Goal: Task Accomplishment & Management: Manage account settings

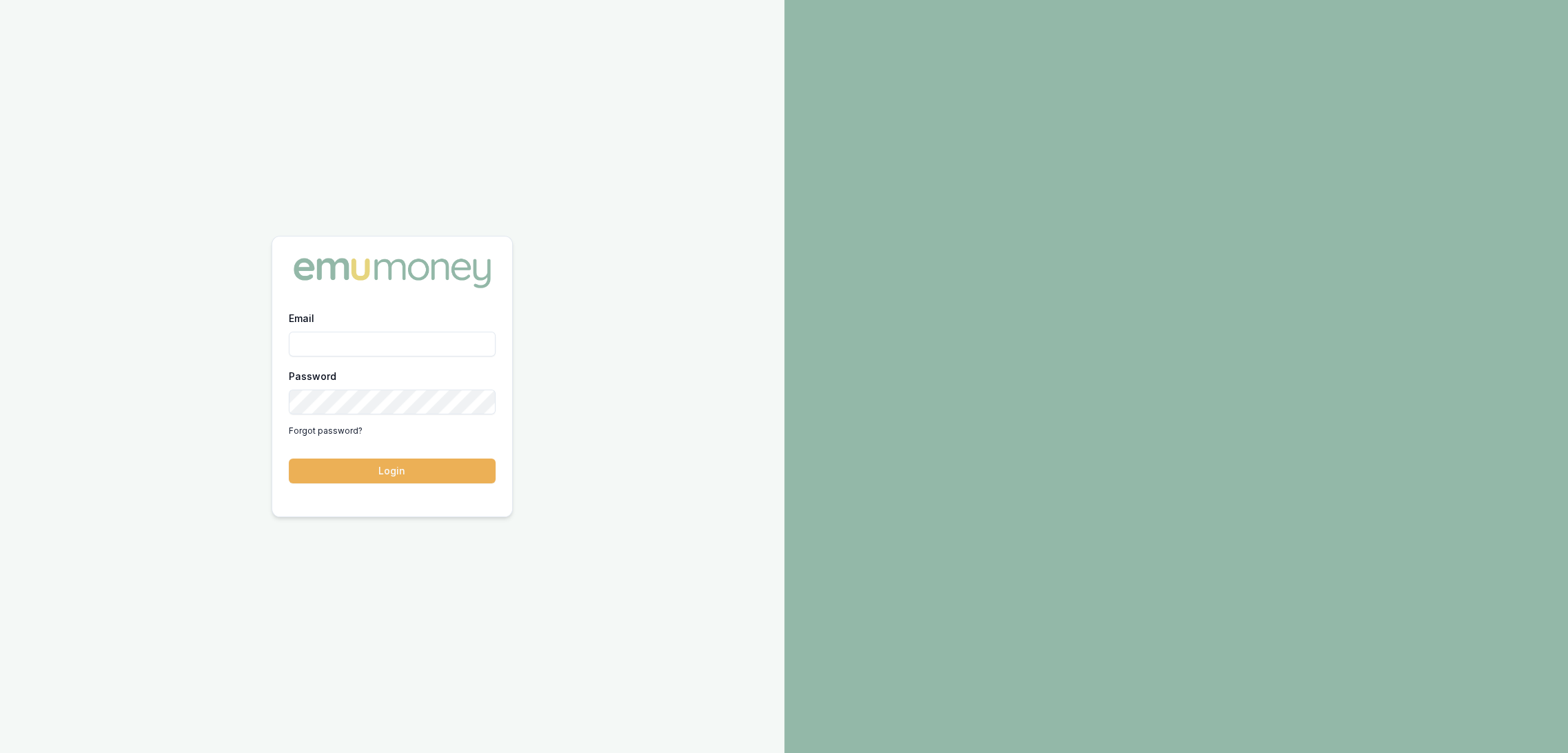
click at [418, 344] on input "Email" at bounding box center [392, 344] width 207 height 25
type input "robyn.adams@emumoney.com.au"
click at [441, 476] on button "Login" at bounding box center [392, 471] width 207 height 25
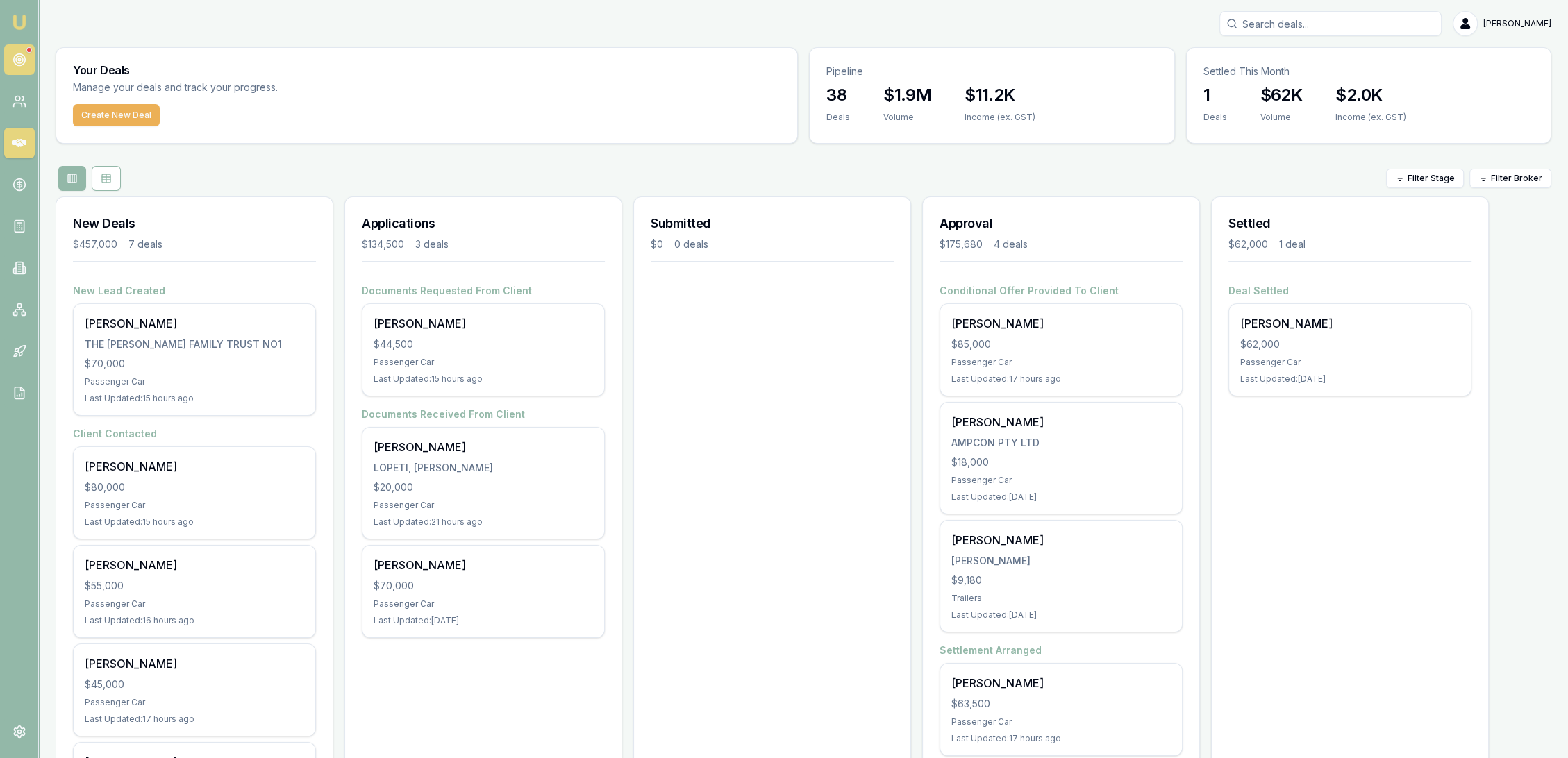
click at [11, 55] on link at bounding box center [19, 59] width 30 height 30
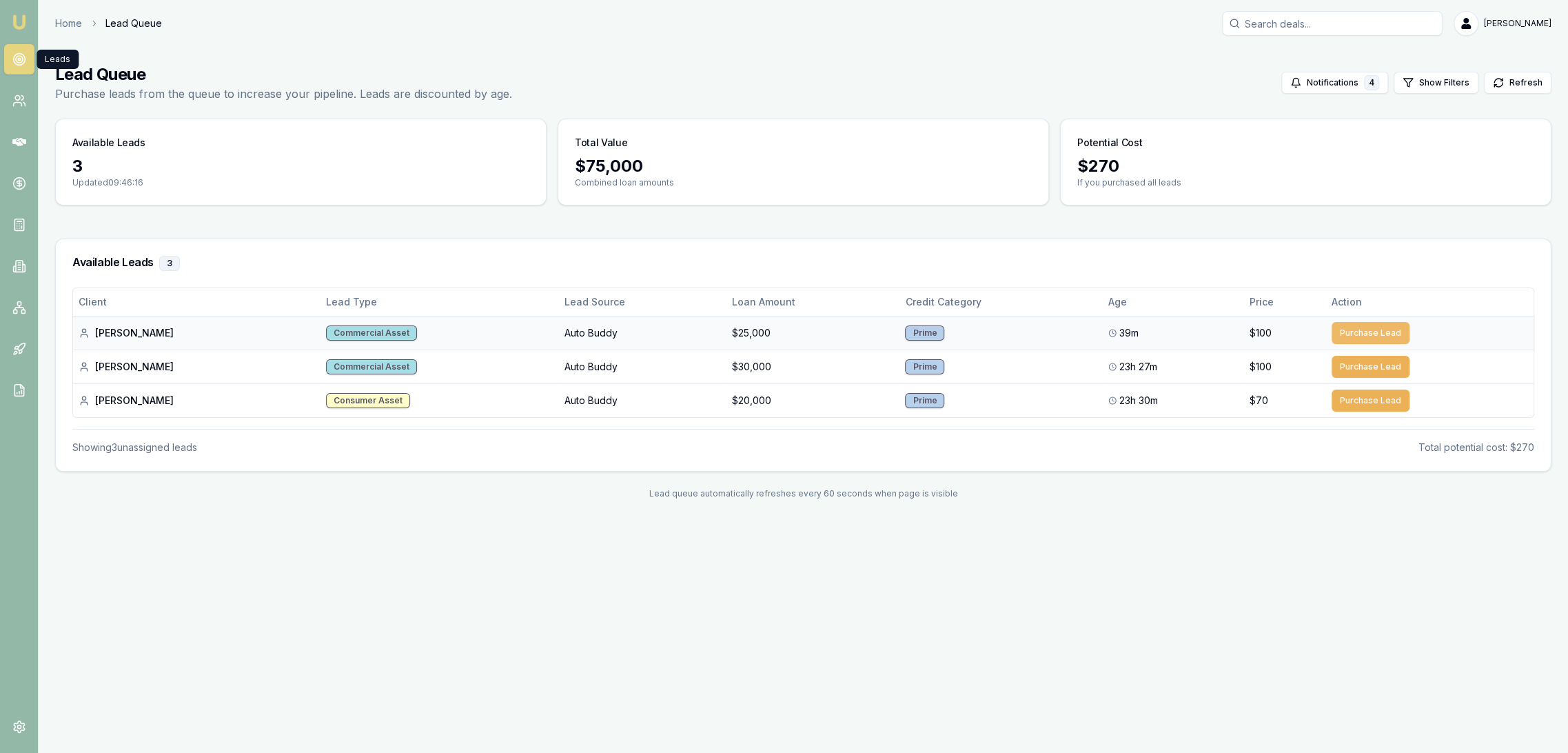
click at [1363, 335] on button "Purchase Lead" at bounding box center [1371, 332] width 78 height 22
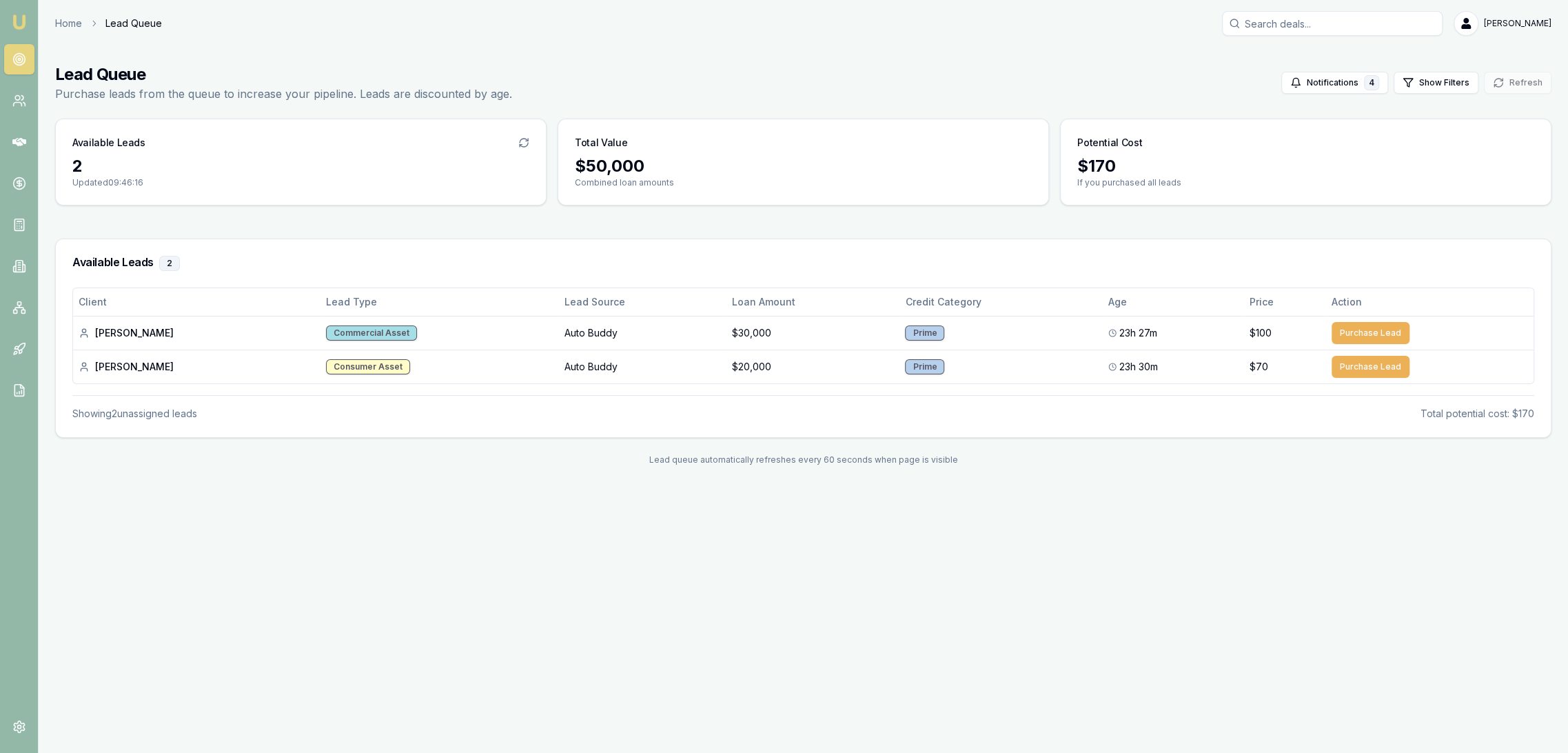
click at [17, 17] on img at bounding box center [19, 22] width 16 height 16
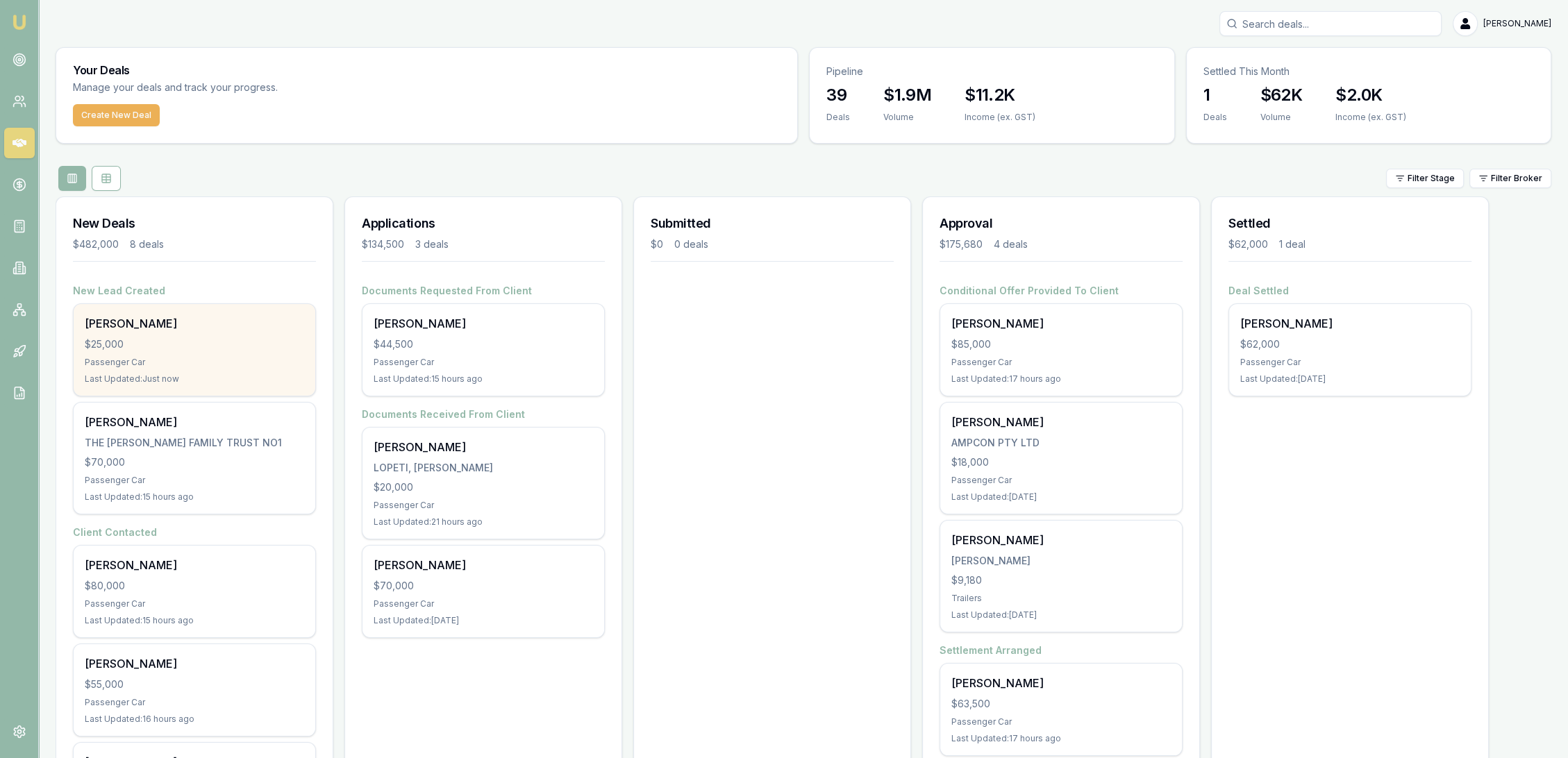
click at [189, 330] on div "[PERSON_NAME]" at bounding box center [195, 323] width 219 height 16
click at [193, 360] on div "Passenger Car" at bounding box center [195, 362] width 219 height 11
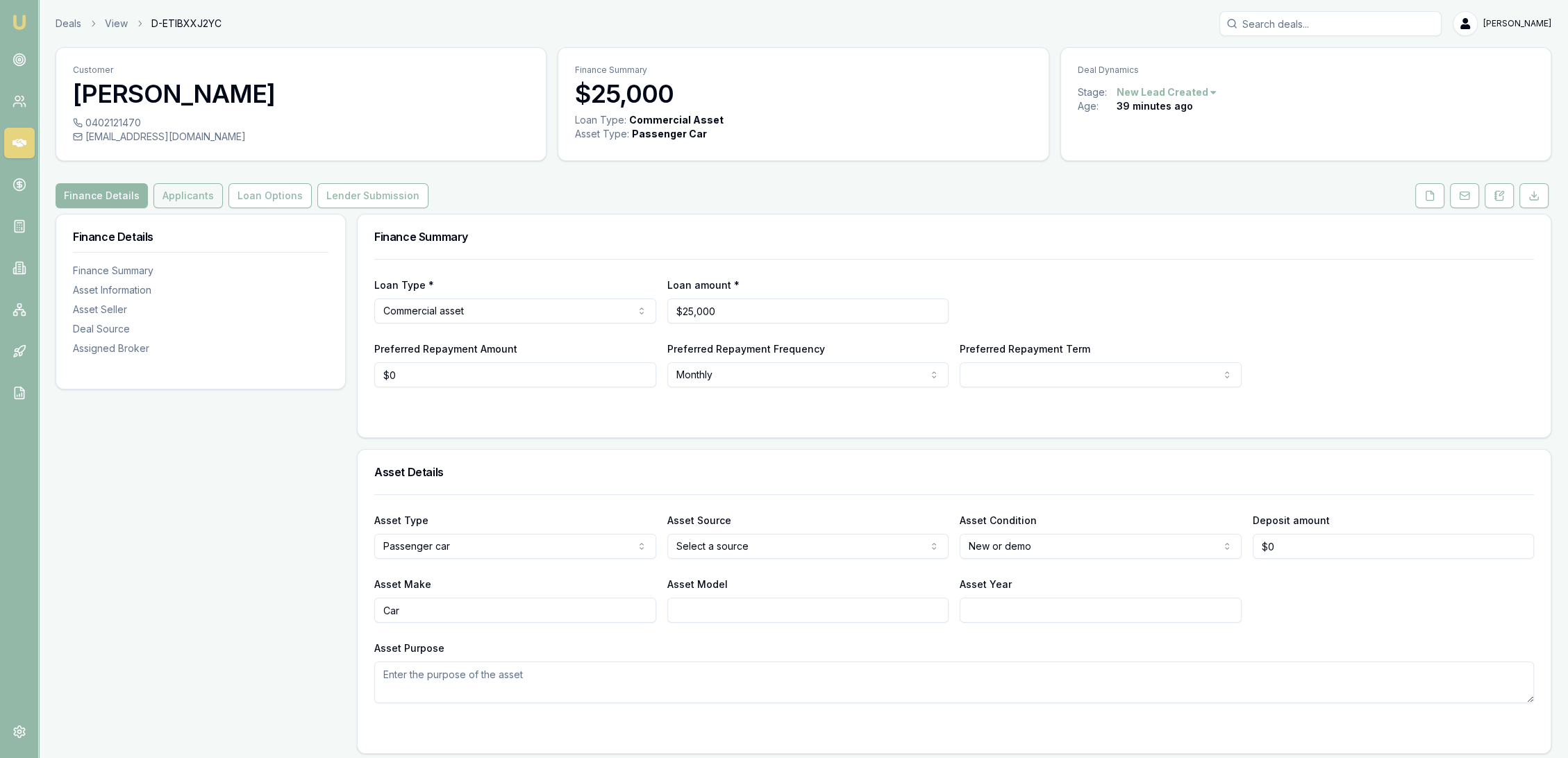
click at [175, 187] on button "Applicants" at bounding box center [188, 195] width 70 height 25
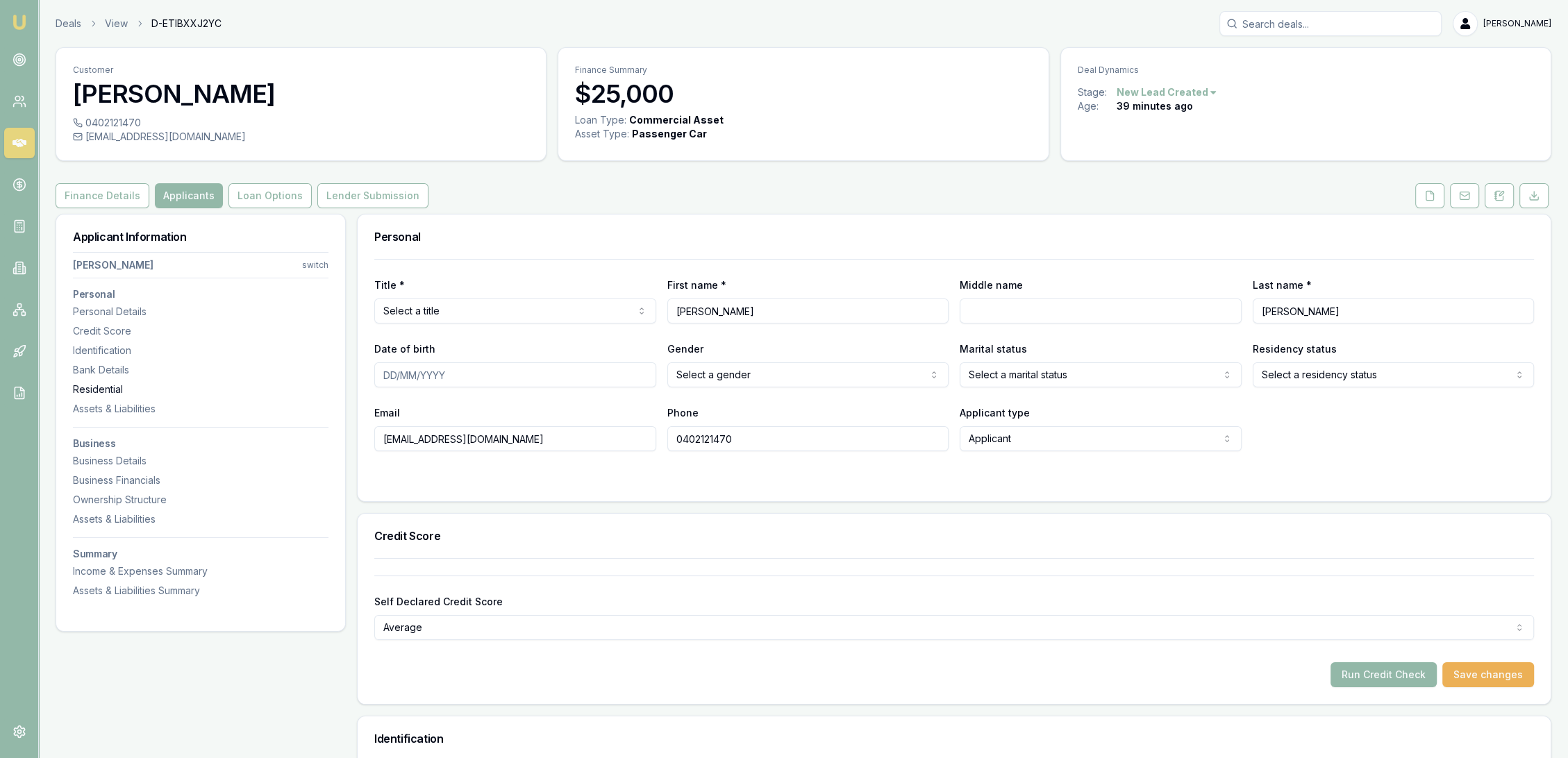
click at [96, 389] on div "Residential" at bounding box center [200, 389] width 255 height 14
click at [1494, 197] on icon at bounding box center [1499, 196] width 11 height 11
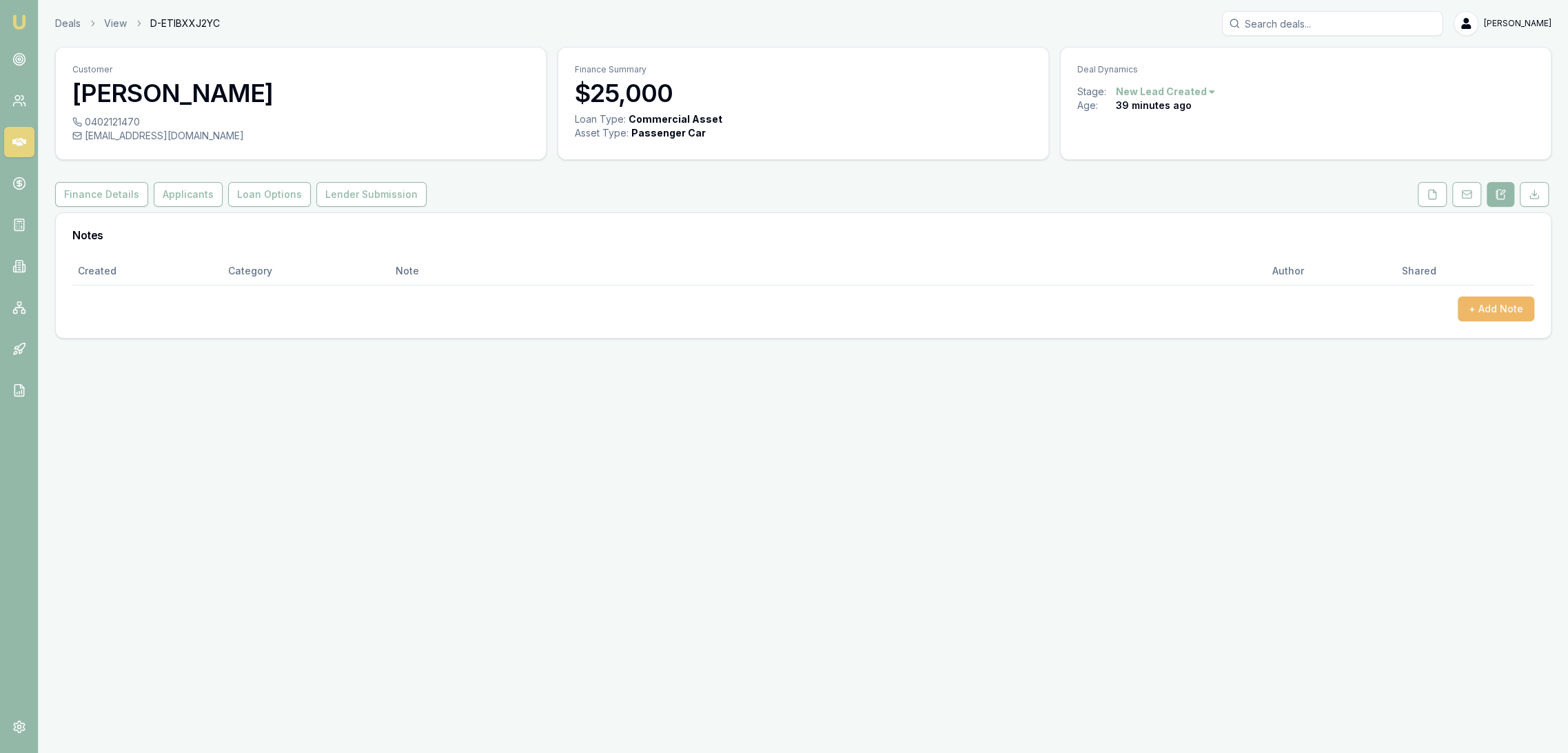
click at [1489, 308] on button "+ Add Note" at bounding box center [1497, 309] width 76 height 25
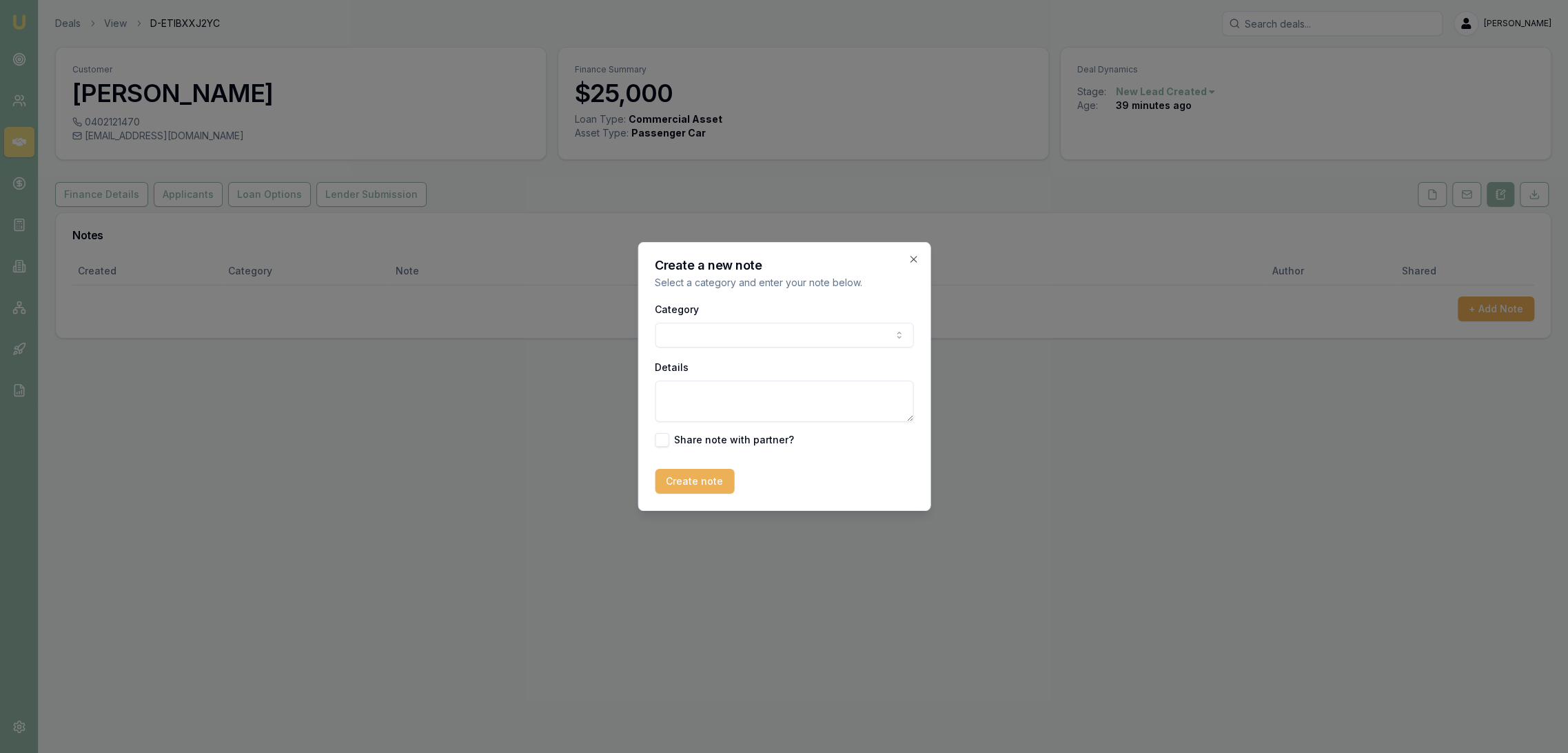
click at [740, 391] on textarea "Details" at bounding box center [784, 401] width 258 height 41
type textarea "AUTOBUDDY - Commercial - new - NSW"
click at [688, 482] on button "Create note" at bounding box center [695, 481] width 80 height 25
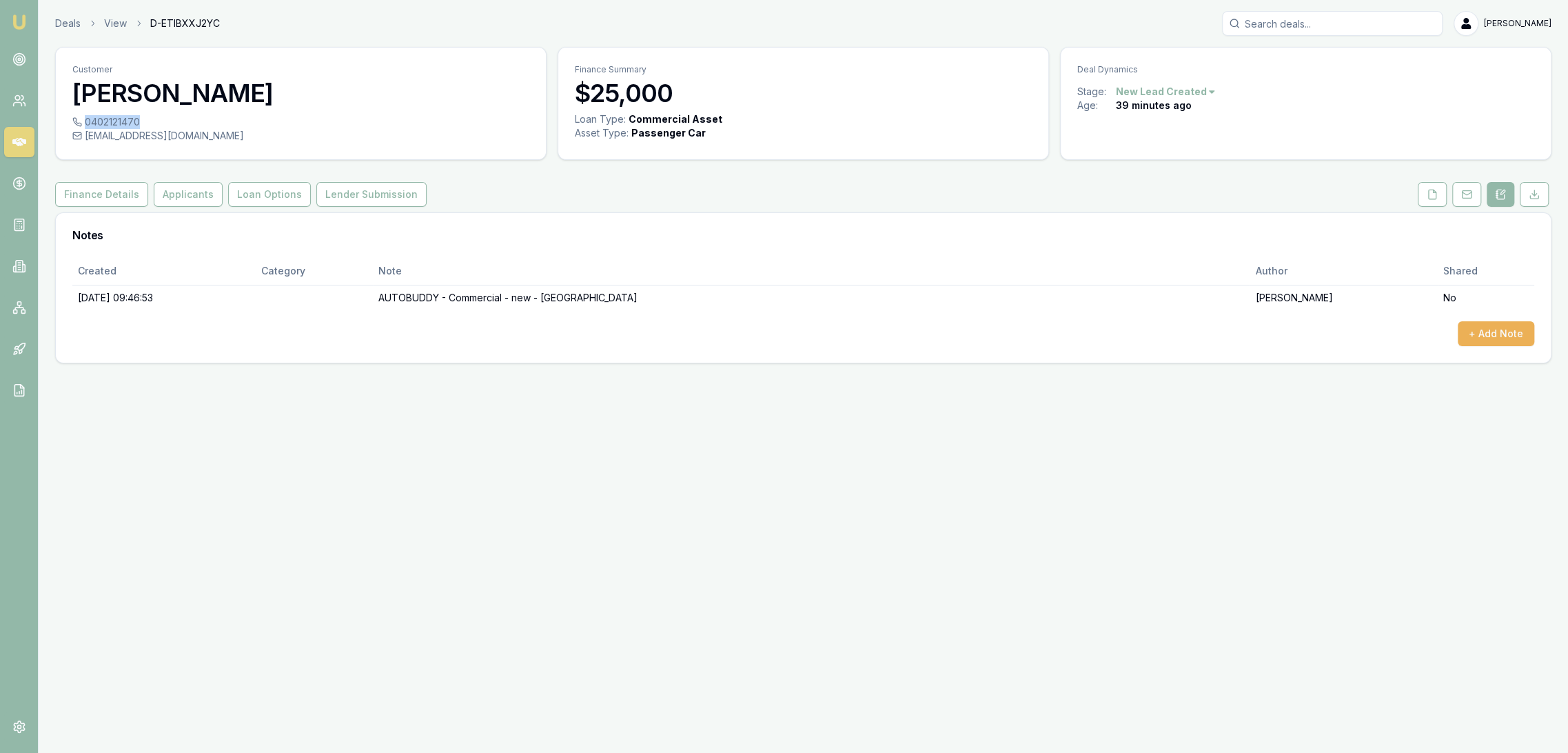
drag, startPoint x: 86, startPoint y: 120, endPoint x: 139, endPoint y: 125, distance: 53.2
click at [139, 125] on div "0402121470" at bounding box center [300, 122] width 457 height 14
copy div "0402121470"
click at [110, 195] on button "Finance Details" at bounding box center [102, 194] width 93 height 25
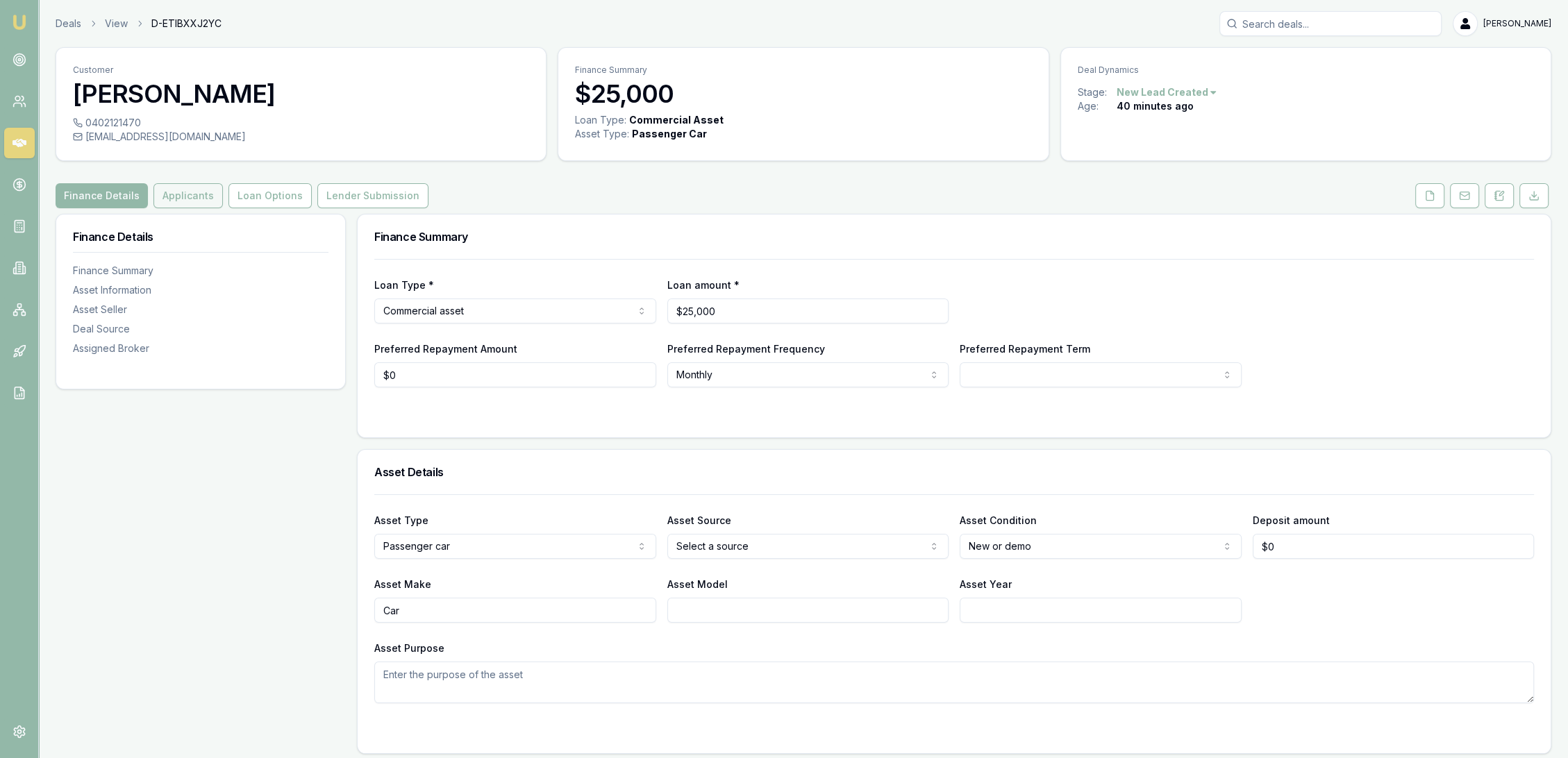
click at [176, 200] on button "Applicants" at bounding box center [188, 195] width 70 height 25
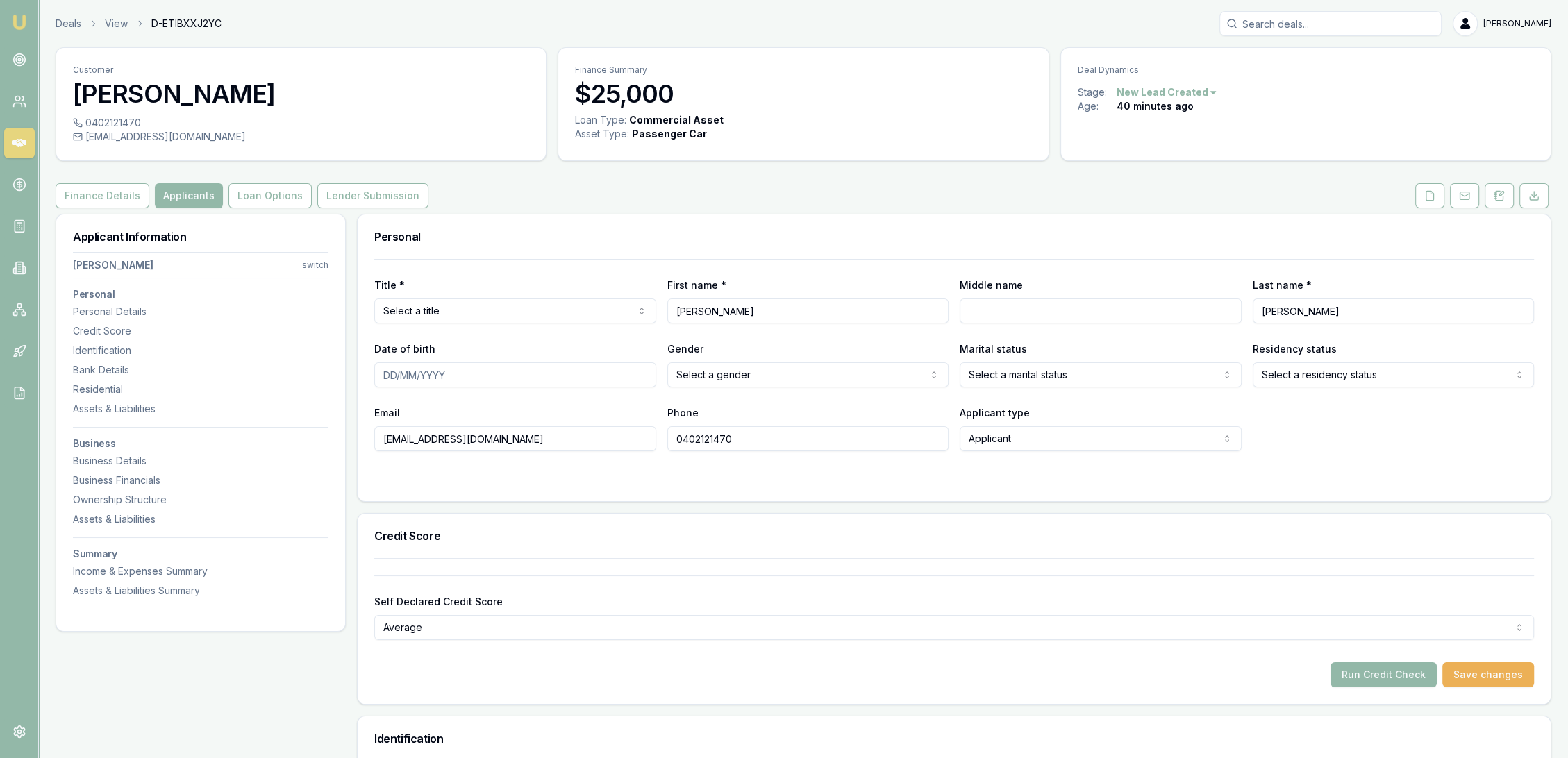
click at [17, 26] on img at bounding box center [20, 22] width 16 height 16
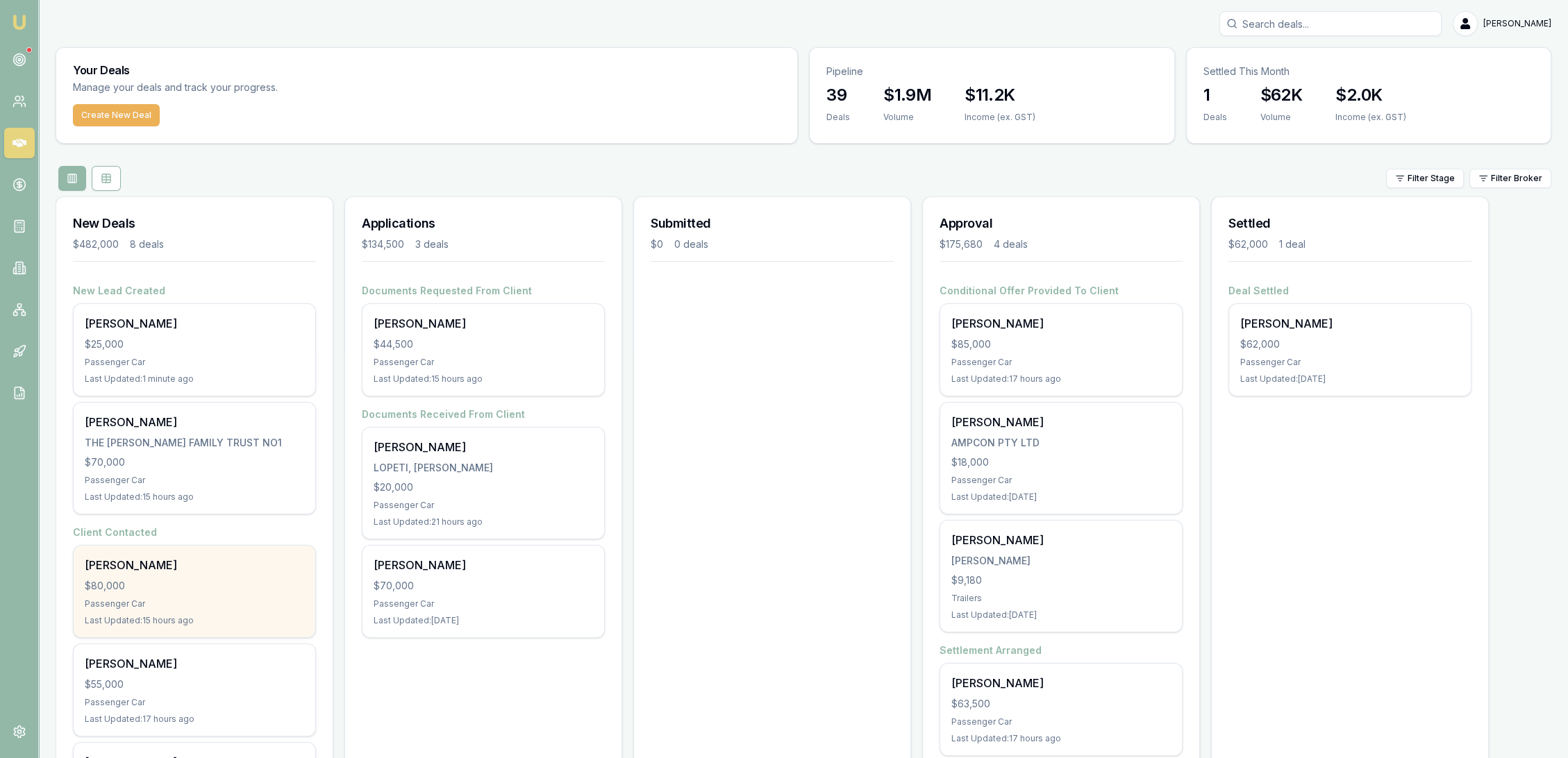
click at [182, 602] on div "Passenger Car" at bounding box center [195, 604] width 219 height 11
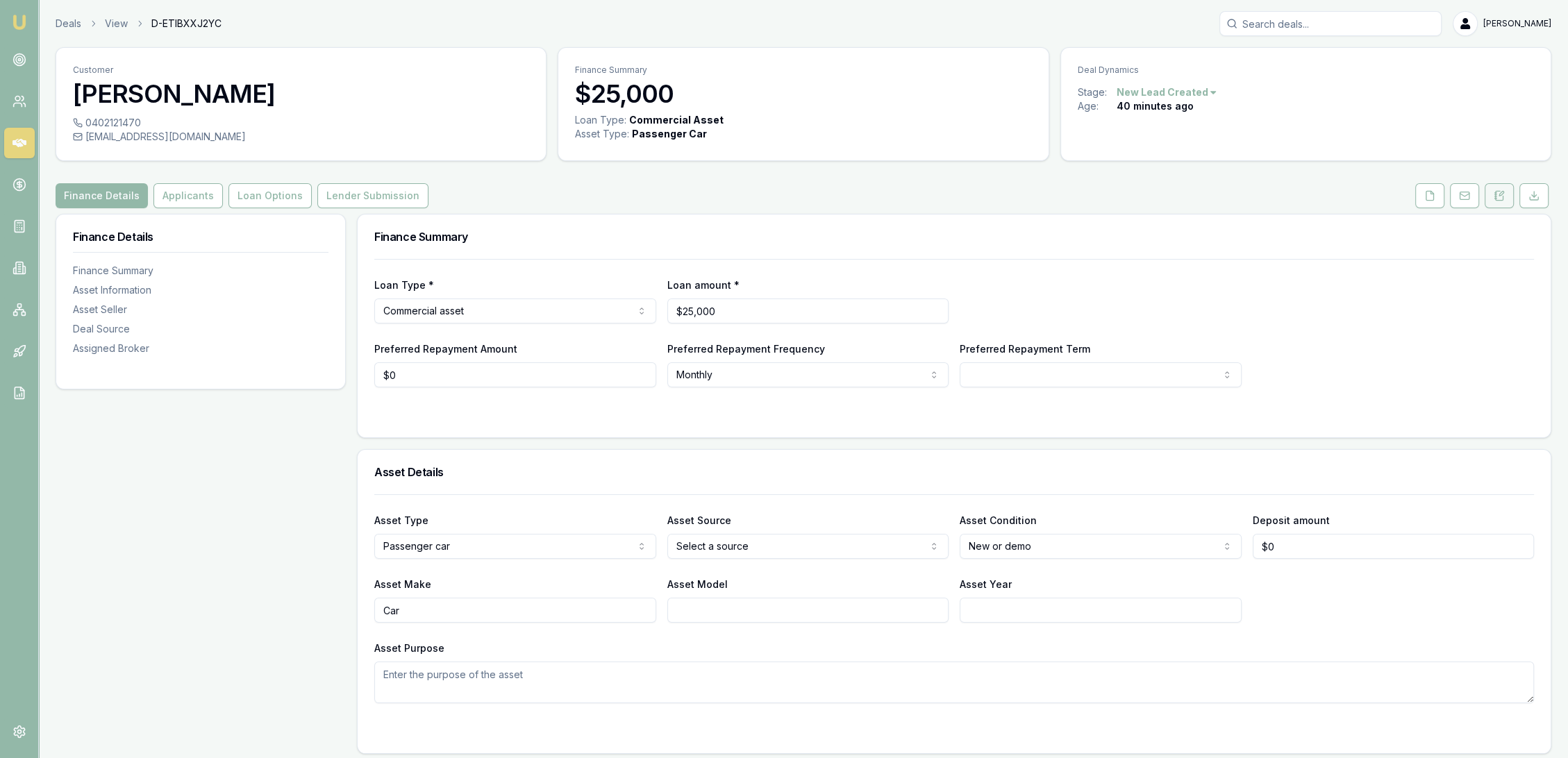
click at [1505, 187] on button at bounding box center [1499, 195] width 29 height 25
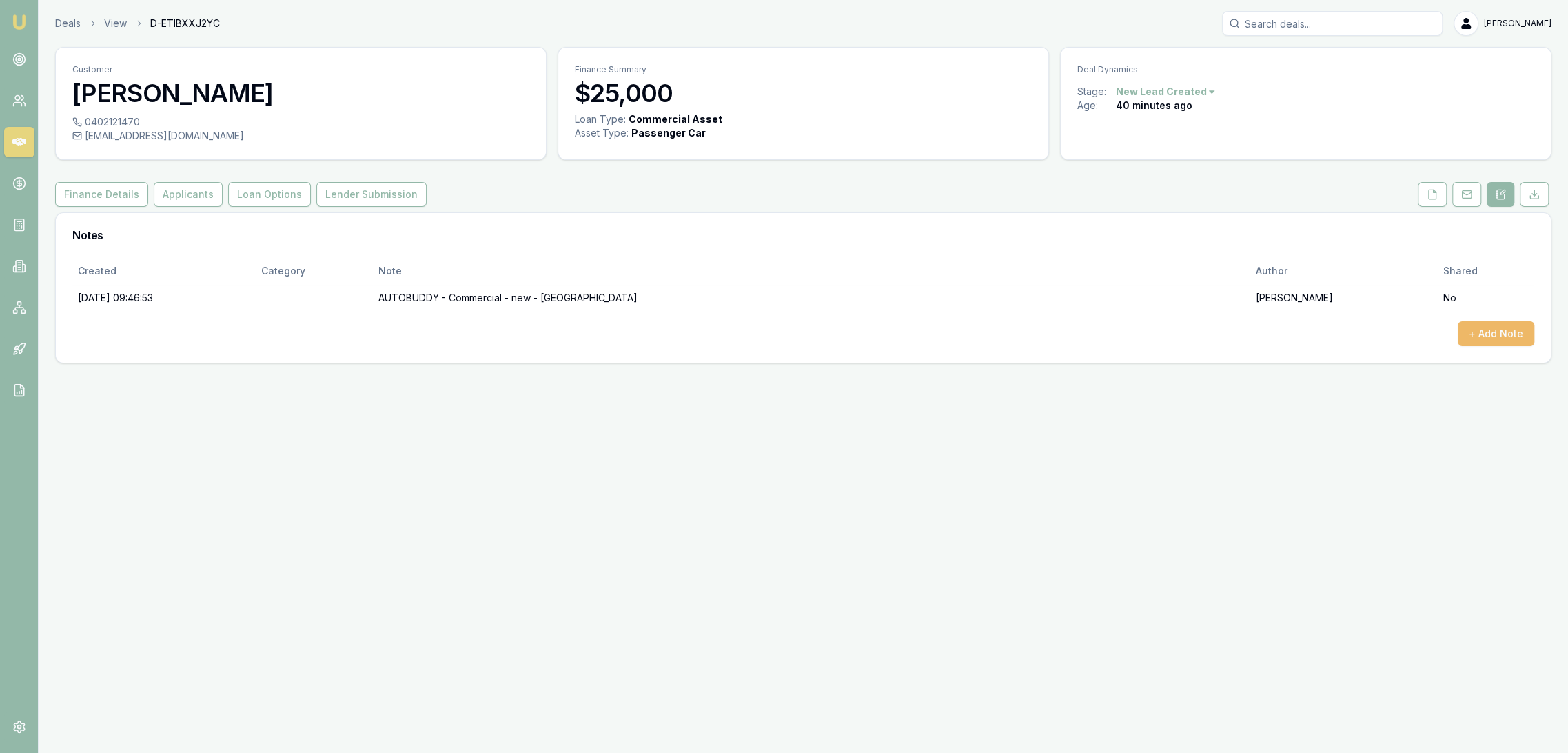
click at [1492, 336] on button "+ Add Note" at bounding box center [1497, 334] width 76 height 25
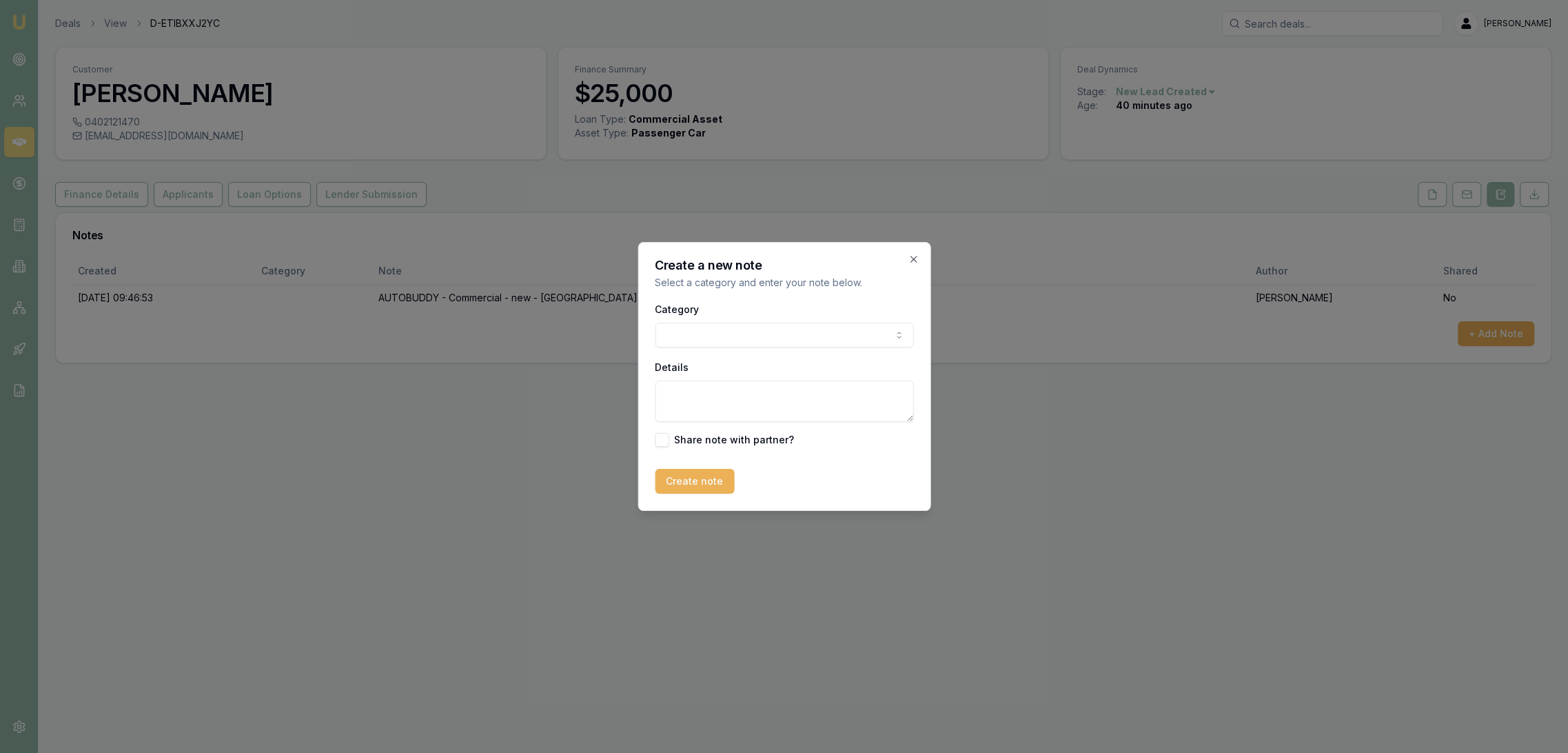
click at [789, 400] on textarea "Details" at bounding box center [784, 401] width 258 height 41
type textarea "a"
type textarea "ABN 2 months - then phone dropped out - called back and went to VM - sent text."
click at [701, 483] on button "Create note" at bounding box center [695, 481] width 80 height 25
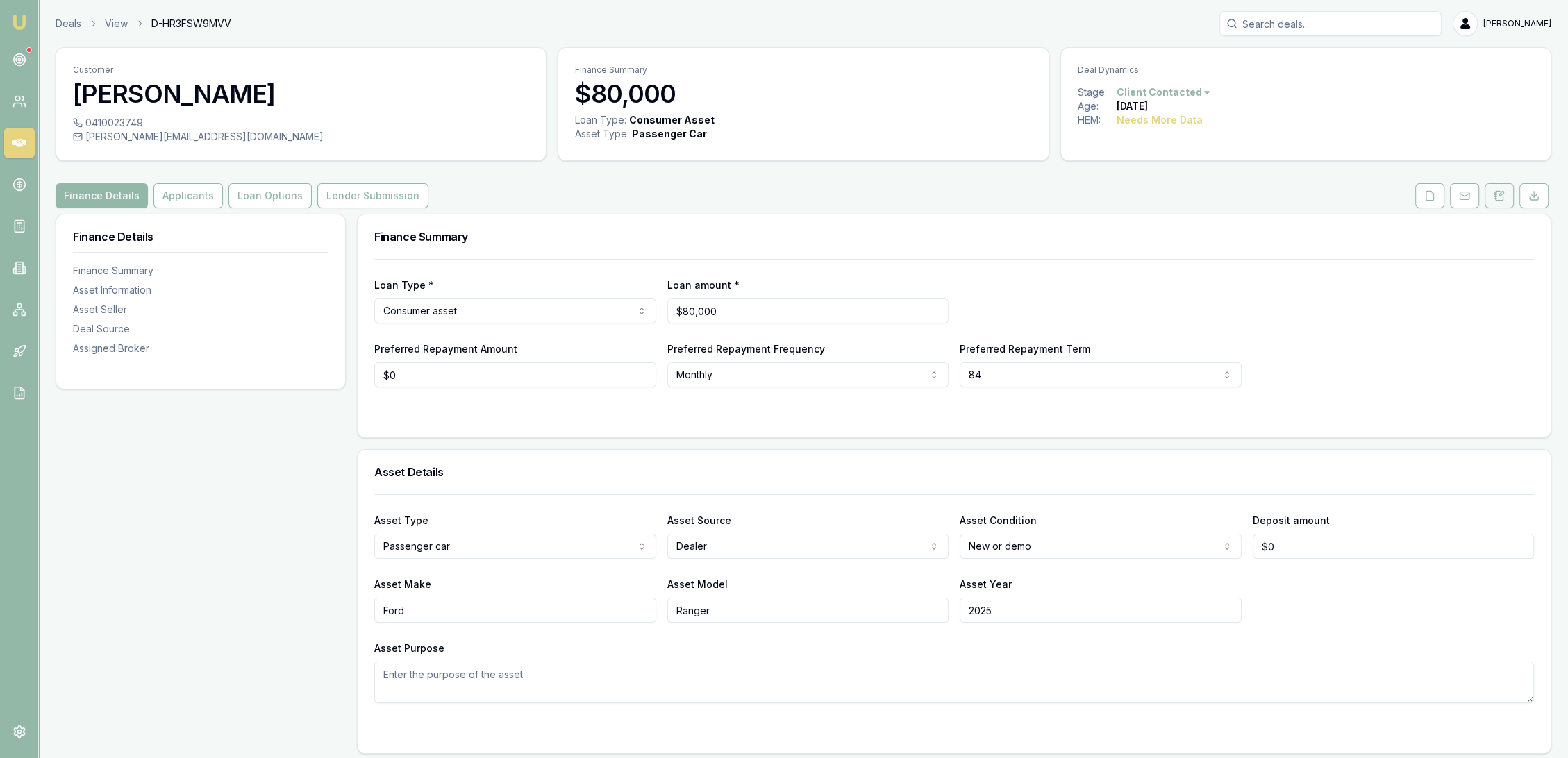
click at [1496, 191] on icon at bounding box center [1499, 196] width 11 height 11
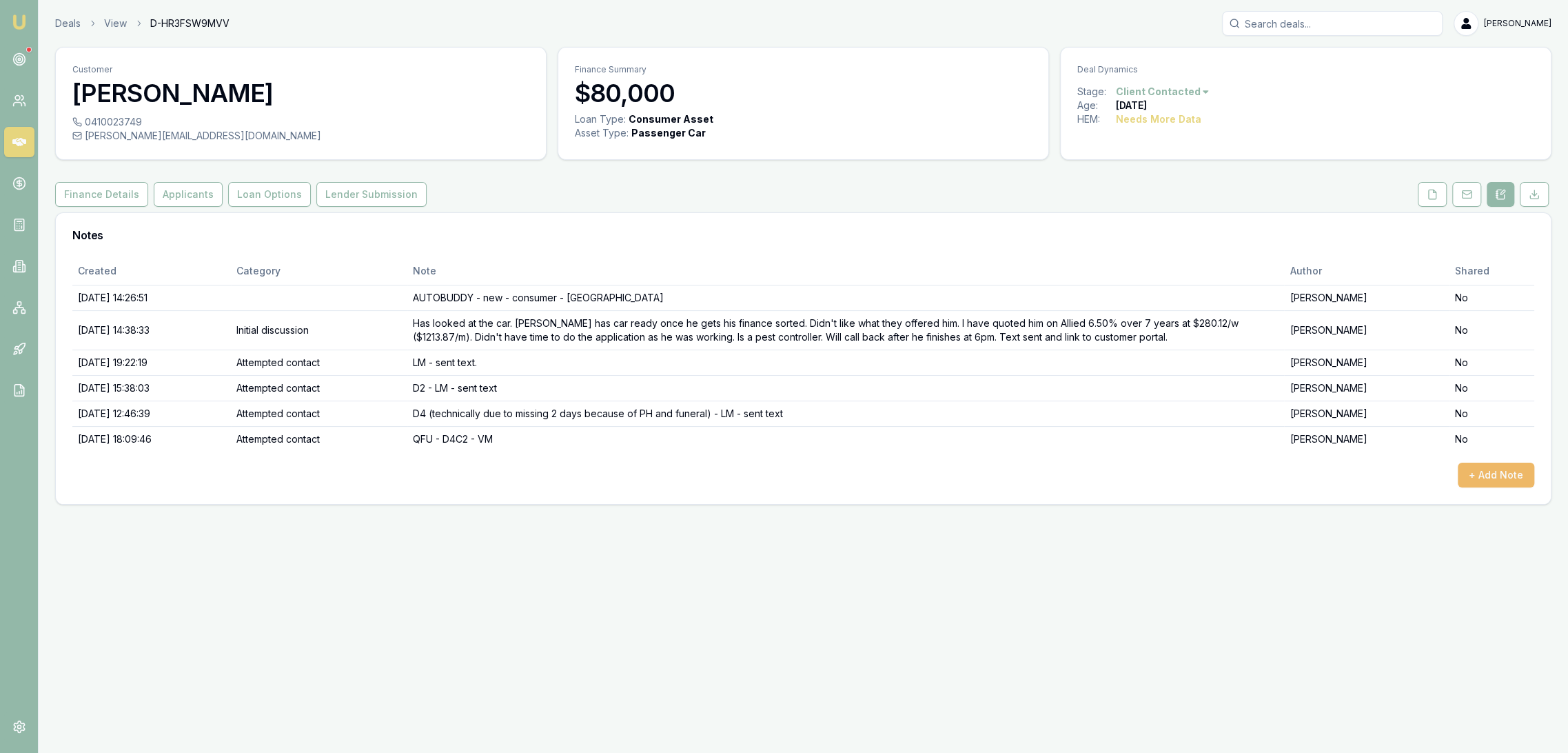
click at [1505, 475] on button "+ Add Note" at bounding box center [1497, 475] width 76 height 25
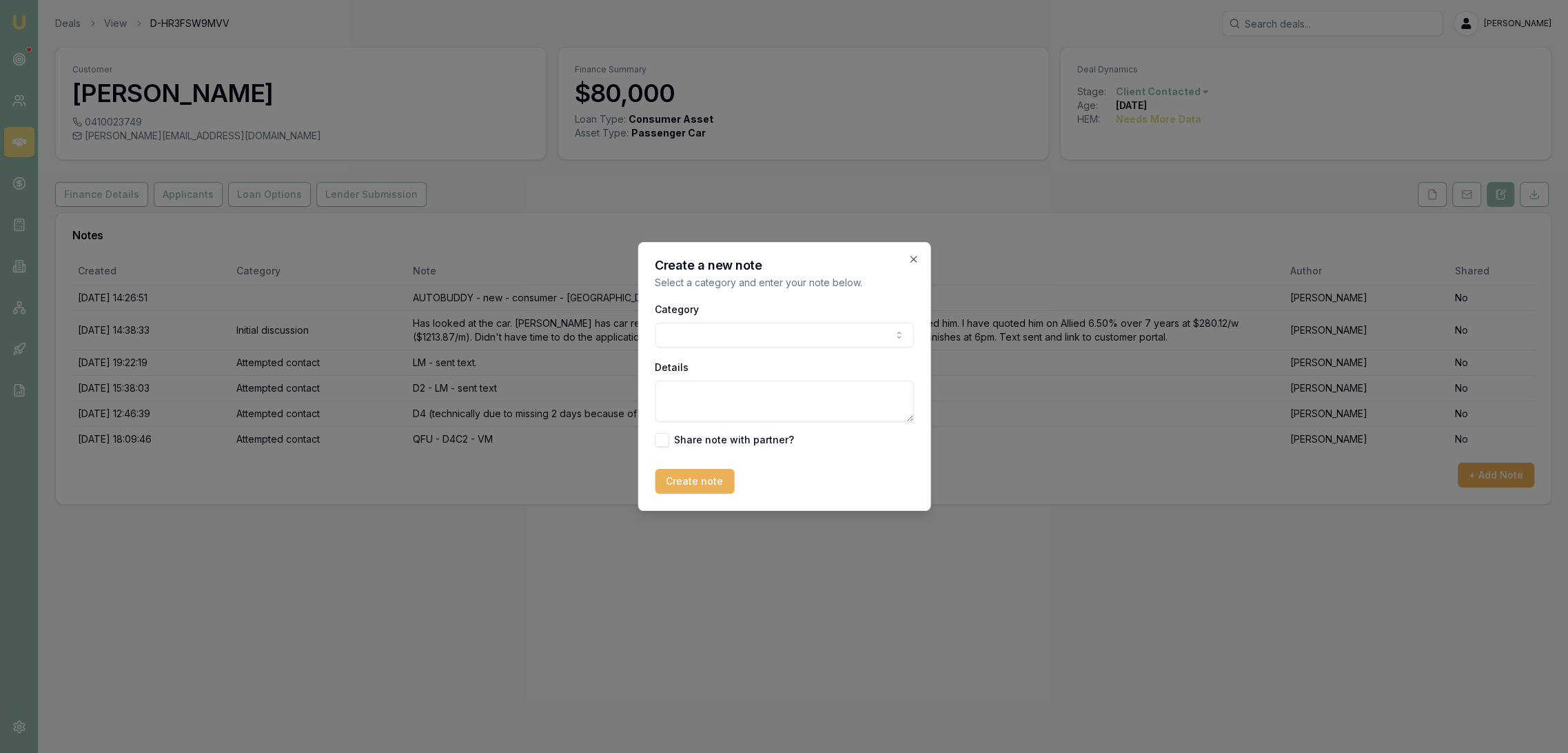
click at [728, 331] on body "Emu Broker Deals View D-HR3FSW9MVV Robyn Adams Toggle Menu Customer Mark Bray 0…" at bounding box center [784, 376] width 1568 height 753
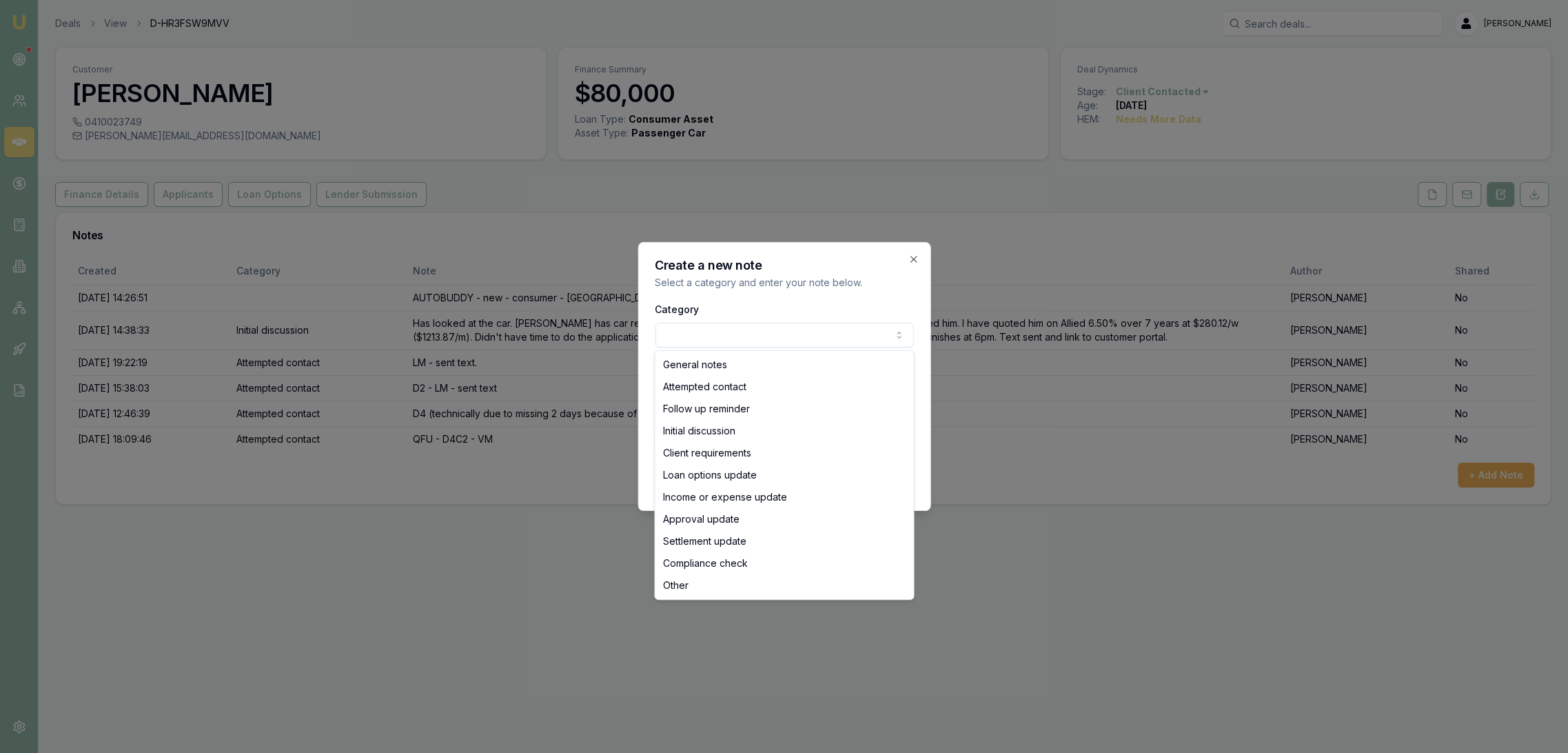
select select "ATTEMPTED_CONTACT"
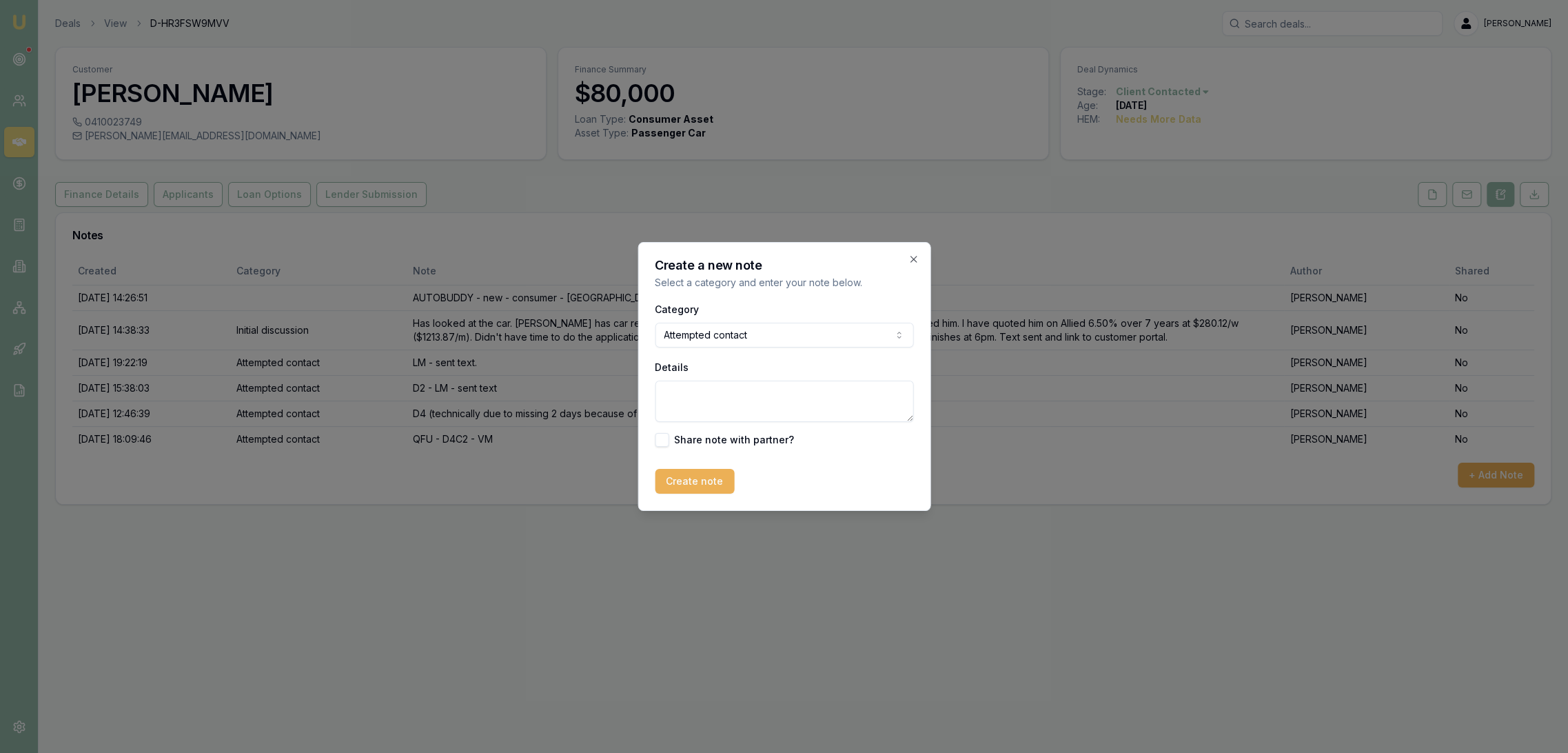
drag, startPoint x: 691, startPoint y: 402, endPoint x: 678, endPoint y: 363, distance: 41.1
click at [691, 400] on textarea "Details" at bounding box center [784, 401] width 258 height 41
type textarea "QFU D5 - had a missed call from 7.34am - returned call - VM - left message - se…"
click at [680, 489] on button "Create note" at bounding box center [695, 481] width 80 height 25
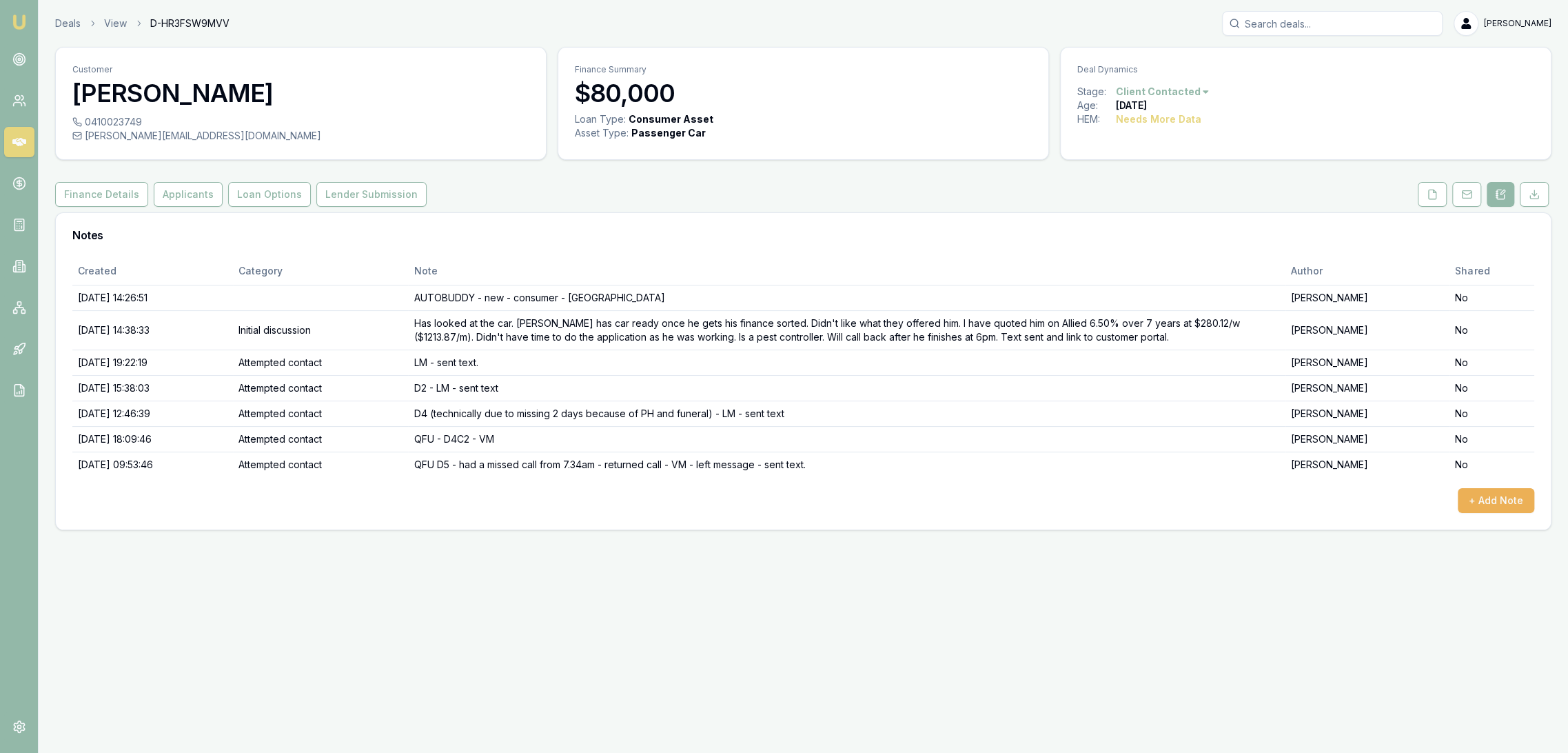
click at [16, 21] on img at bounding box center [19, 22] width 16 height 16
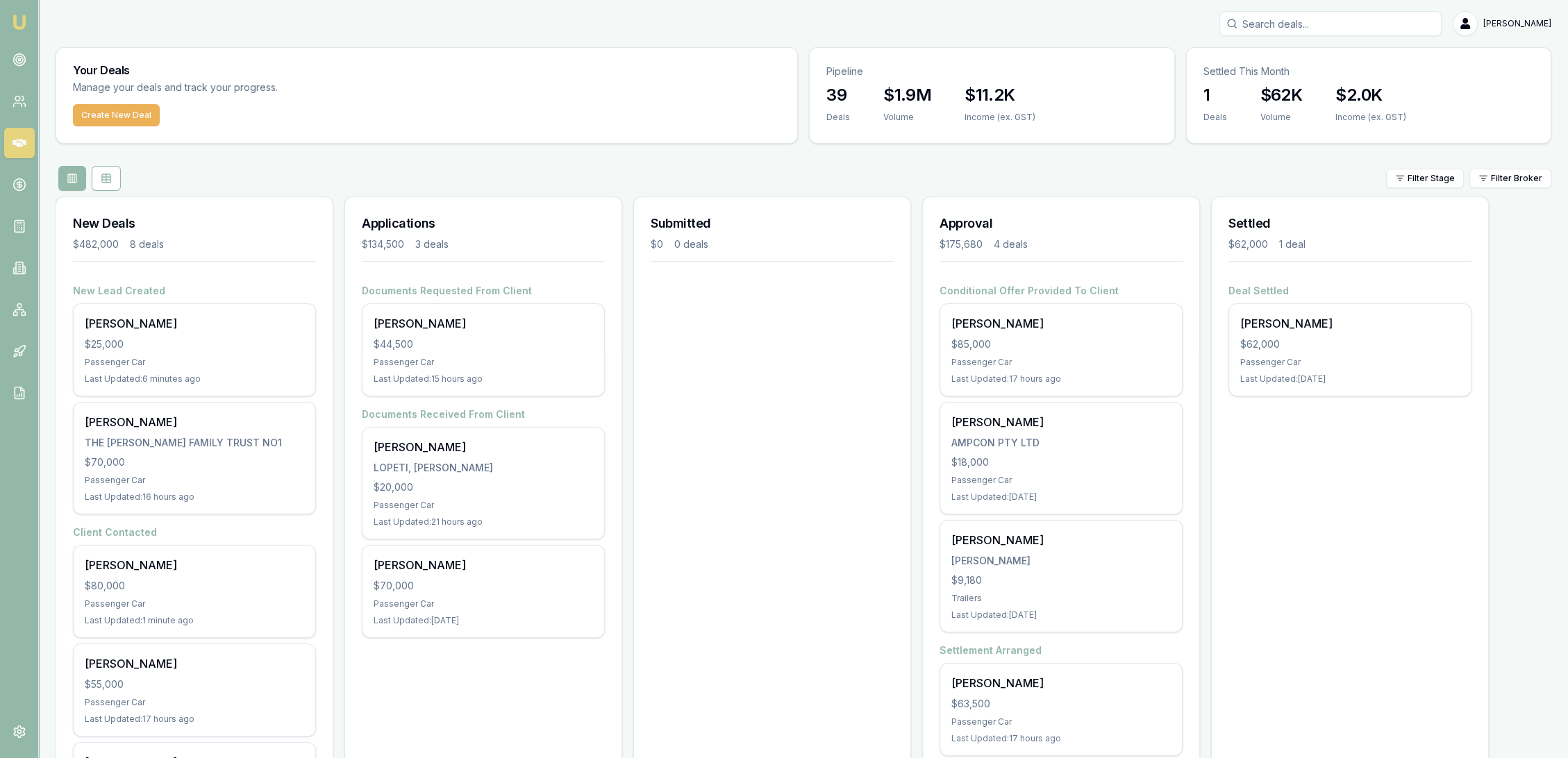
click at [1343, 26] on input "Search deals" at bounding box center [1331, 24] width 222 height 25
type input "edmund"
click at [1320, 66] on p "Edmund Renew" at bounding box center [1330, 60] width 209 height 14
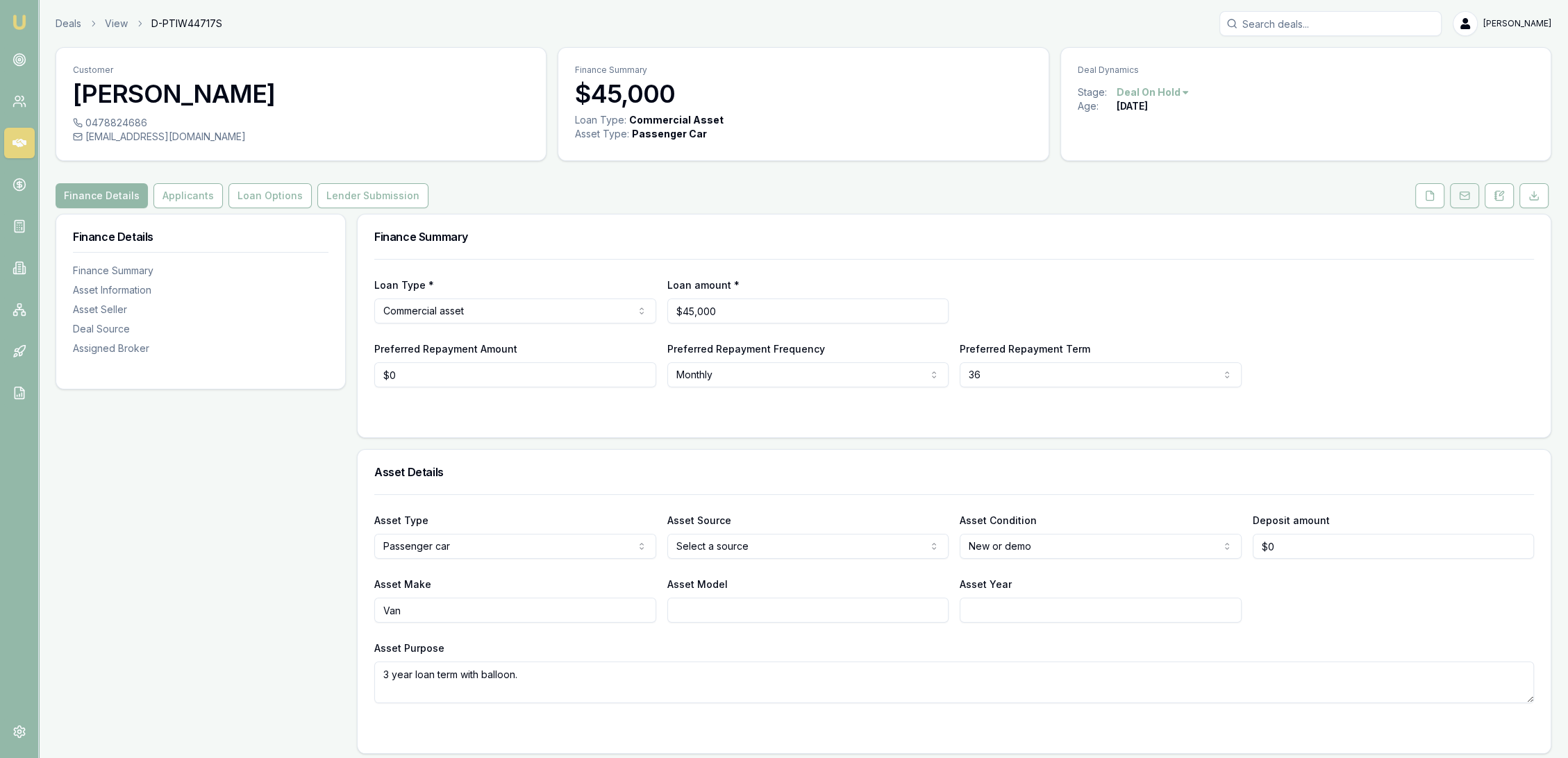
drag, startPoint x: 1494, startPoint y: 191, endPoint x: 1475, endPoint y: 195, distance: 19.4
click at [1494, 191] on icon at bounding box center [1499, 196] width 11 height 11
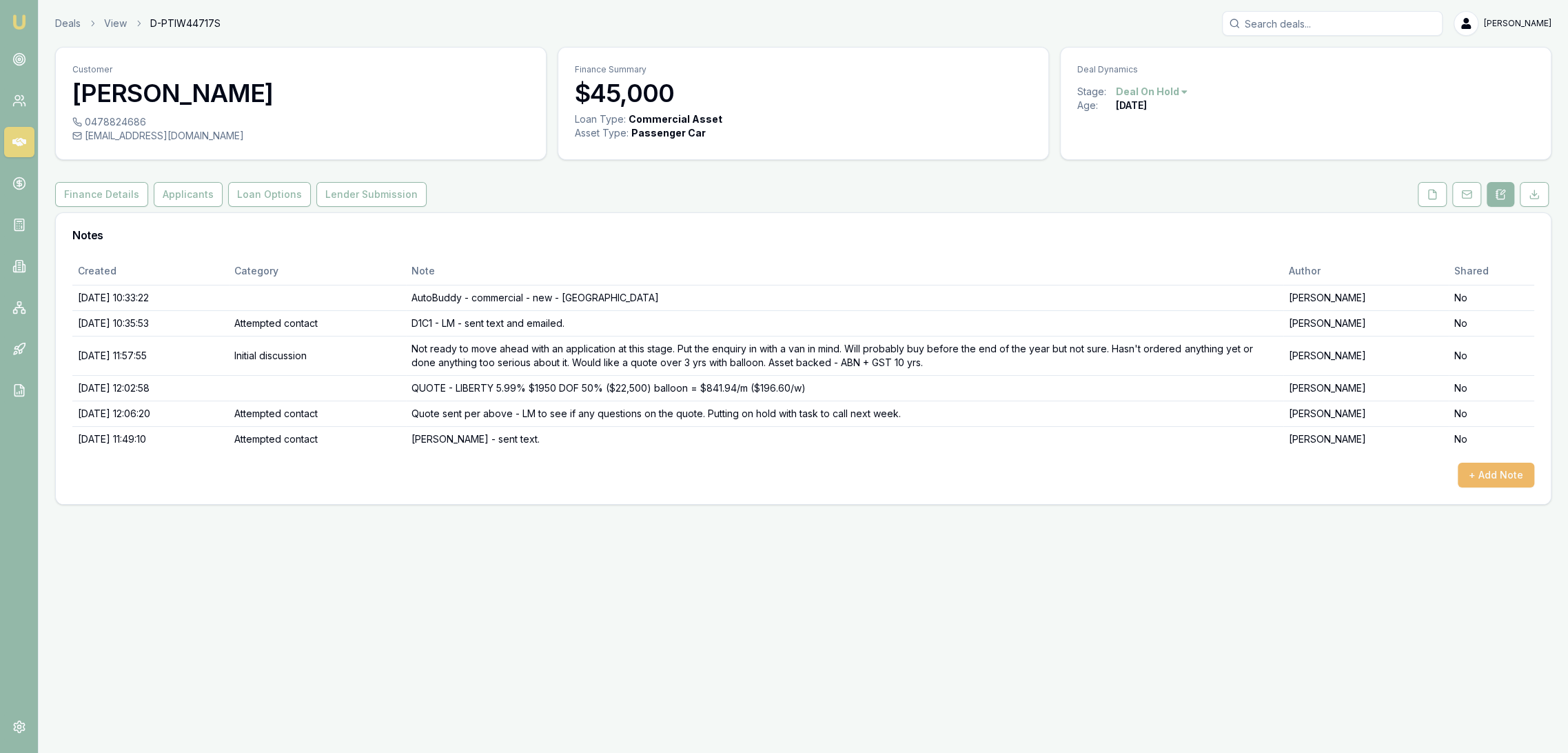
click at [1475, 468] on button "+ Add Note" at bounding box center [1497, 475] width 76 height 25
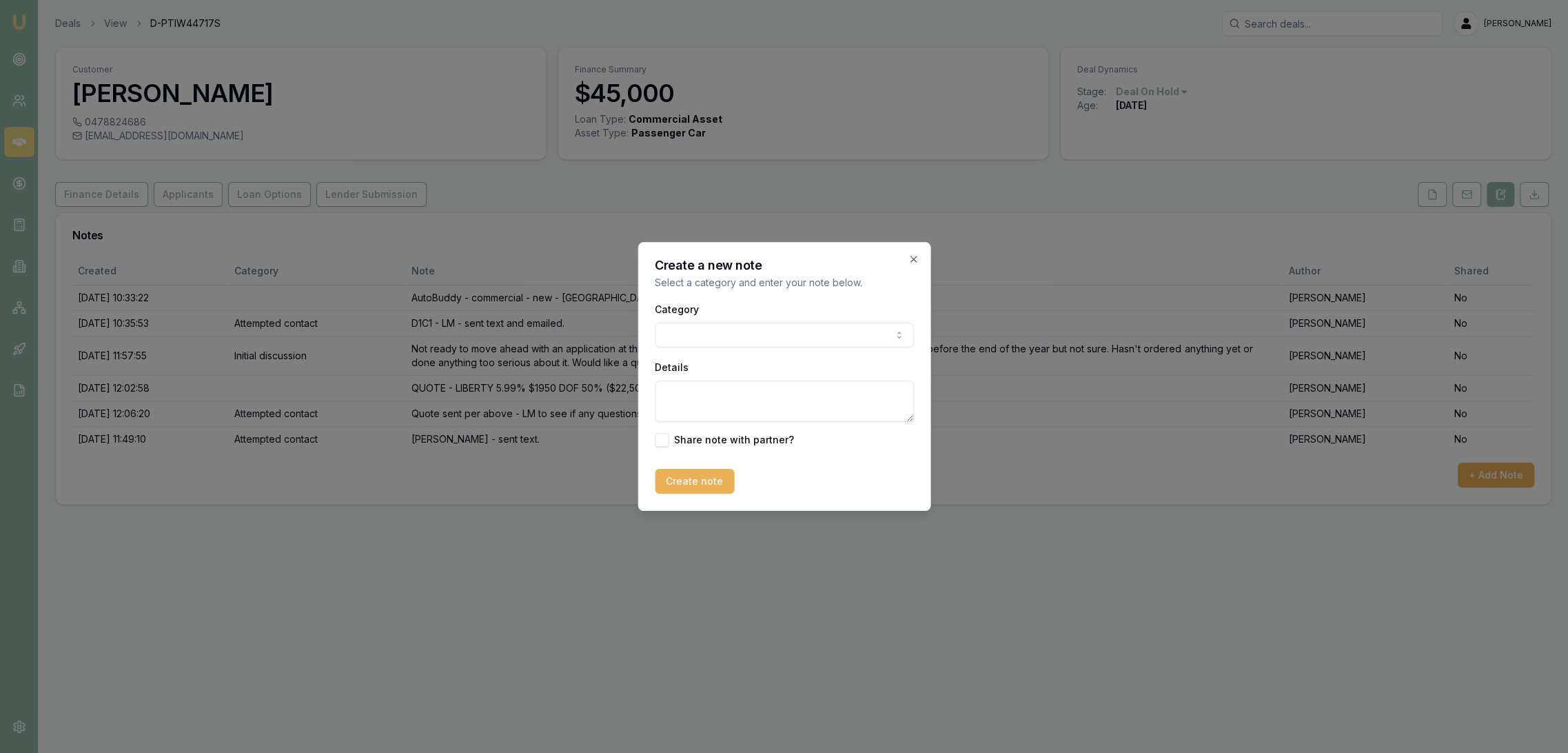
click at [715, 384] on textarea "Details" at bounding box center [784, 401] width 258 height 41
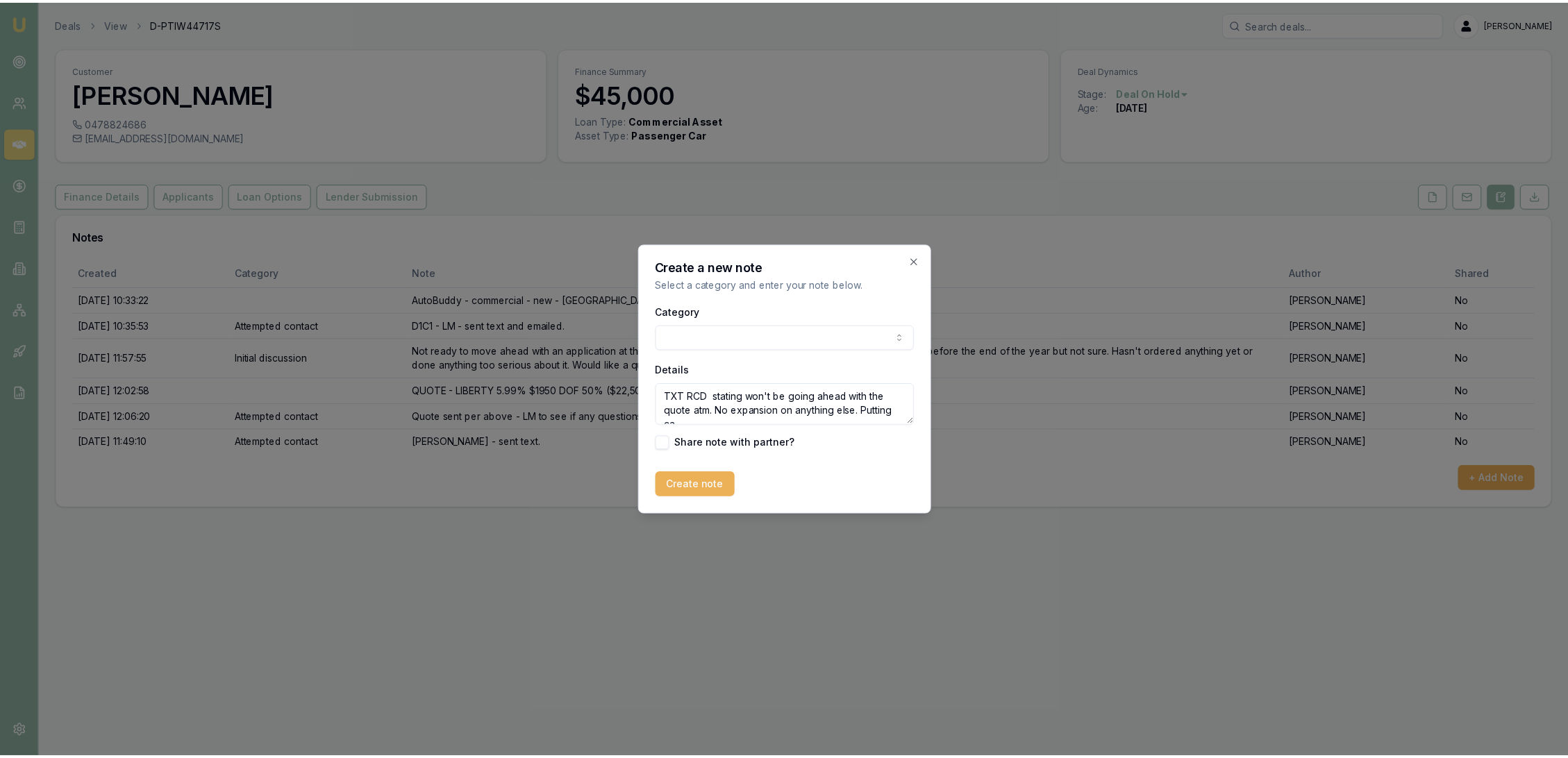
scroll to position [6, 0]
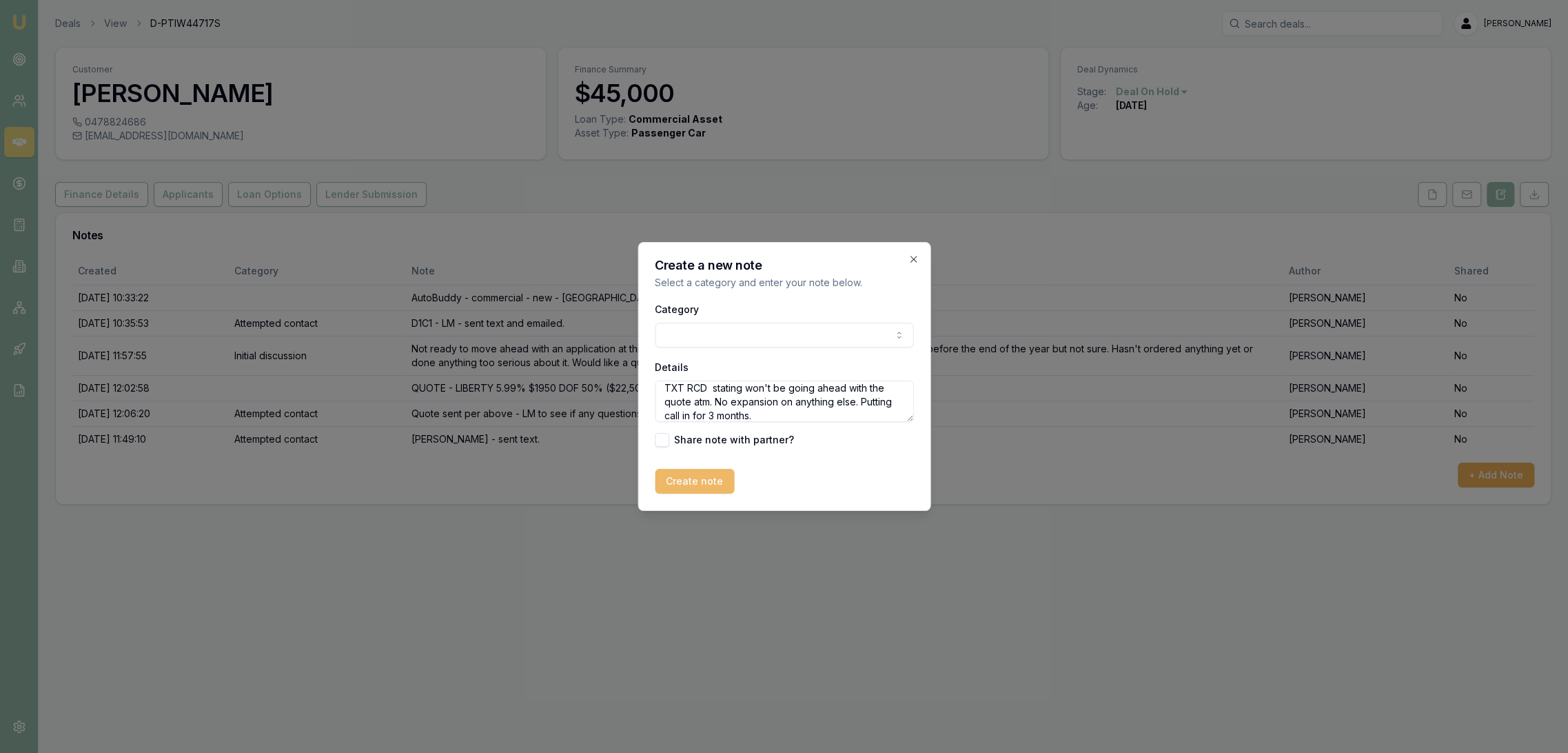
type textarea "TXT RCD stating won't be going ahead with the quote atm. No expansion on anythi…"
drag, startPoint x: 679, startPoint y: 483, endPoint x: 670, endPoint y: 485, distance: 9.2
click at [676, 485] on button "Create note" at bounding box center [695, 481] width 80 height 25
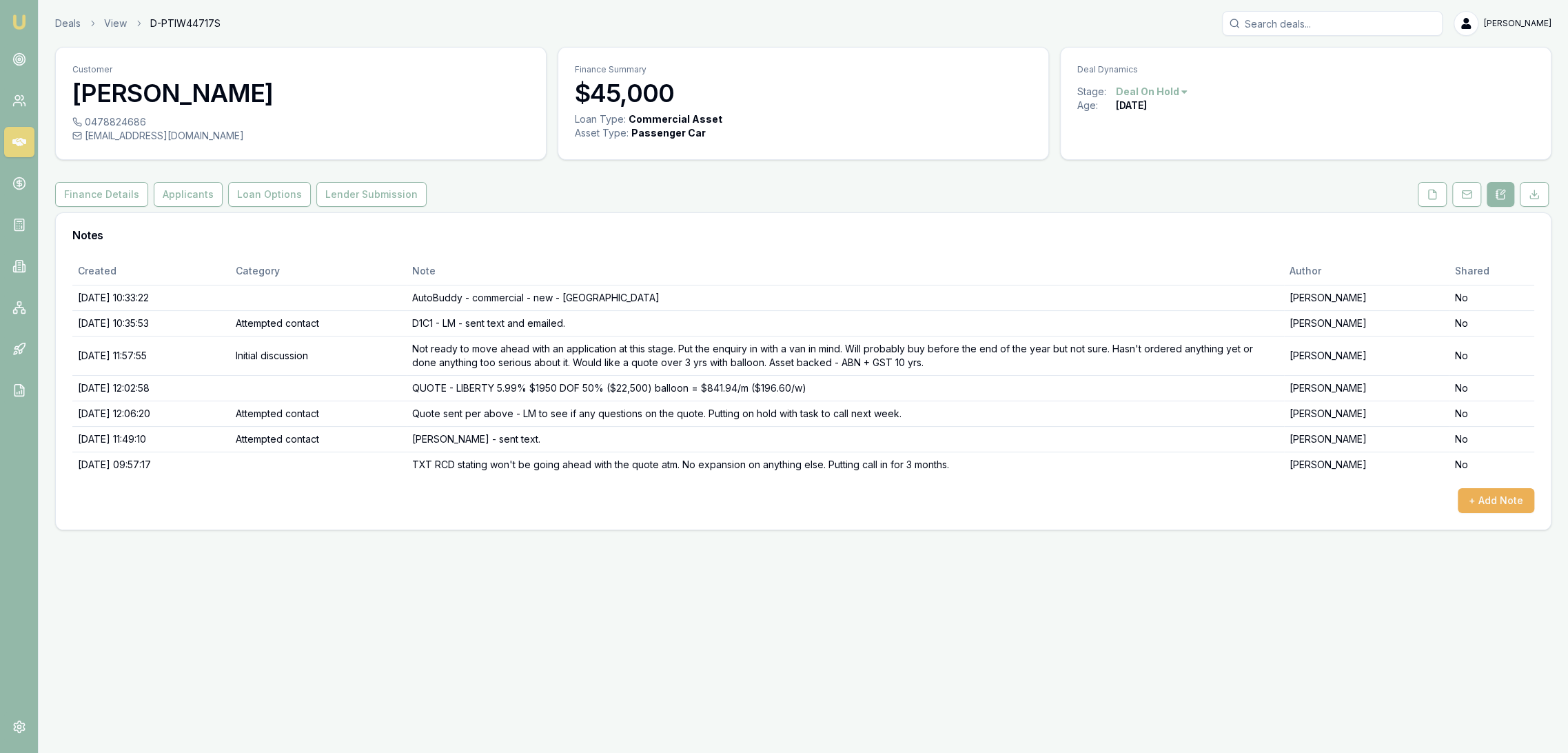
click at [27, 24] on img at bounding box center [19, 22] width 16 height 16
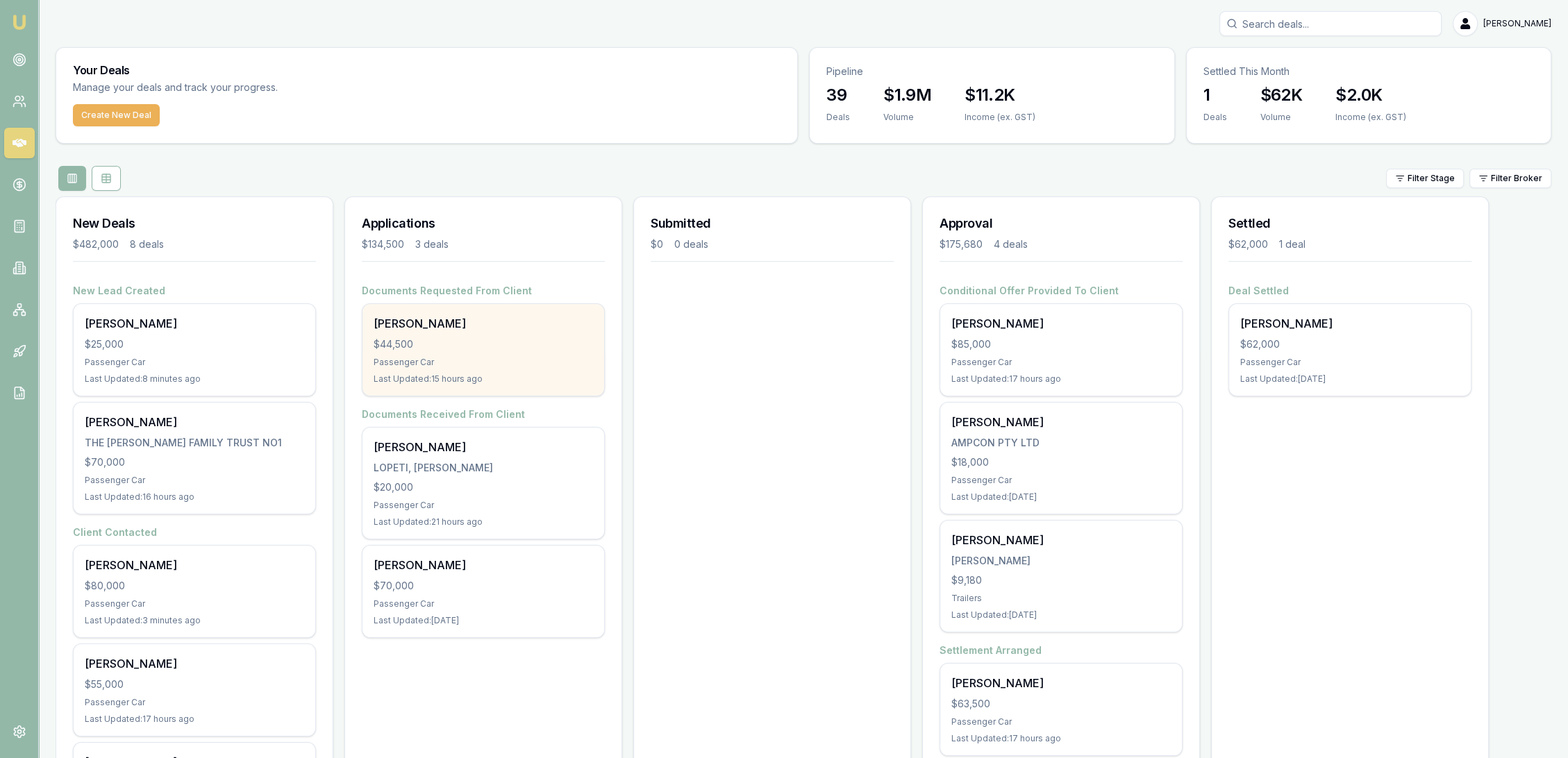
click at [410, 362] on div "Passenger Car" at bounding box center [483, 362] width 219 height 11
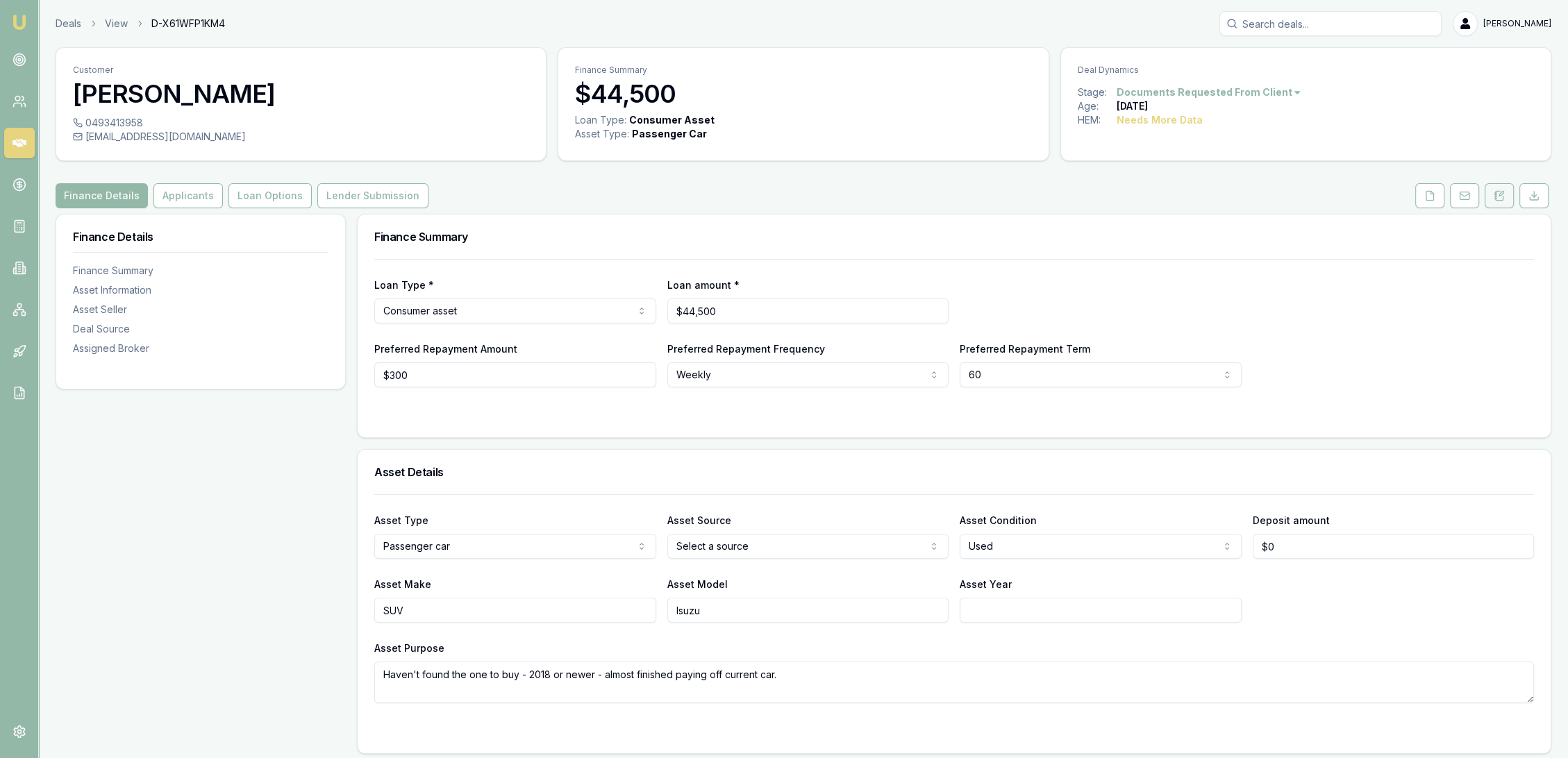
click at [1500, 204] on button at bounding box center [1499, 195] width 29 height 25
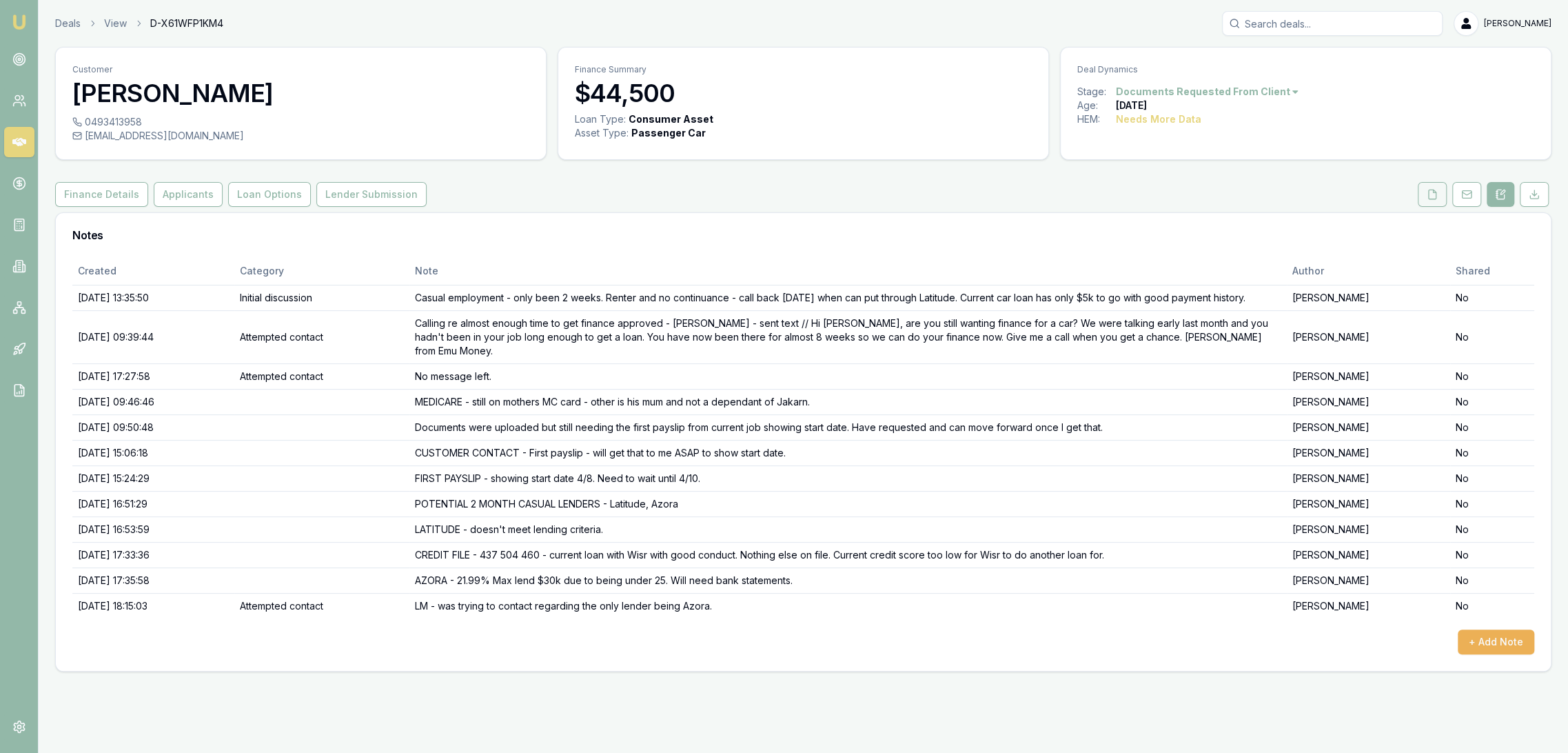
click at [1437, 197] on icon at bounding box center [1432, 195] width 11 height 11
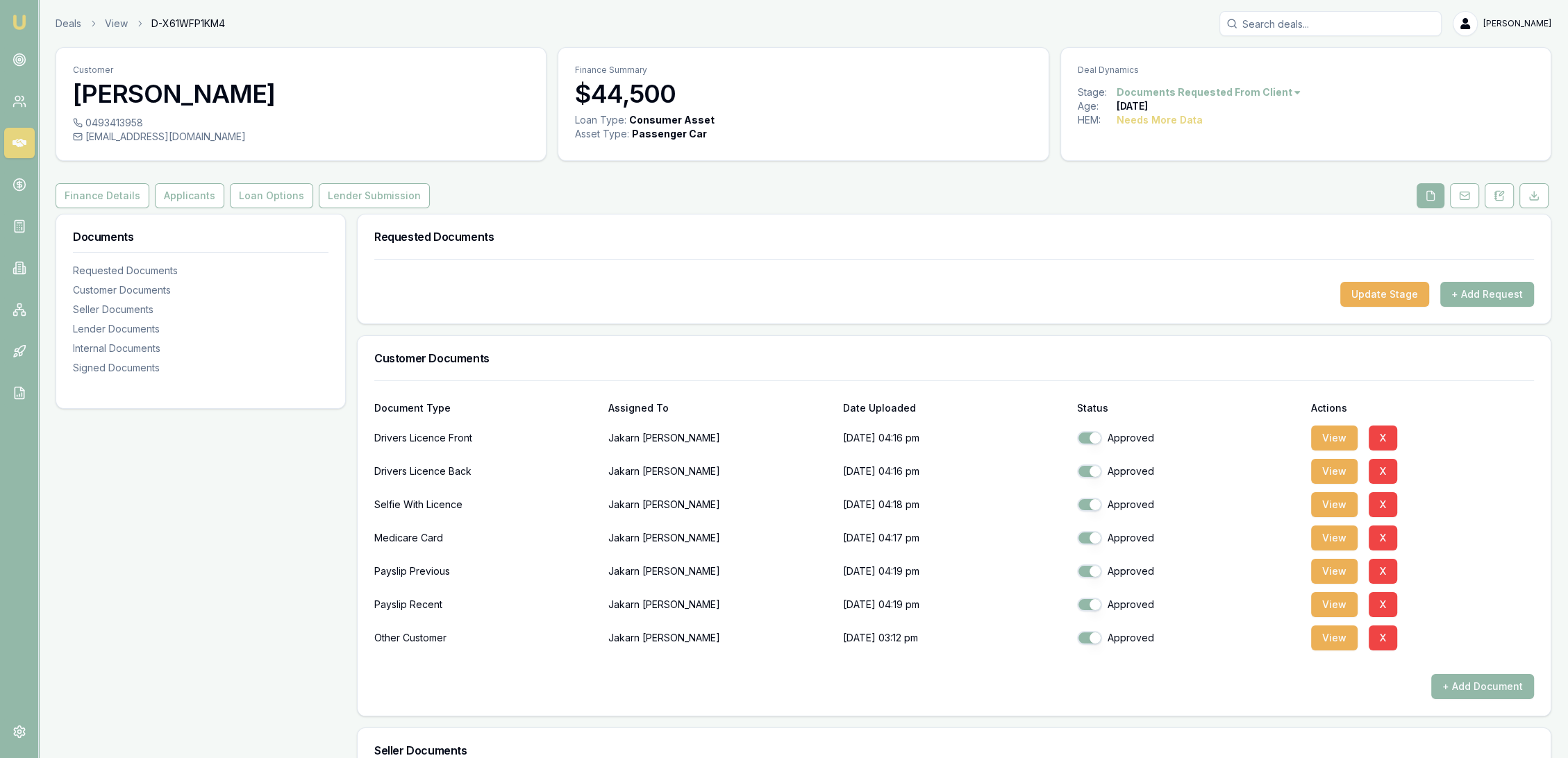
click at [1468, 298] on button "+ Add Request" at bounding box center [1487, 294] width 94 height 25
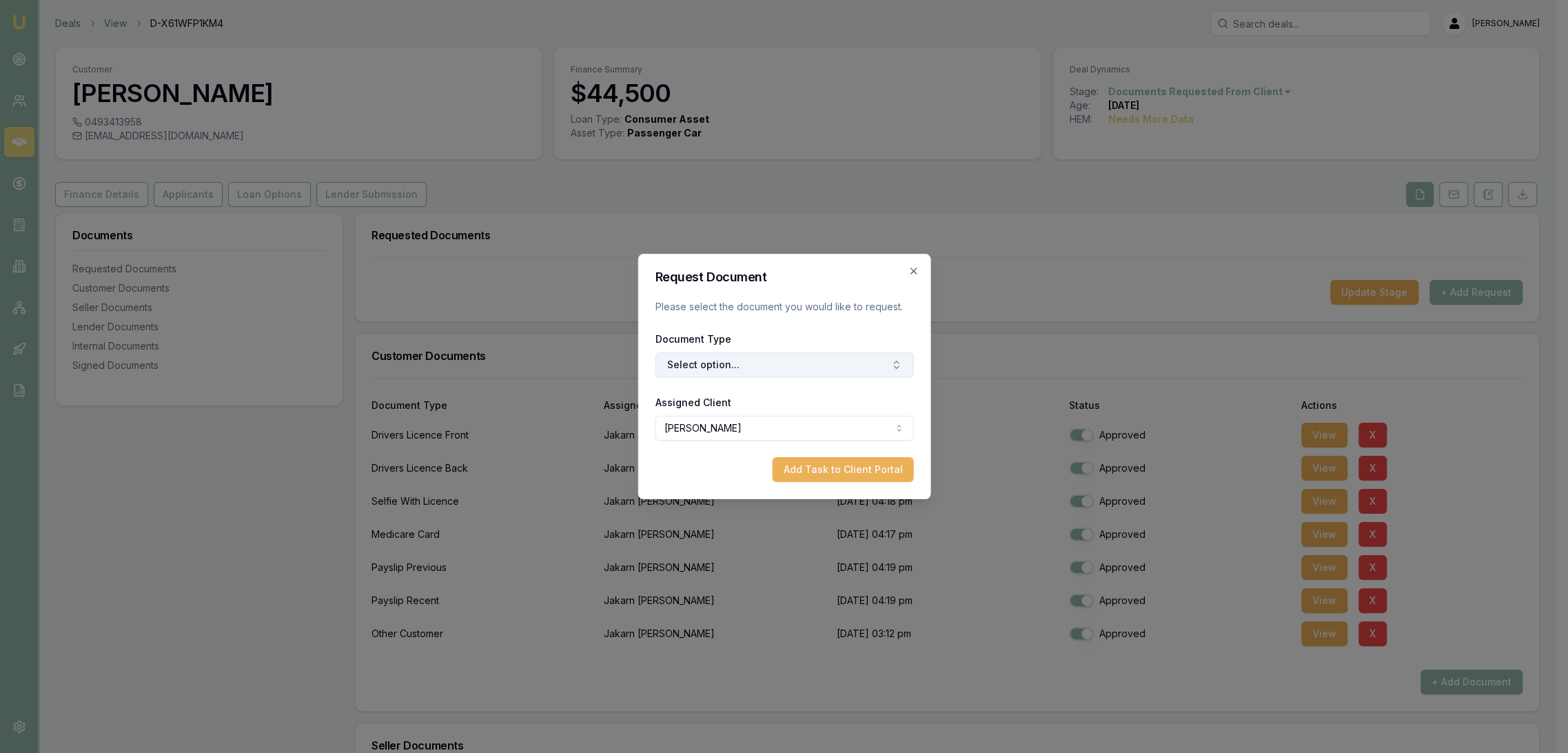
click at [724, 359] on button "Select option..." at bounding box center [784, 365] width 258 height 25
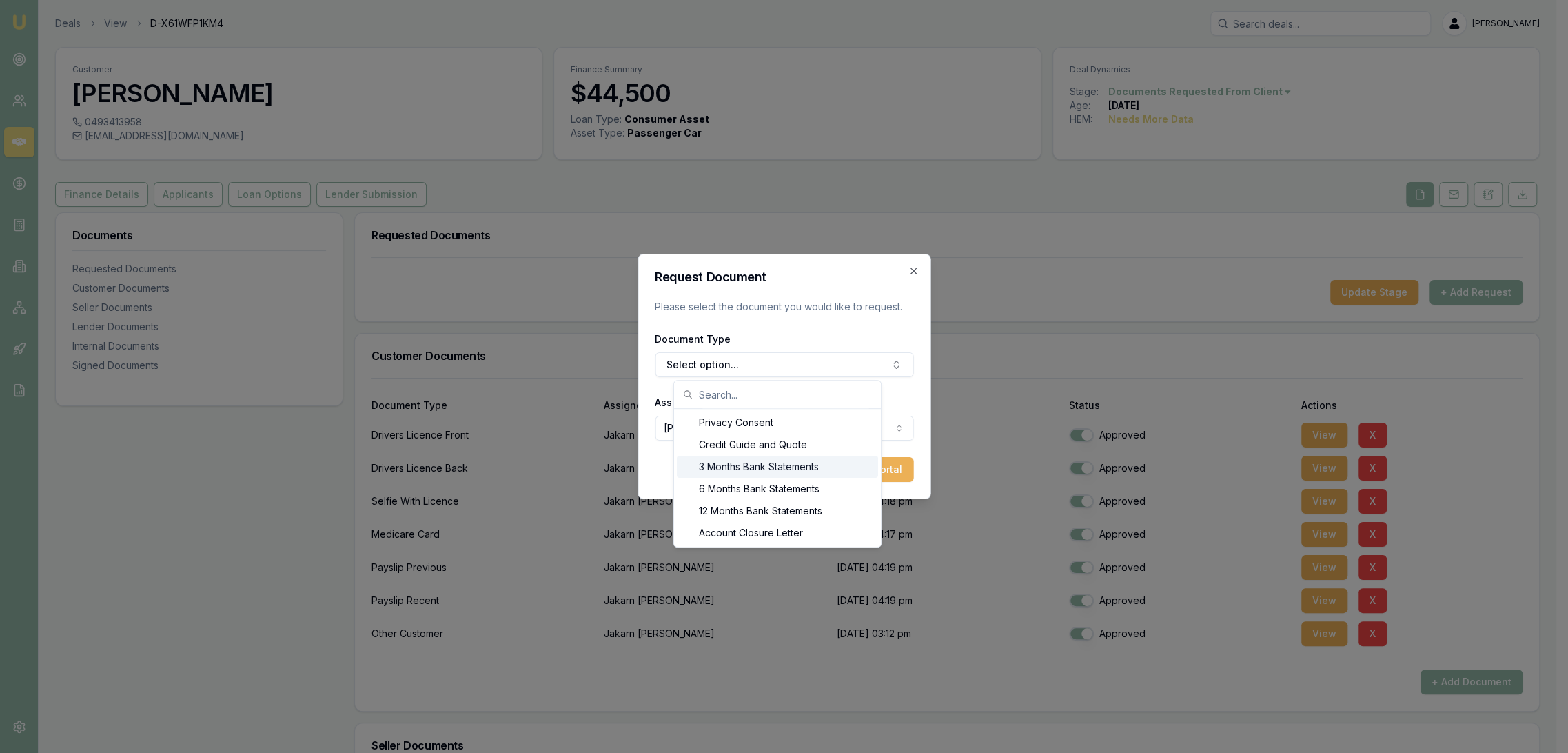
click at [723, 469] on div "3 Months Bank Statements" at bounding box center [778, 466] width 201 height 22
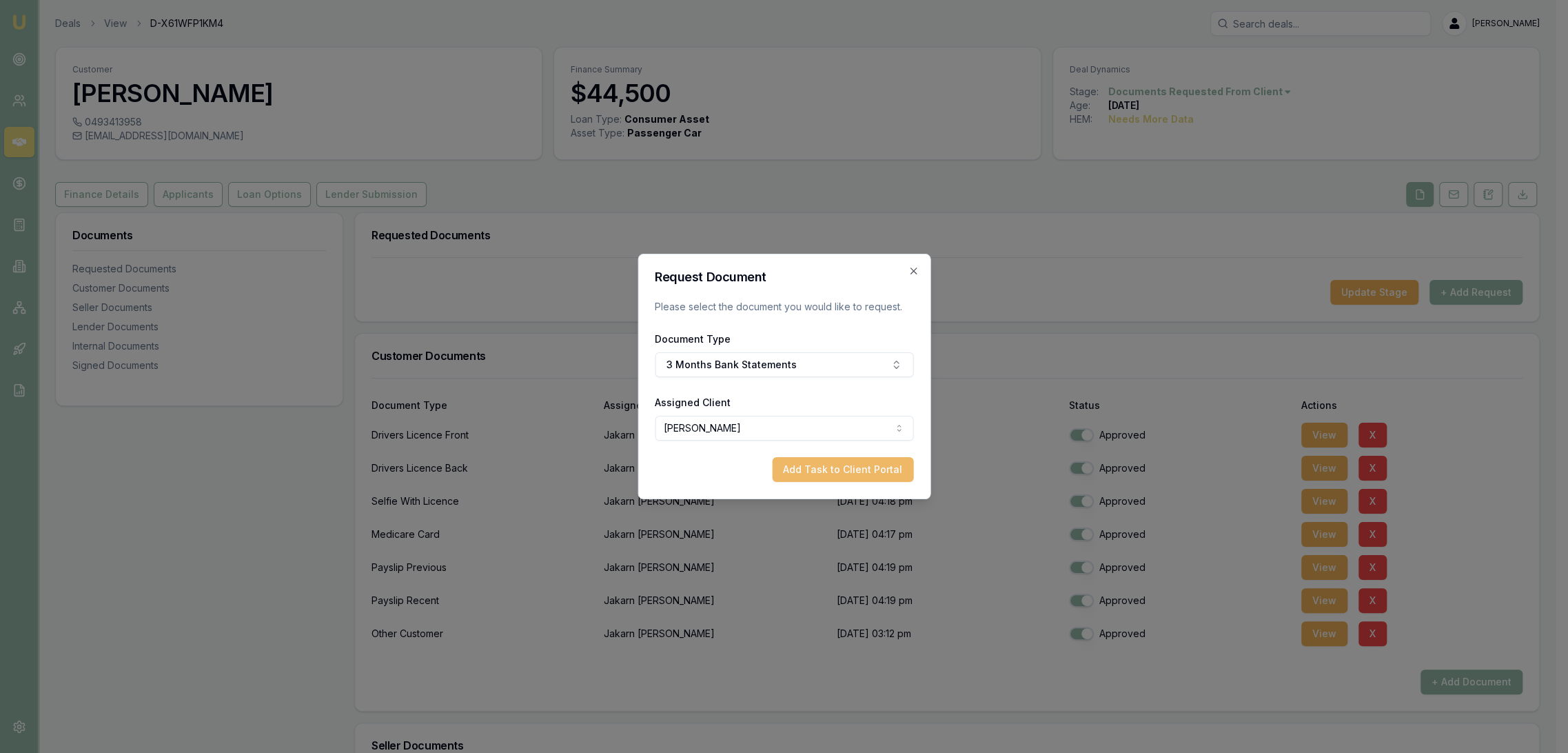
click at [788, 464] on button "Add Task to Client Portal" at bounding box center [843, 470] width 141 height 25
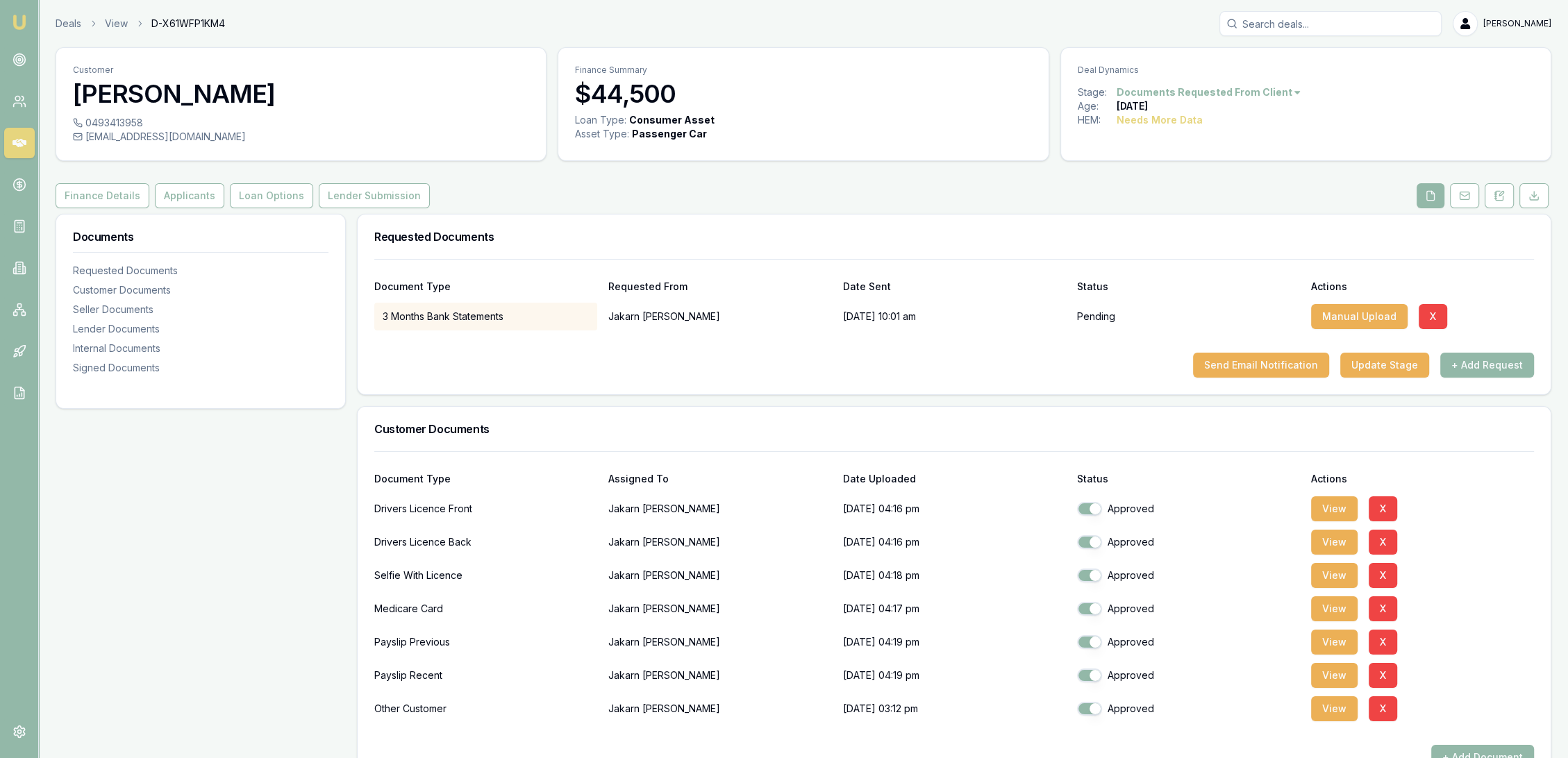
click at [19, 34] on nav "Emu Broker" at bounding box center [19, 209] width 38 height 419
click at [19, 21] on img at bounding box center [20, 22] width 16 height 16
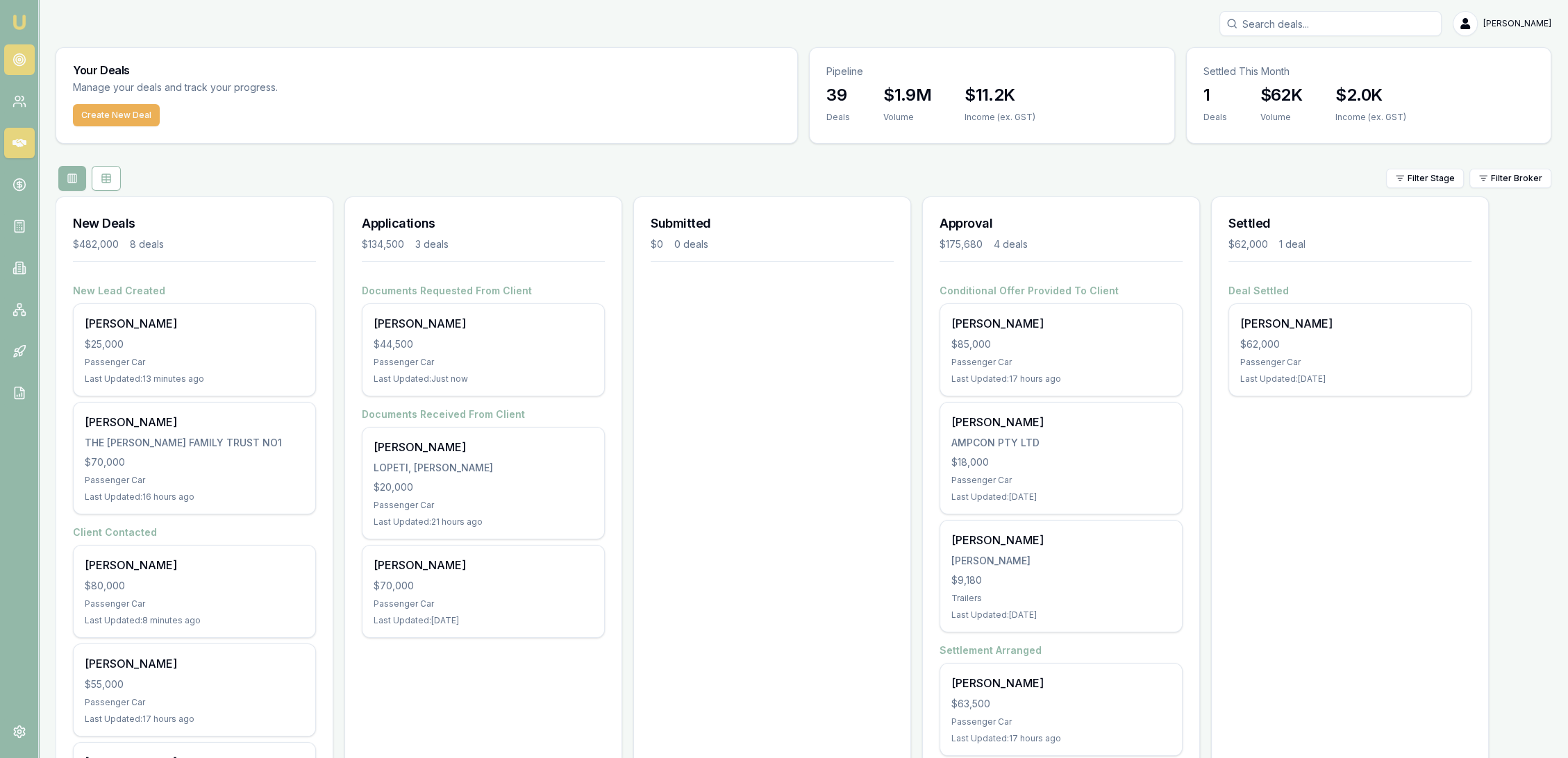
click at [18, 54] on circle at bounding box center [19, 60] width 11 height 11
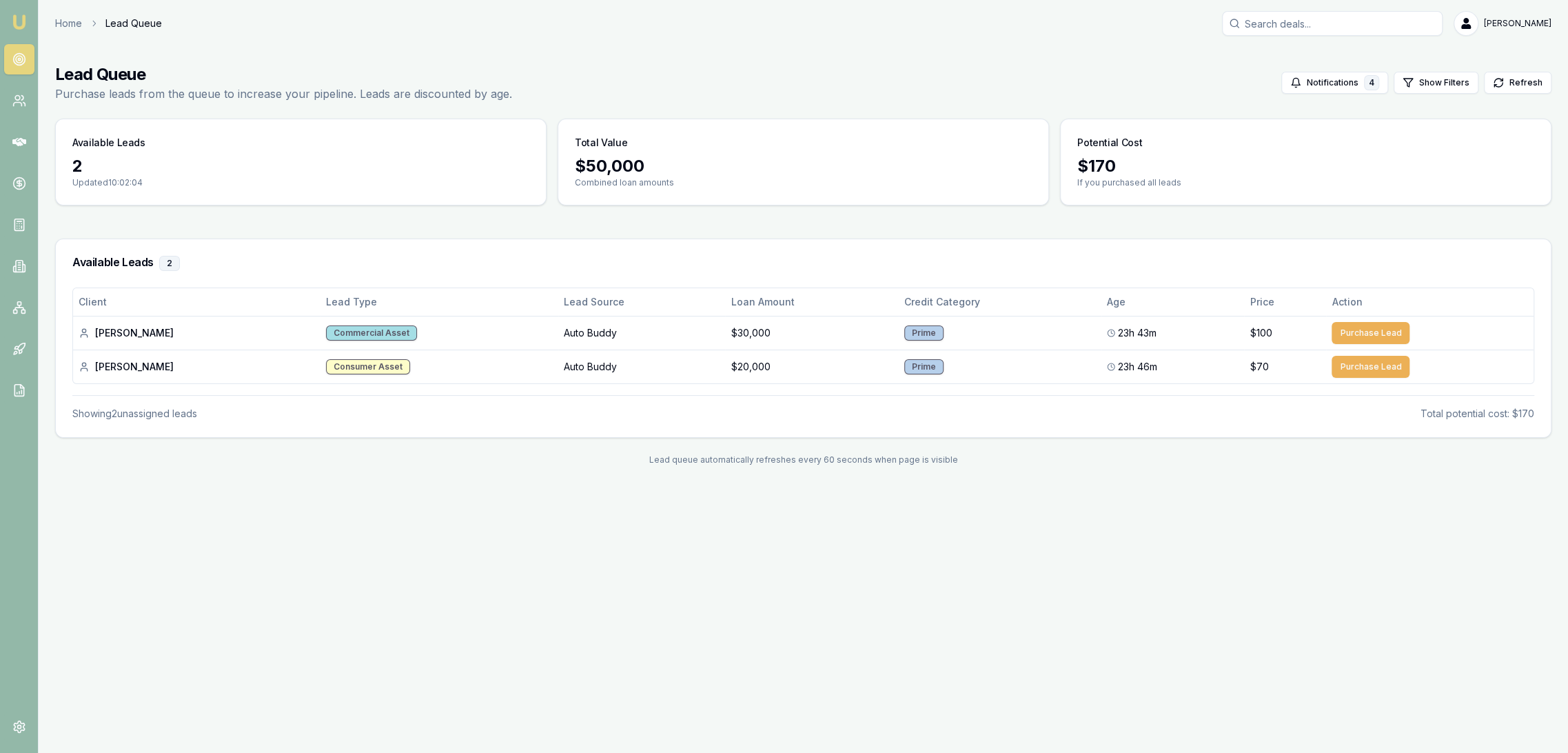
click at [22, 20] on img at bounding box center [19, 22] width 16 height 16
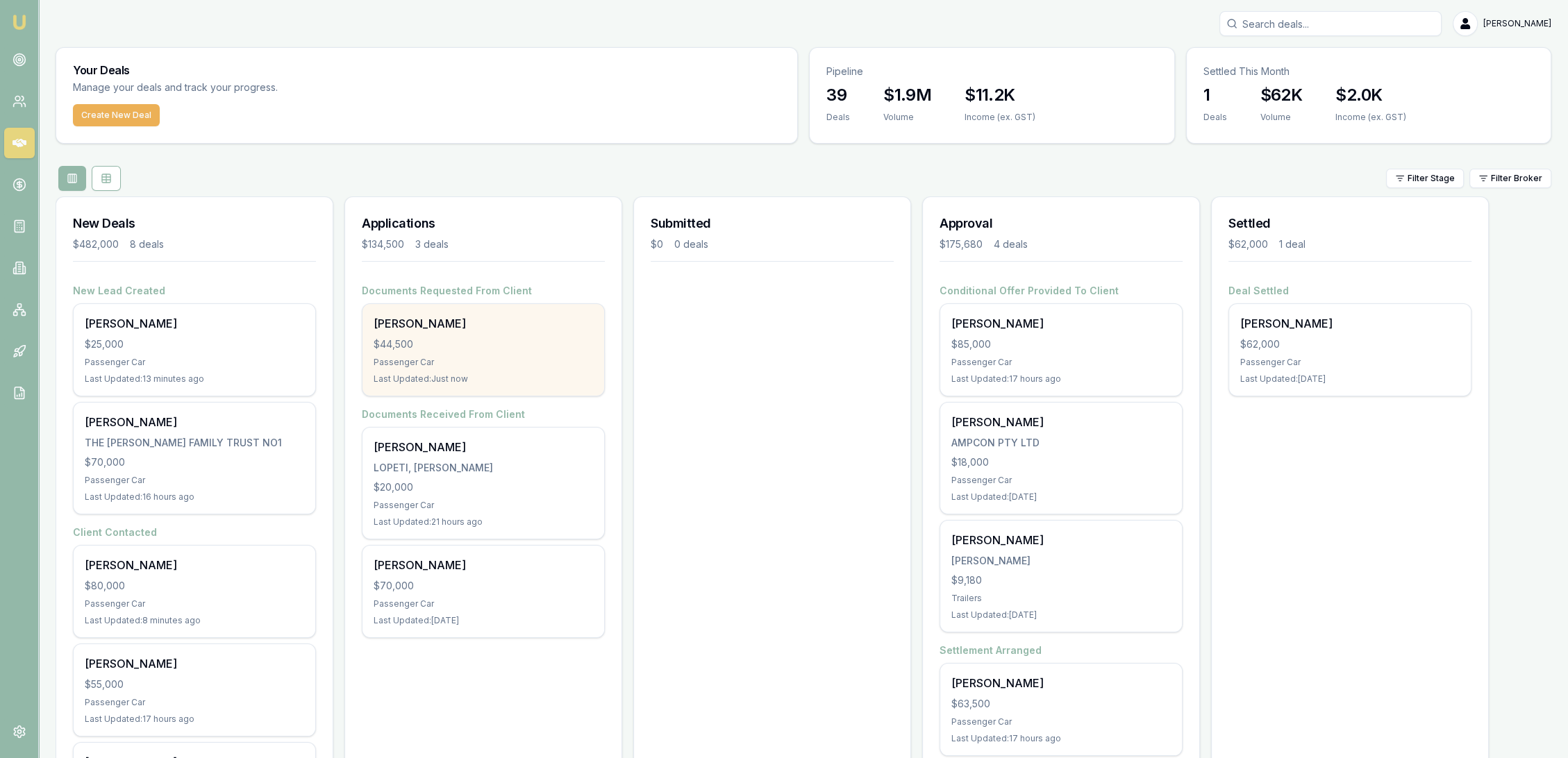
click at [462, 367] on div "Jakarn Jones $44,500 Passenger Car Last Updated: Just now" at bounding box center [483, 350] width 241 height 92
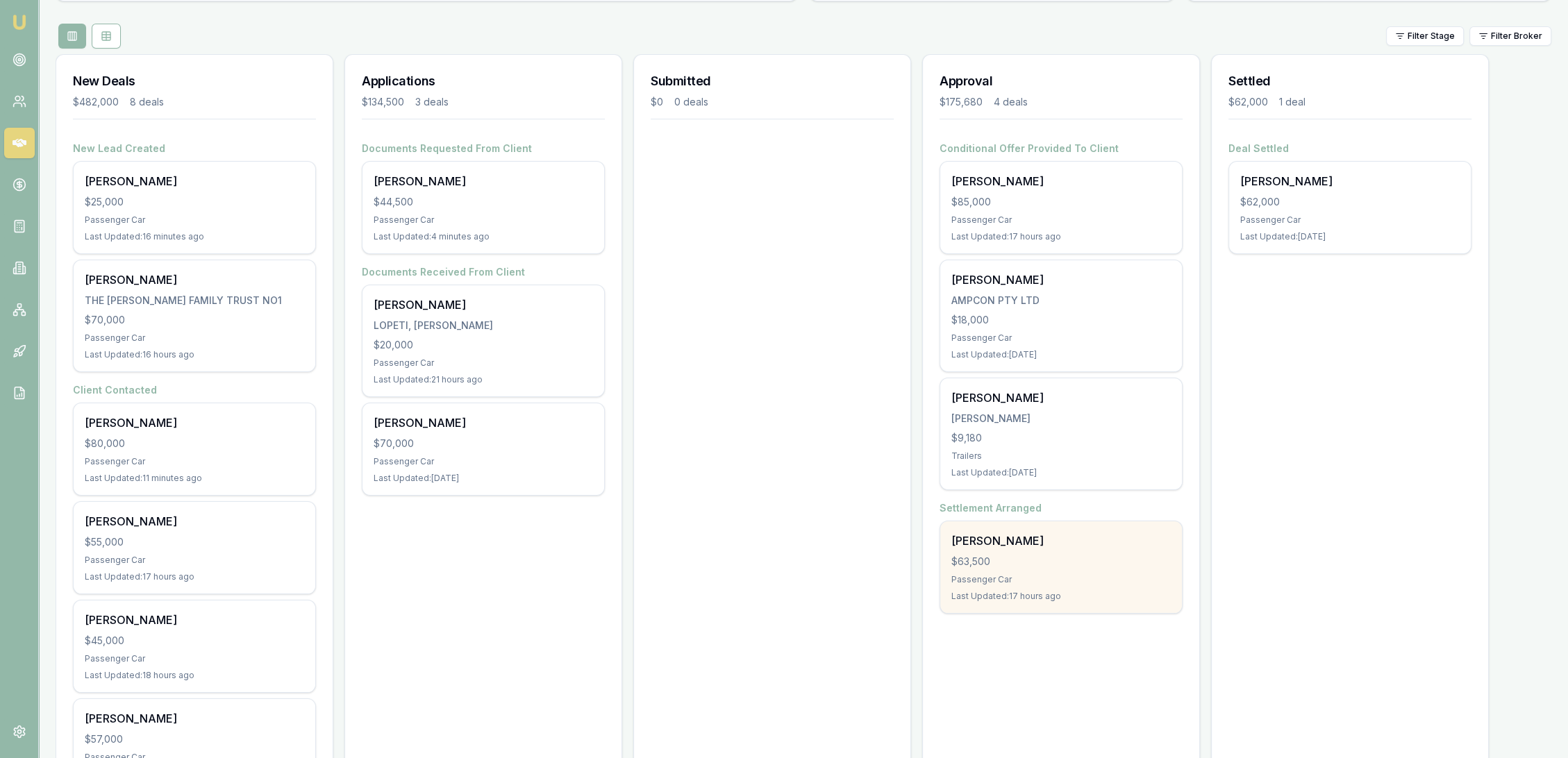
scroll to position [154, 0]
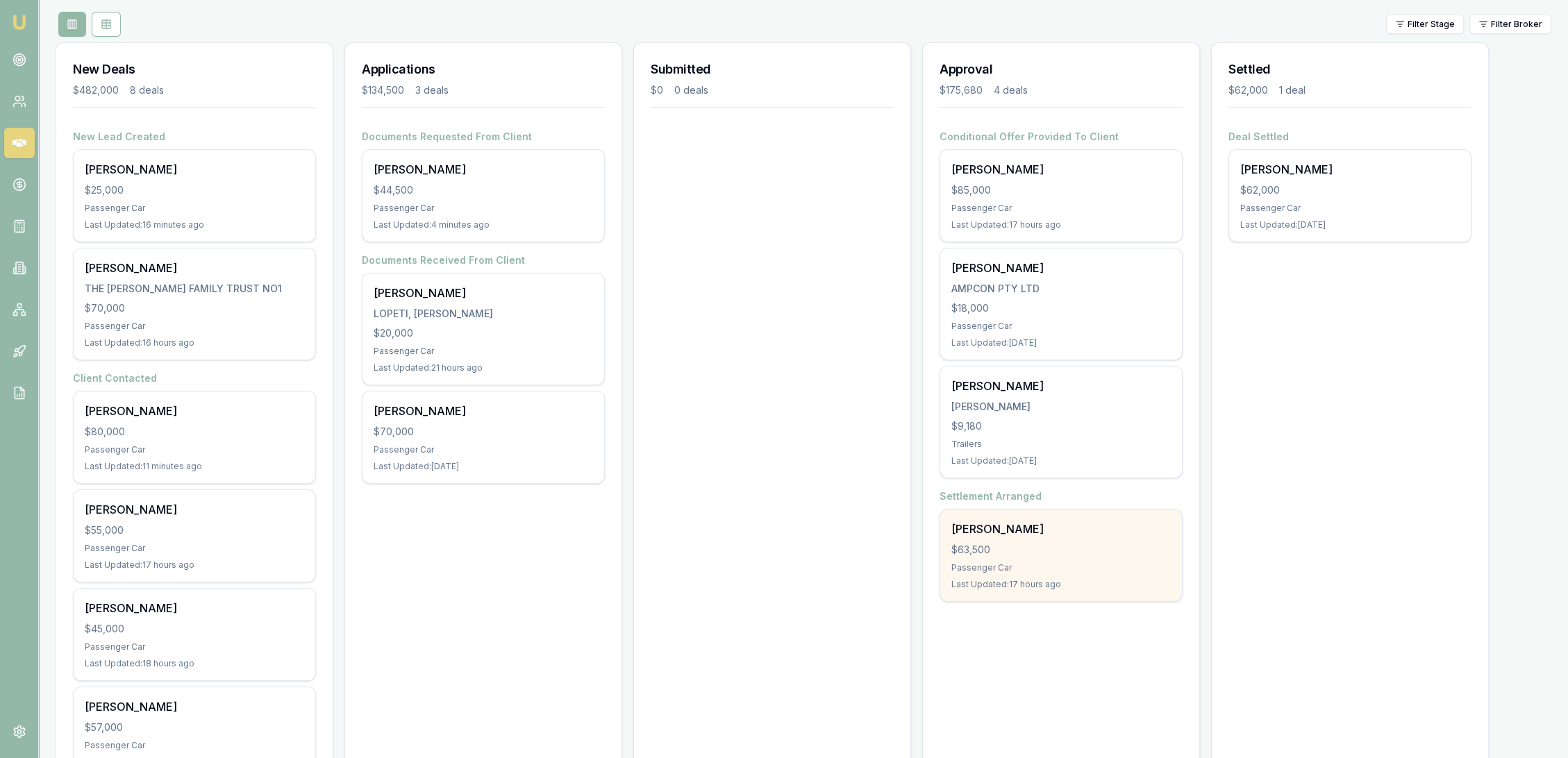
click at [1083, 545] on div "$63,500" at bounding box center [1061, 549] width 219 height 14
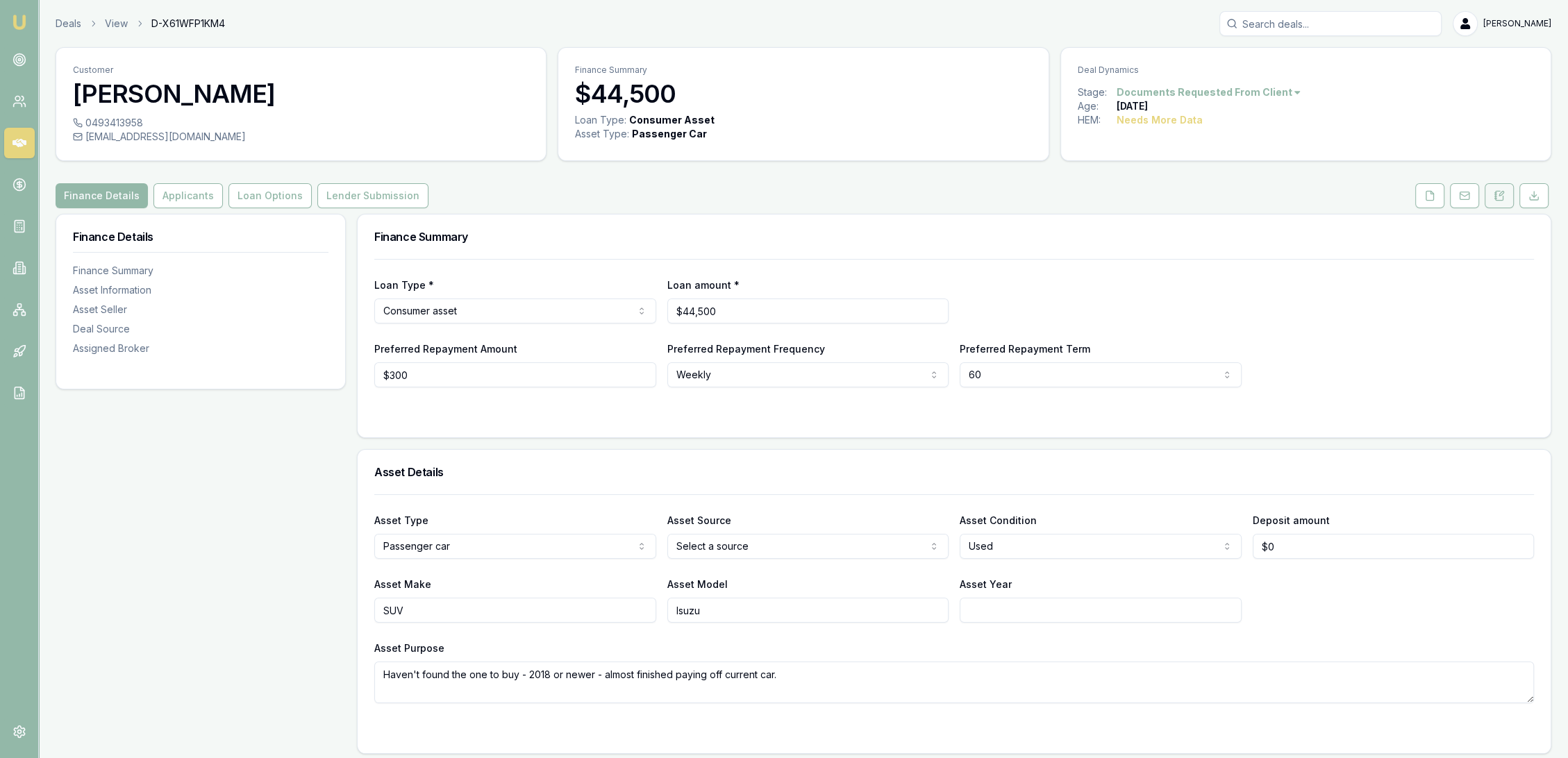
click at [1487, 194] on button at bounding box center [1499, 195] width 29 height 25
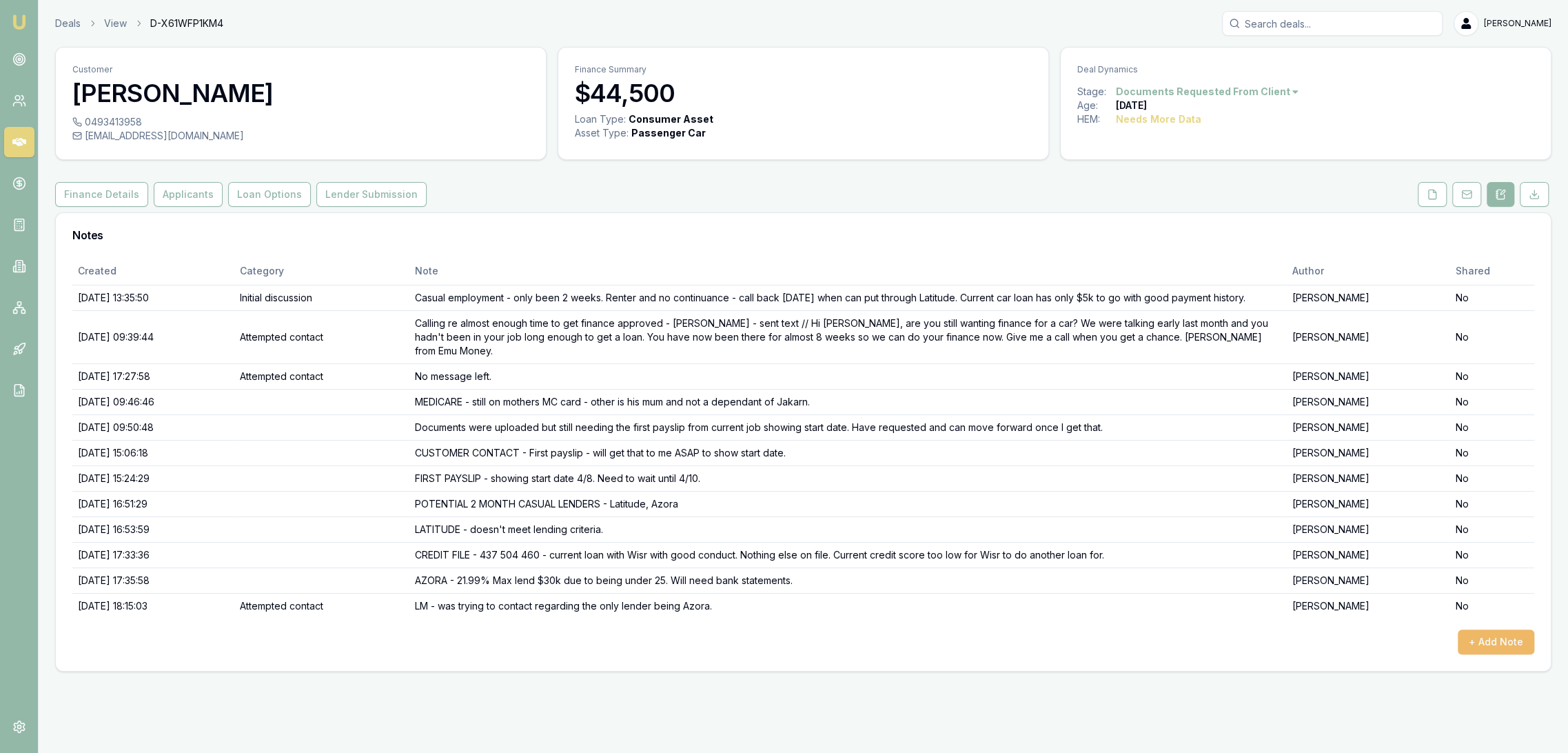
click at [1502, 631] on button "+ Add Note" at bounding box center [1497, 642] width 76 height 25
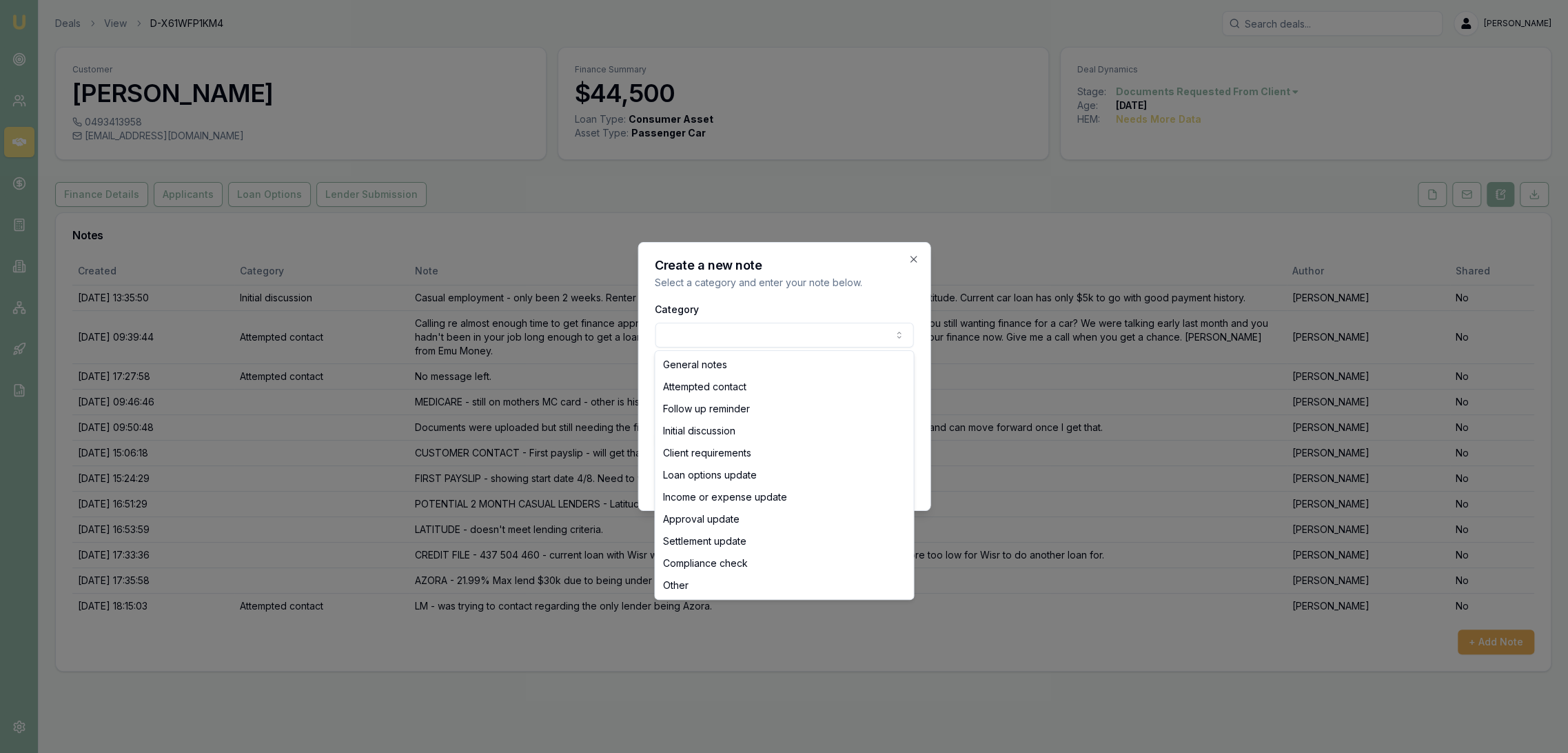
click at [761, 331] on body "Emu Broker Deals View D-X61WFP1KM4 Robyn Adams Toggle Menu Customer Jakarn Jone…" at bounding box center [784, 376] width 1568 height 753
select select "ATTEMPTED_CONTACT"
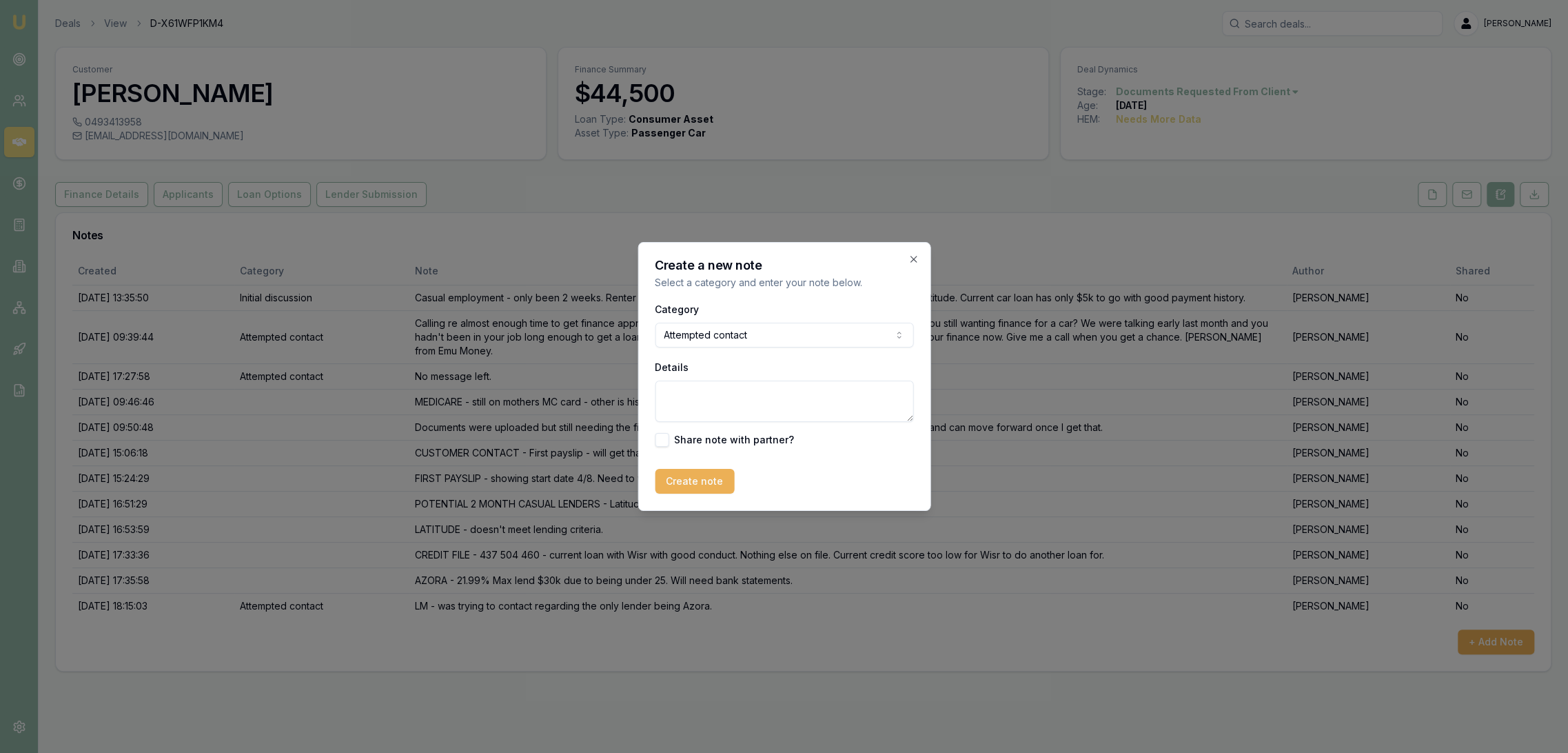
click at [715, 400] on textarea "Details" at bounding box center [784, 401] width 258 height 41
type textarea "LM re following up on bank statement request"
click at [679, 482] on button "Create note" at bounding box center [695, 481] width 80 height 25
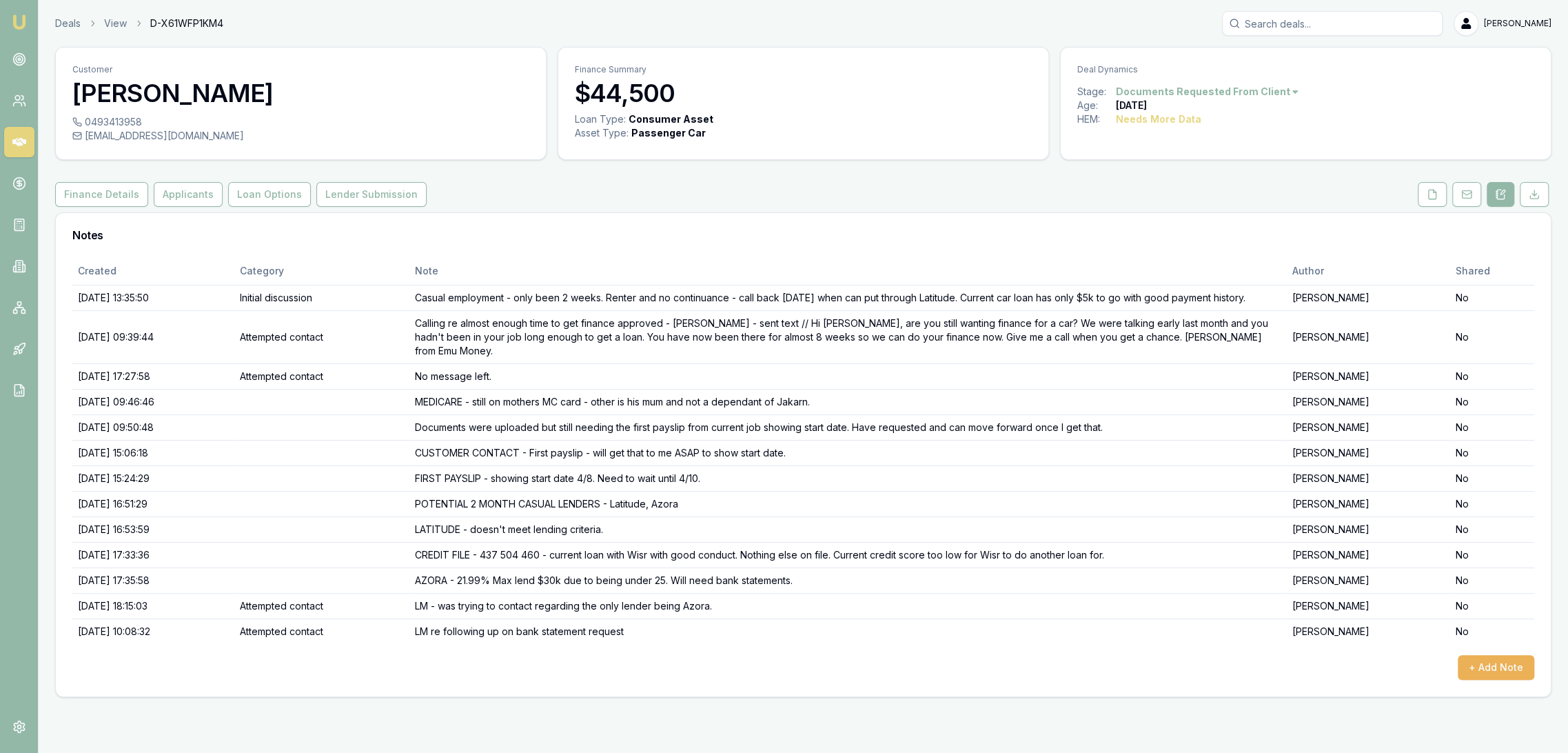
click at [25, 24] on img at bounding box center [19, 22] width 16 height 16
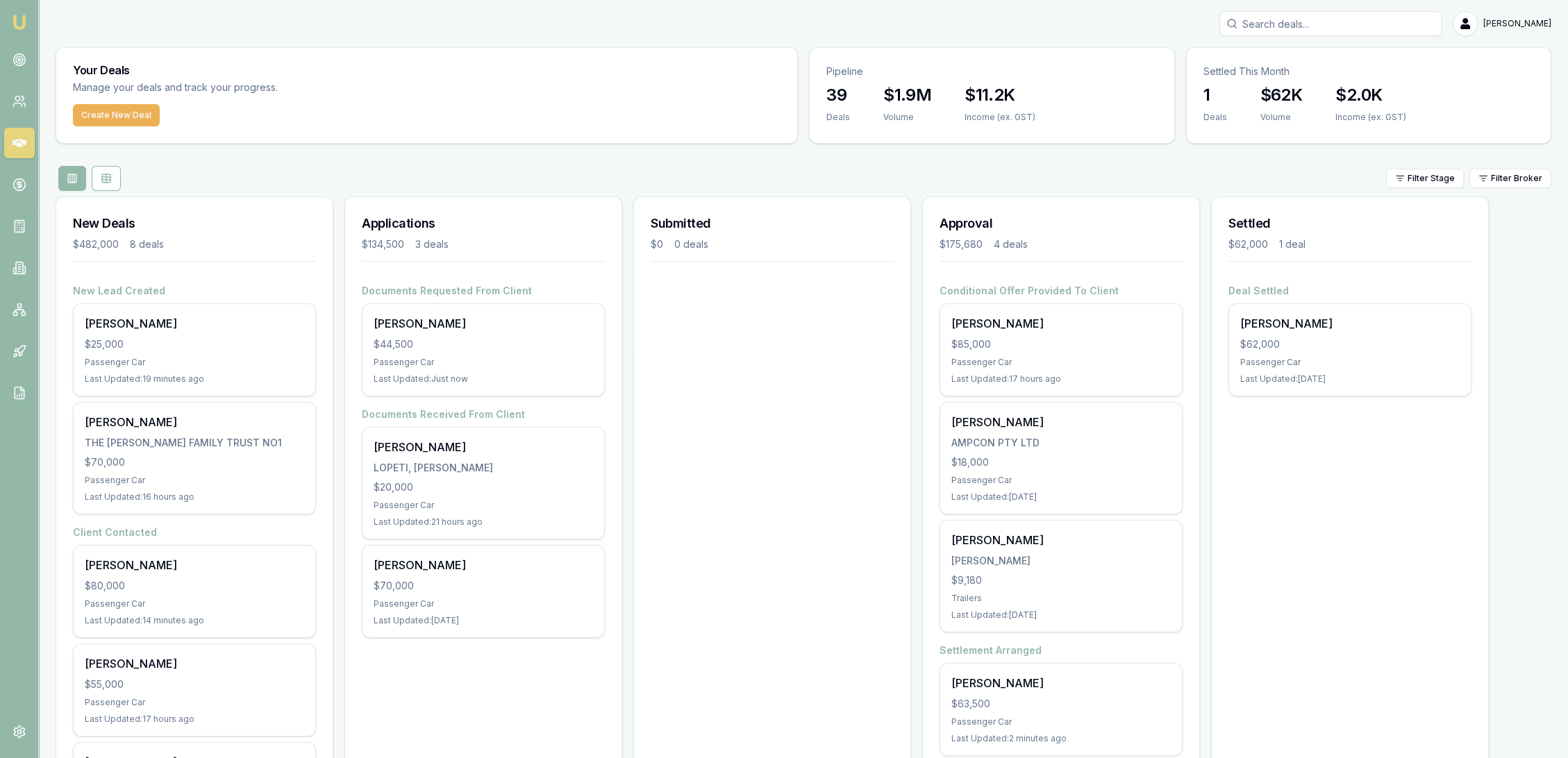
click at [11, 24] on img at bounding box center [20, 22] width 16 height 16
click at [17, 53] on icon at bounding box center [19, 60] width 14 height 14
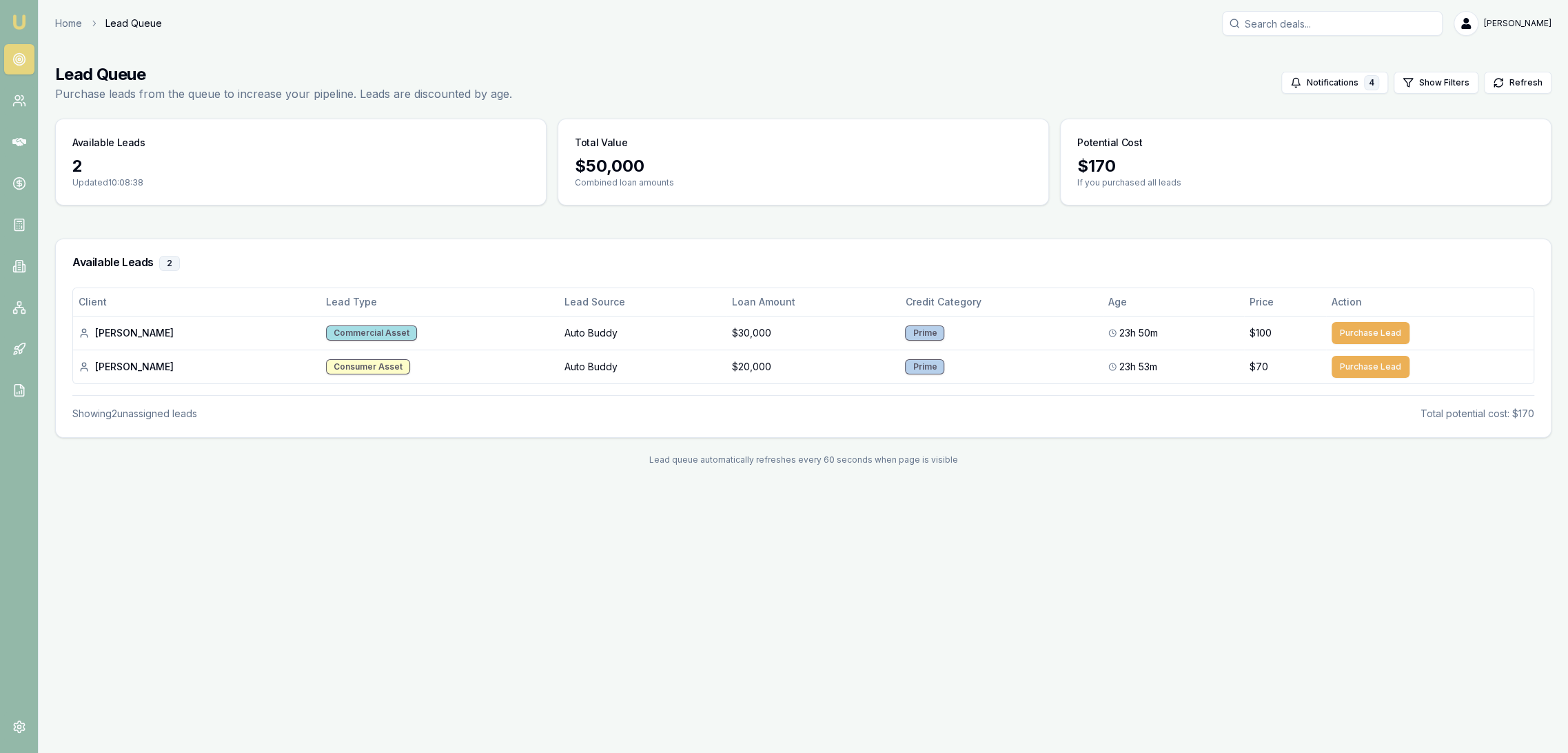
click at [23, 22] on img at bounding box center [19, 22] width 16 height 16
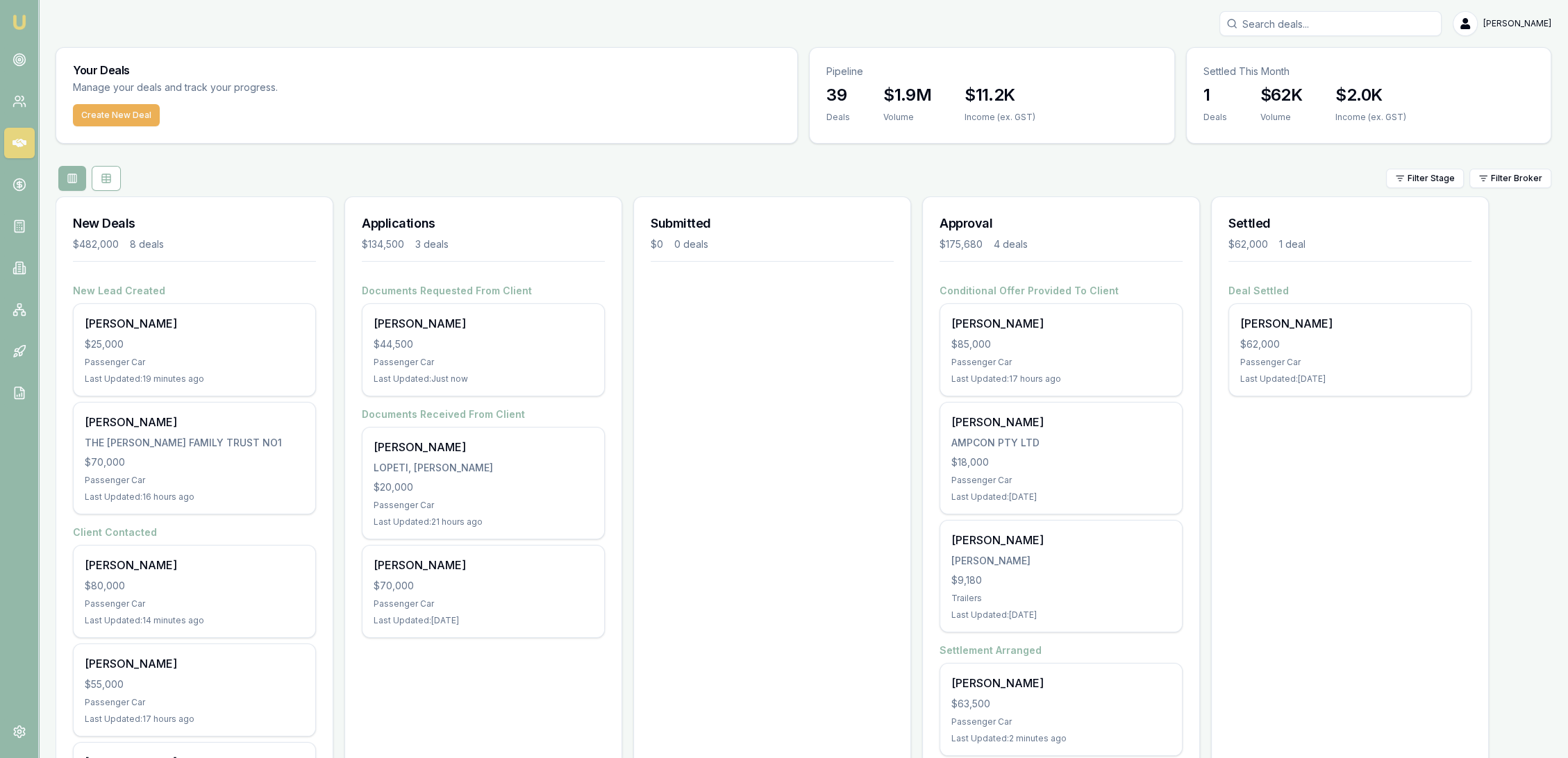
click at [1311, 22] on input "Search deals" at bounding box center [1331, 24] width 222 height 25
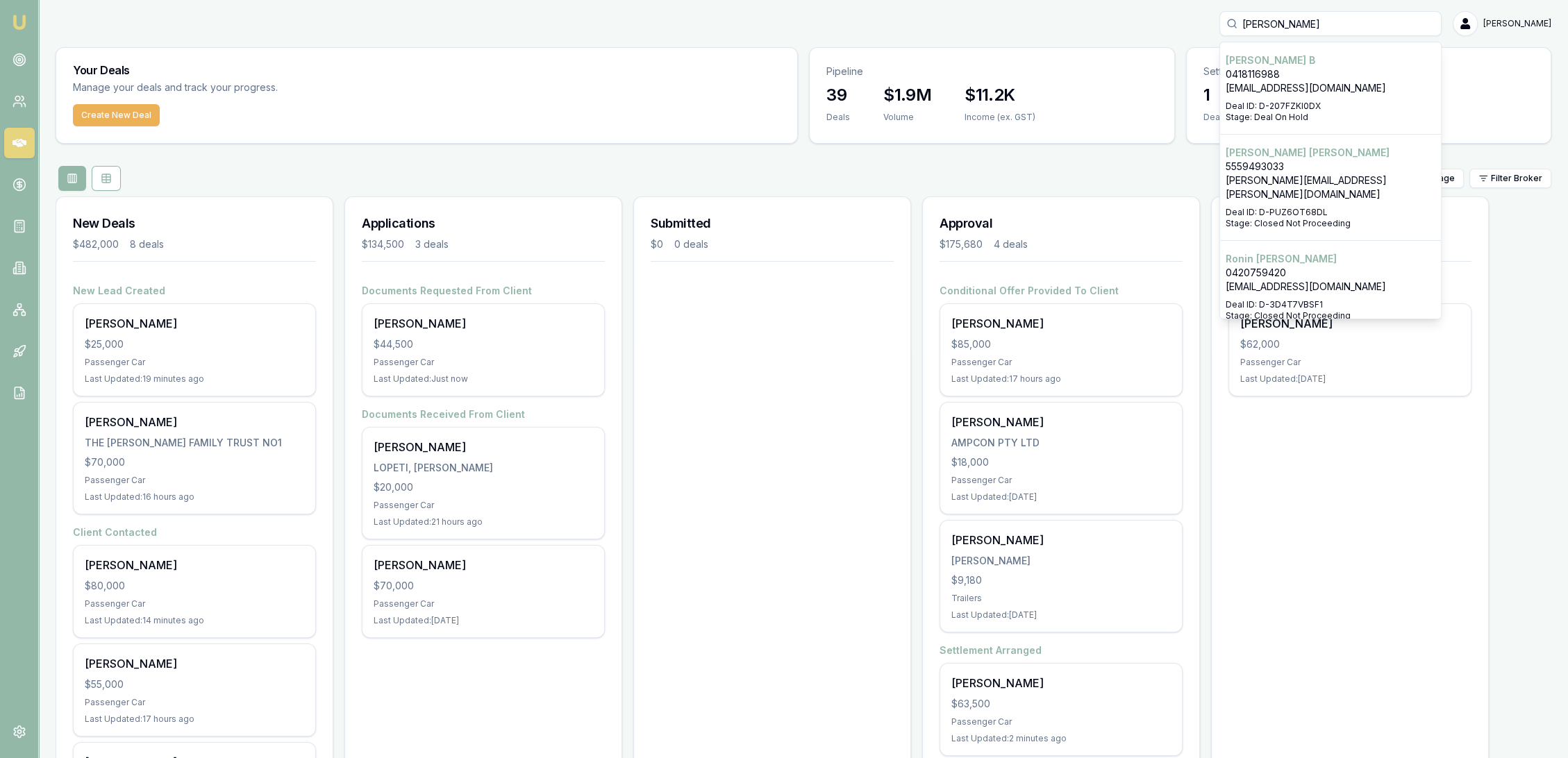
type input "[PERSON_NAME]"
click at [1288, 88] on p "[EMAIL_ADDRESS][DOMAIN_NAME]" at bounding box center [1330, 87] width 209 height 14
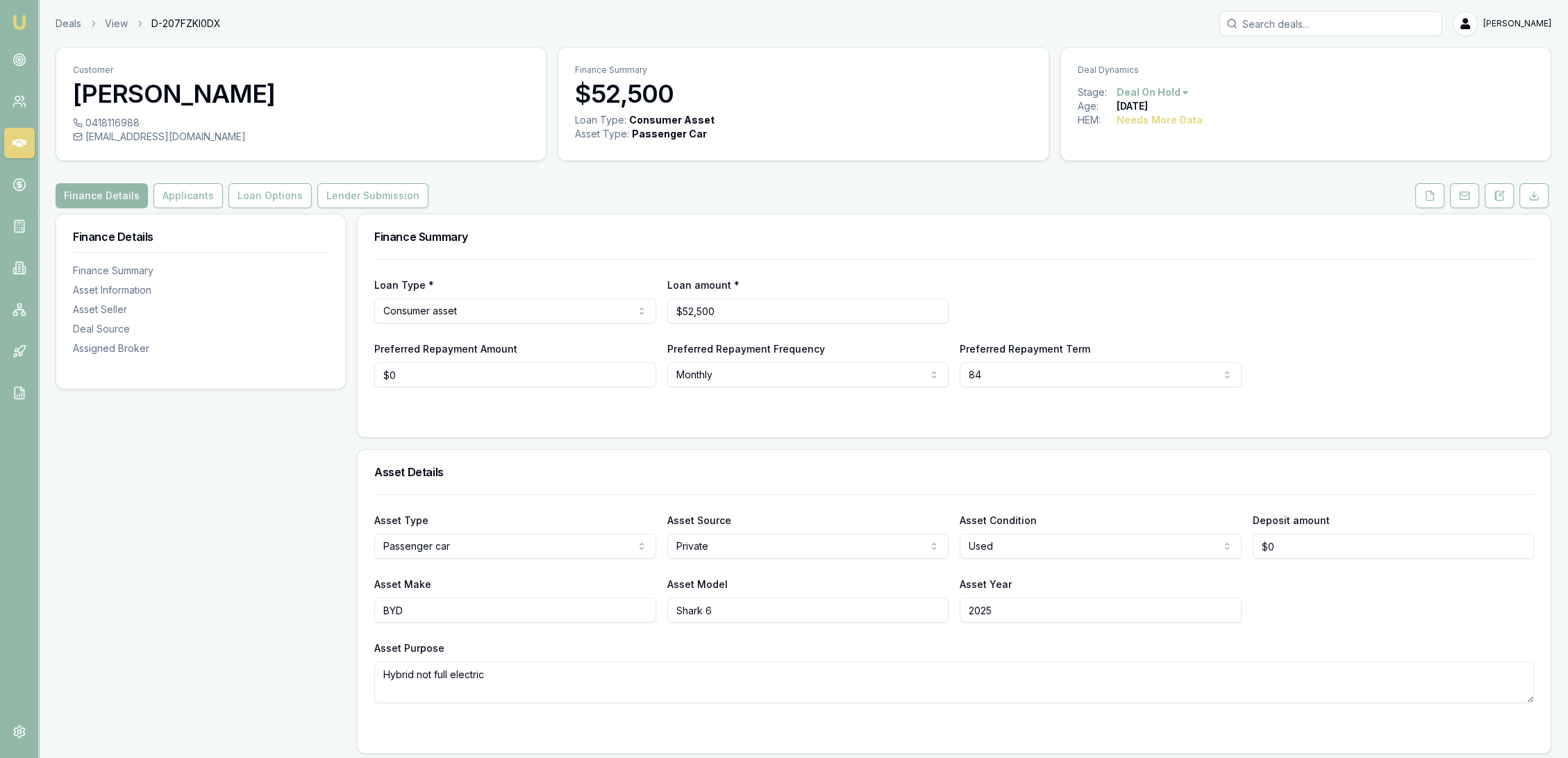
click at [1322, 22] on input "Search deals" at bounding box center [1331, 24] width 222 height 25
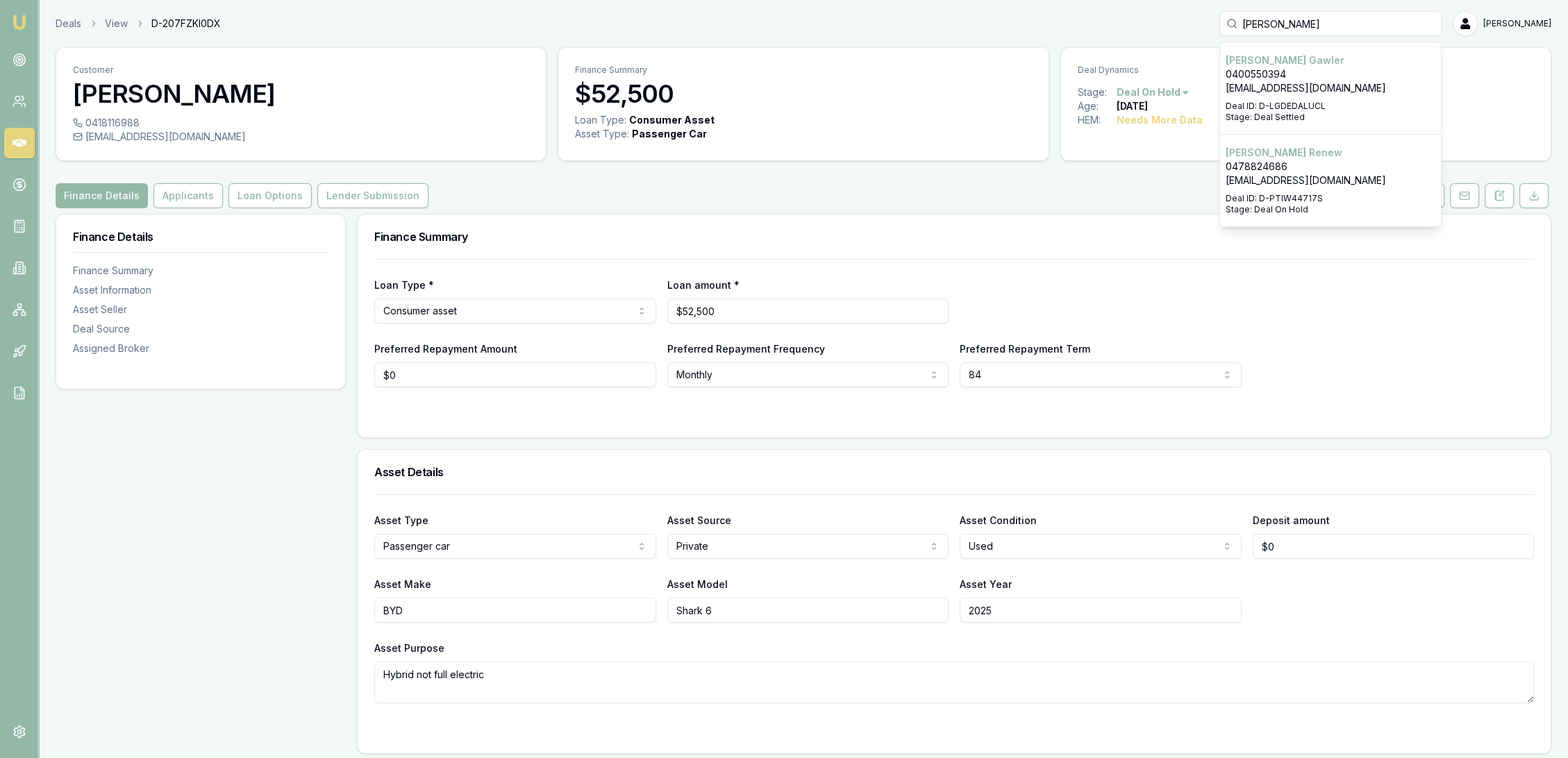
type input "edmund ren"
click at [1321, 167] on p "0478824686" at bounding box center [1330, 166] width 209 height 14
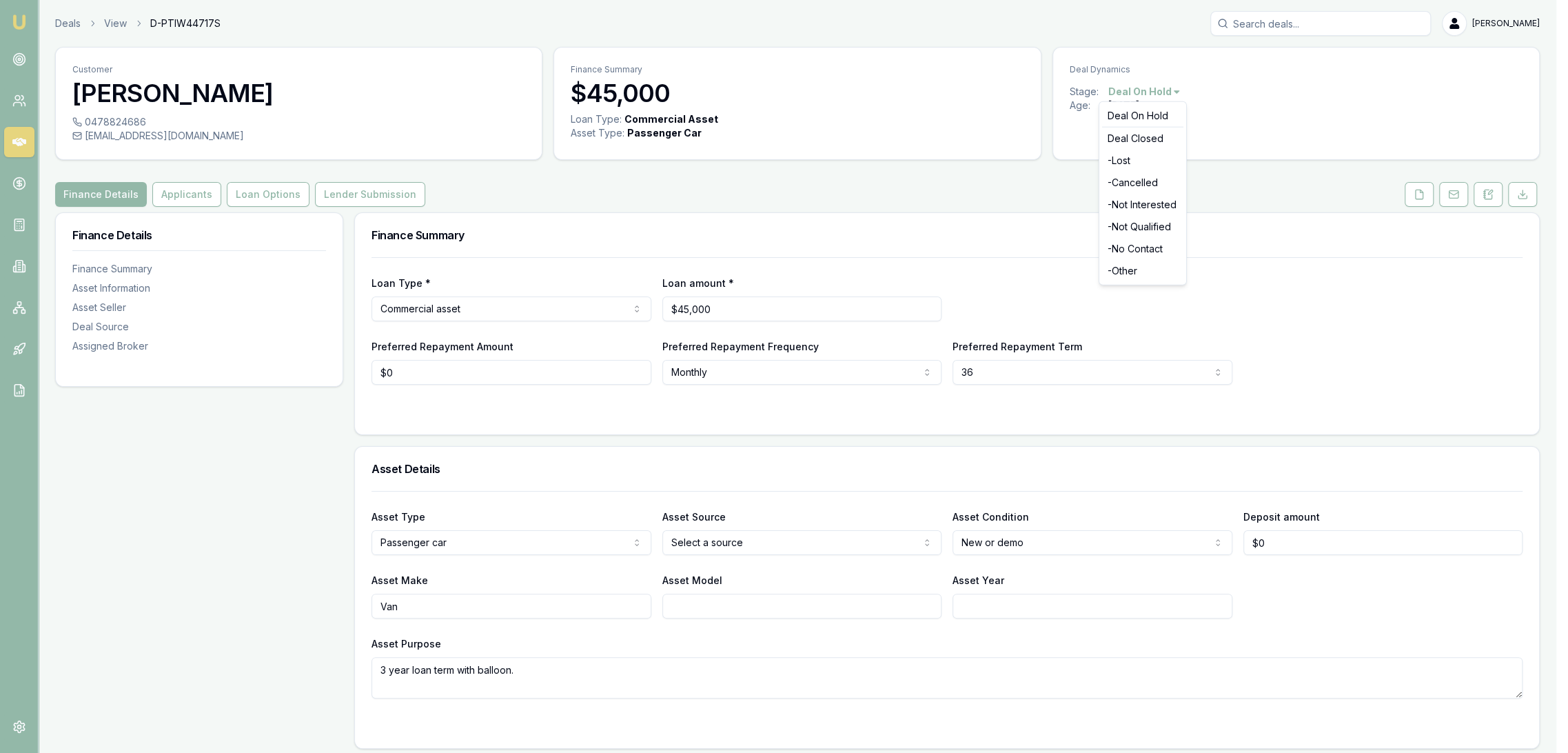
click at [1155, 90] on html "Emu Broker Deals View D-PTIW44717S Robyn Adams Toggle Menu Customer Edmund Rene…" at bounding box center [784, 376] width 1568 height 753
click at [1134, 201] on div "- Not Interested" at bounding box center [1143, 205] width 81 height 22
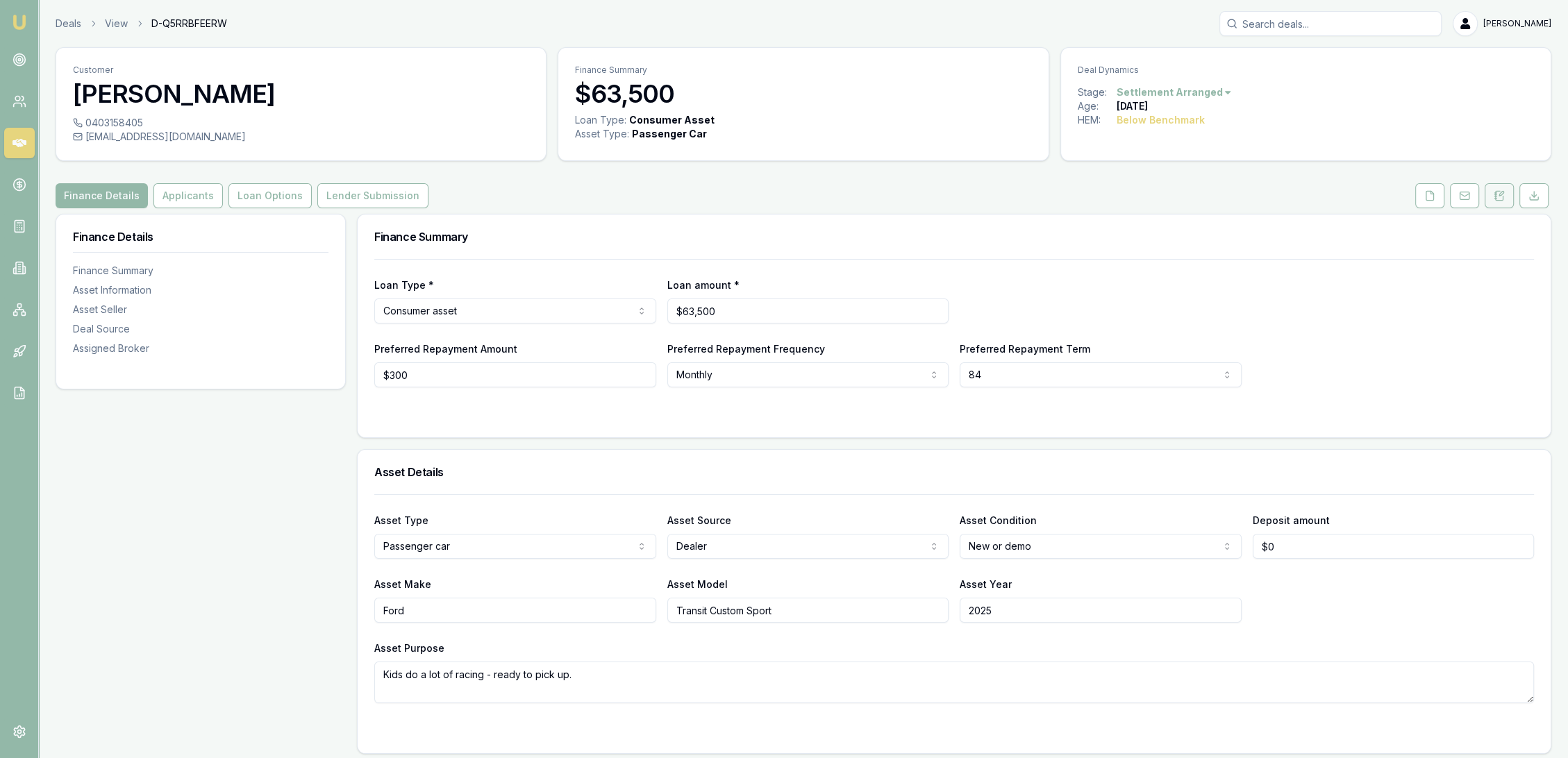
click at [1496, 199] on icon at bounding box center [1495, 199] width 2 height 0
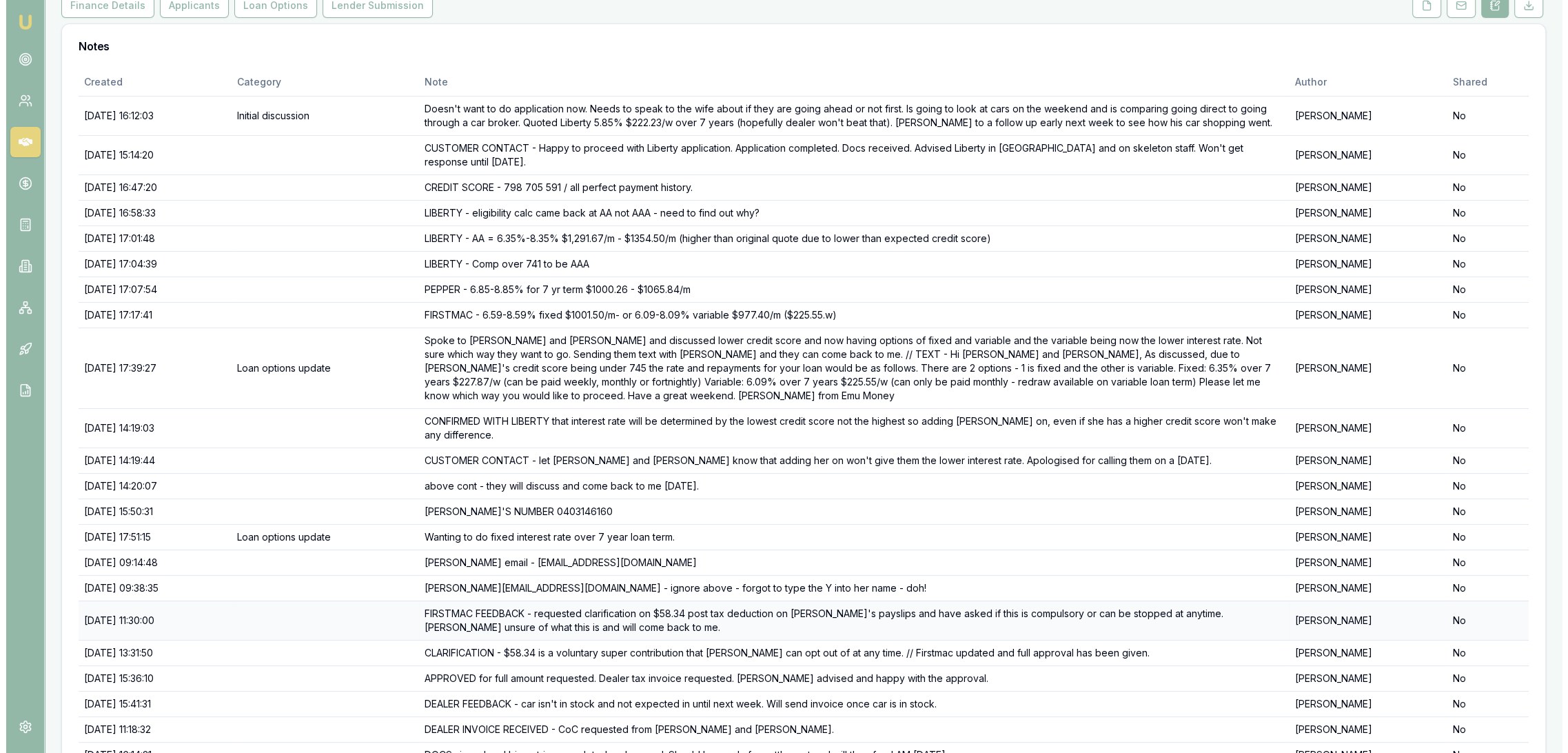
scroll to position [230, 0]
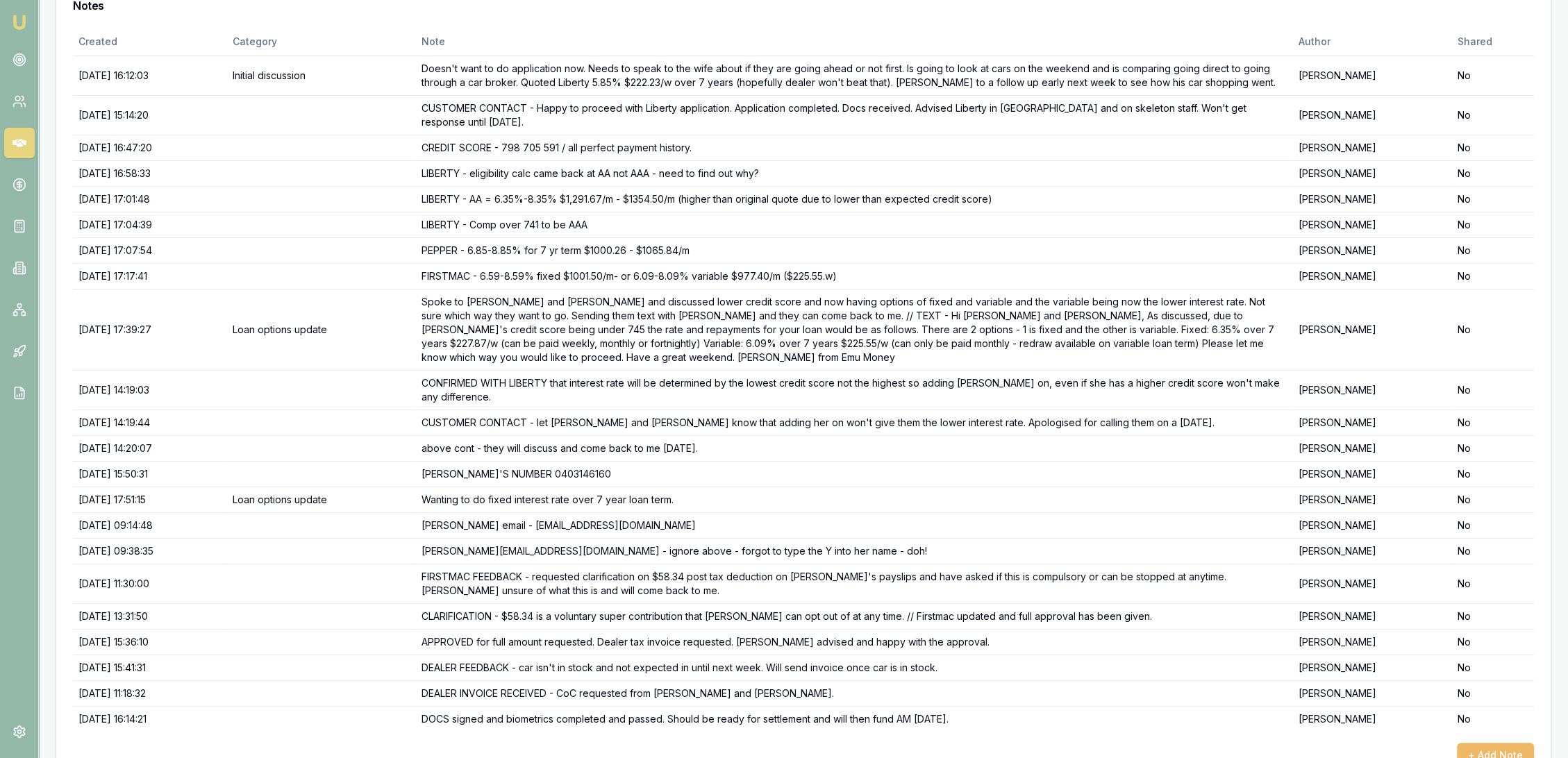
click at [1516, 742] on button "+ Add Note" at bounding box center [1495, 755] width 77 height 25
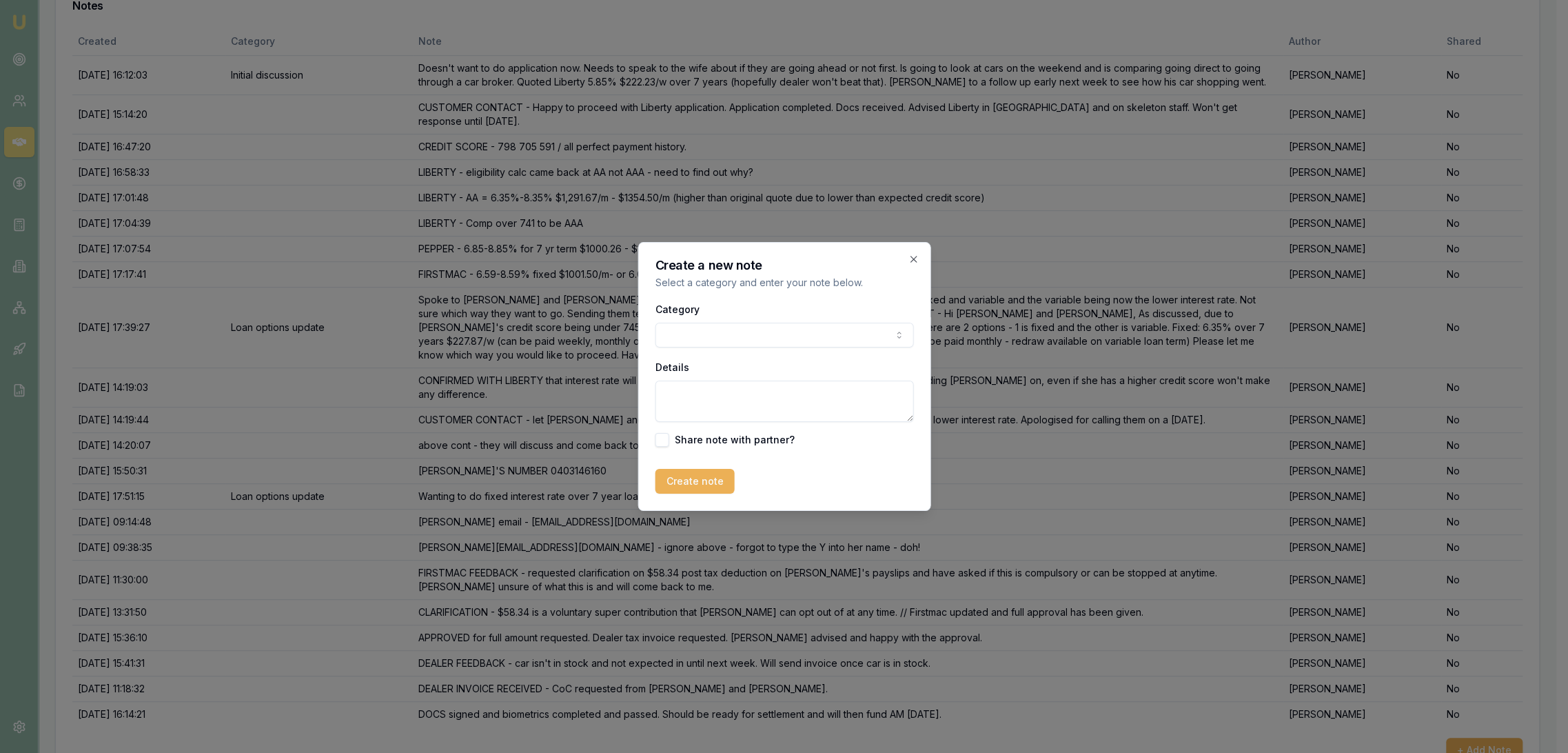
click at [696, 406] on textarea "Details" at bounding box center [784, 401] width 258 height 41
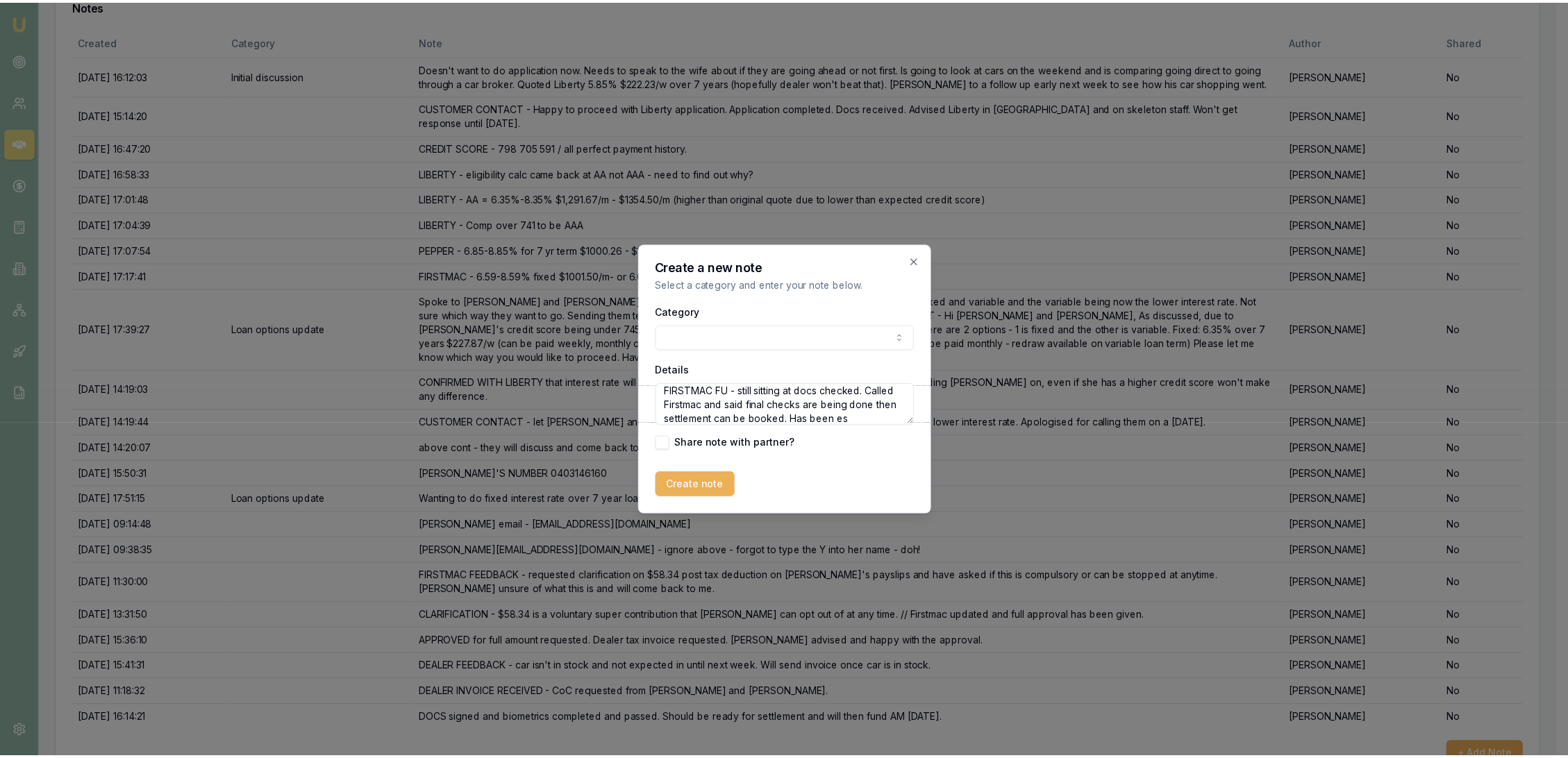
scroll to position [19, 0]
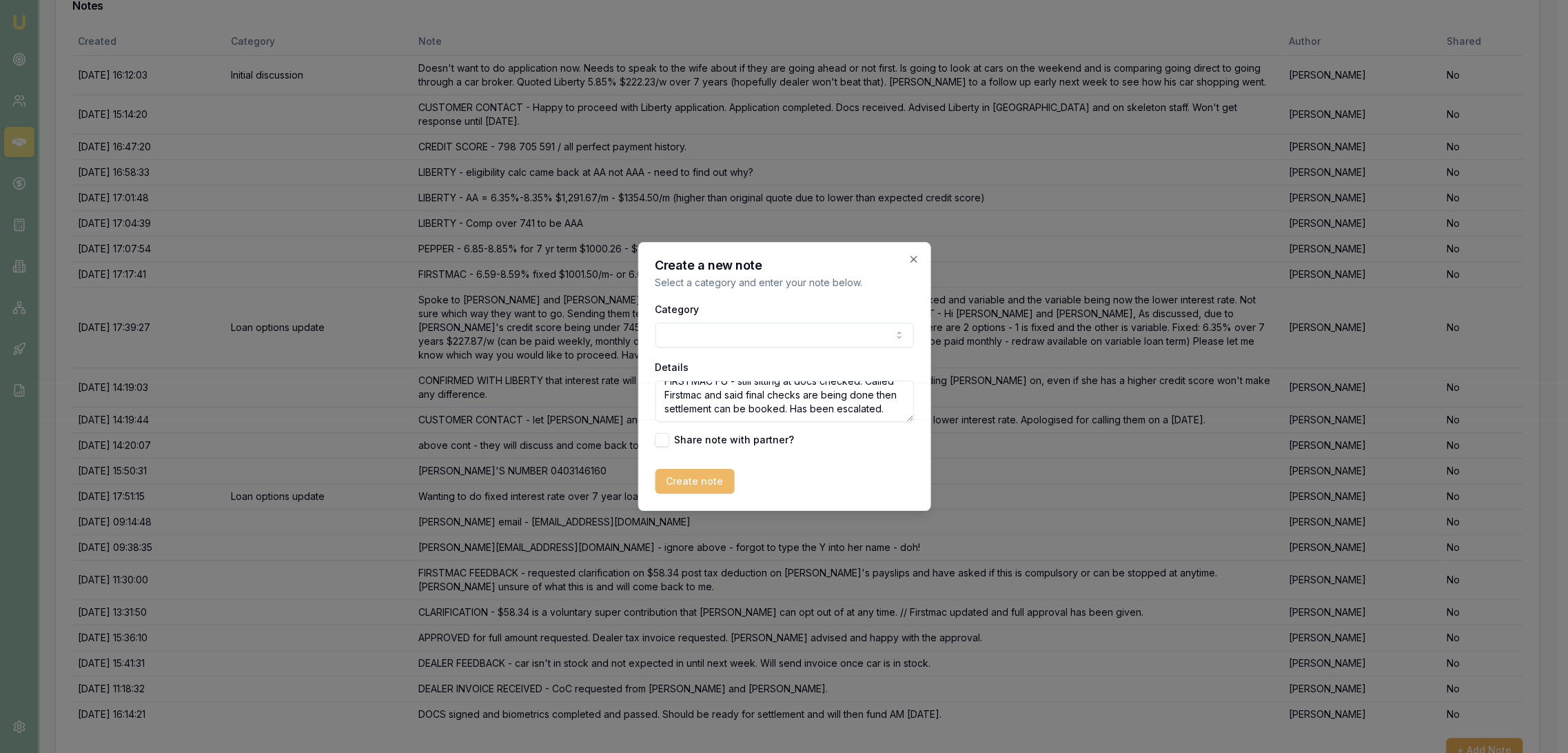
type textarea "FIRSTMAC FU - still sitting at docs checked. Called Firstmac and said final che…"
click at [693, 490] on button "Create note" at bounding box center [695, 481] width 80 height 25
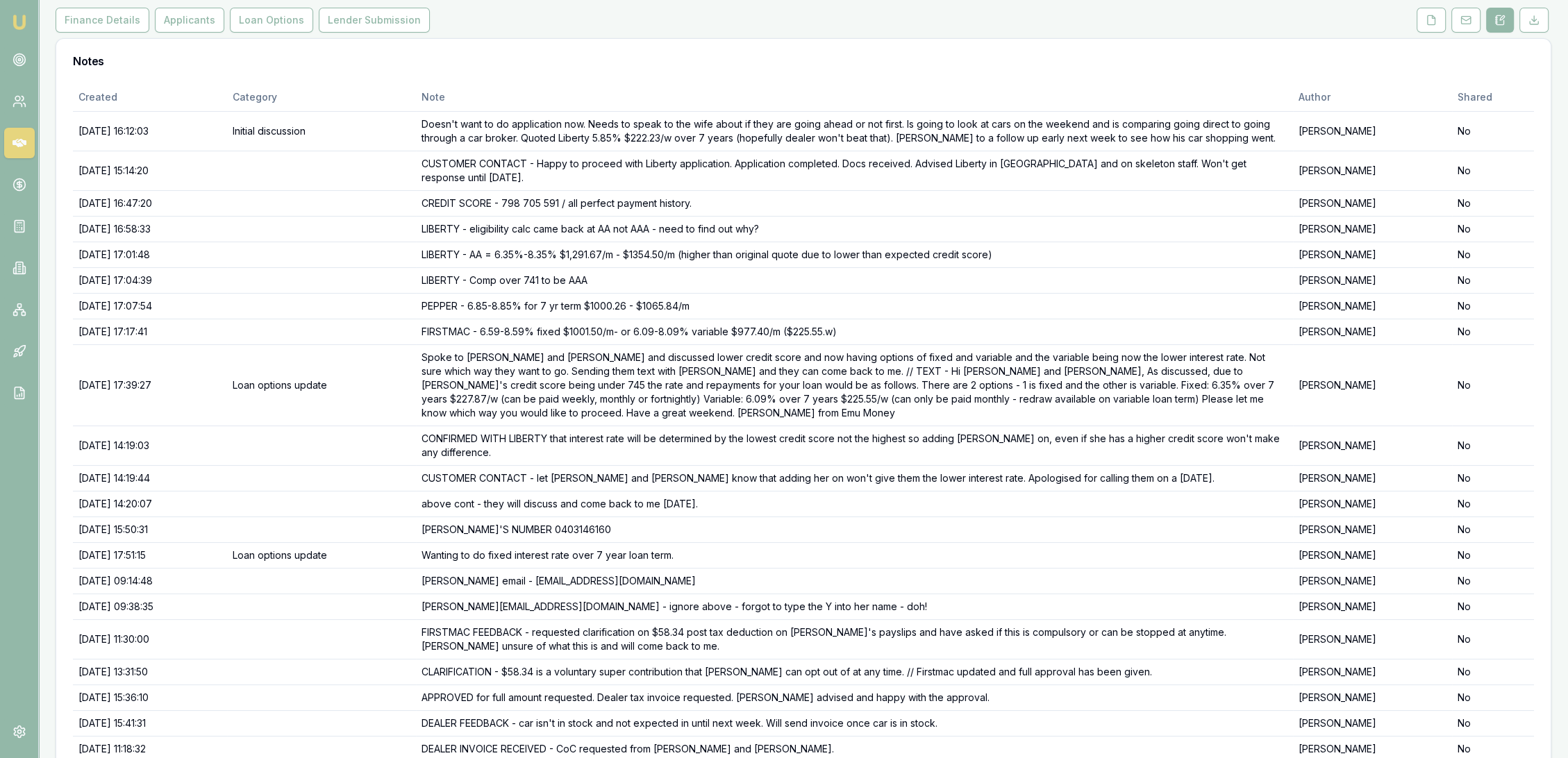
scroll to position [0, 0]
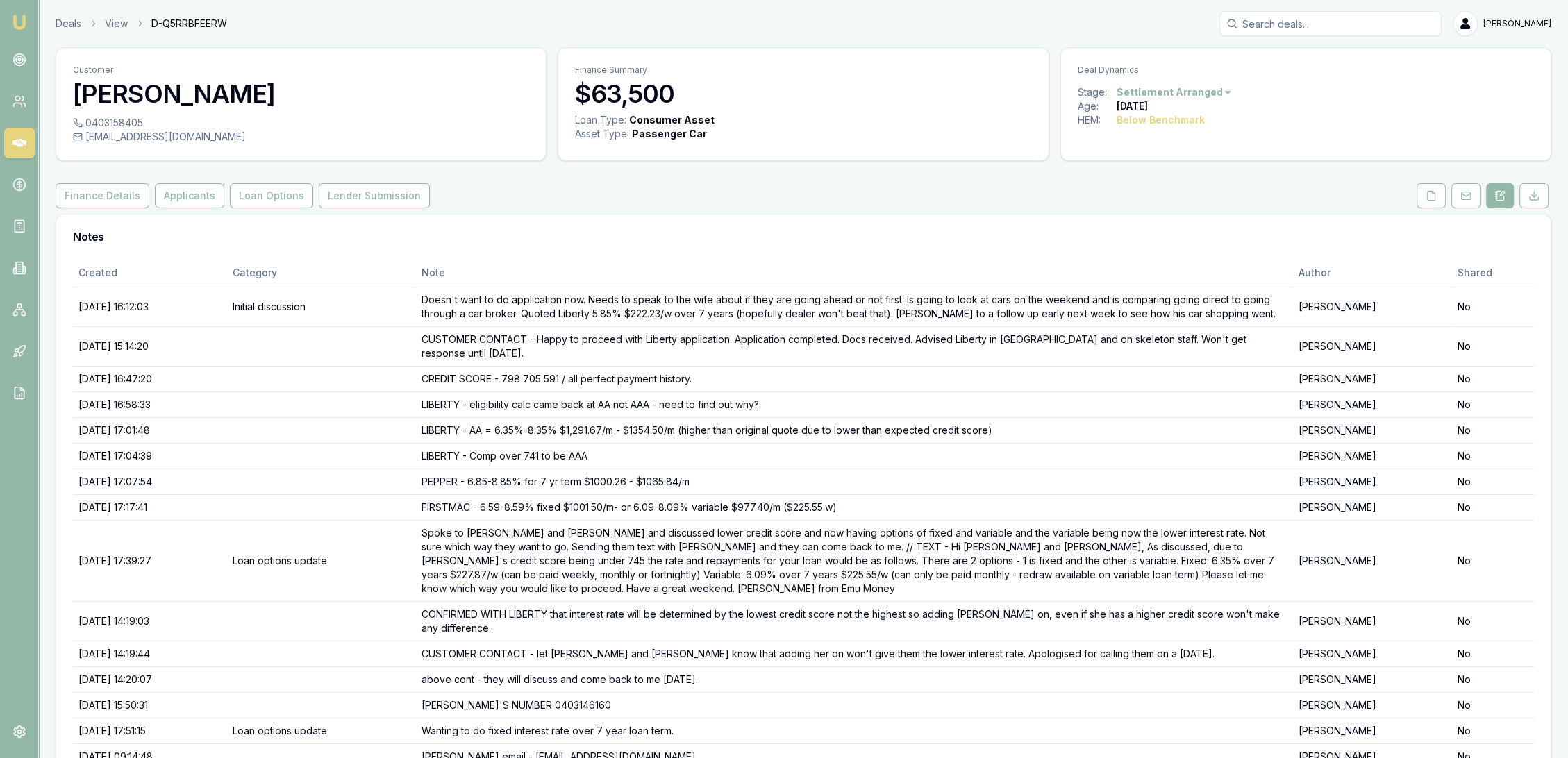
click at [20, 16] on img at bounding box center [20, 22] width 16 height 16
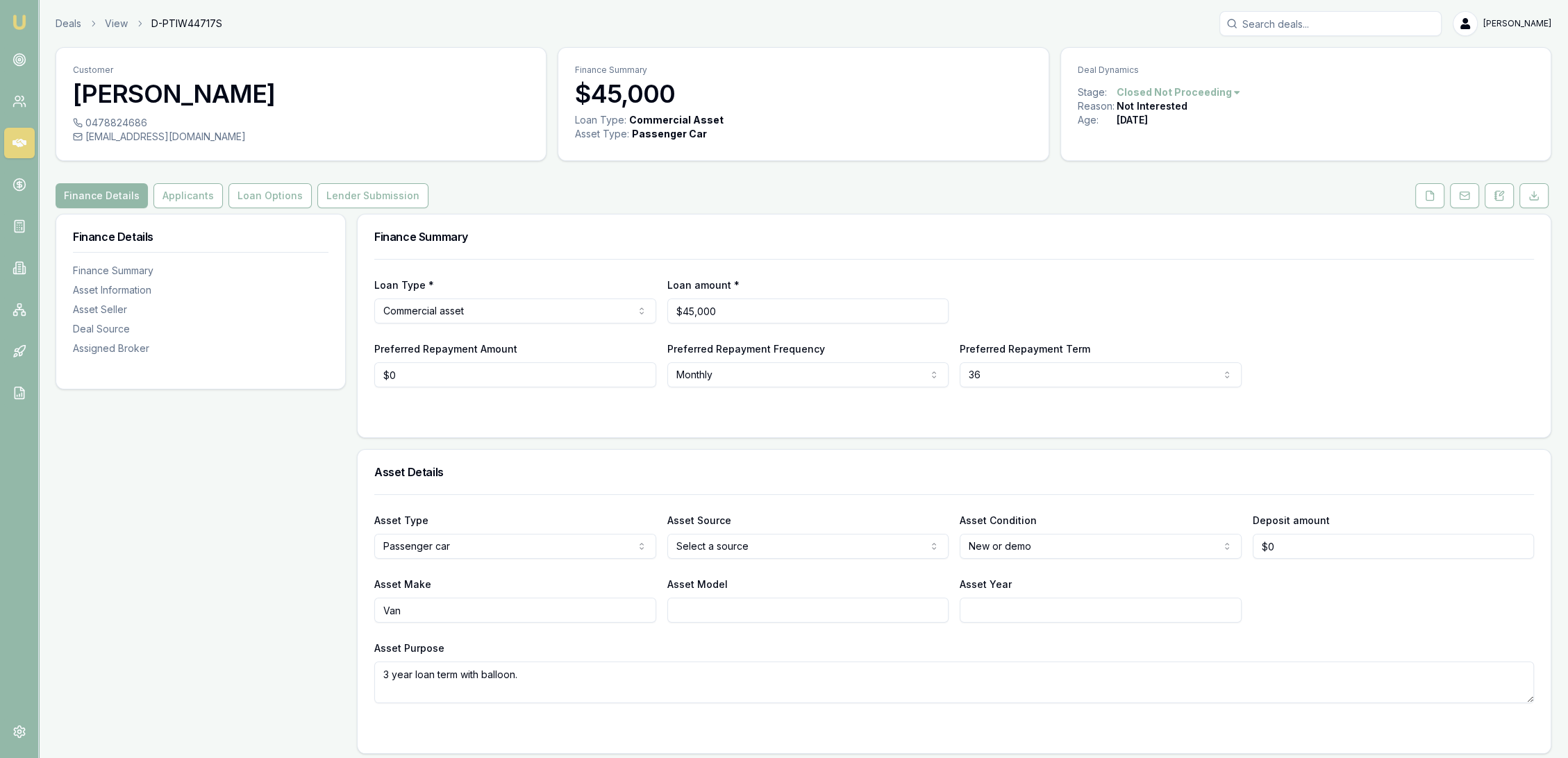
click at [20, 28] on img at bounding box center [20, 22] width 16 height 16
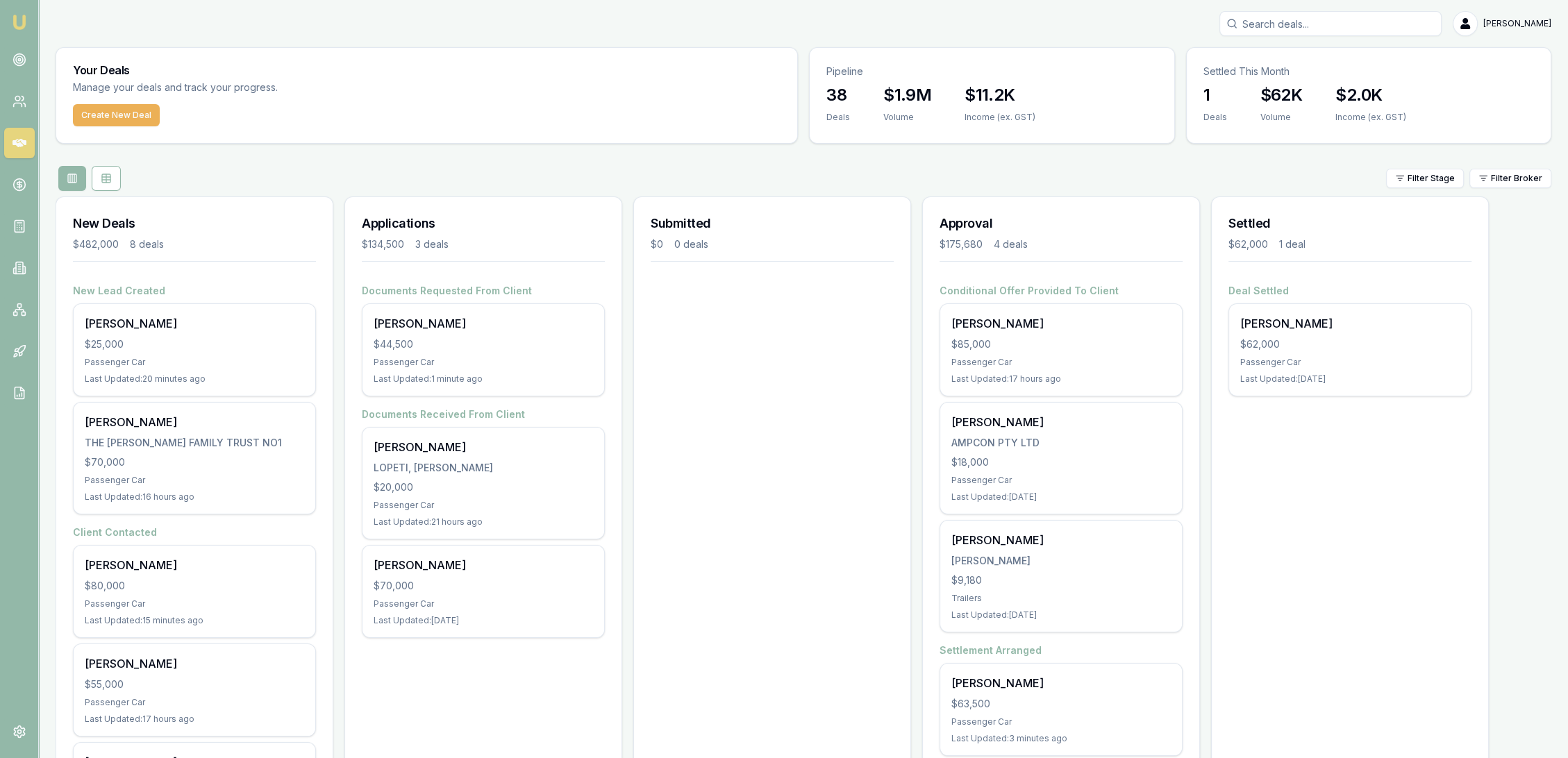
click at [1302, 34] on input "Search deals" at bounding box center [1331, 24] width 222 height 25
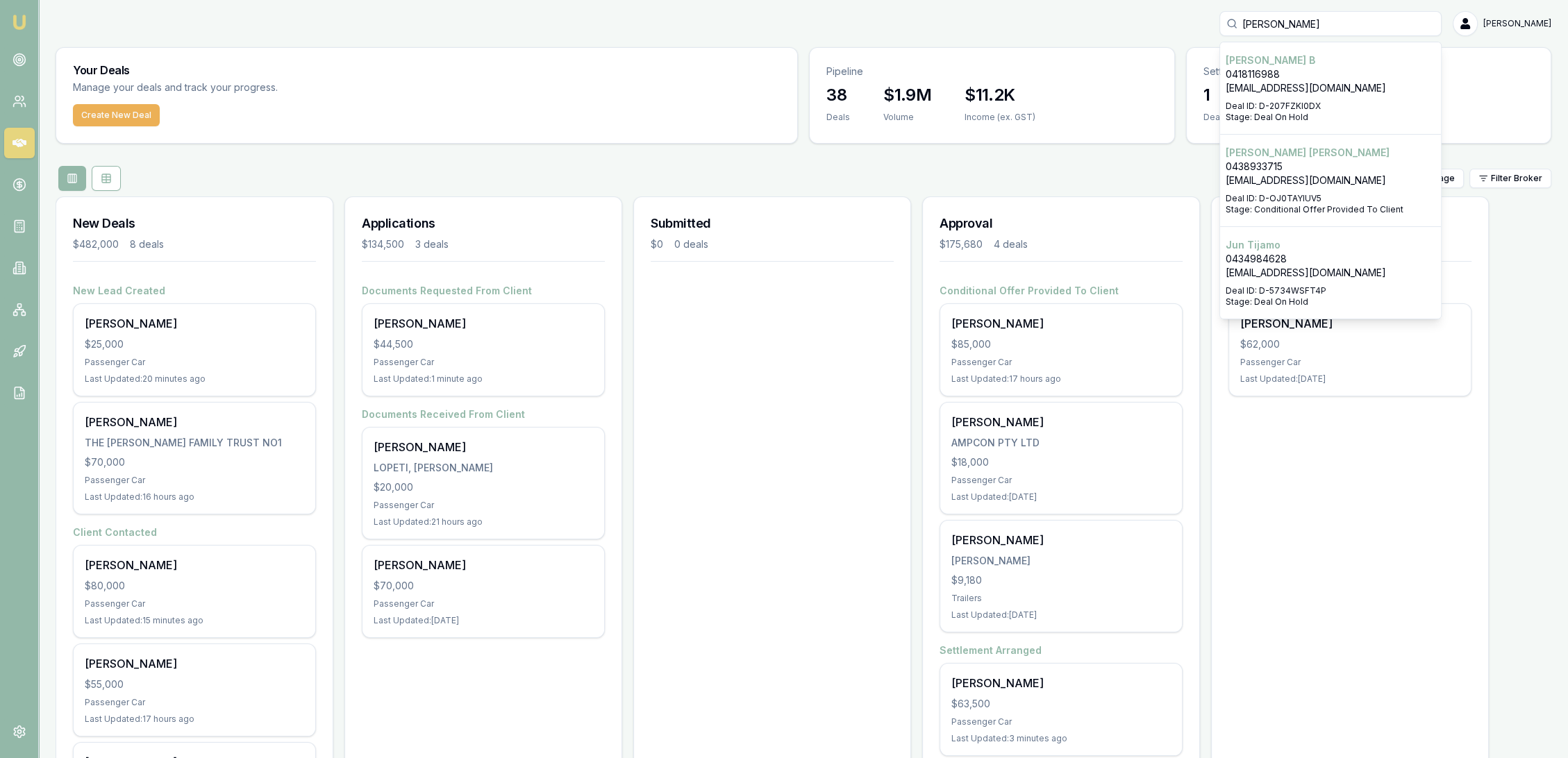
type input "[PERSON_NAME]"
click at [1294, 75] on p "0418116988" at bounding box center [1330, 74] width 209 height 14
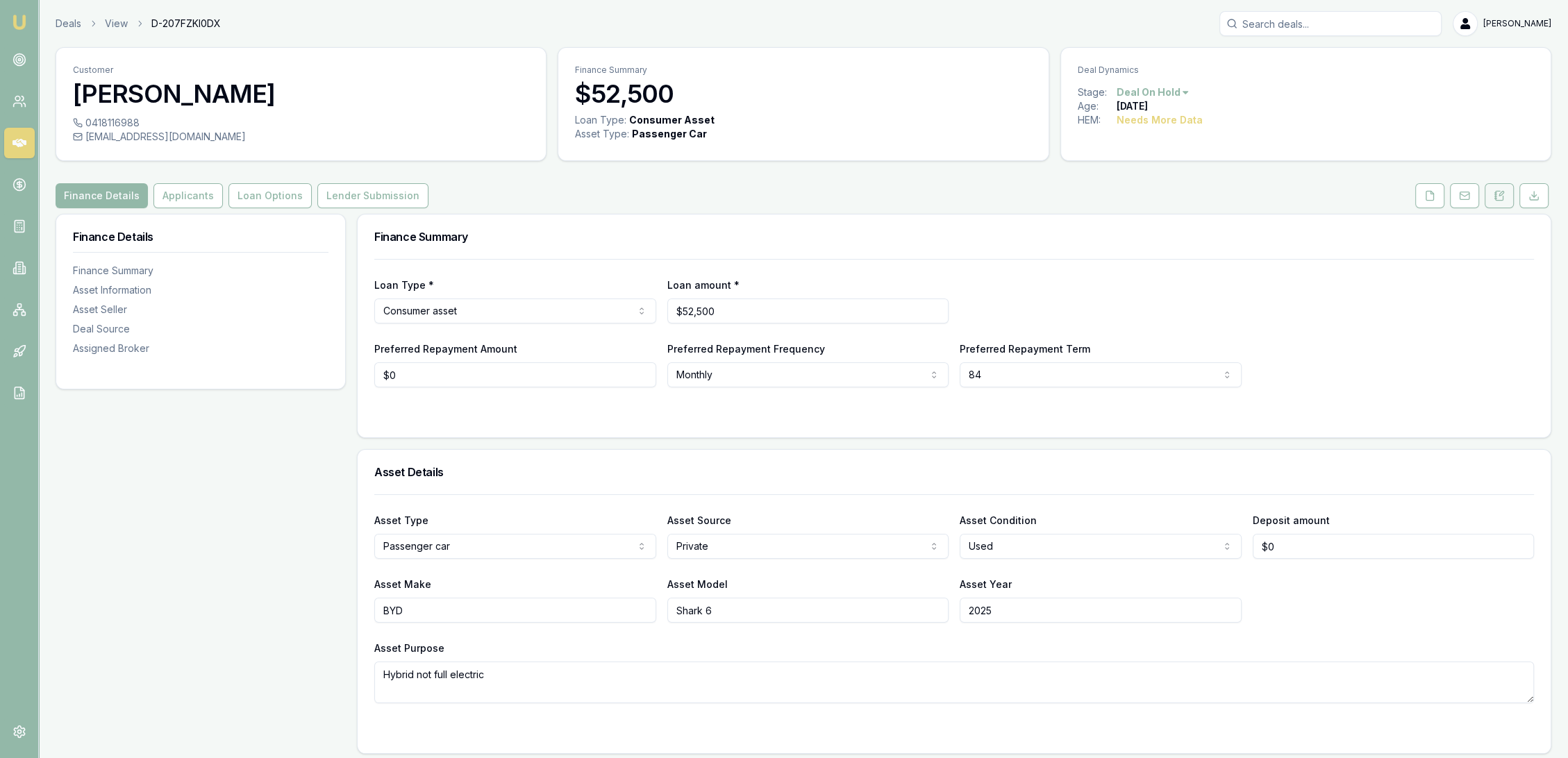
click at [1500, 195] on icon at bounding box center [1501, 193] width 4 height 4
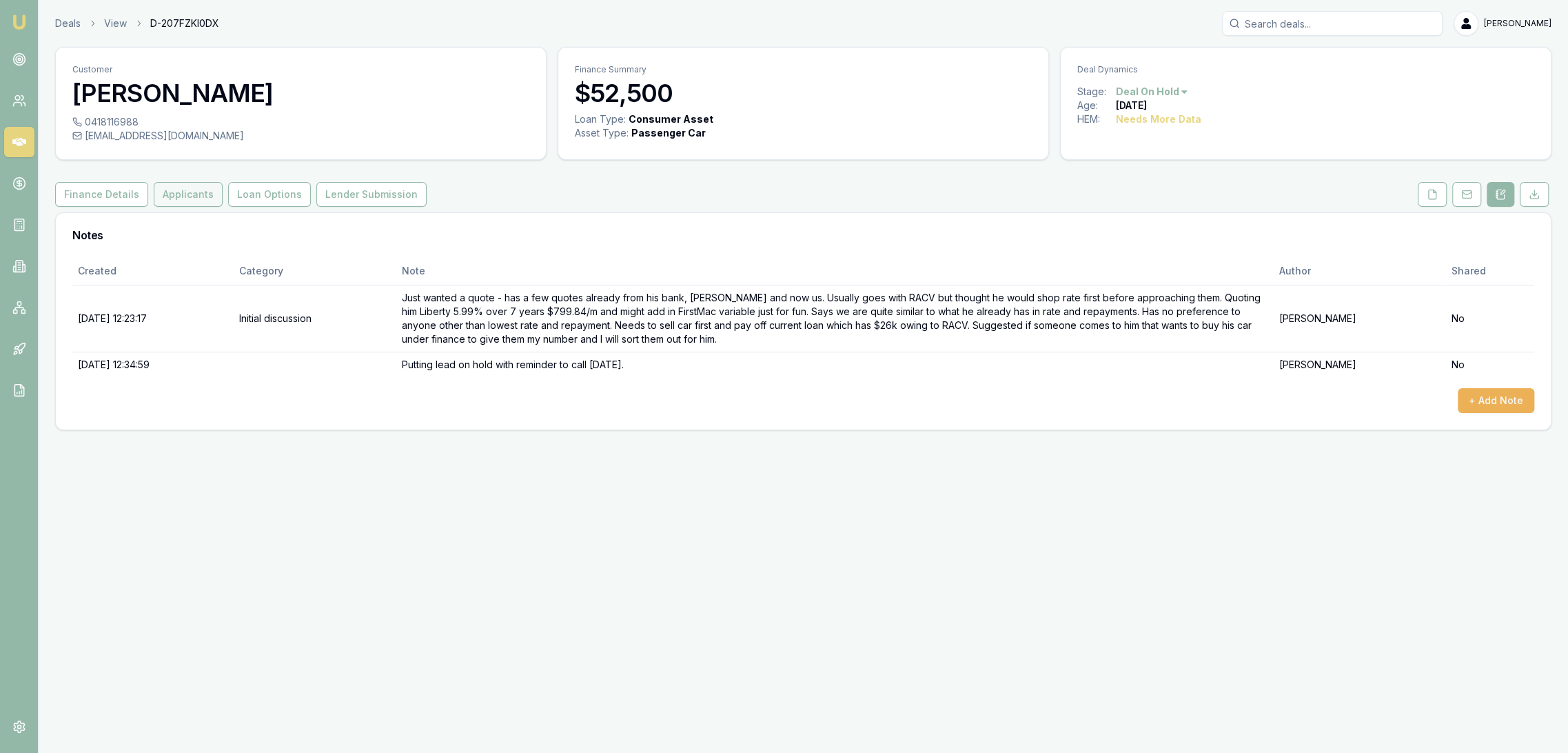
click at [180, 197] on button "Applicants" at bounding box center [188, 194] width 69 height 25
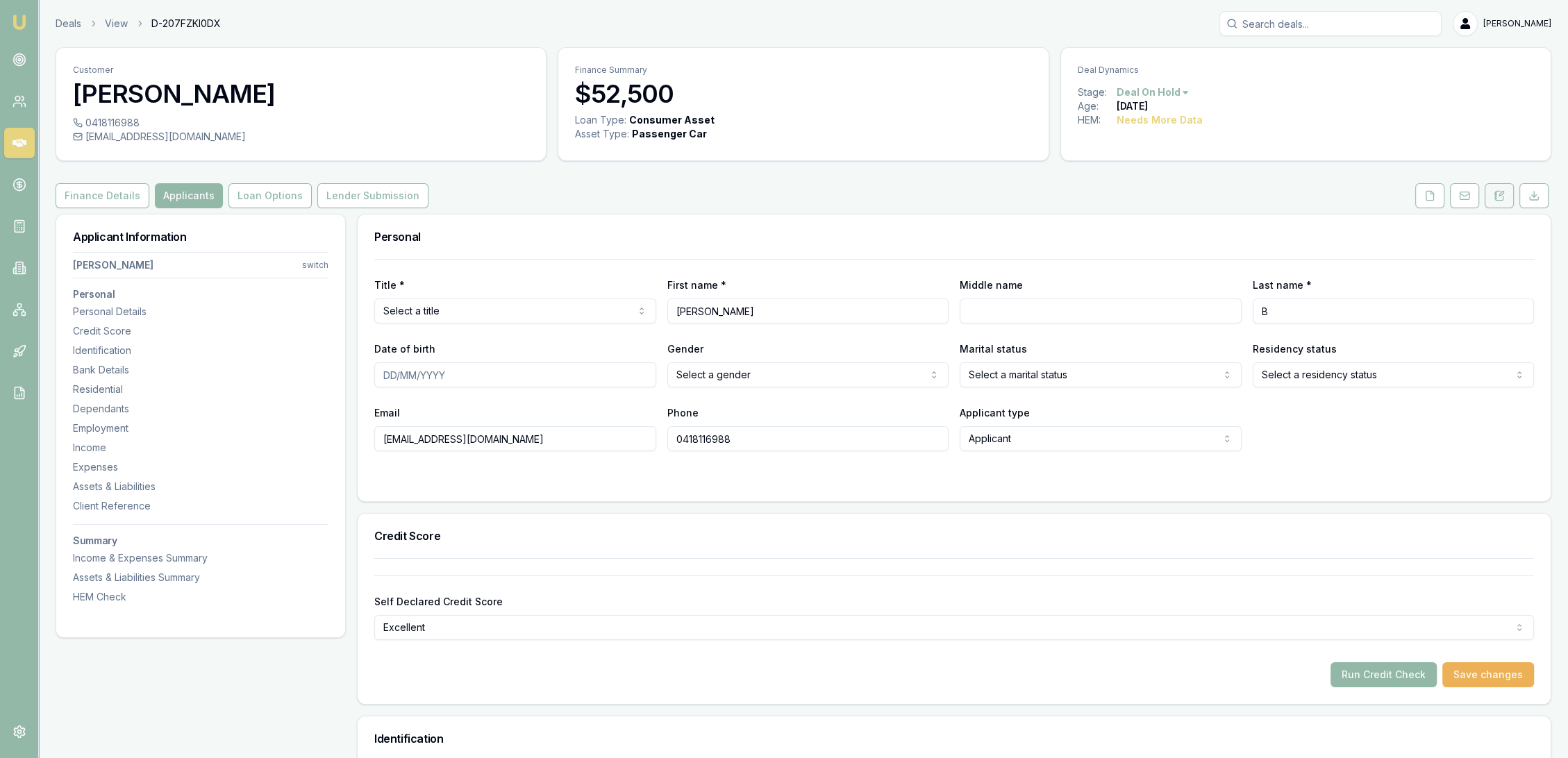
click at [1489, 195] on button at bounding box center [1499, 195] width 29 height 25
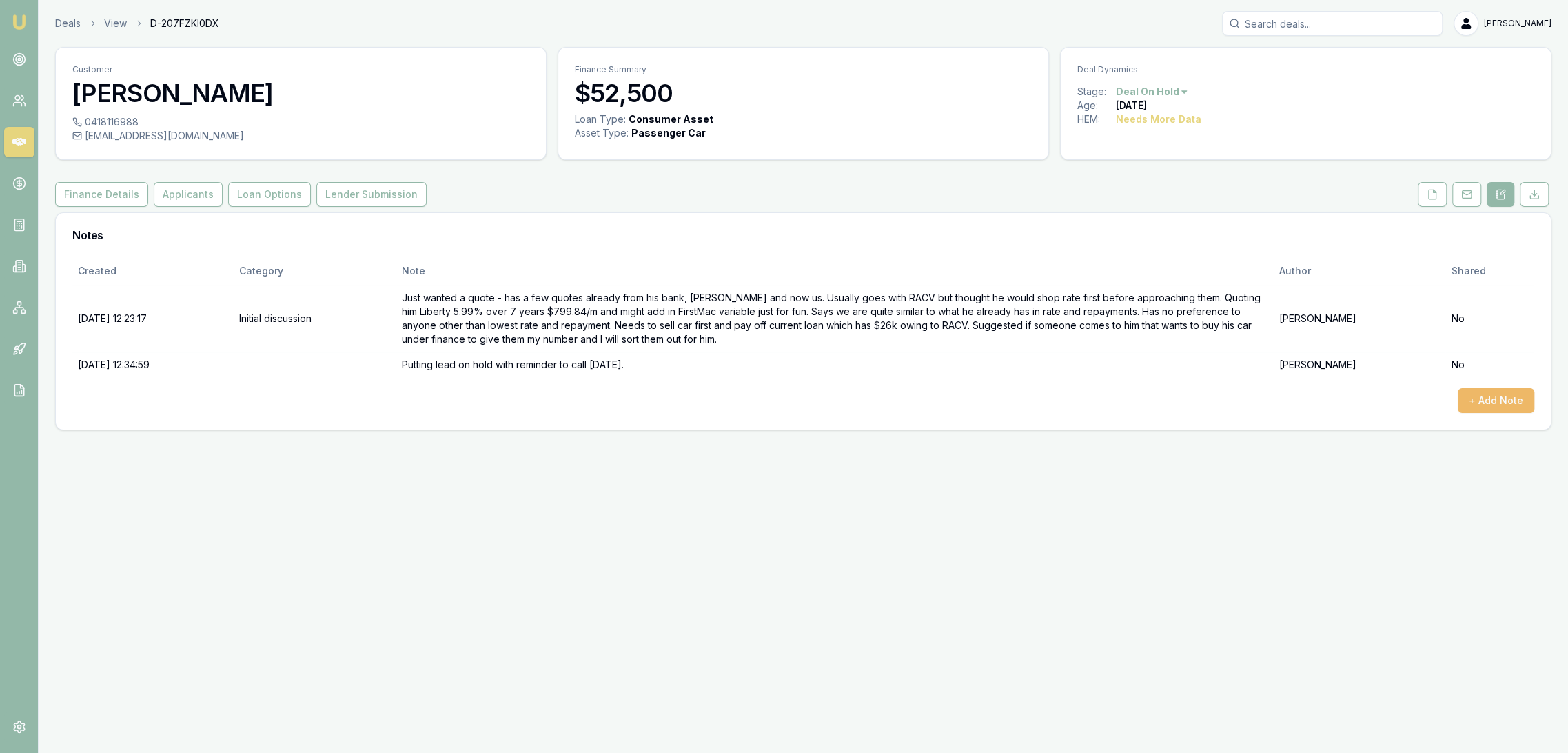
click at [1518, 400] on button "+ Add Note" at bounding box center [1497, 400] width 76 height 25
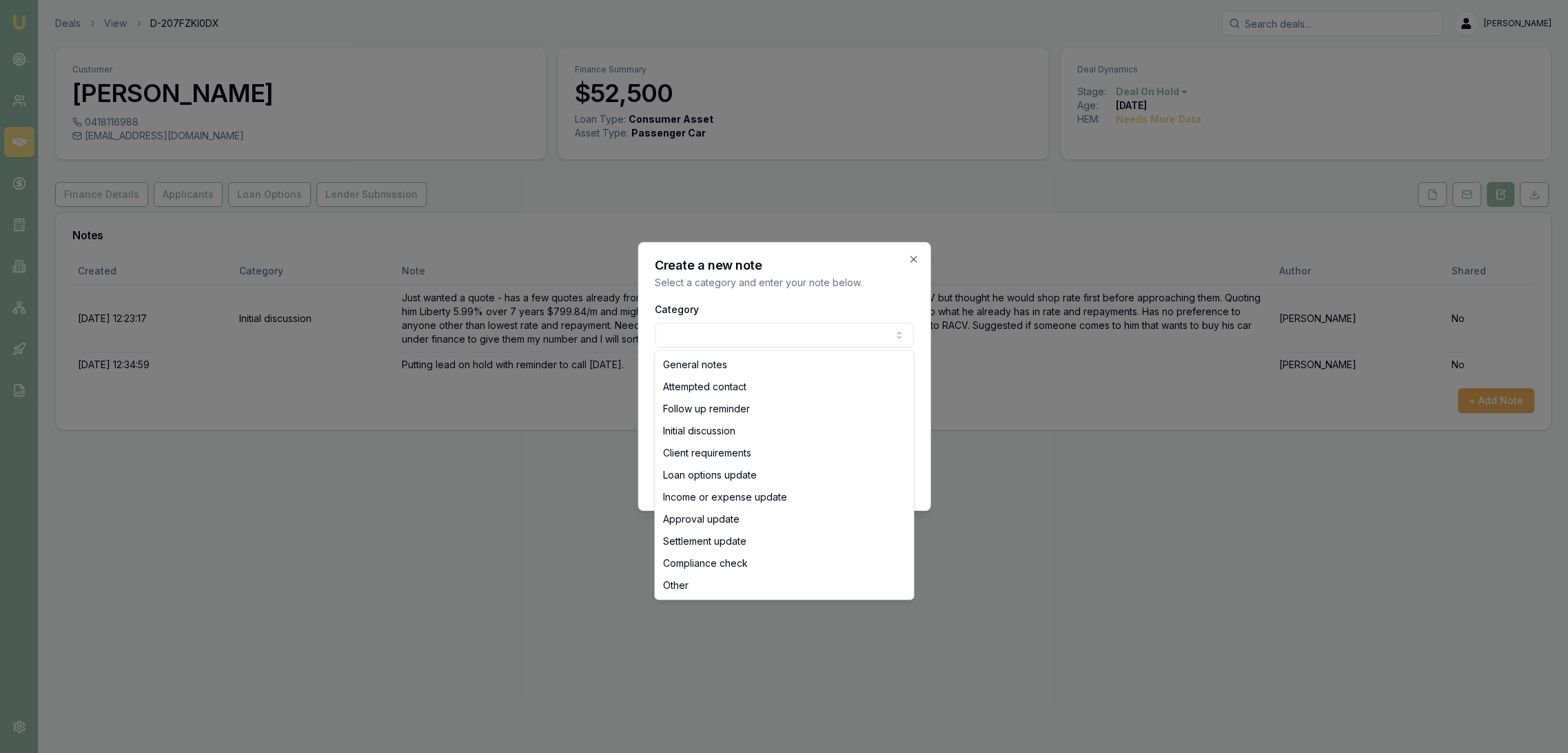
click at [706, 340] on body "Emu Broker Deals View D-207FZKI0DX [PERSON_NAME] Toggle Menu Customer [PERSON_N…" at bounding box center [784, 376] width 1568 height 753
select select "ATTEMPTED_CONTACT"
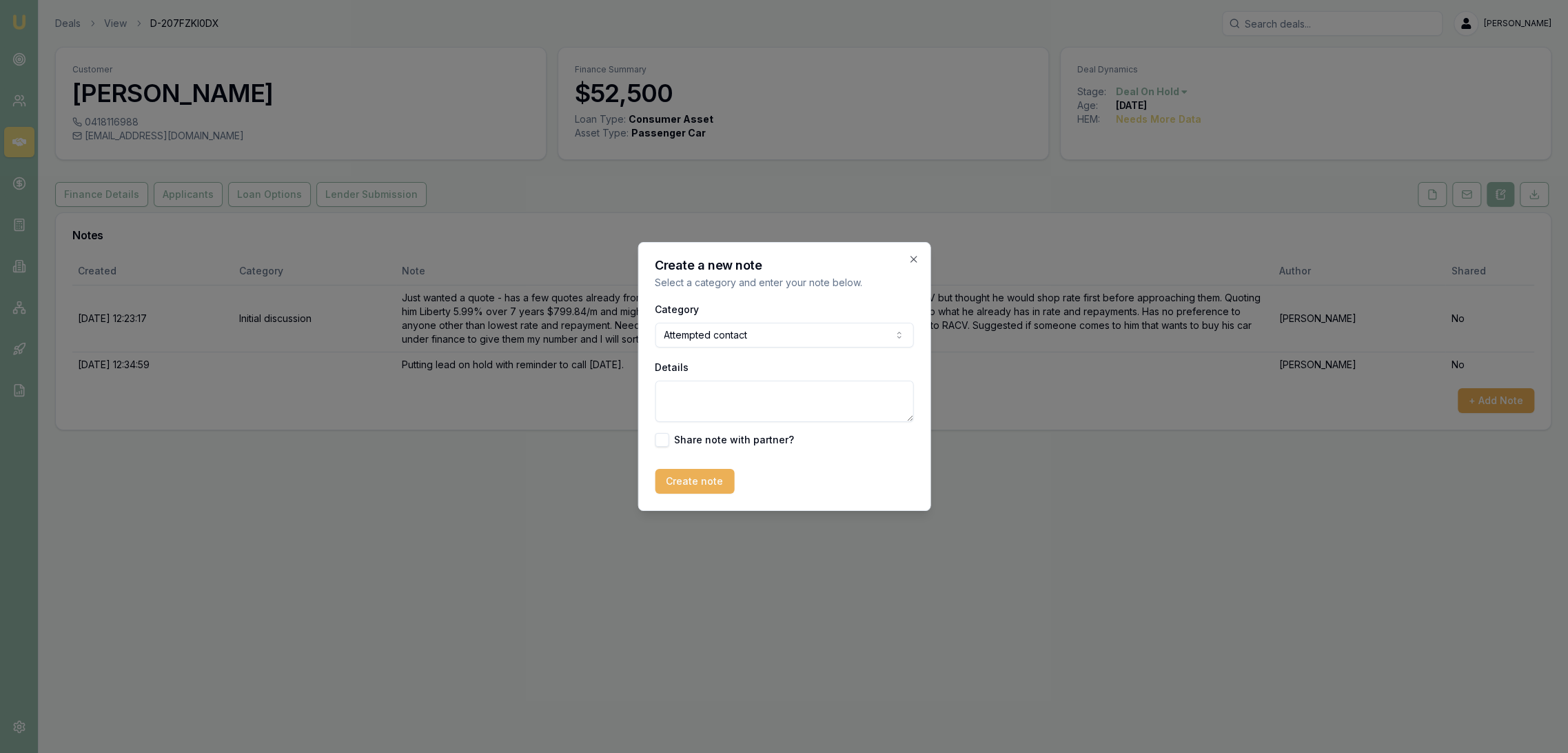
click at [702, 396] on textarea "Details" at bounding box center [784, 401] width 258 height 41
type textarea "QFU D1 - LM - sent text."
click at [705, 485] on button "Create note" at bounding box center [695, 481] width 80 height 25
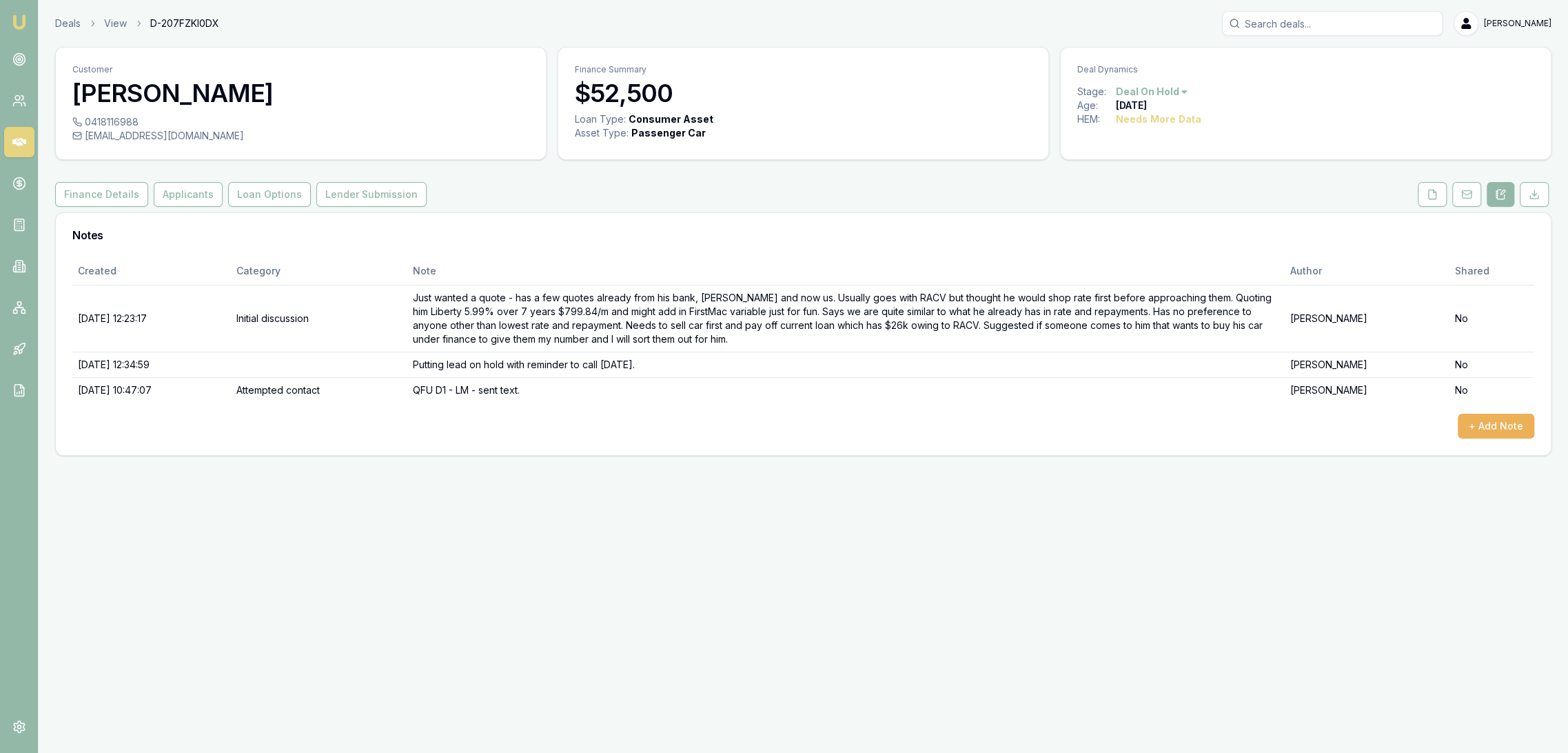
click at [17, 21] on img at bounding box center [19, 22] width 16 height 16
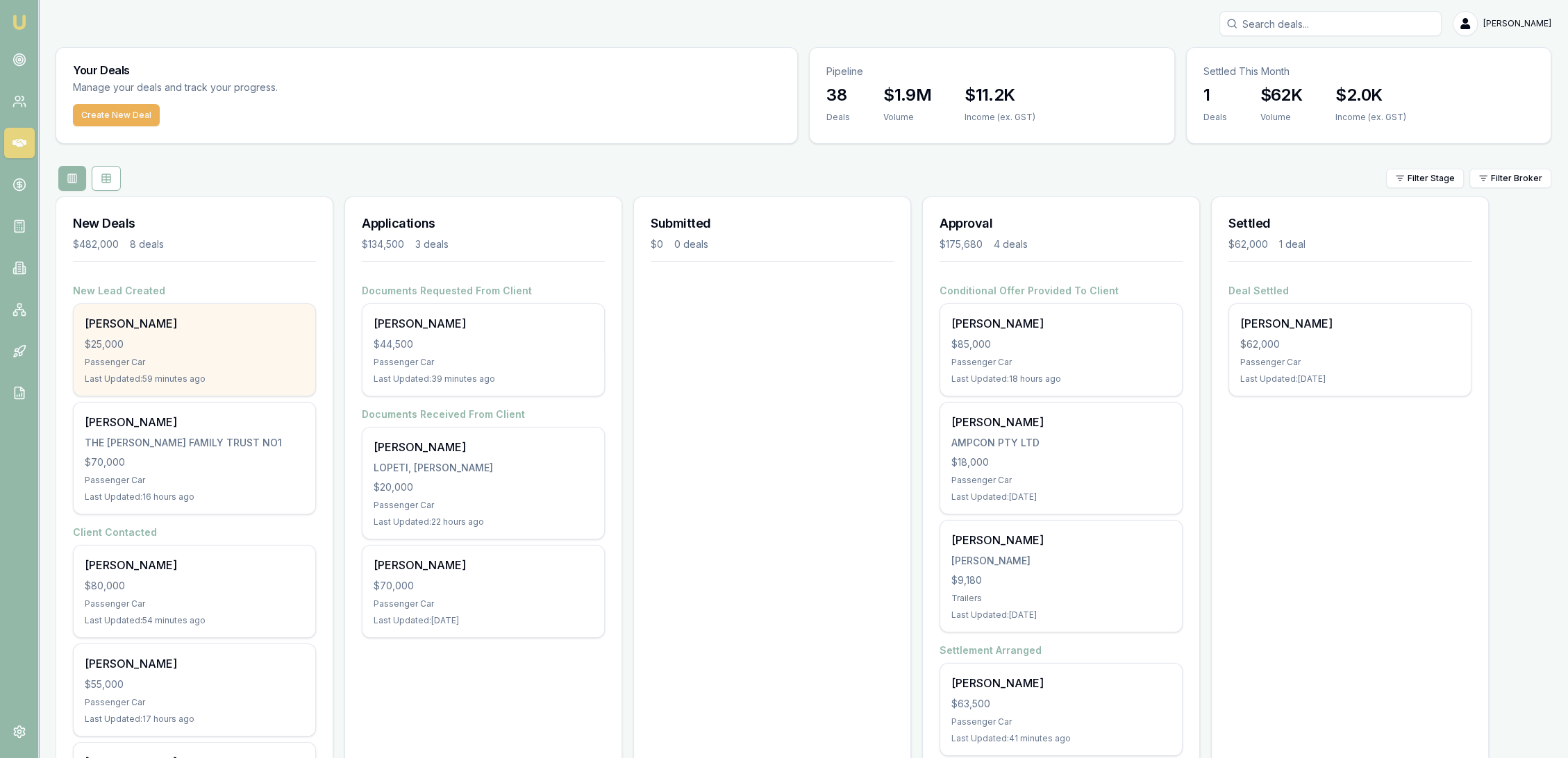
click at [196, 338] on div "$25,000" at bounding box center [195, 344] width 219 height 14
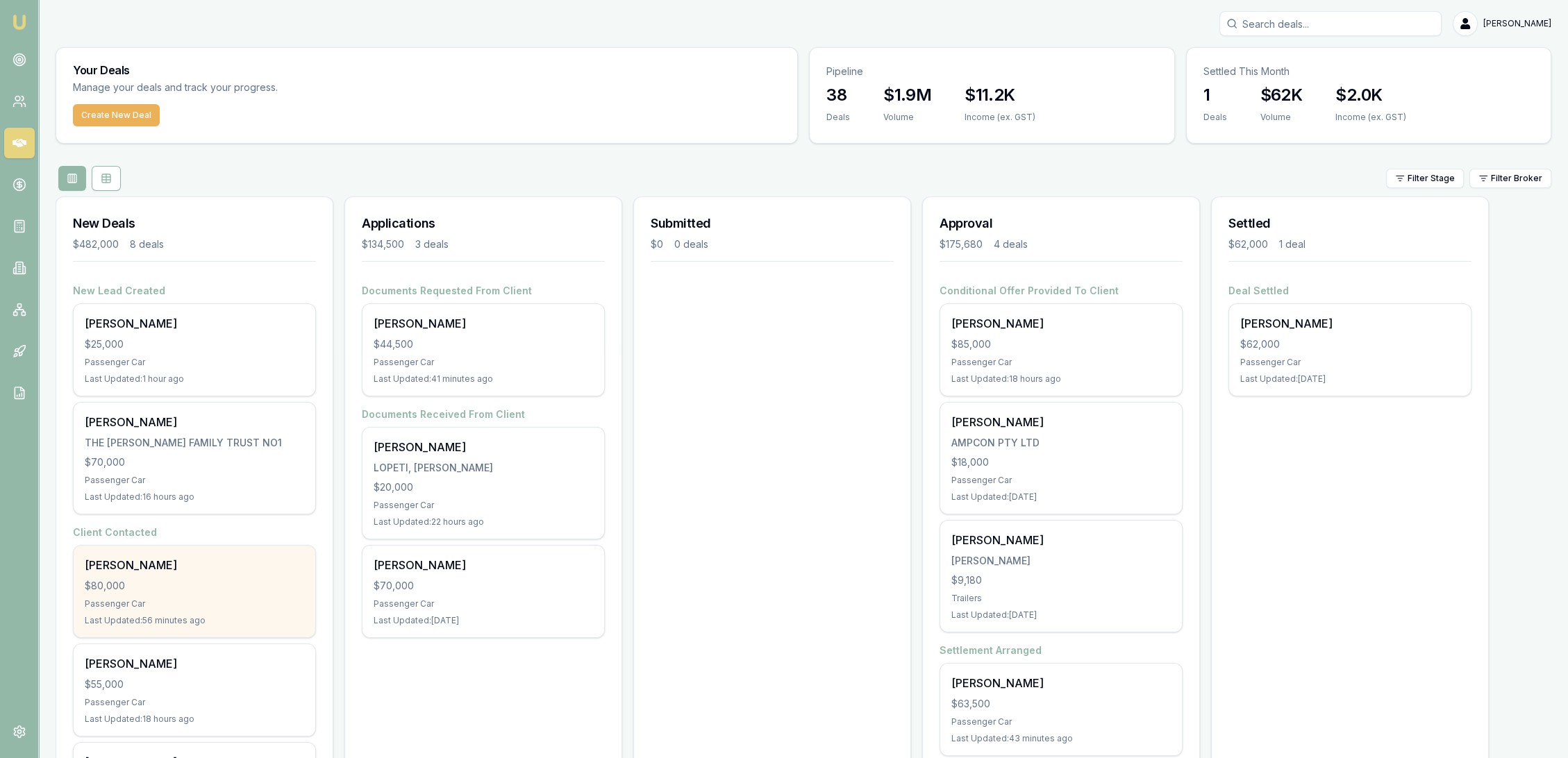
click at [161, 604] on div "Passenger Car" at bounding box center [195, 604] width 219 height 11
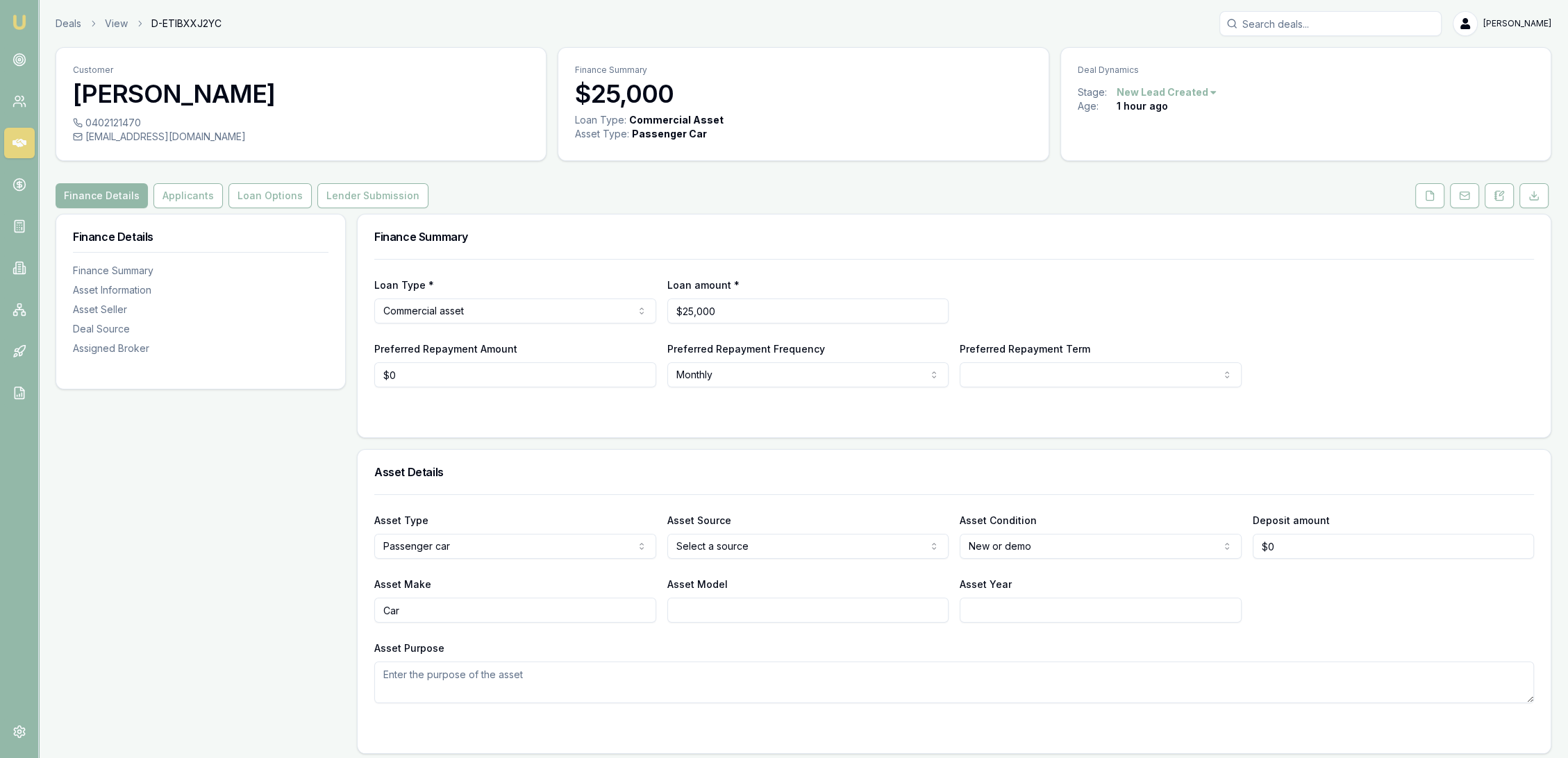
drag, startPoint x: 1492, startPoint y: 199, endPoint x: 1464, endPoint y: 224, distance: 37.5
click at [1491, 200] on button at bounding box center [1499, 195] width 29 height 25
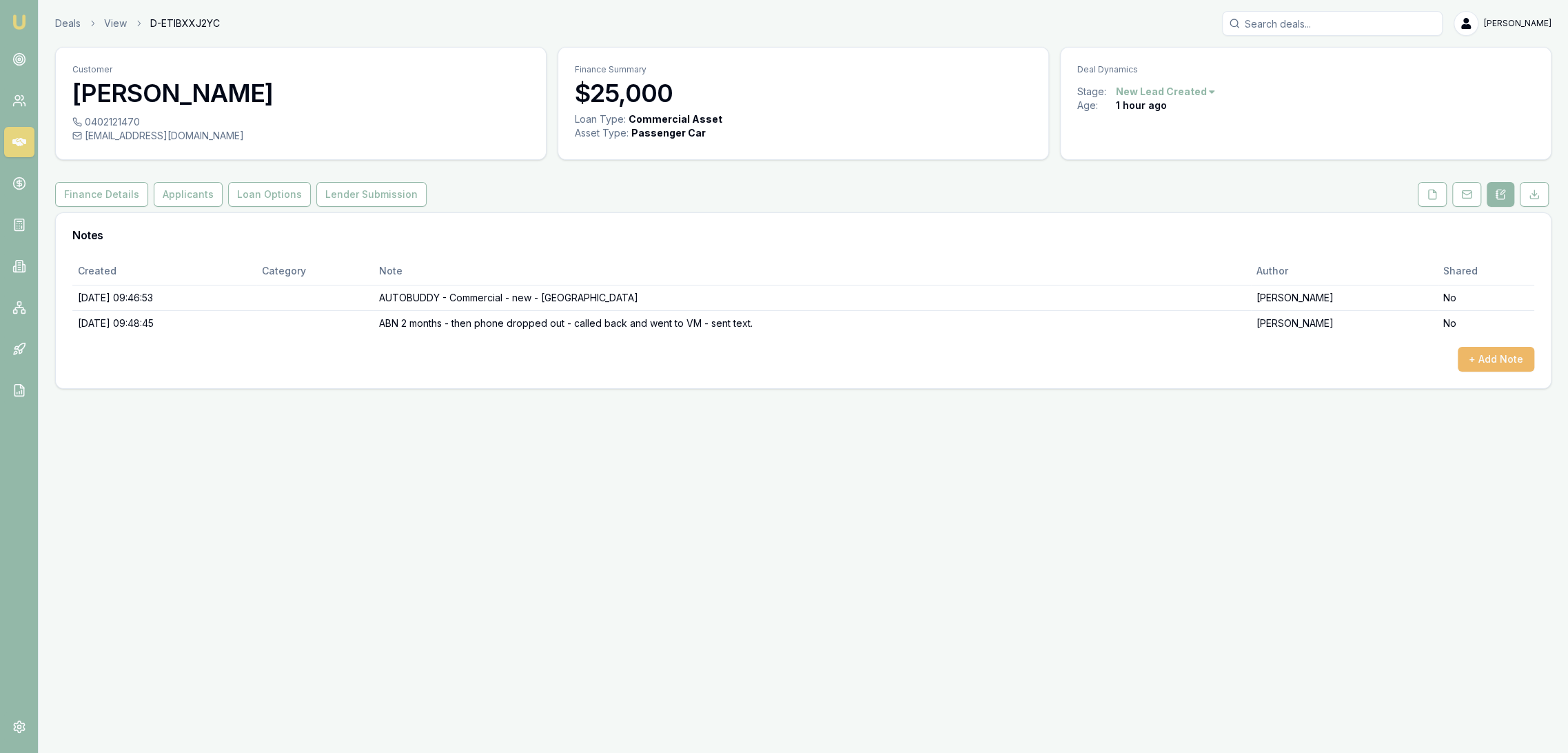
click at [1500, 355] on button "+ Add Note" at bounding box center [1497, 359] width 76 height 25
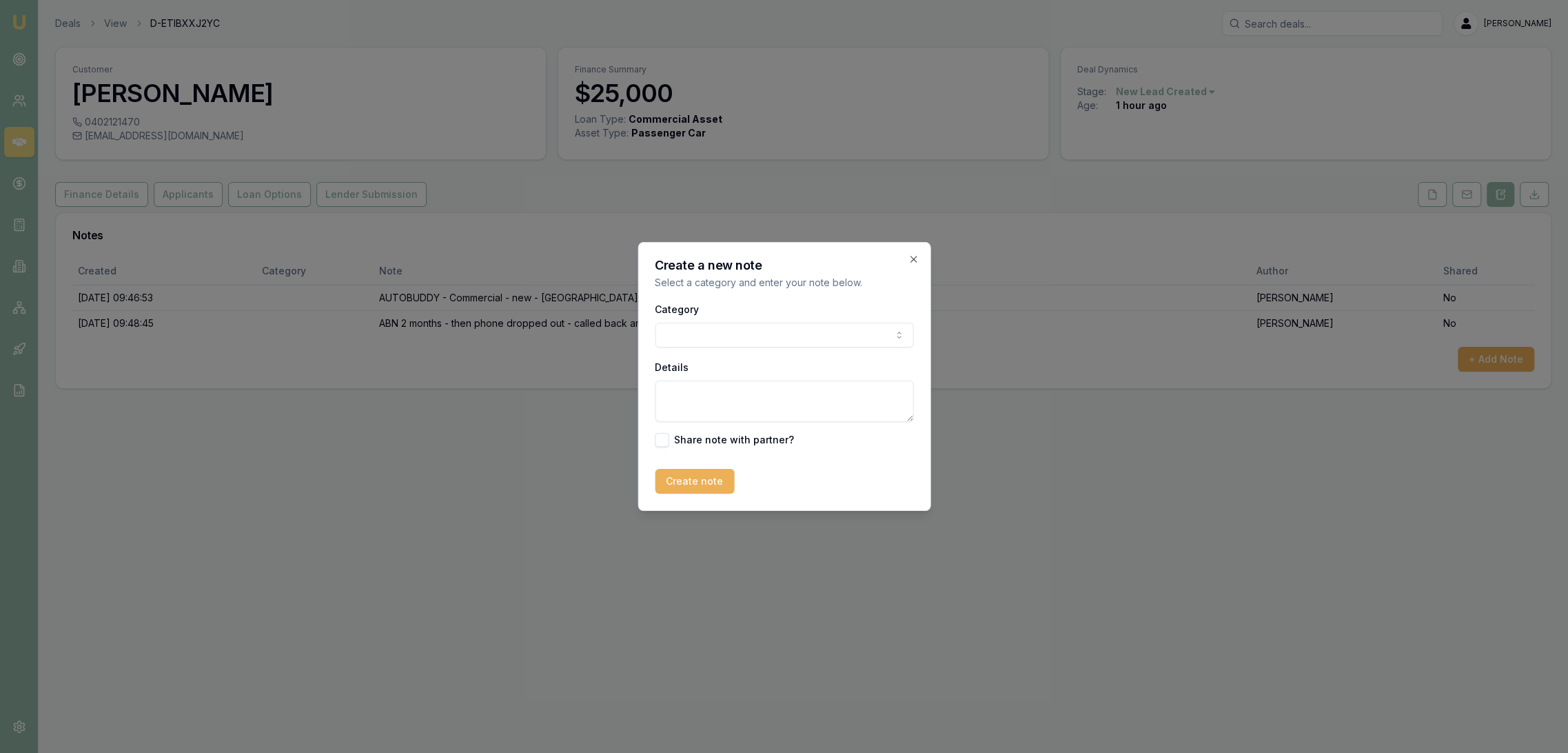
click at [685, 325] on body "Emu Broker Deals View D-ETIBXXJ2YC Robyn Adams Toggle Menu Customer Andrew Jess…" at bounding box center [784, 376] width 1568 height 753
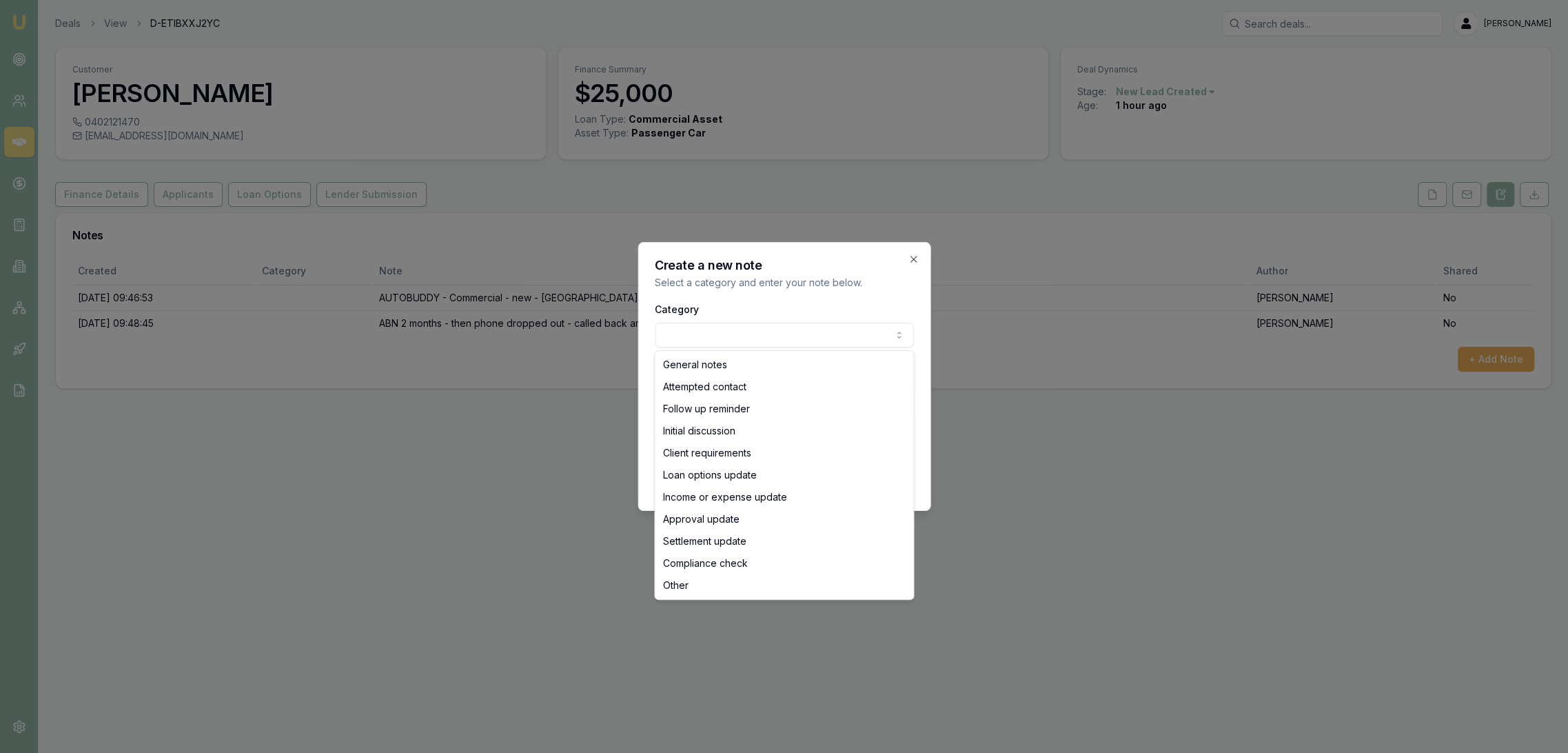
select select "ATTEMPTED_CONTACT"
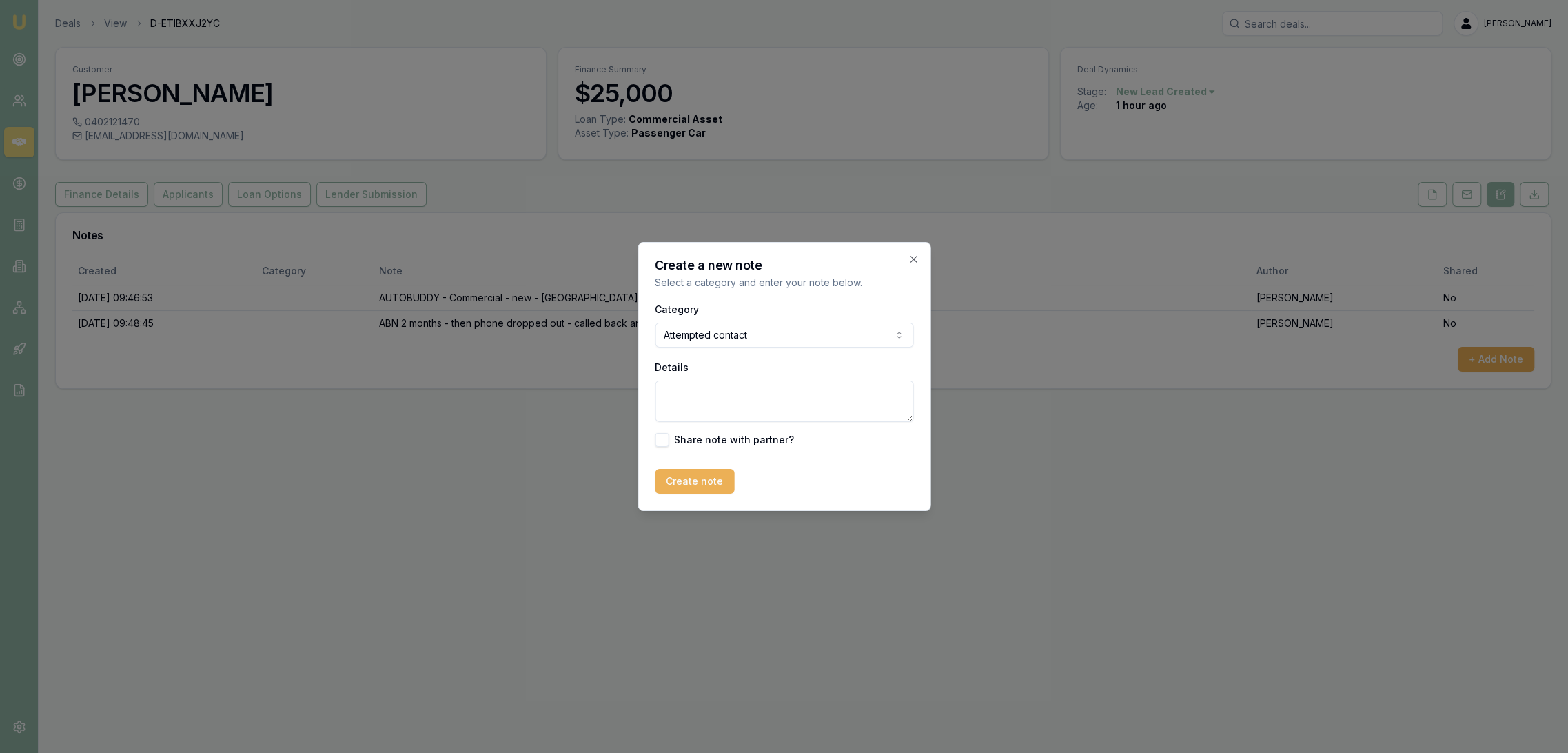
click at [688, 400] on textarea "Details" at bounding box center [784, 401] width 258 height 41
type textarea "D1C2 - LM - sent text."
click at [707, 478] on button "Create note" at bounding box center [695, 481] width 80 height 25
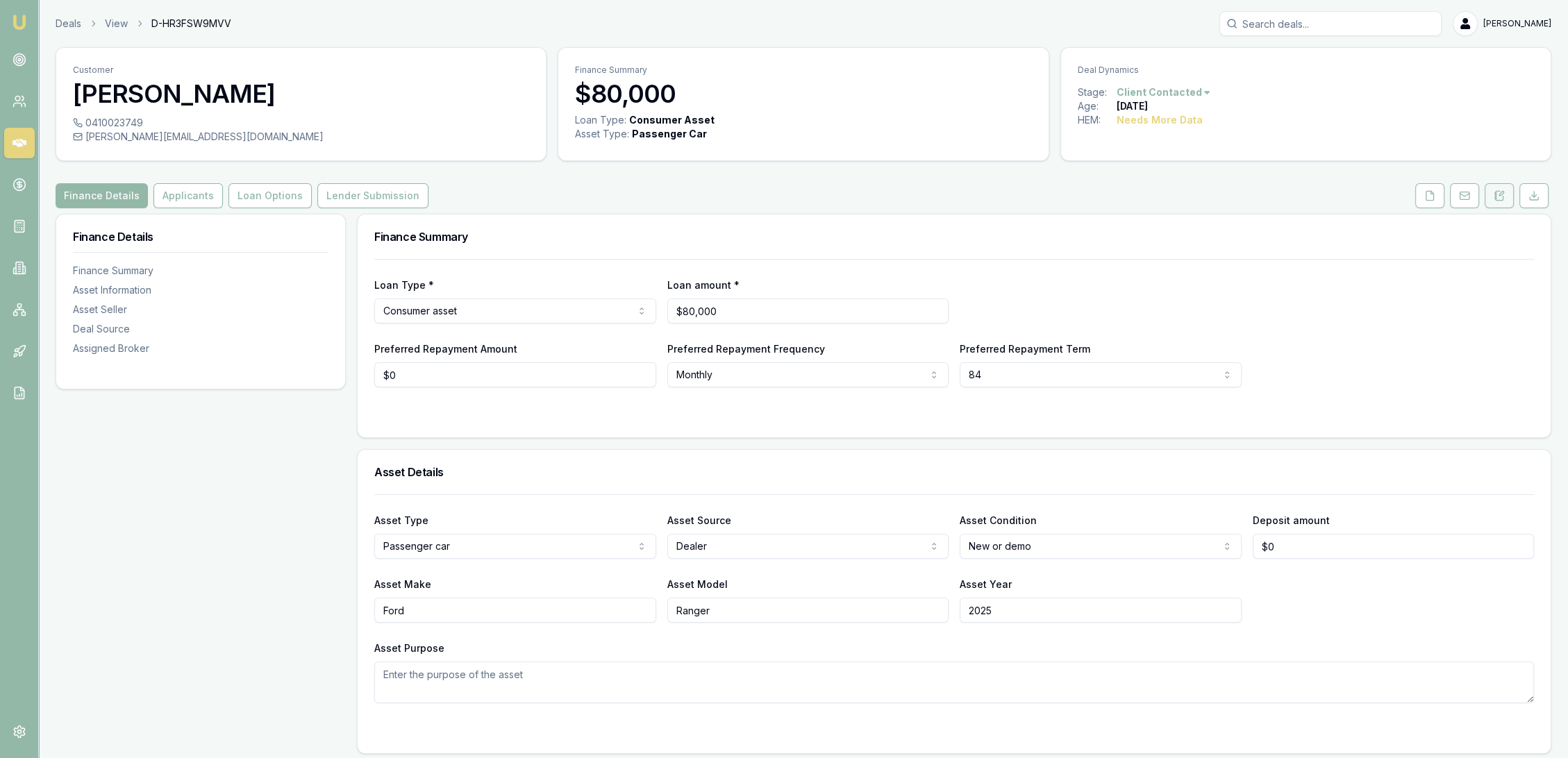
click at [1497, 186] on button at bounding box center [1499, 195] width 29 height 25
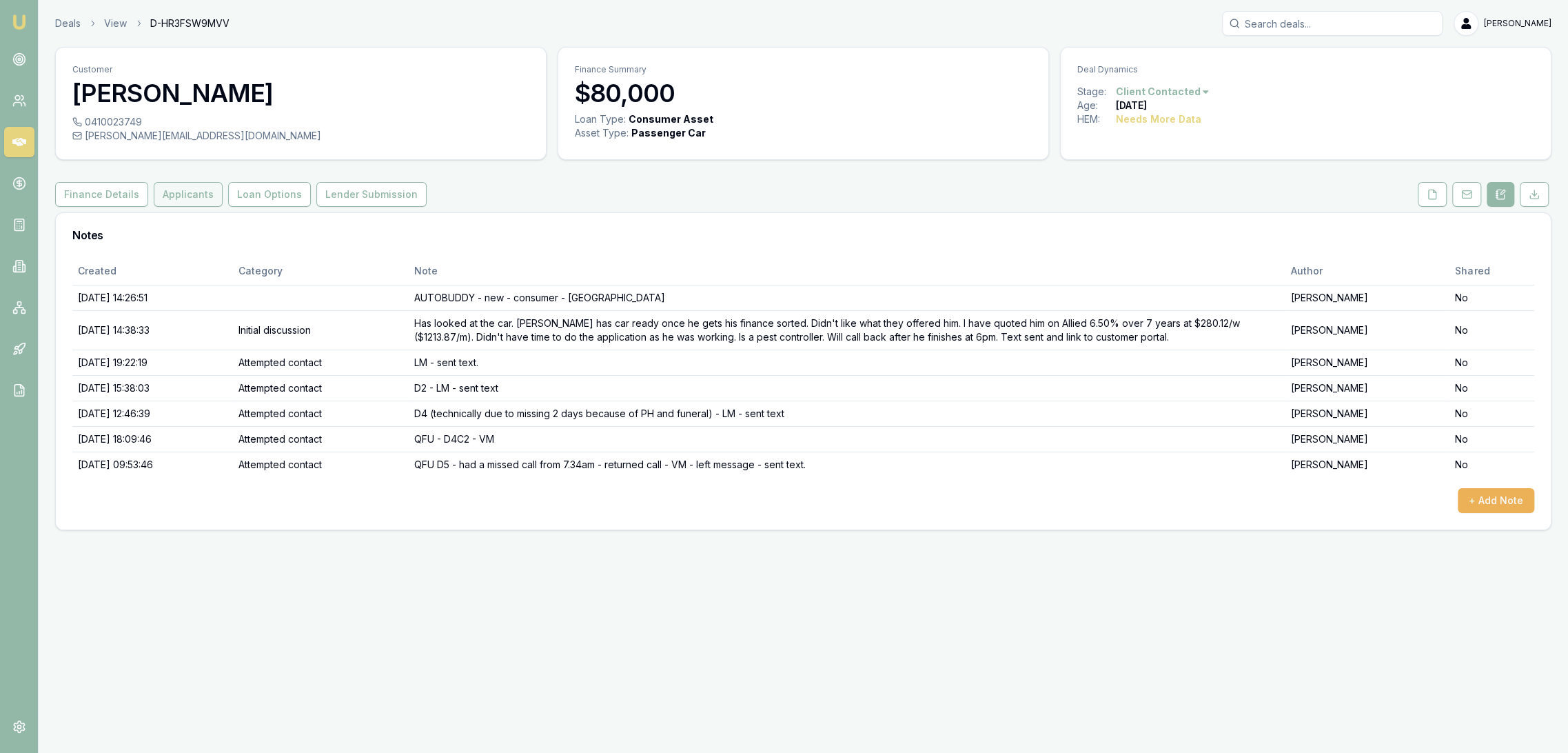
click at [179, 184] on button "Applicants" at bounding box center [188, 194] width 69 height 25
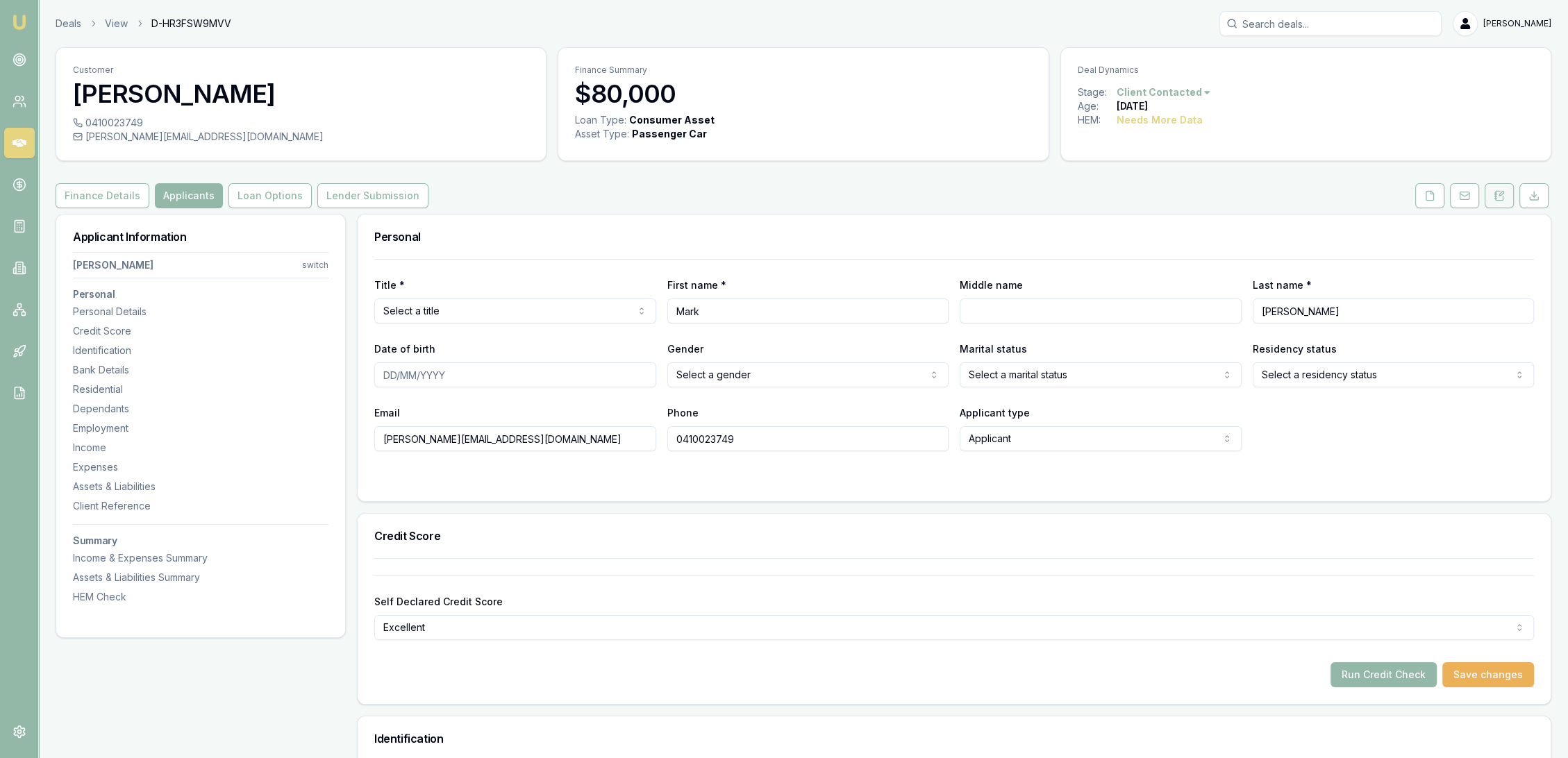
click at [1500, 192] on icon at bounding box center [1501, 193] width 4 height 4
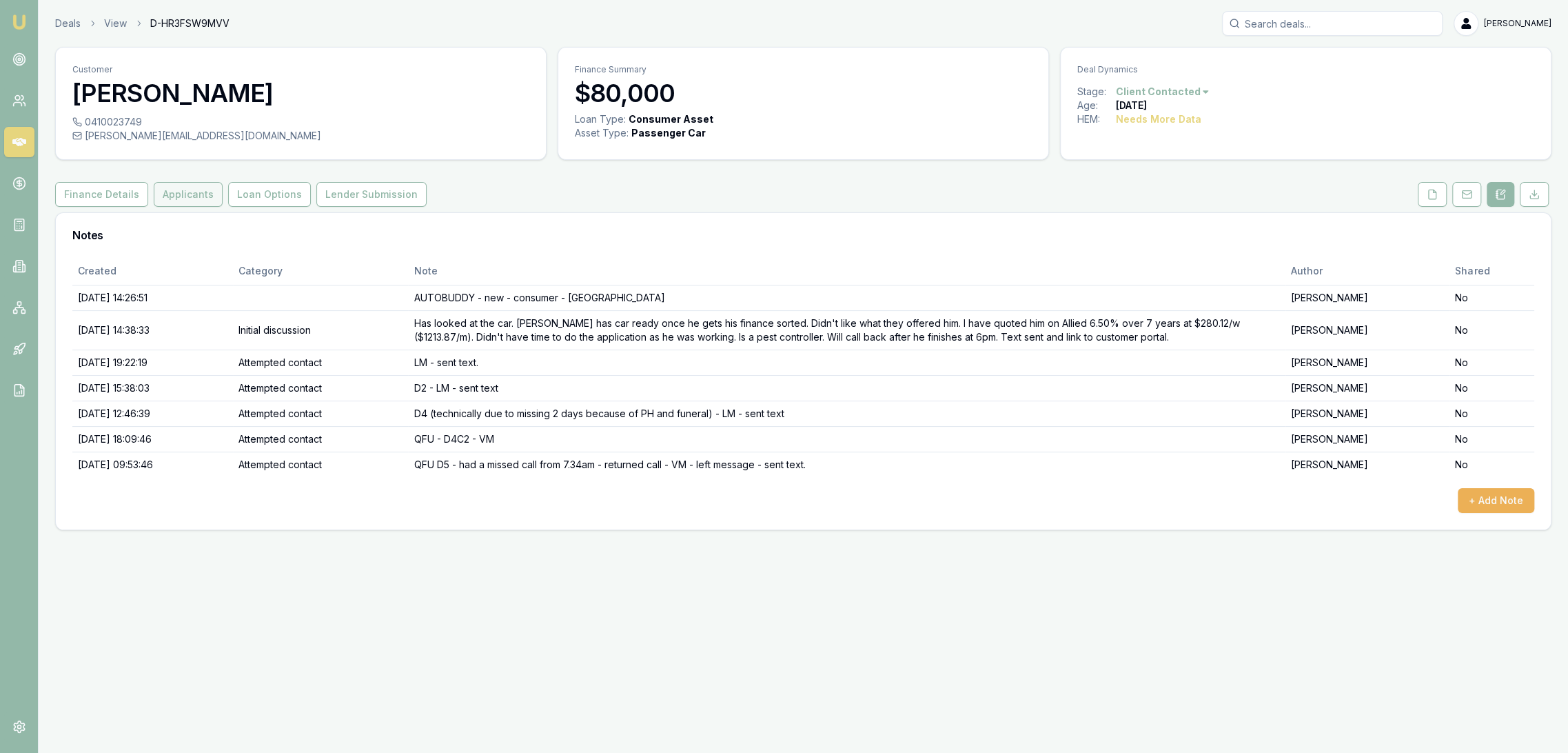
click at [175, 186] on button "Applicants" at bounding box center [188, 194] width 69 height 25
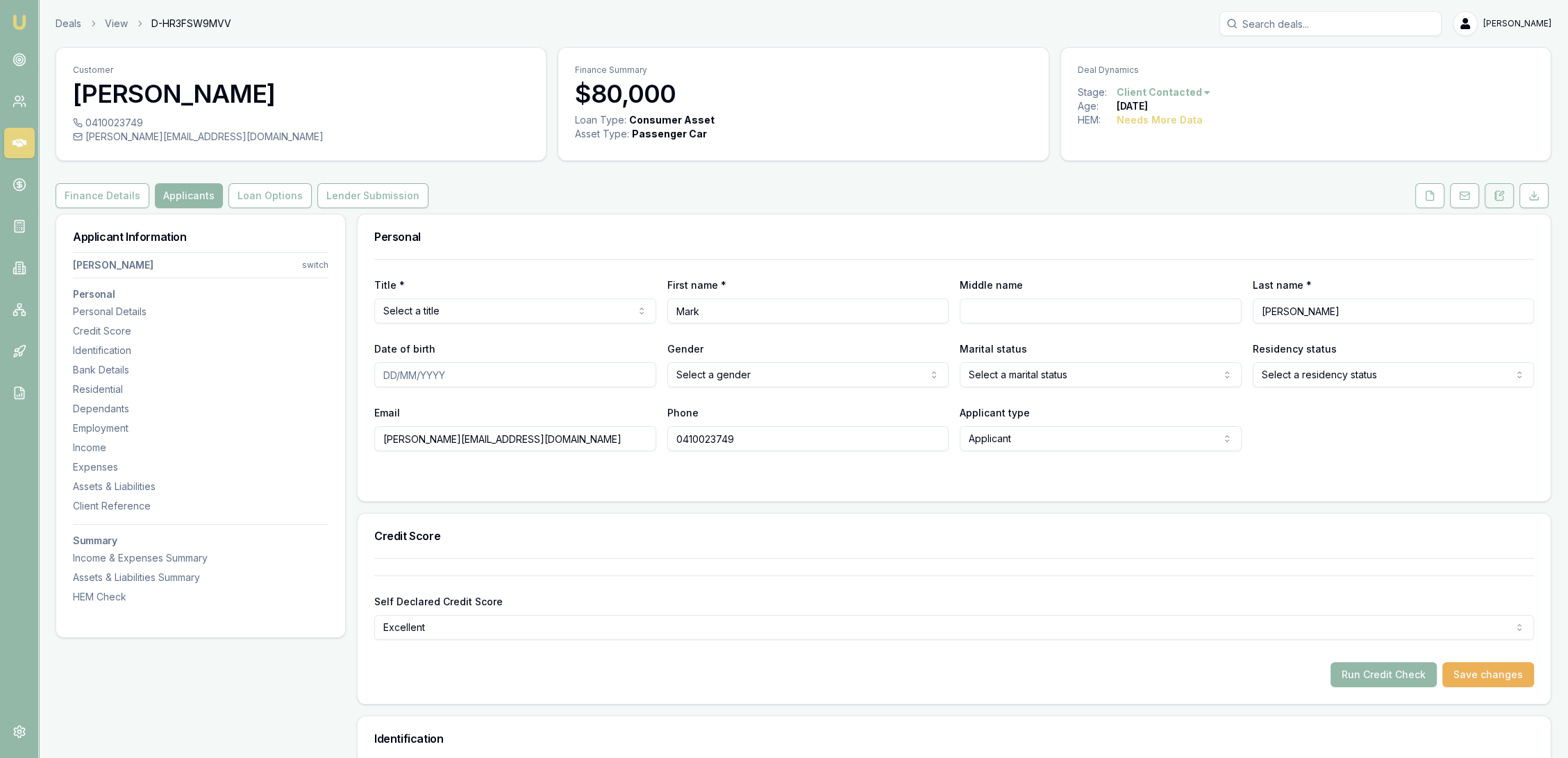
click at [1507, 191] on button at bounding box center [1499, 195] width 29 height 25
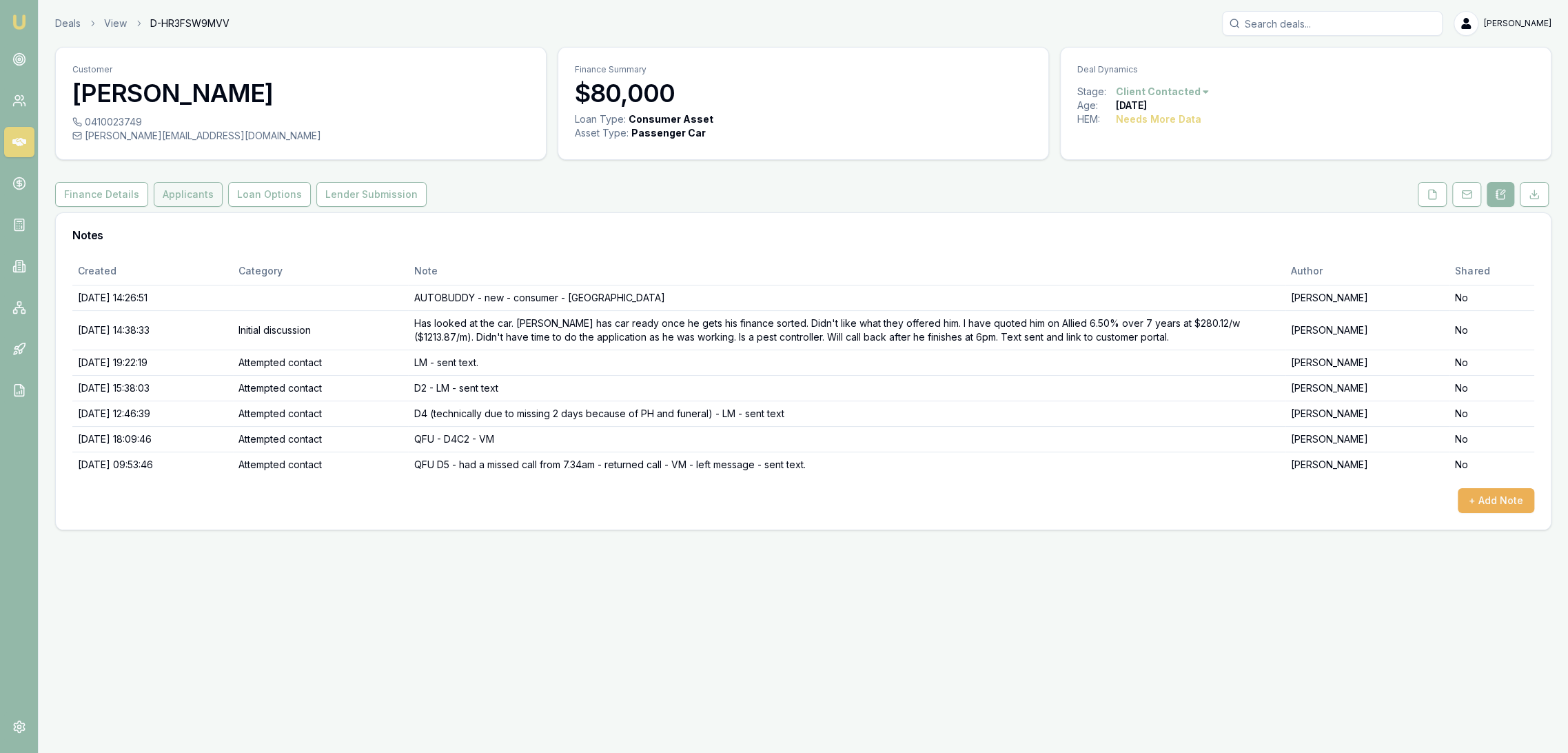
click at [197, 200] on button "Applicants" at bounding box center [188, 194] width 69 height 25
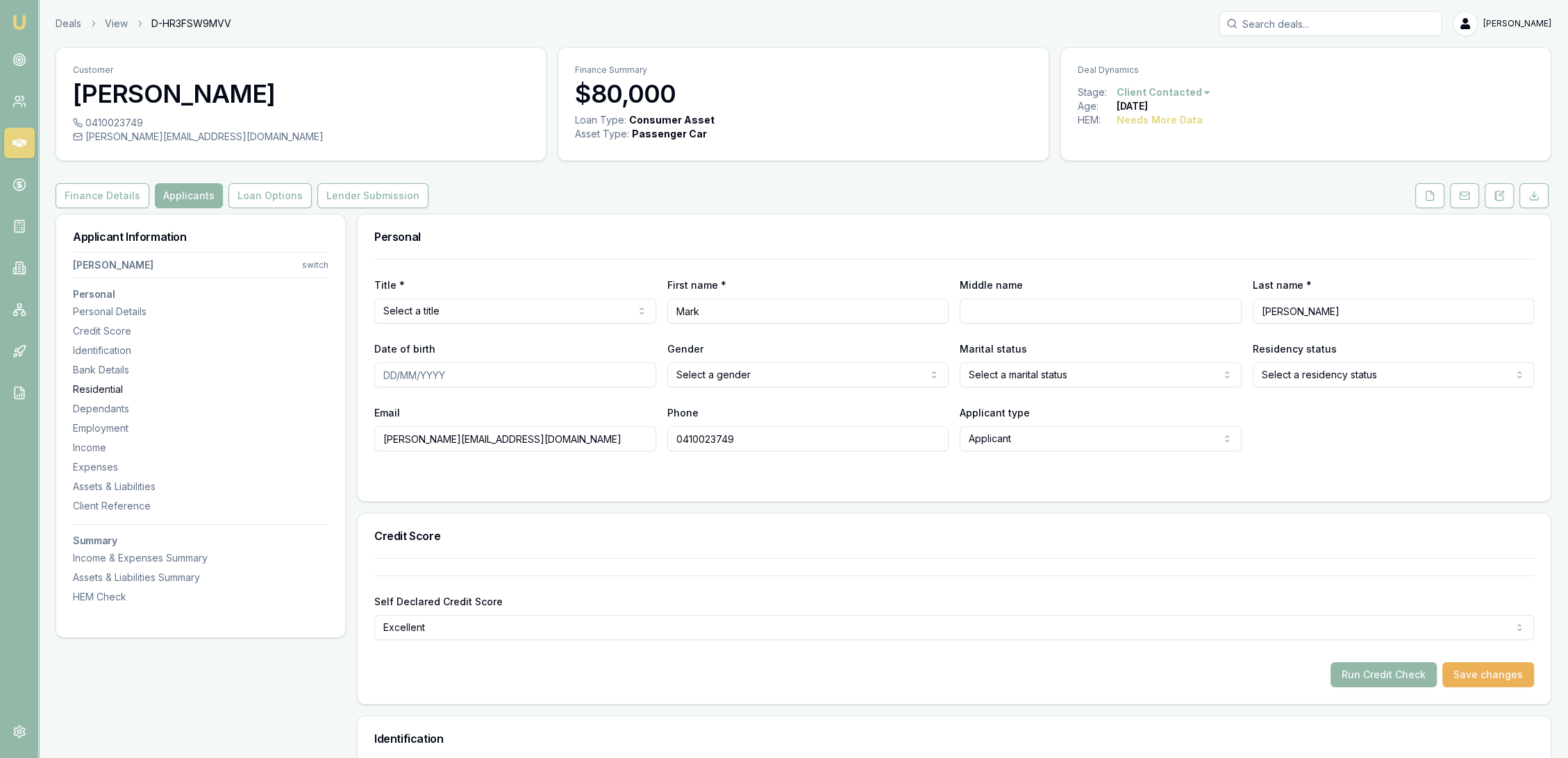
click at [89, 383] on div "Residential" at bounding box center [200, 389] width 255 height 14
click at [1499, 195] on icon at bounding box center [1501, 193] width 4 height 4
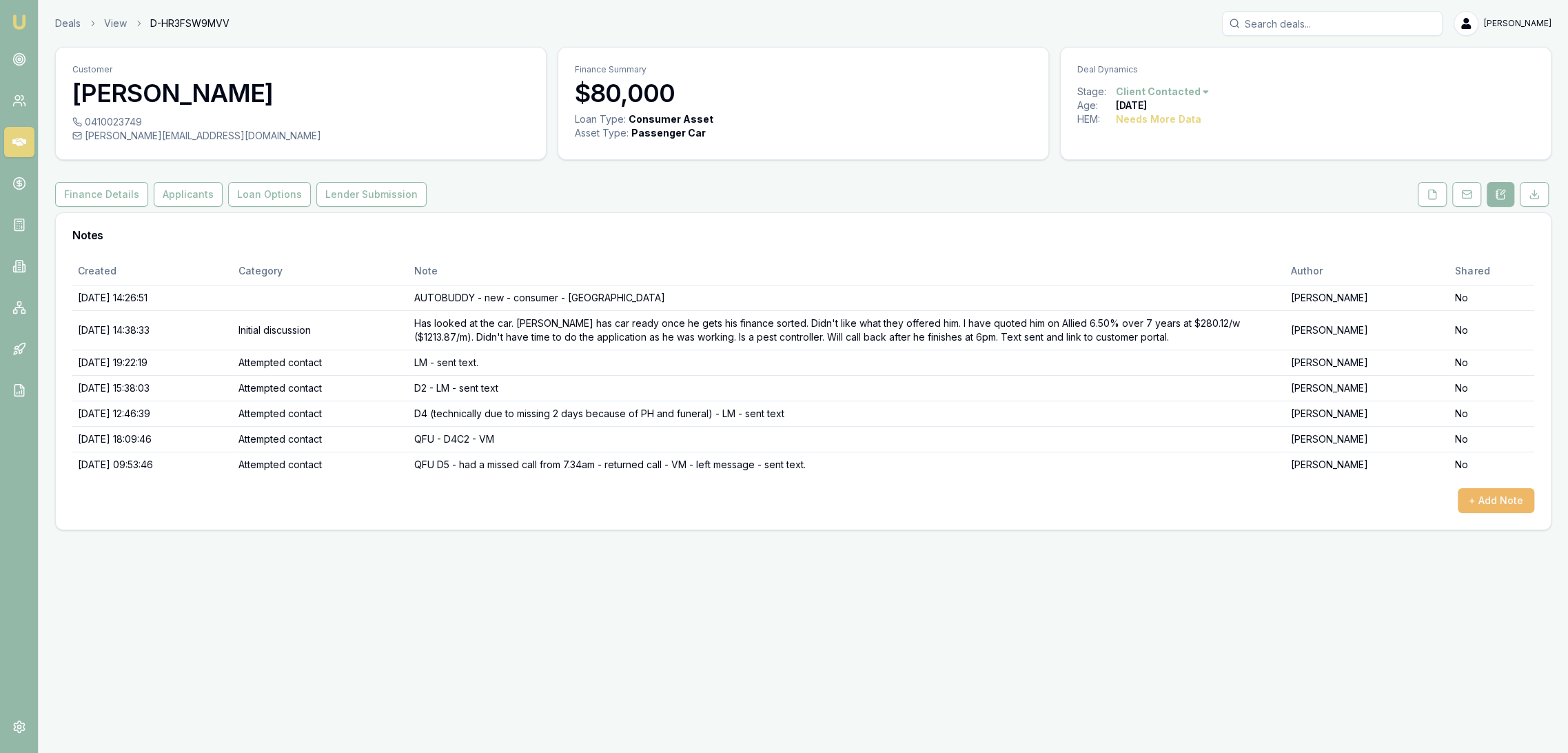
click at [1491, 499] on button "+ Add Note" at bounding box center [1497, 500] width 76 height 25
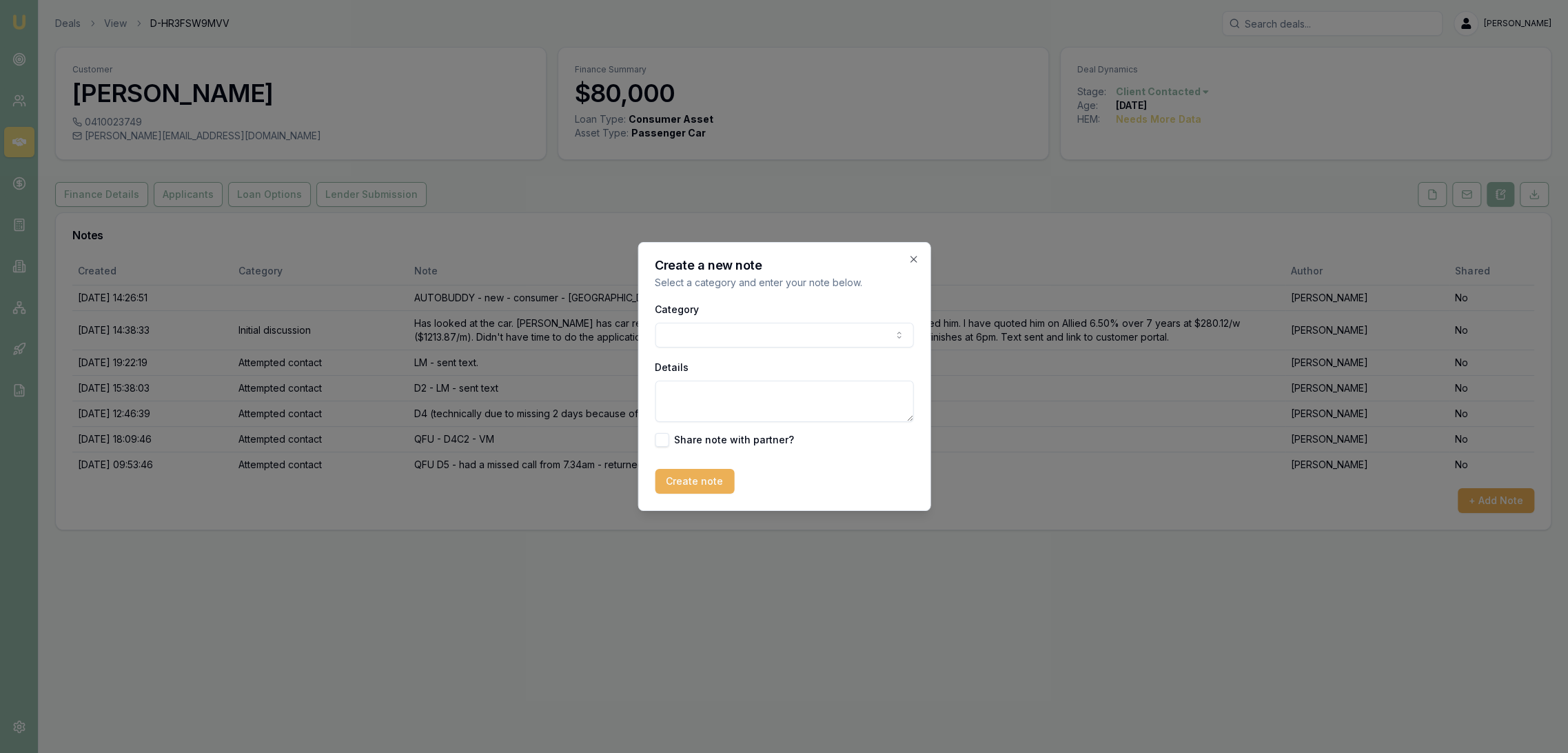
click at [689, 401] on textarea "Details" at bounding box center [784, 401] width 258 height 41
type textarea "CUSTOMER CONTACT - Mark called and said that his parents got him a new Ford Ran…"
click at [715, 484] on button "Create note" at bounding box center [695, 481] width 80 height 25
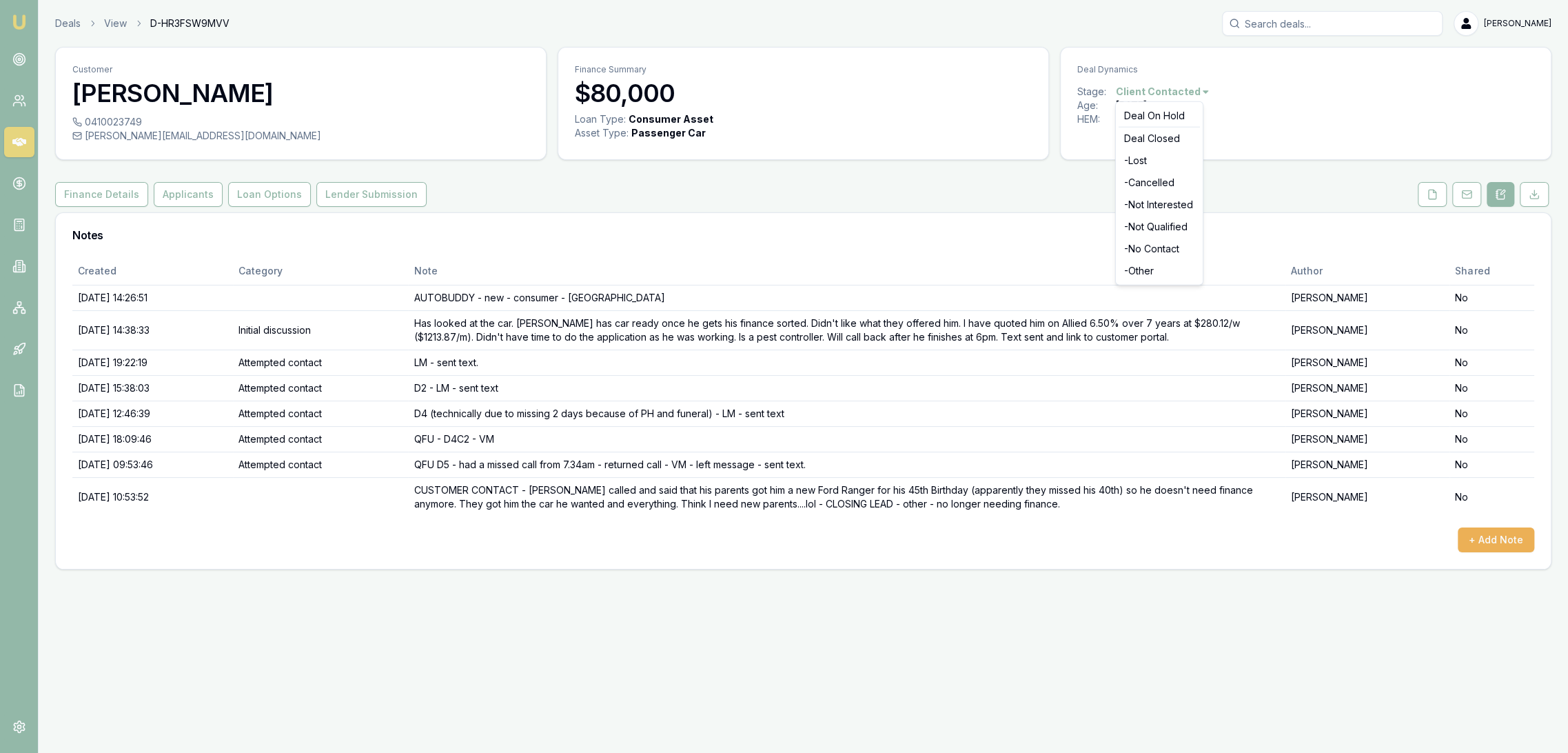
click at [1181, 93] on html "Emu Broker Deals View D-HR3FSW9MVV Robyn Adams Toggle Menu Customer Mark Bray 0…" at bounding box center [784, 376] width 1568 height 753
click at [1161, 93] on html "Emu Broker Deals View D-HR3FSW9MVV Robyn Adams Toggle Menu Customer Mark Bray 0…" at bounding box center [784, 376] width 1568 height 753
click at [1151, 264] on div "- Other" at bounding box center [1160, 270] width 81 height 22
drag, startPoint x: 16, startPoint y: 19, endPoint x: 45, endPoint y: 1, distance: 34.1
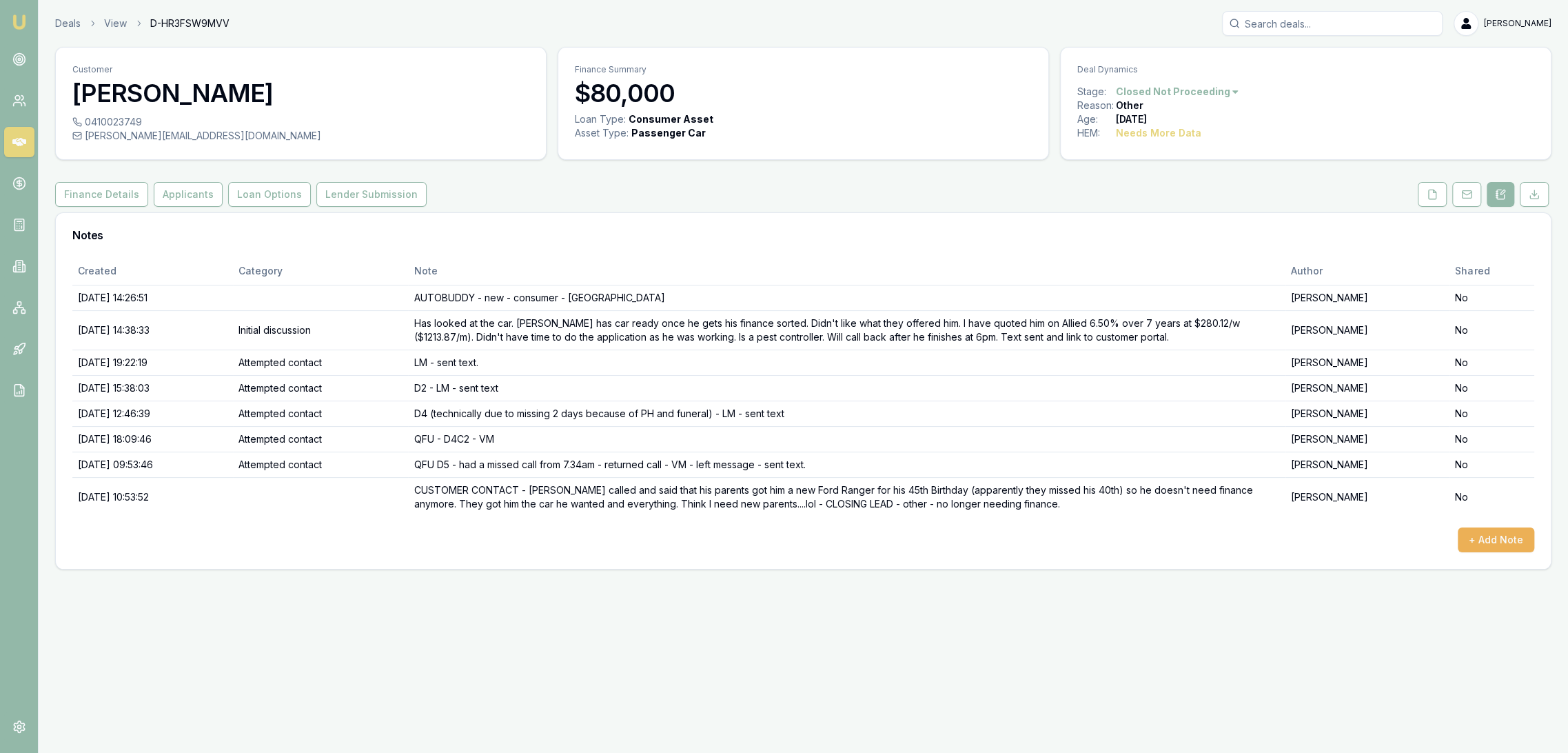
click at [16, 19] on img at bounding box center [19, 22] width 16 height 16
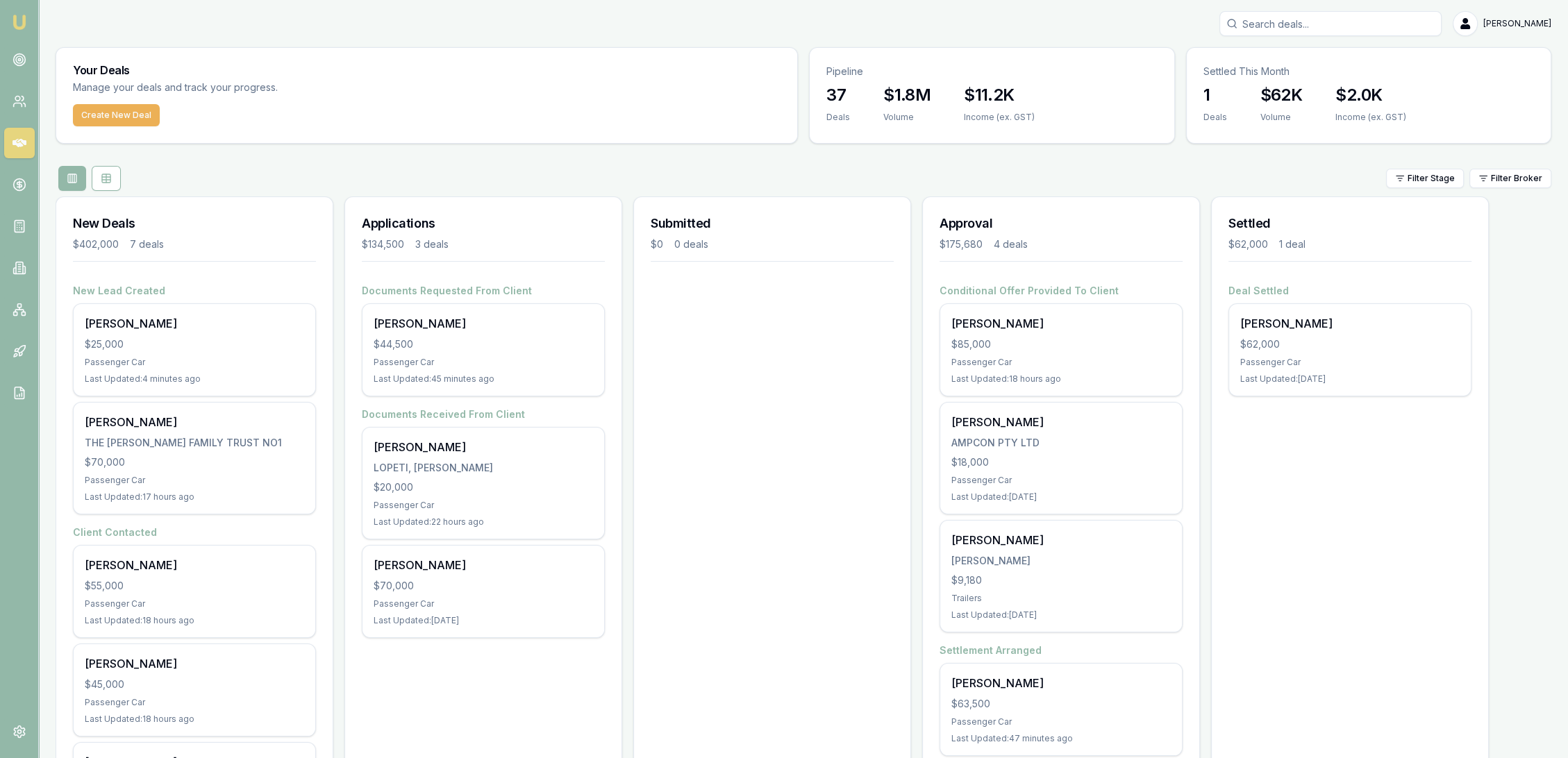
click at [1304, 21] on input "Search deals" at bounding box center [1331, 24] width 222 height 25
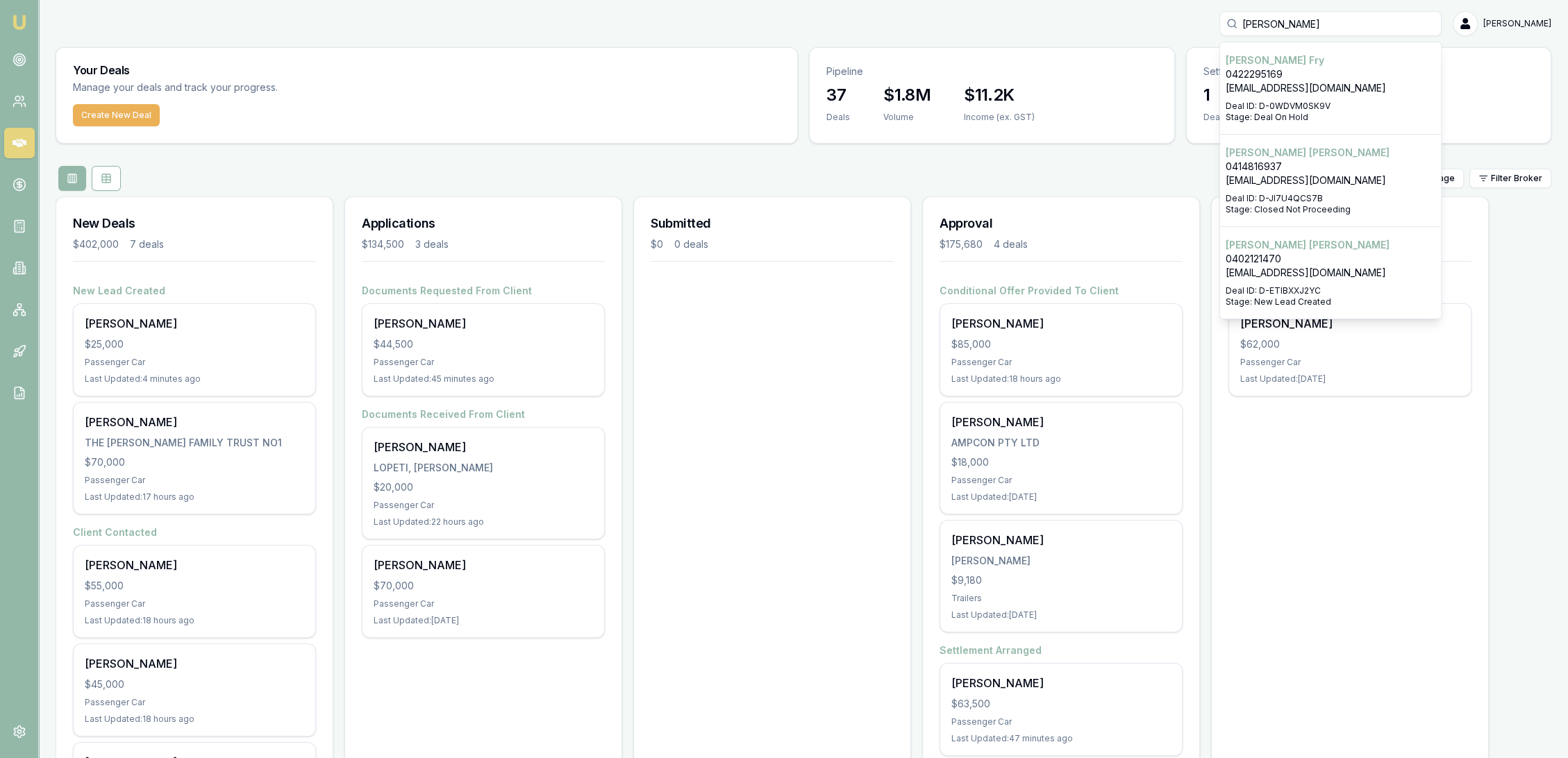
type input "[PERSON_NAME]"
click at [1283, 94] on p "[EMAIL_ADDRESS][DOMAIN_NAME]" at bounding box center [1330, 87] width 209 height 14
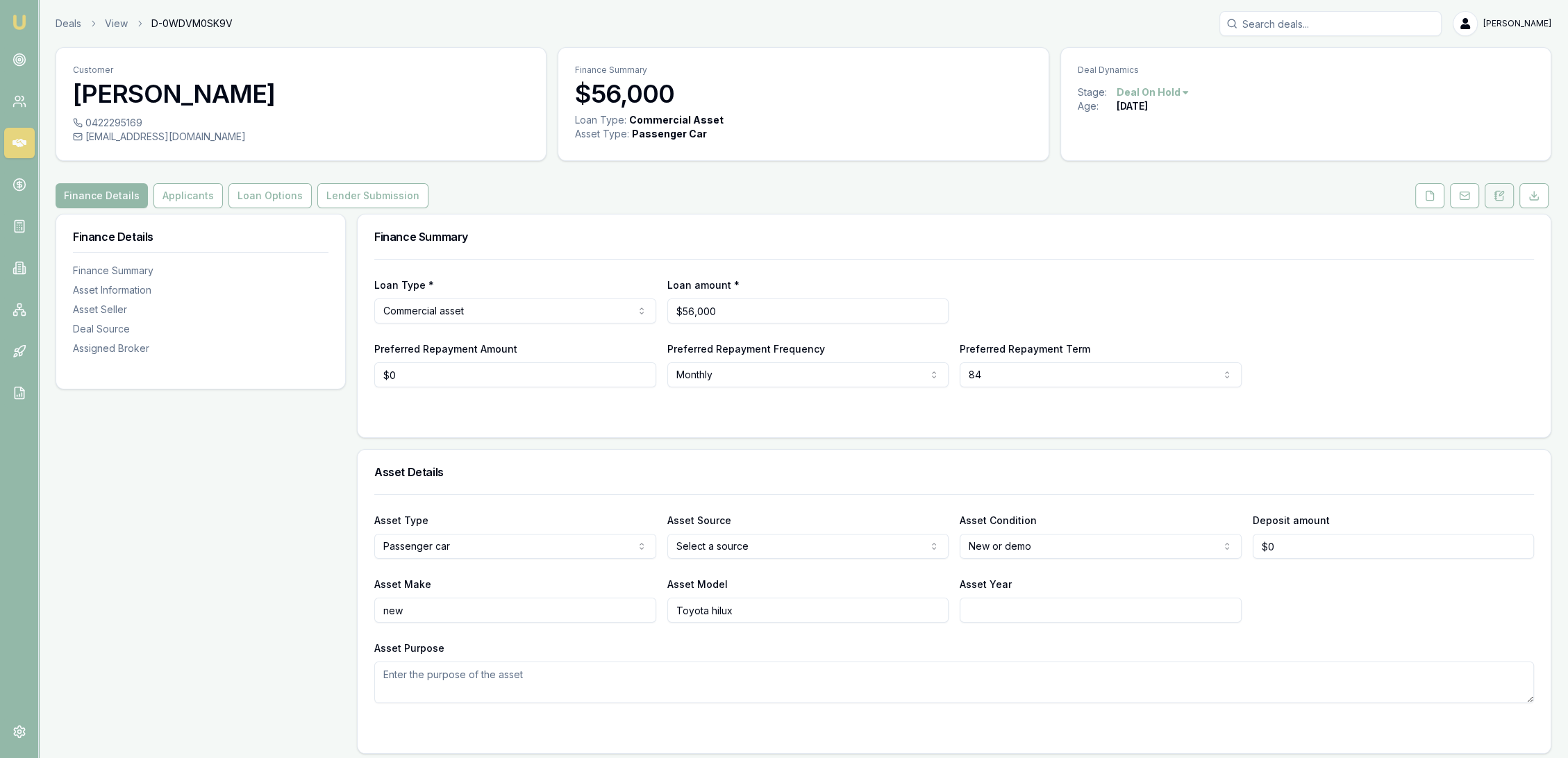
click at [1503, 195] on icon at bounding box center [1499, 195] width 7 height 9
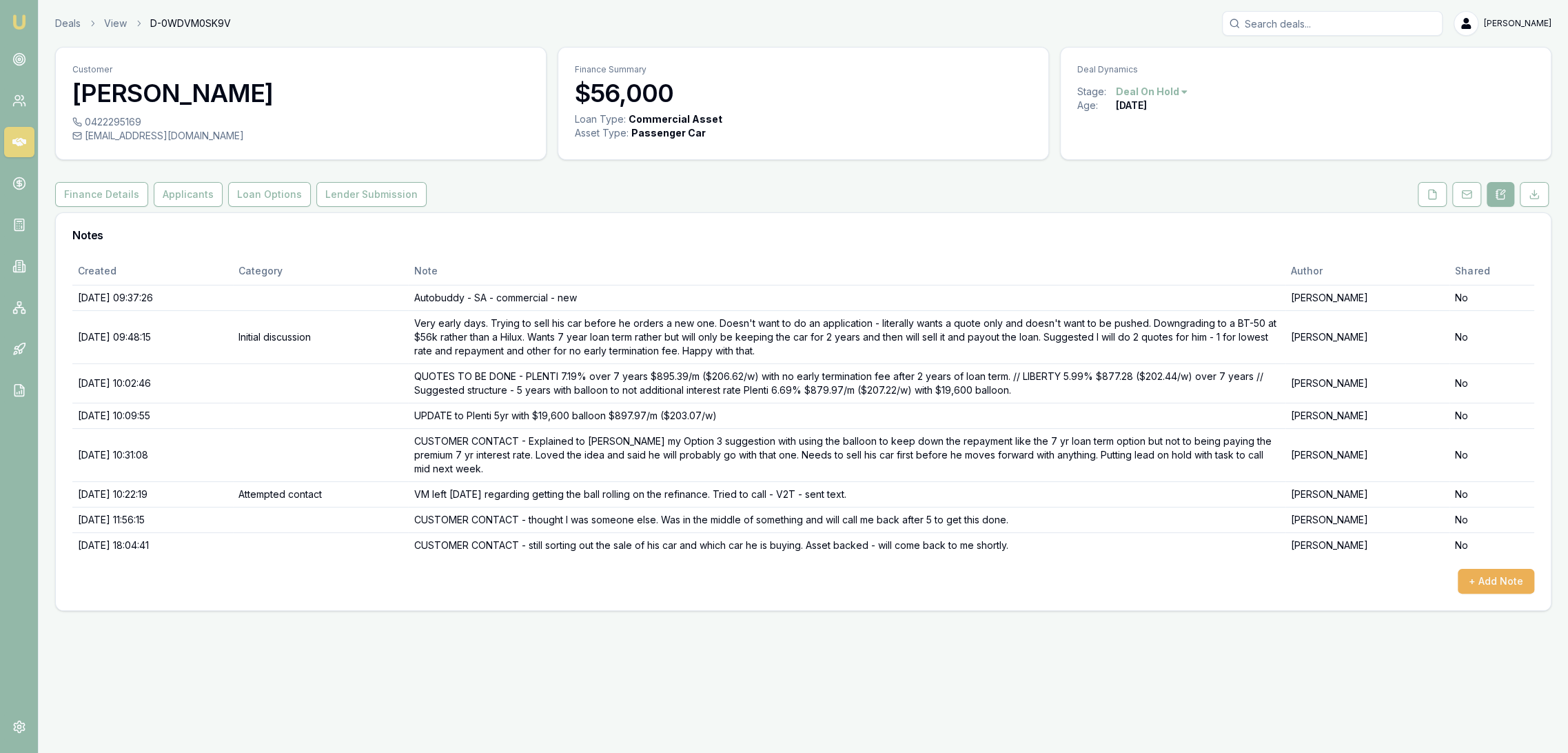
click at [15, 20] on img at bounding box center [19, 22] width 16 height 16
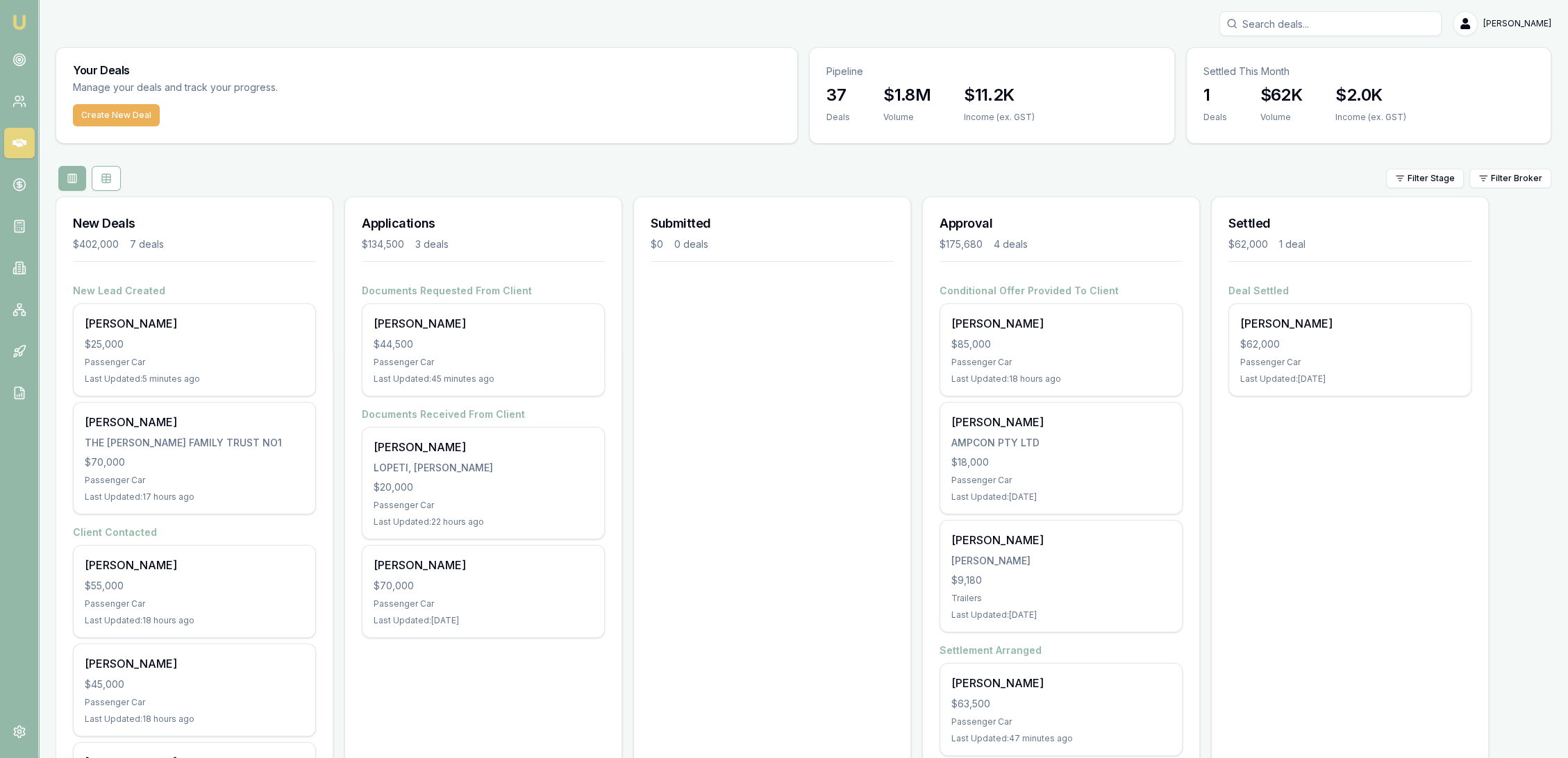
click at [21, 19] on img at bounding box center [20, 22] width 16 height 16
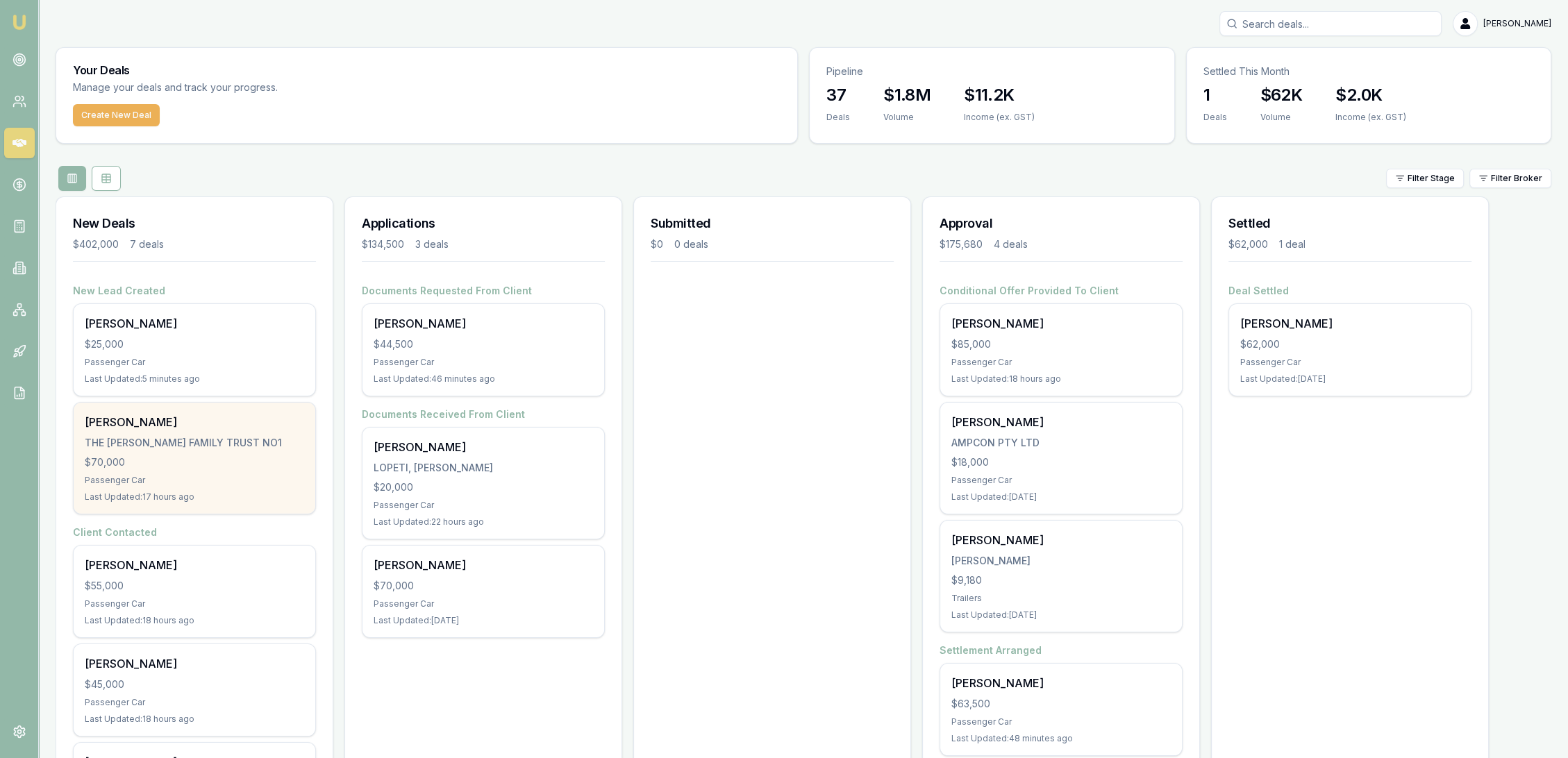
click at [144, 480] on div "Passenger Car" at bounding box center [195, 481] width 219 height 11
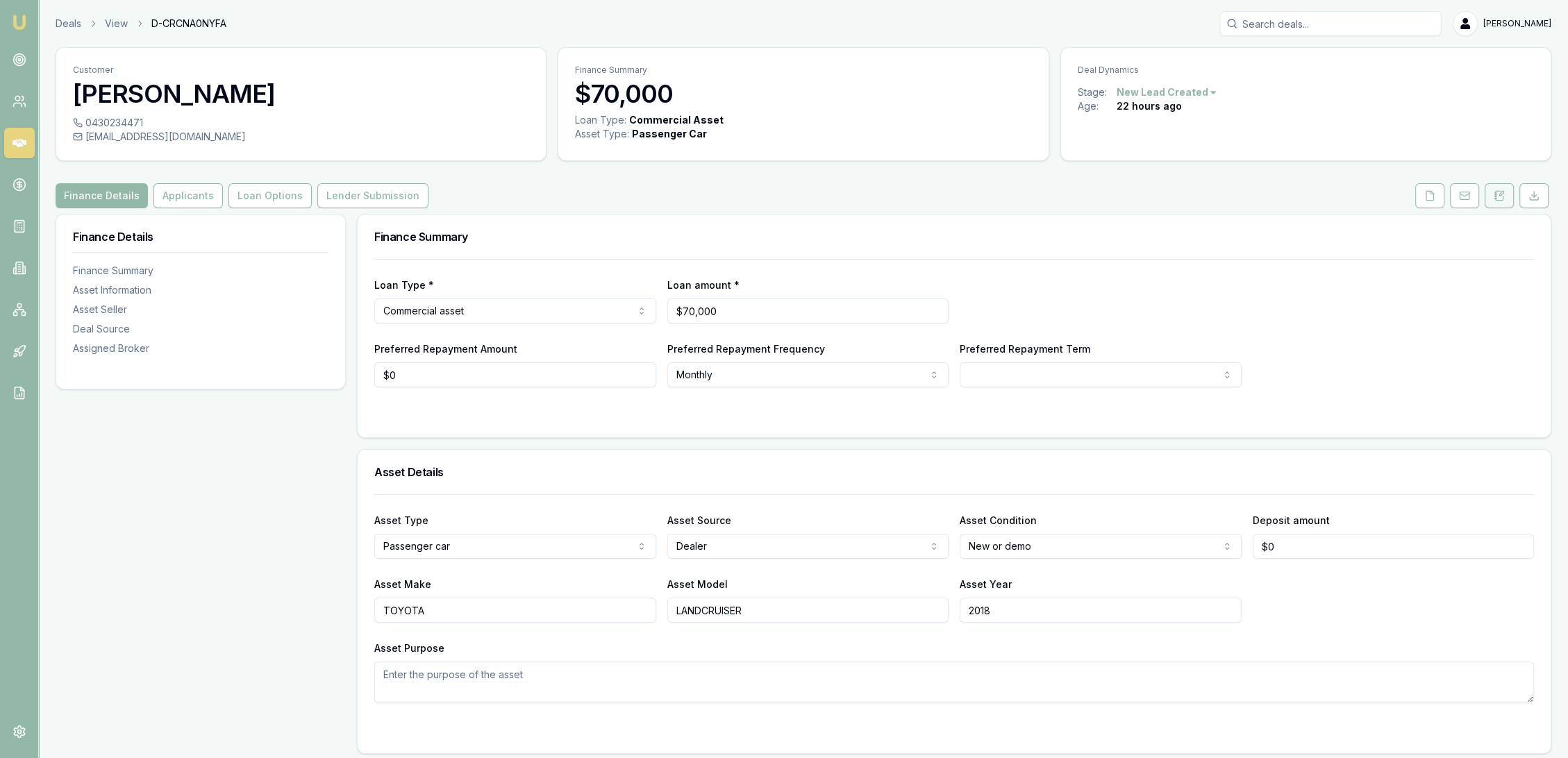
drag, startPoint x: 1497, startPoint y: 190, endPoint x: 1497, endPoint y: 199, distance: 9.0
click at [1497, 187] on button at bounding box center [1499, 195] width 29 height 25
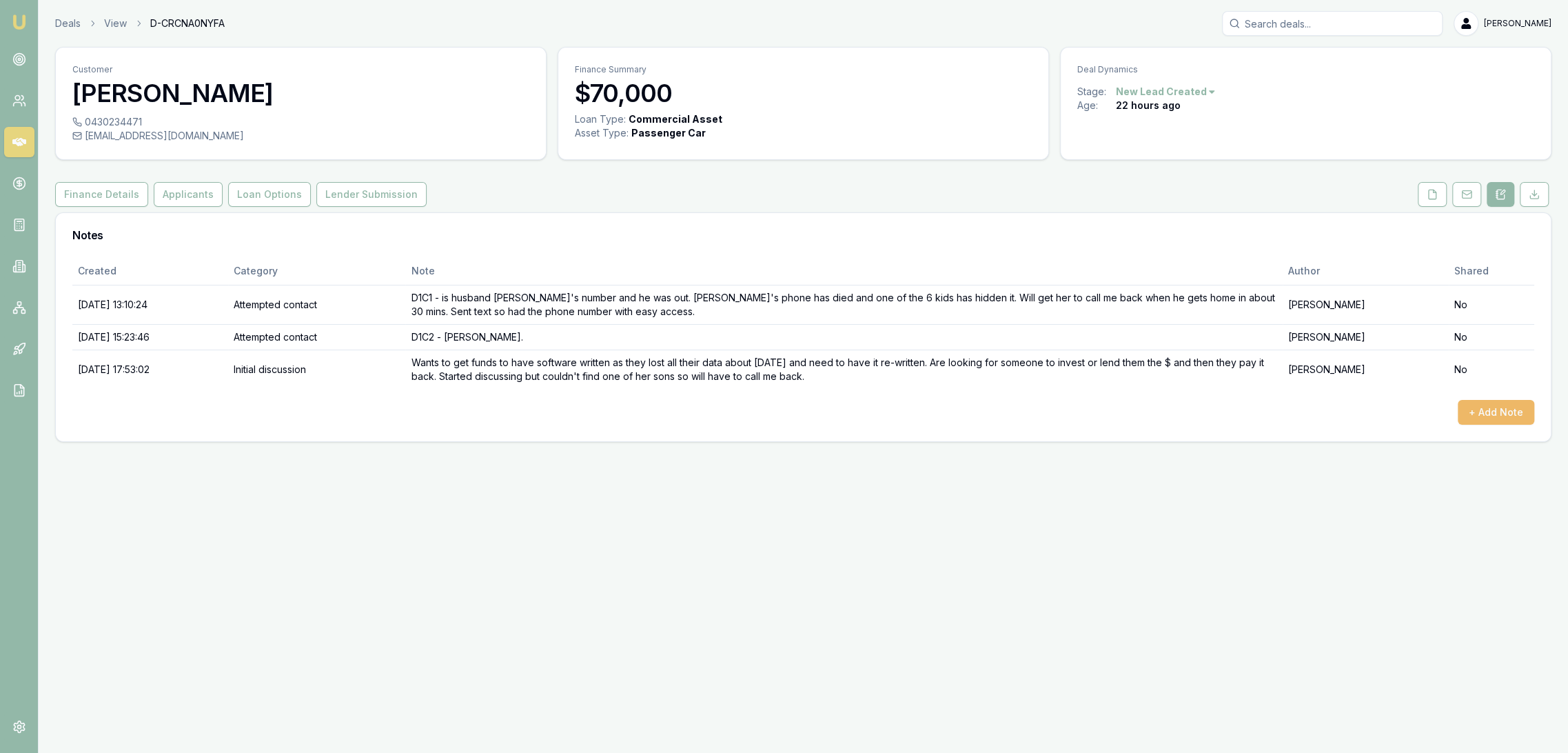
click at [1478, 412] on button "+ Add Note" at bounding box center [1497, 412] width 76 height 25
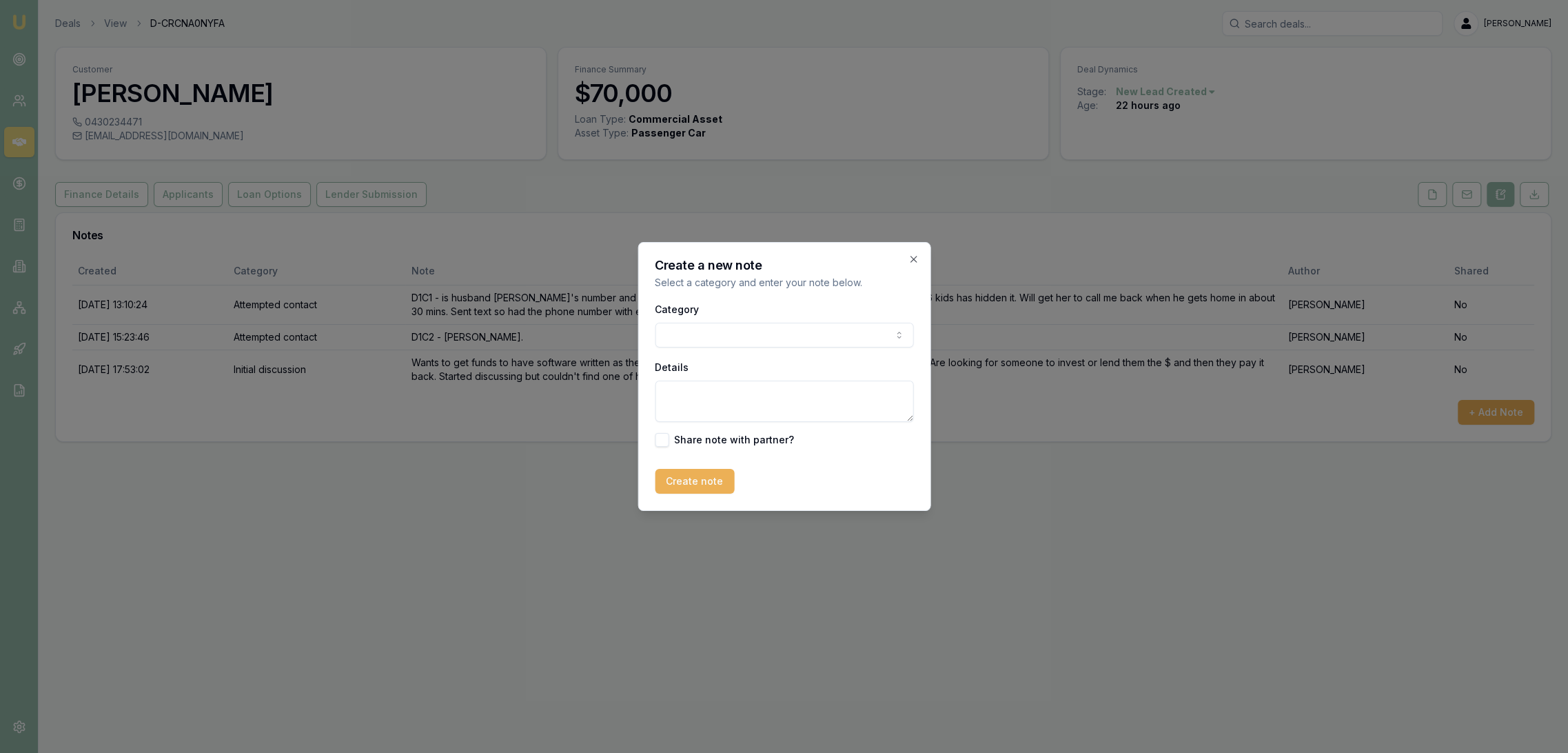
click at [725, 336] on body "Emu Broker Deals View D-CRCNA0NYFA [PERSON_NAME] Toggle Menu Customer [PERSON_N…" at bounding box center [784, 376] width 1568 height 753
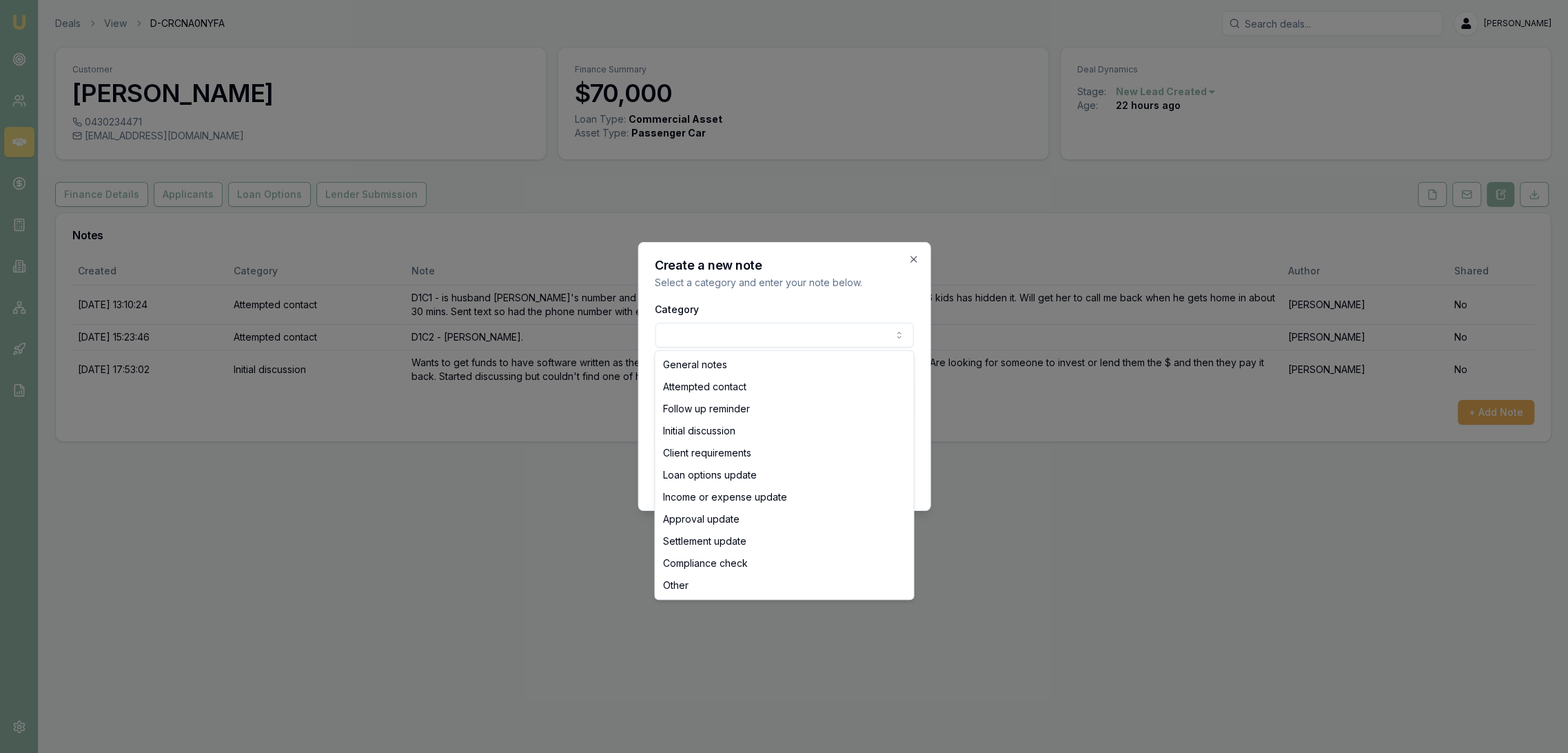
select select "ATTEMPTED_CONTACT"
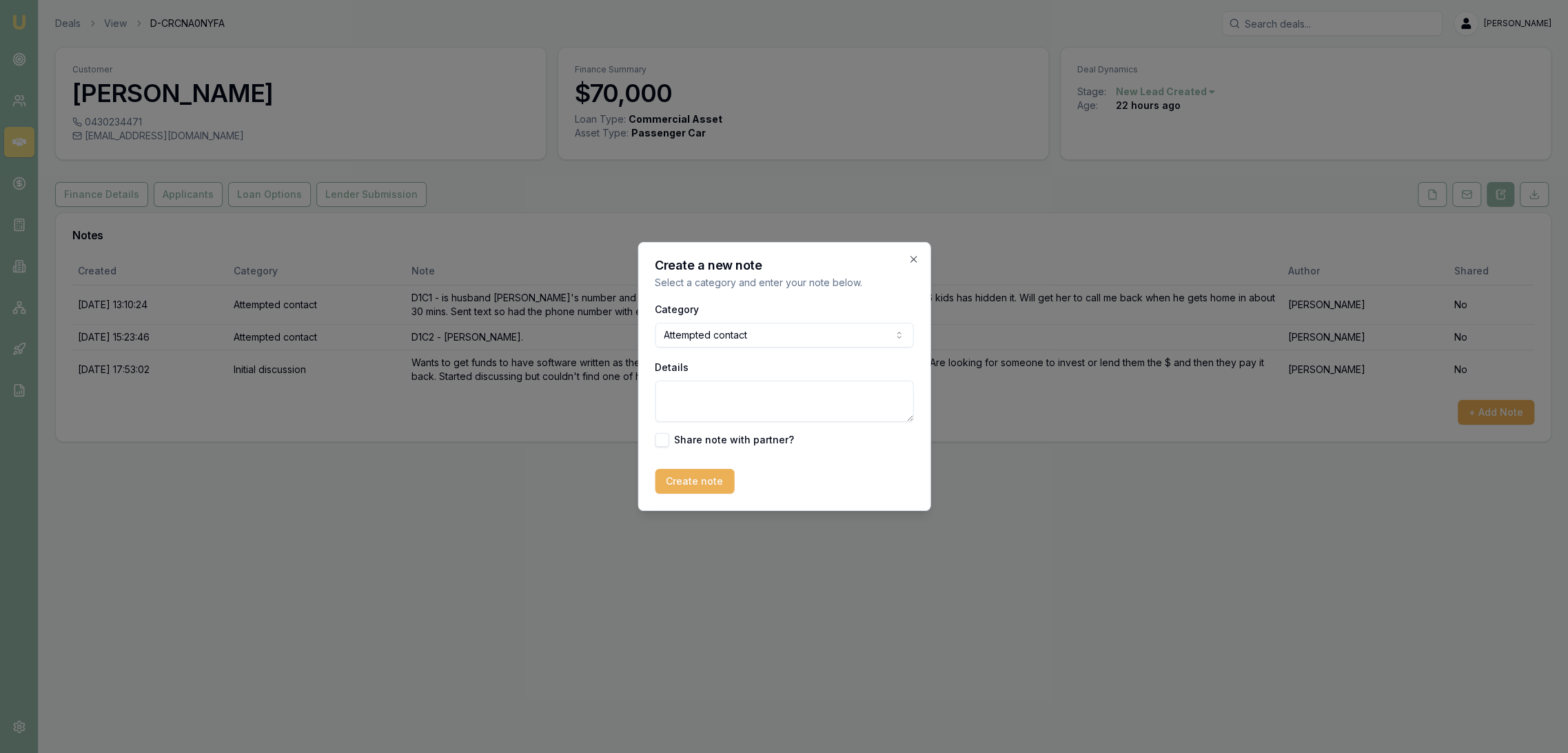
drag, startPoint x: 728, startPoint y: 399, endPoint x: 732, endPoint y: 391, distance: 8.9
click at [728, 398] on textarea "Details" at bounding box center [784, 401] width 258 height 41
type textarea "LM - sent text."
click at [690, 491] on button "Create note" at bounding box center [695, 481] width 80 height 25
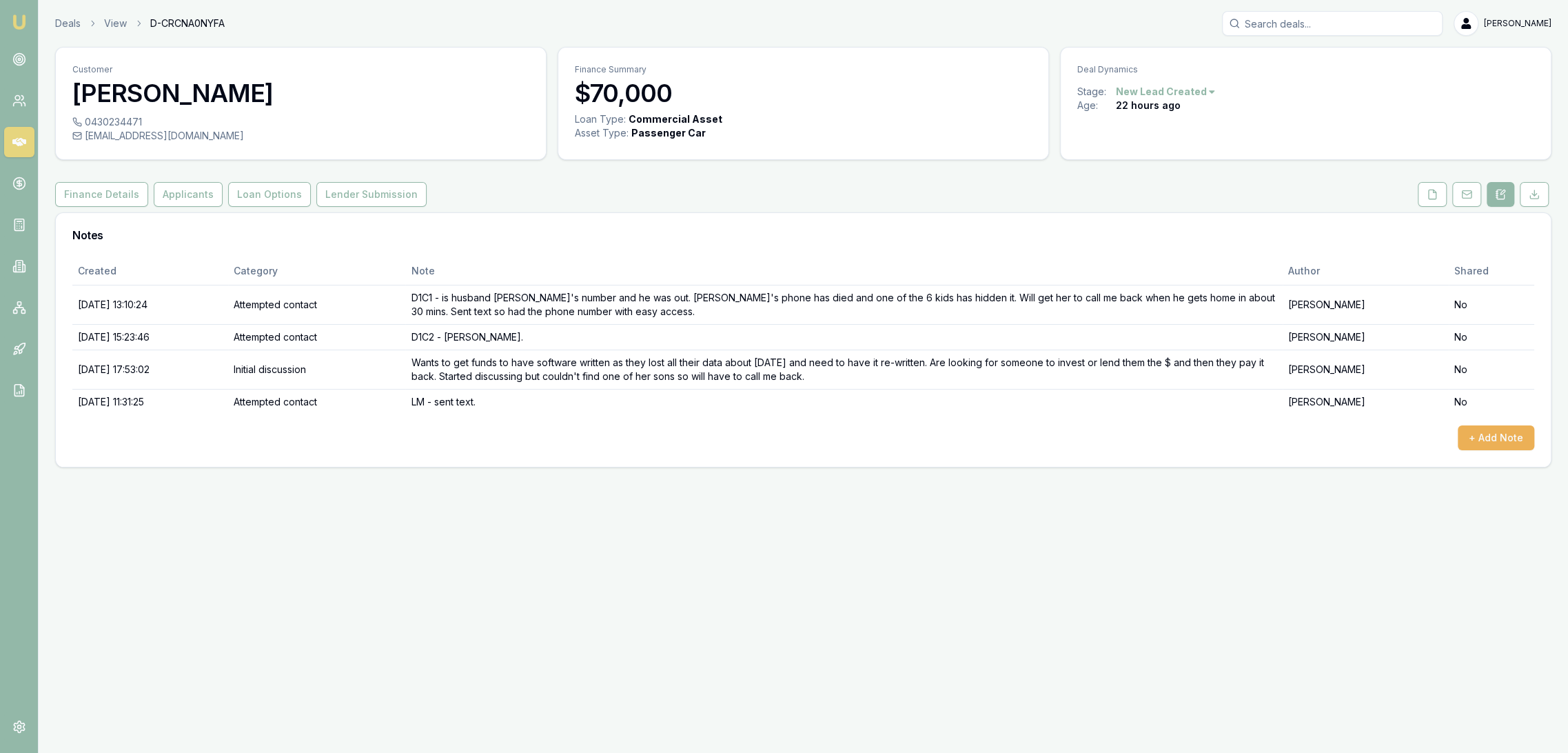
drag, startPoint x: 16, startPoint y: 20, endPoint x: 61, endPoint y: 1, distance: 48.8
click at [16, 20] on img at bounding box center [19, 22] width 16 height 16
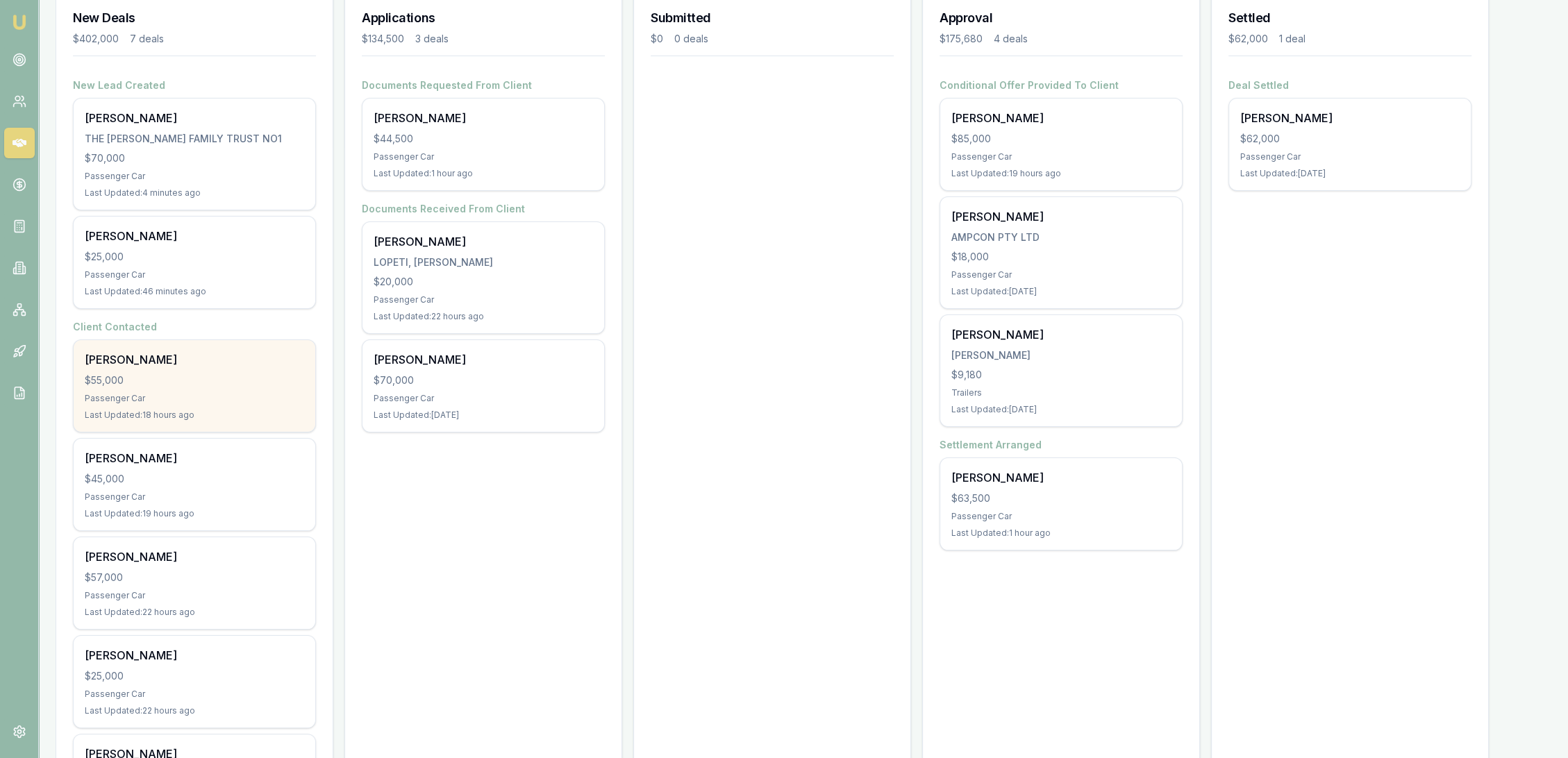
scroll to position [231, 0]
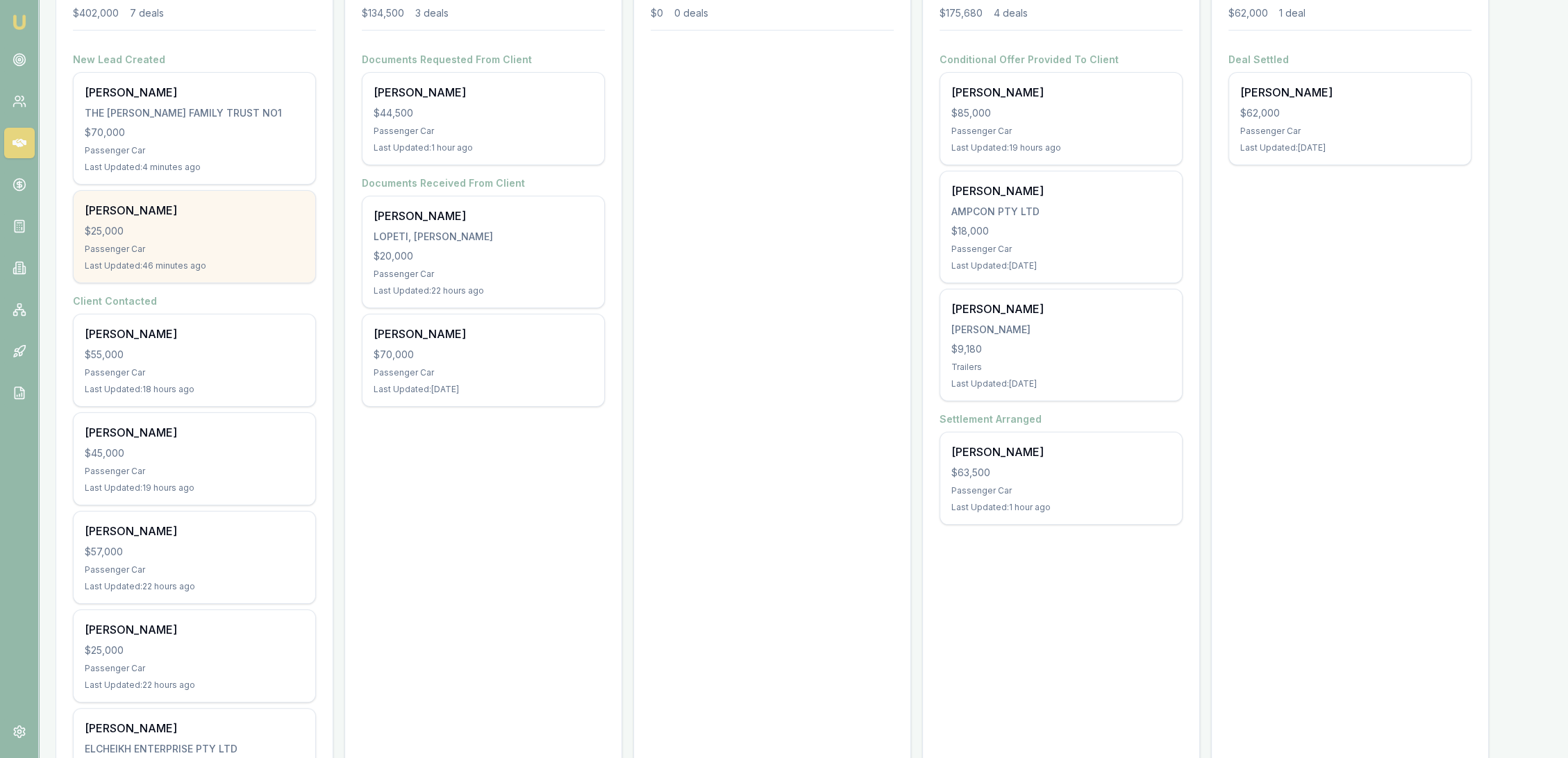
click at [233, 268] on div "Last Updated: 46 minutes ago" at bounding box center [195, 266] width 219 height 11
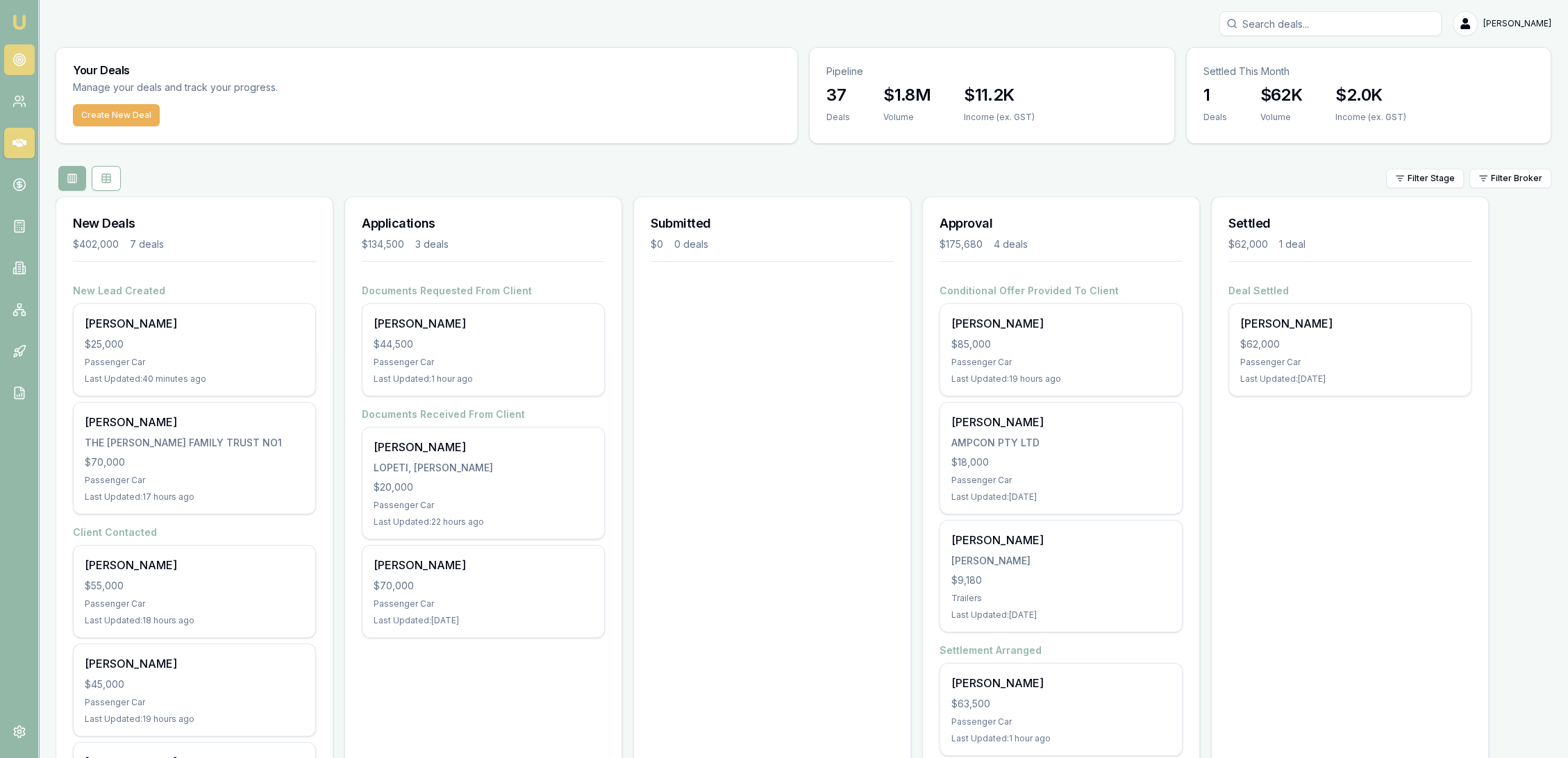
click at [16, 55] on circle at bounding box center [19, 60] width 11 height 11
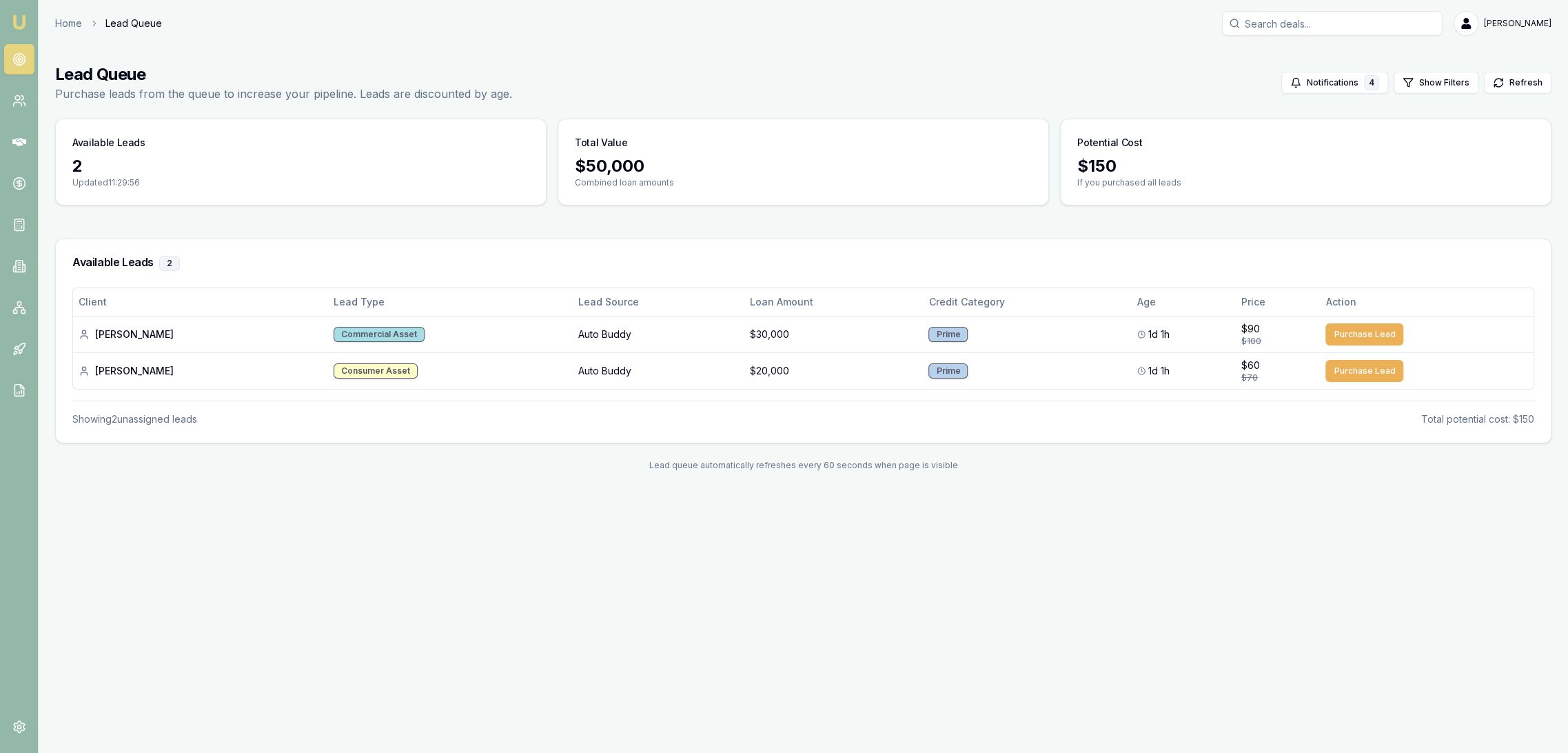
click at [18, 17] on img at bounding box center [19, 22] width 16 height 16
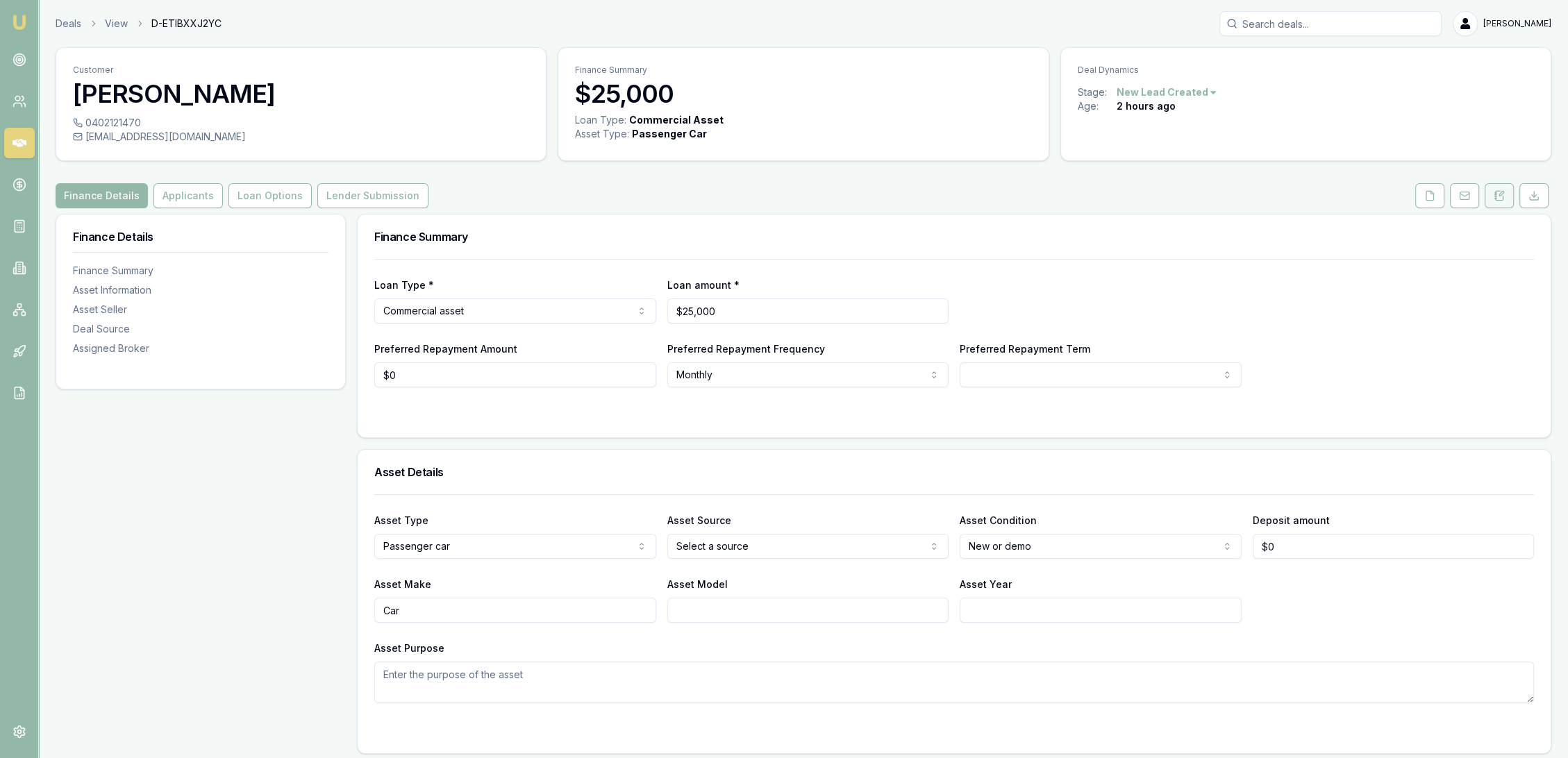
click at [1494, 193] on icon at bounding box center [1499, 196] width 11 height 11
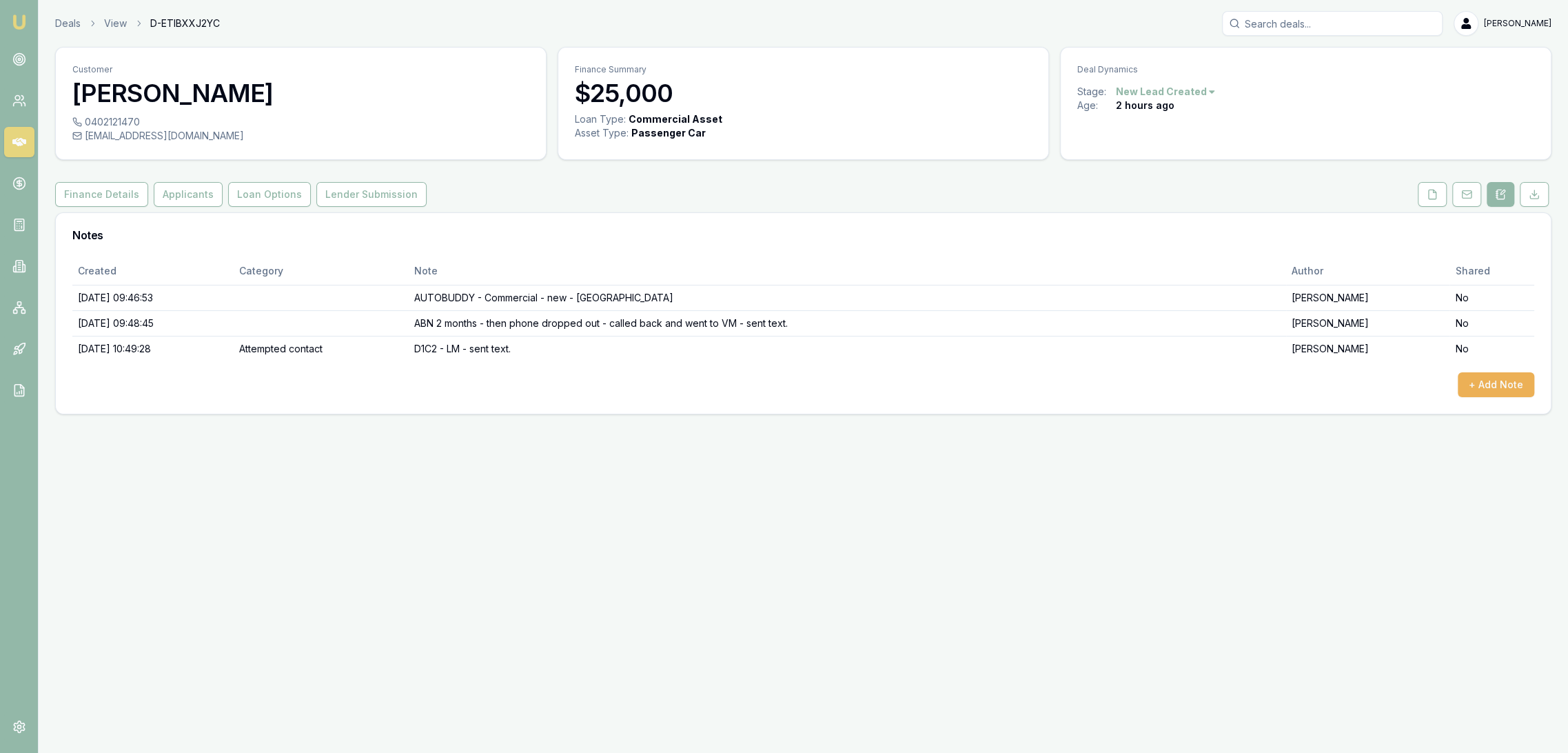
click at [12, 23] on img at bounding box center [19, 22] width 16 height 16
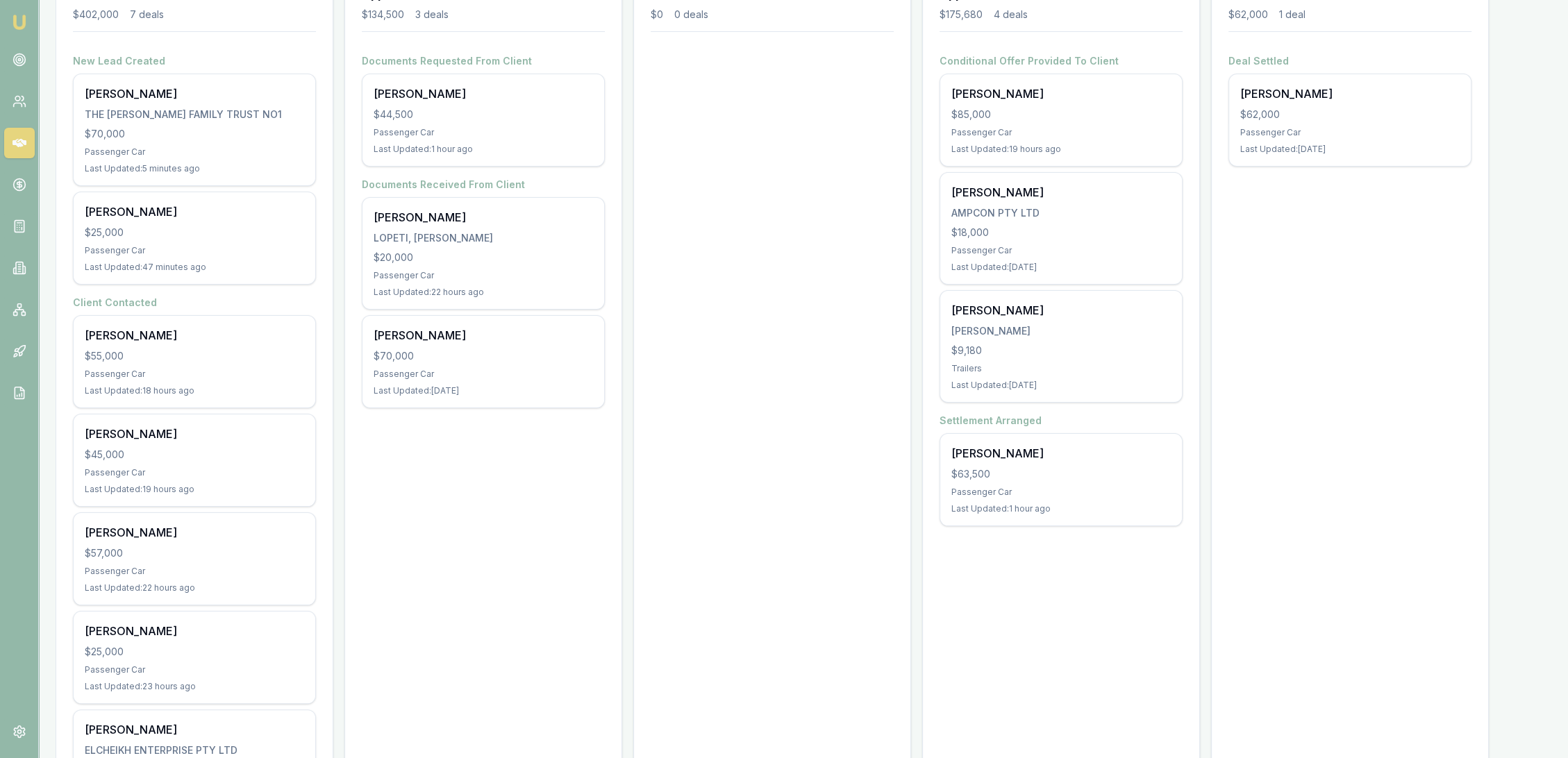
scroll to position [231, 0]
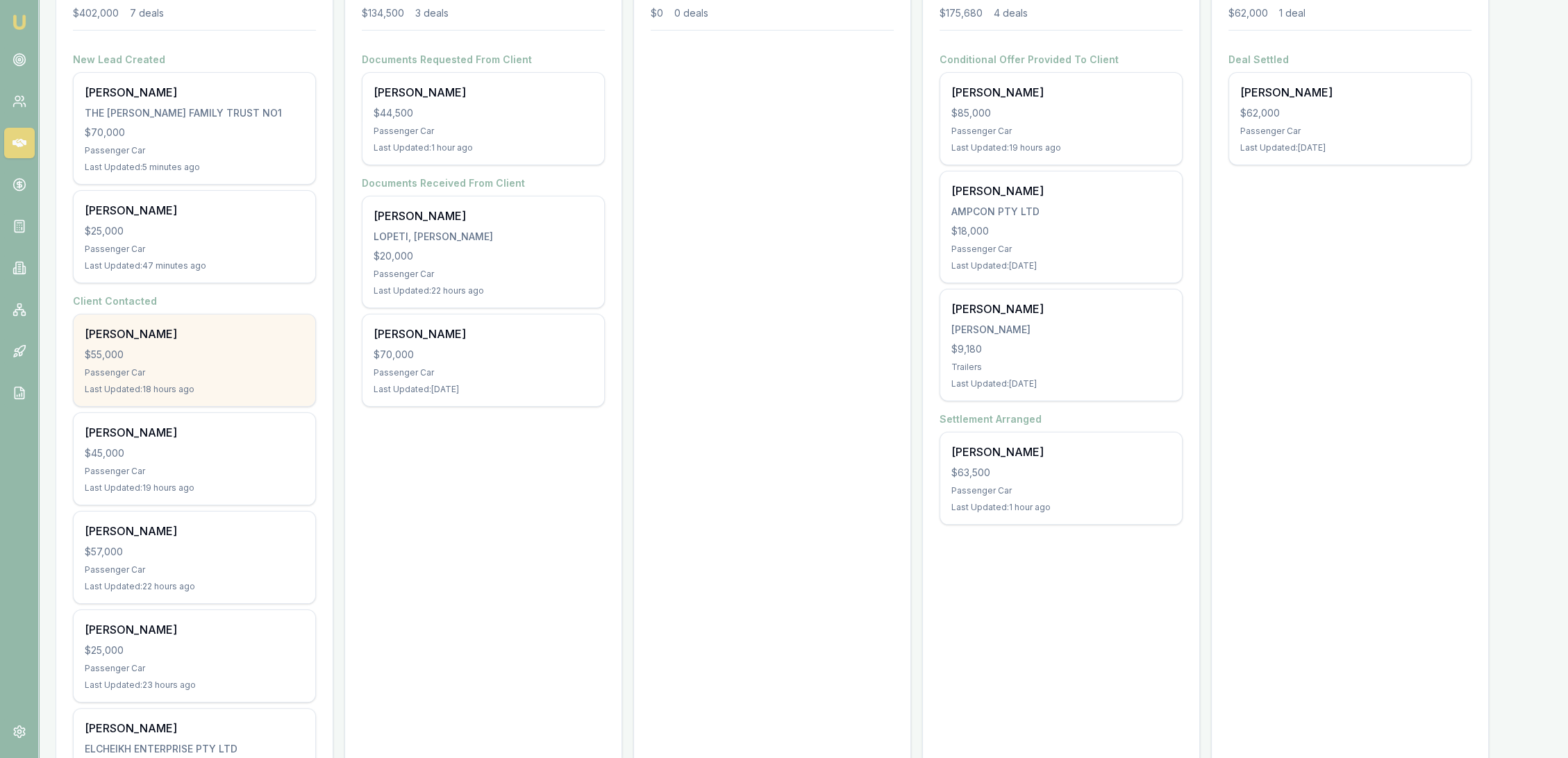
click at [182, 364] on div "Aaron Sykes $55,000 Passenger Car Last Updated: 18 hours ago" at bounding box center [194, 361] width 241 height 92
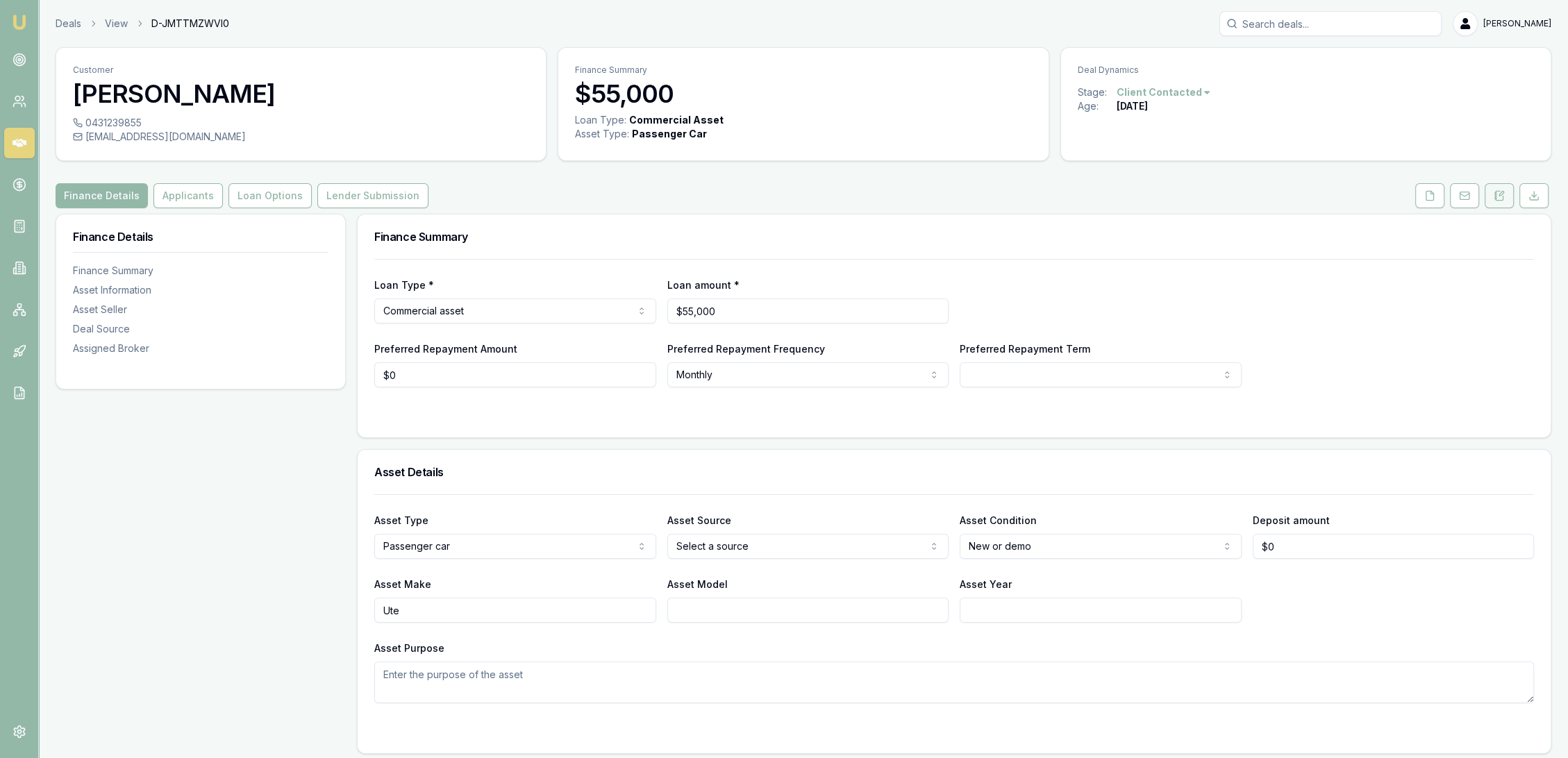
click at [1500, 191] on icon at bounding box center [1499, 196] width 11 height 11
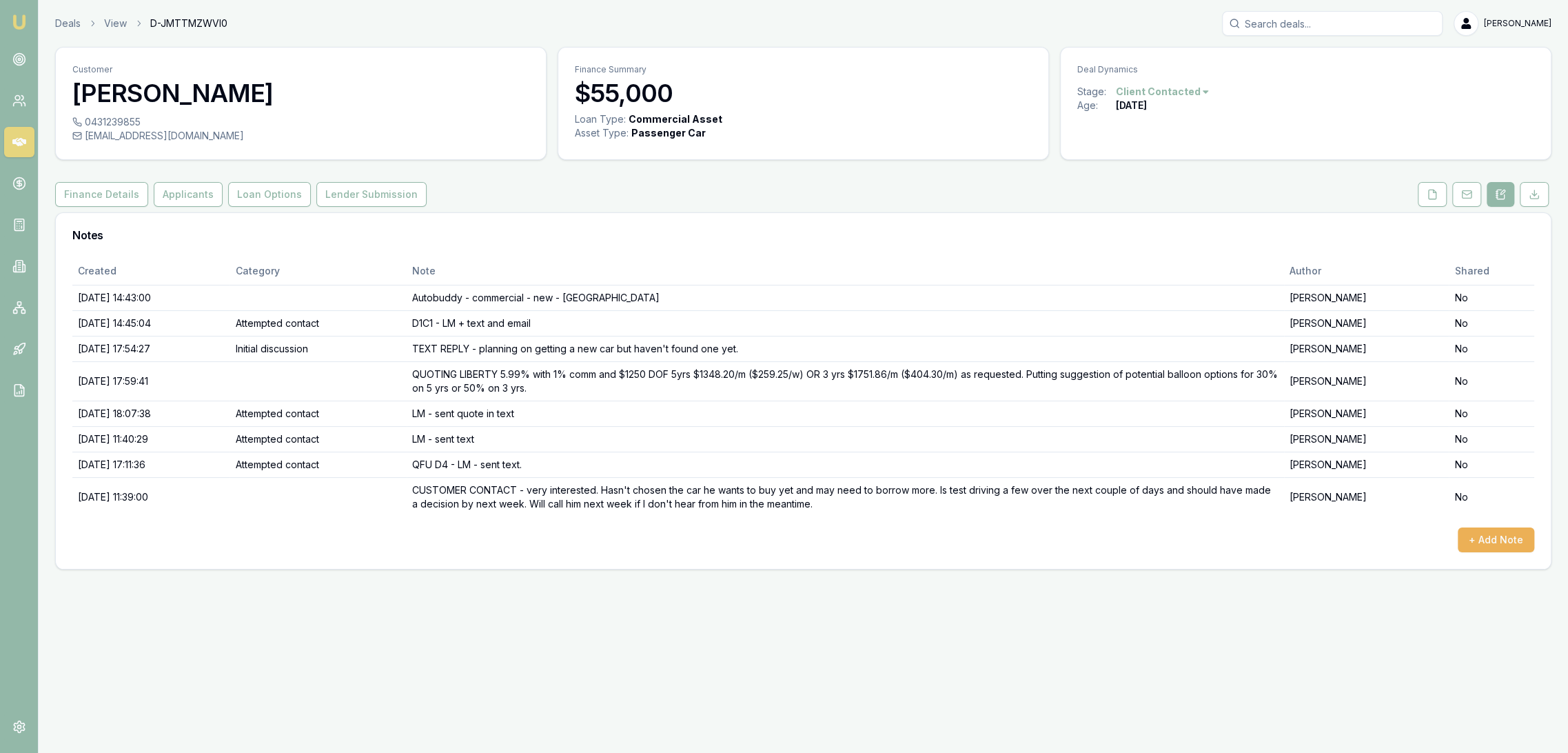
click at [19, 22] on img at bounding box center [19, 22] width 16 height 16
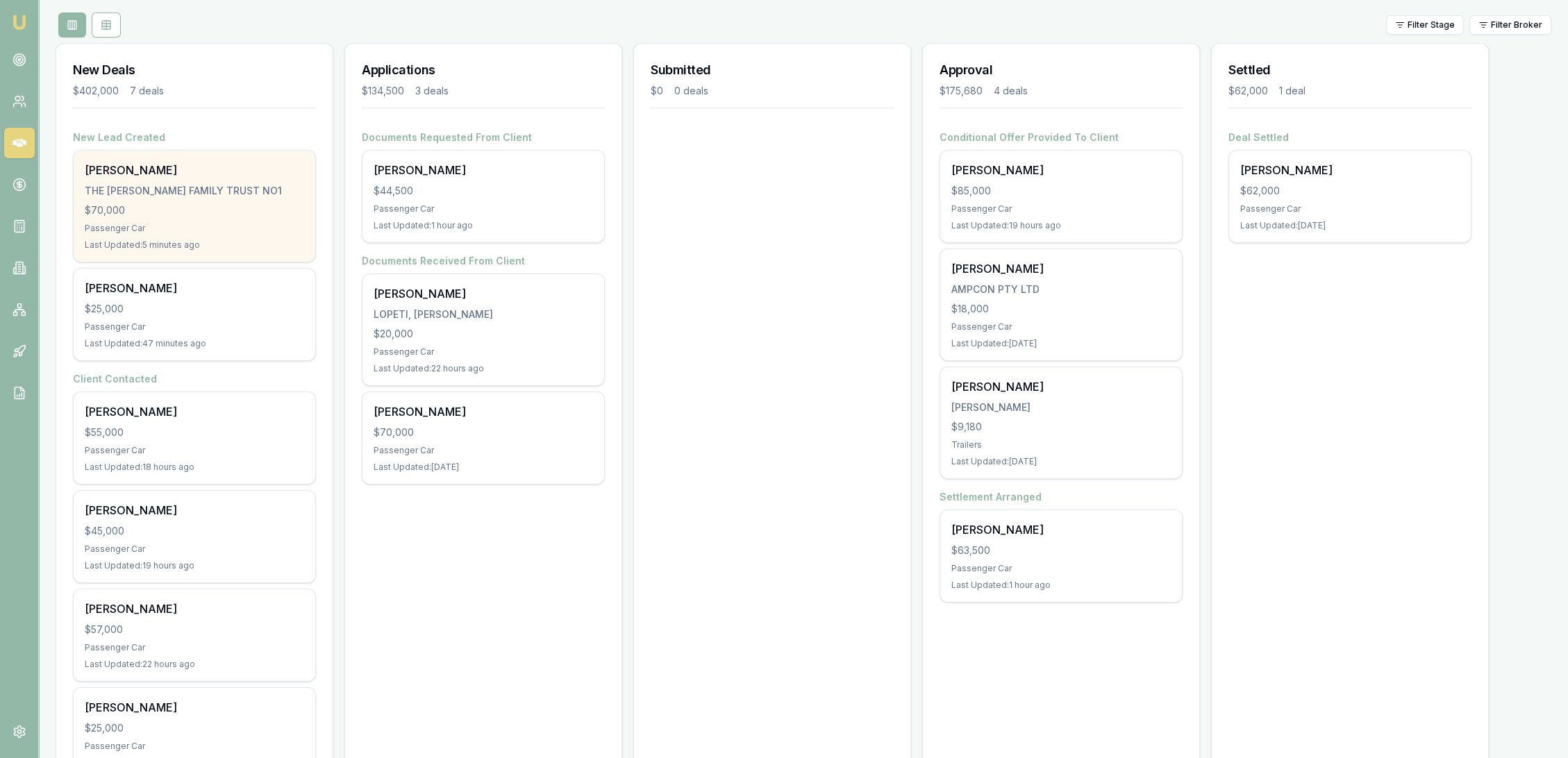
scroll to position [154, 0]
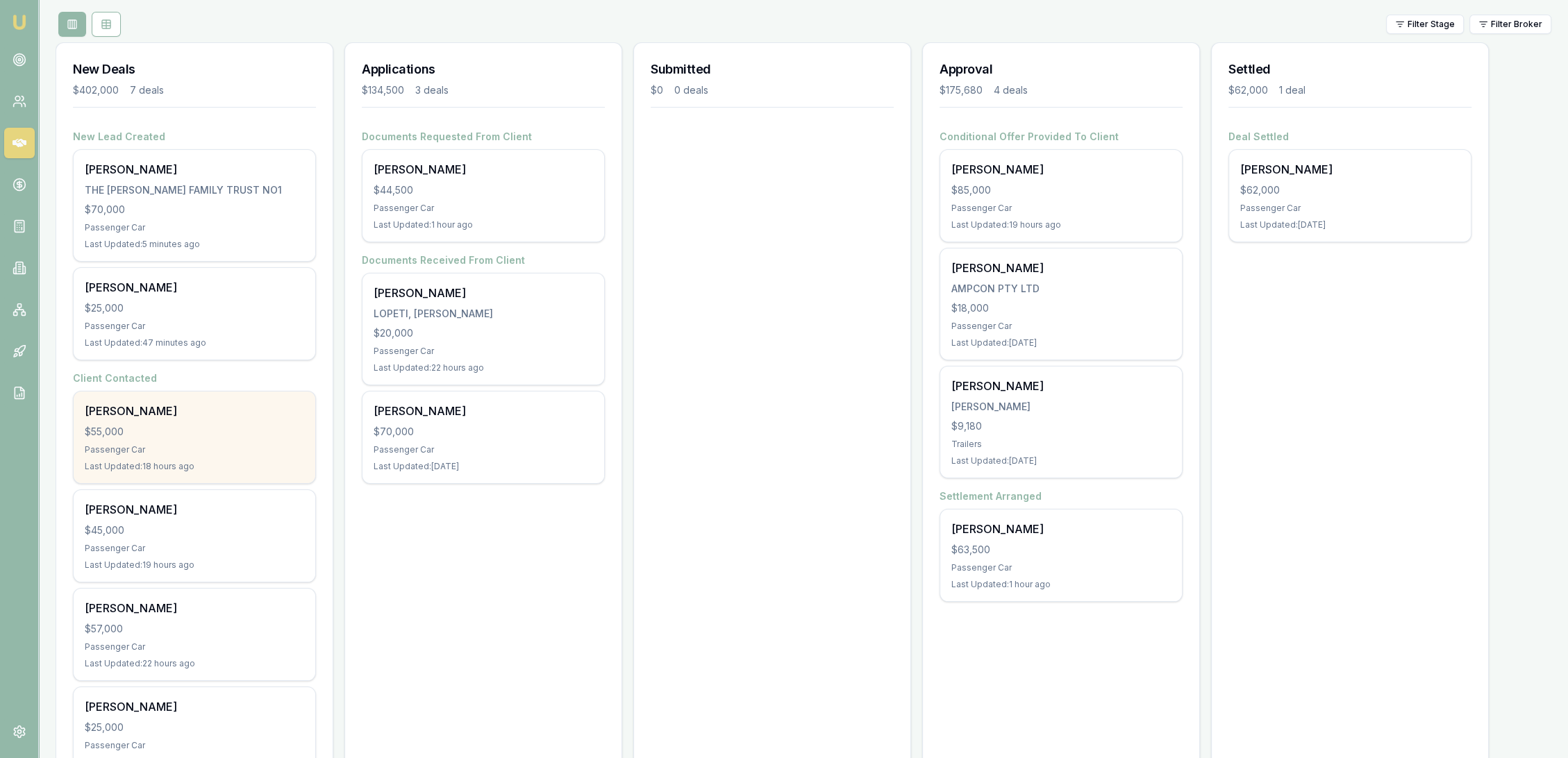
click at [161, 430] on div "$55,000" at bounding box center [195, 432] width 219 height 14
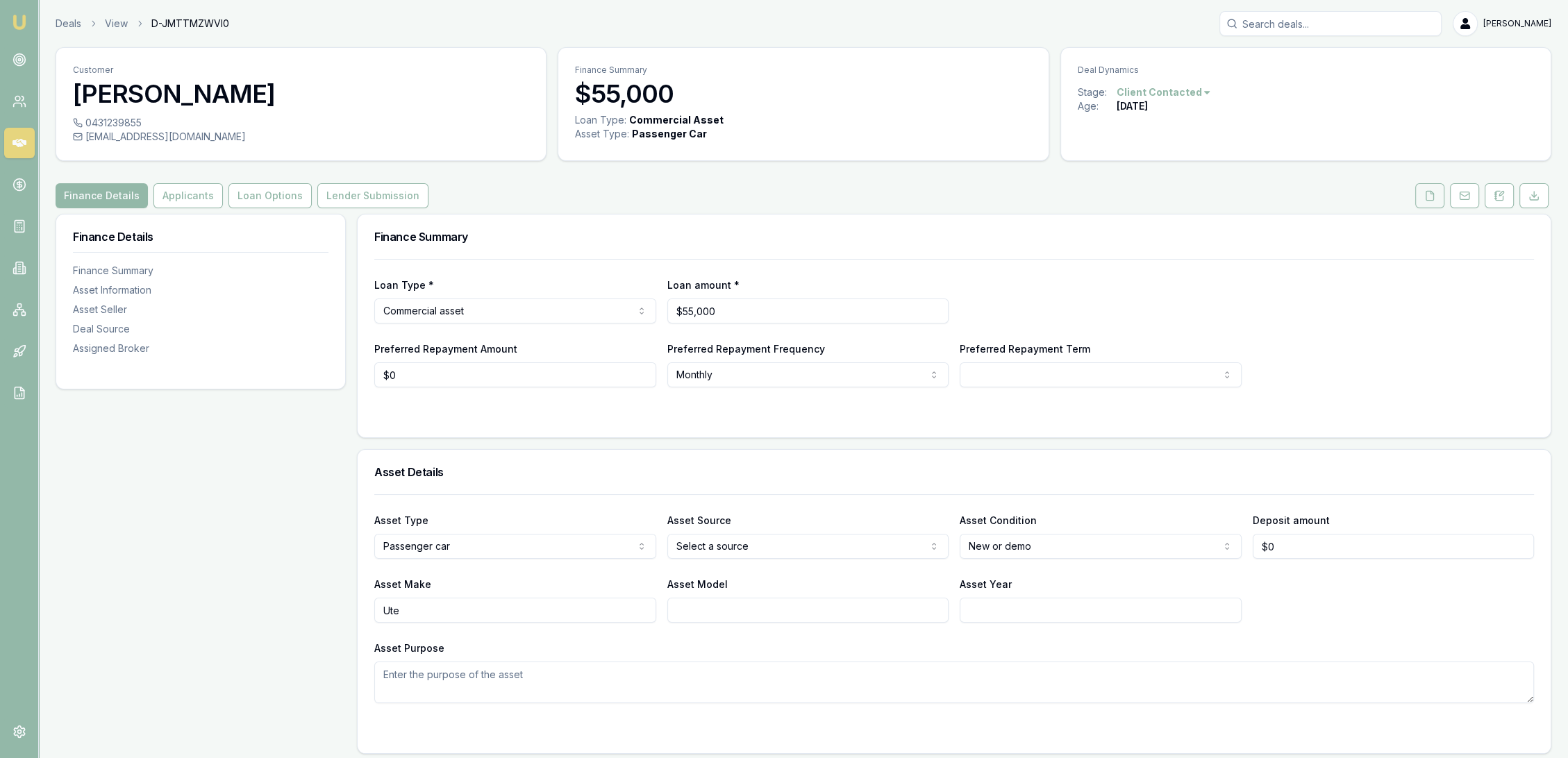
click at [1427, 200] on icon at bounding box center [1430, 195] width 7 height 9
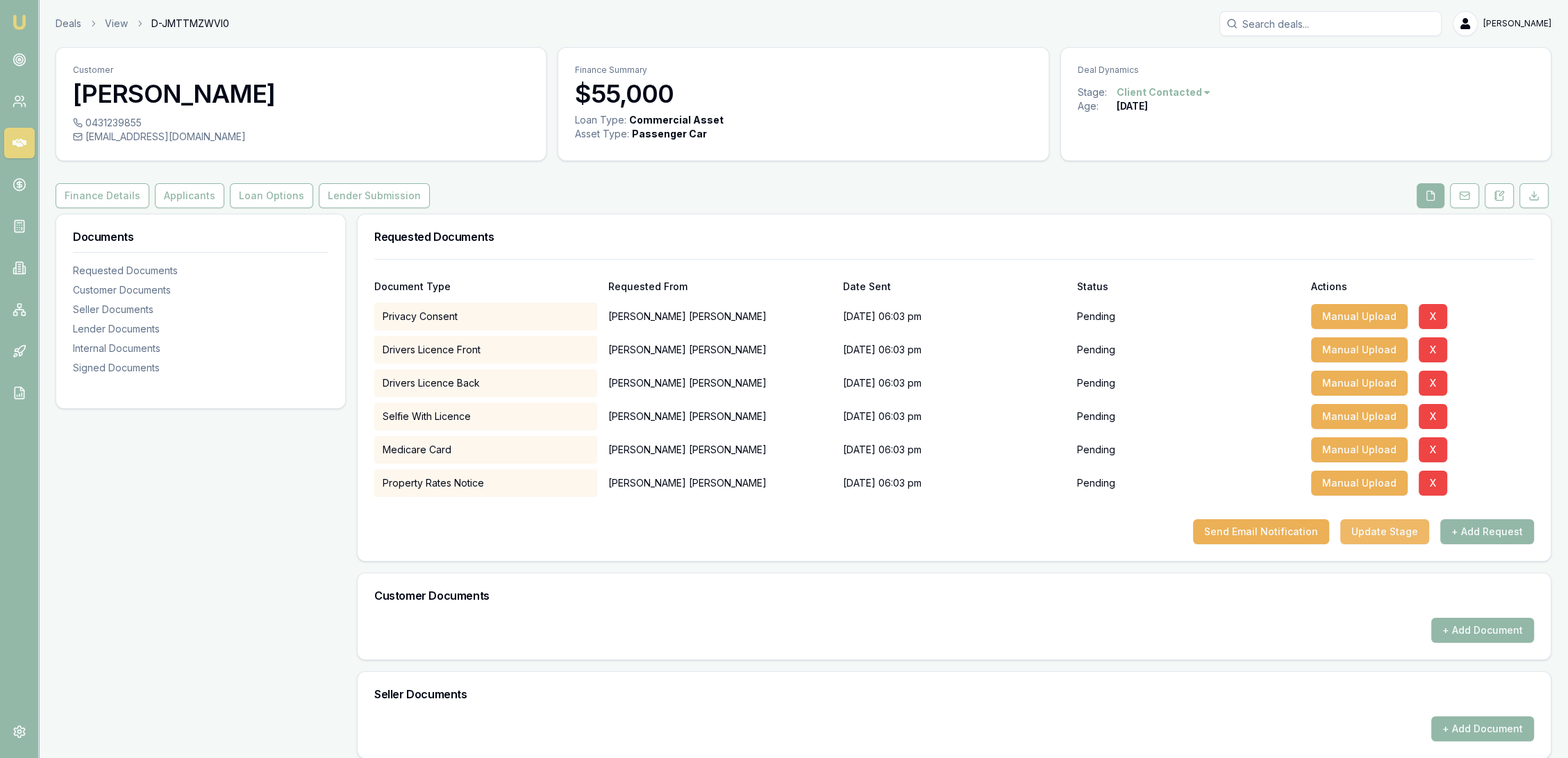
click at [1366, 528] on button "Update Stage" at bounding box center [1384, 531] width 89 height 25
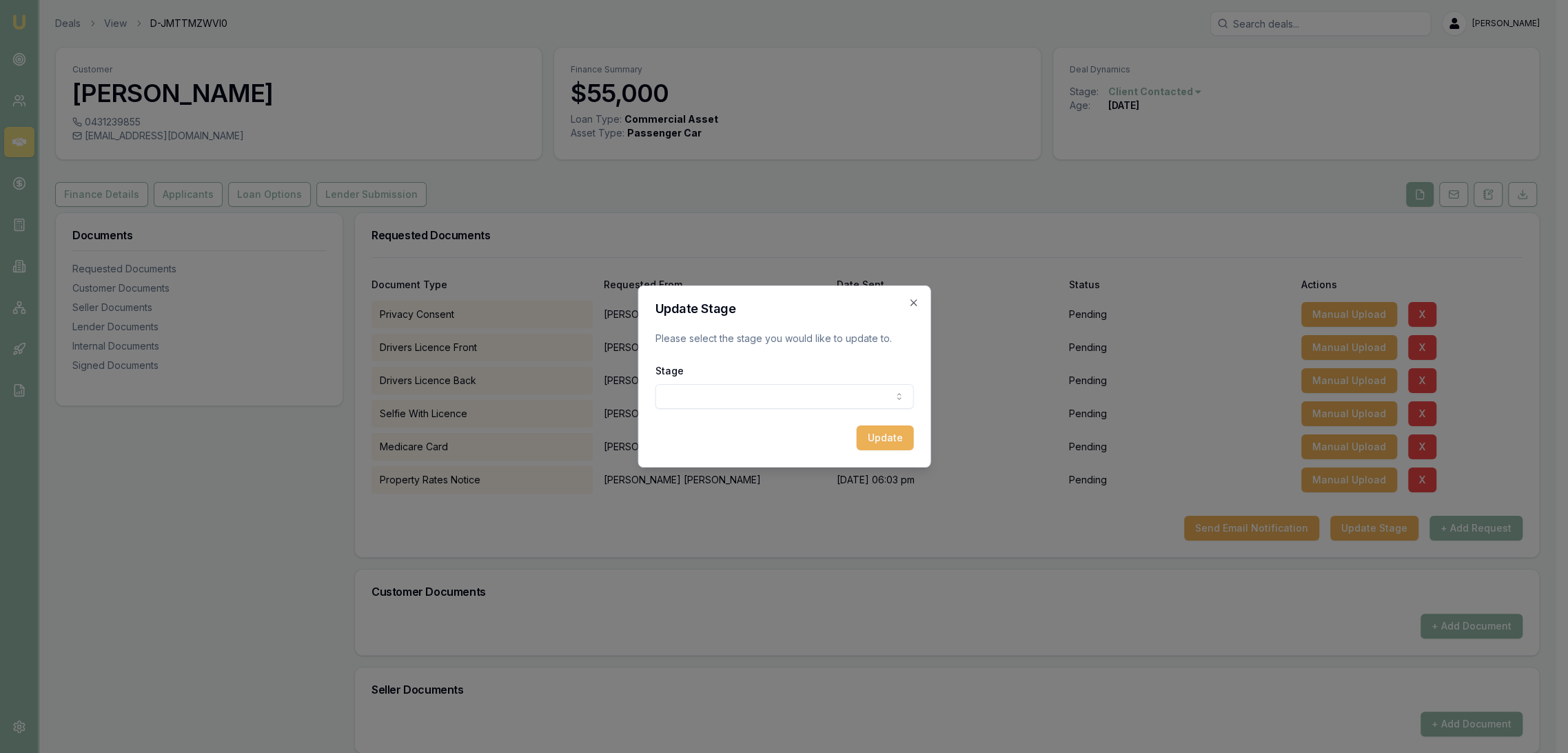
click at [805, 384] on body "Emu Broker Deals View D-JMTTMZWVI0 Robyn Adams Toggle Menu Customer Aaron Sykes…" at bounding box center [778, 376] width 1557 height 753
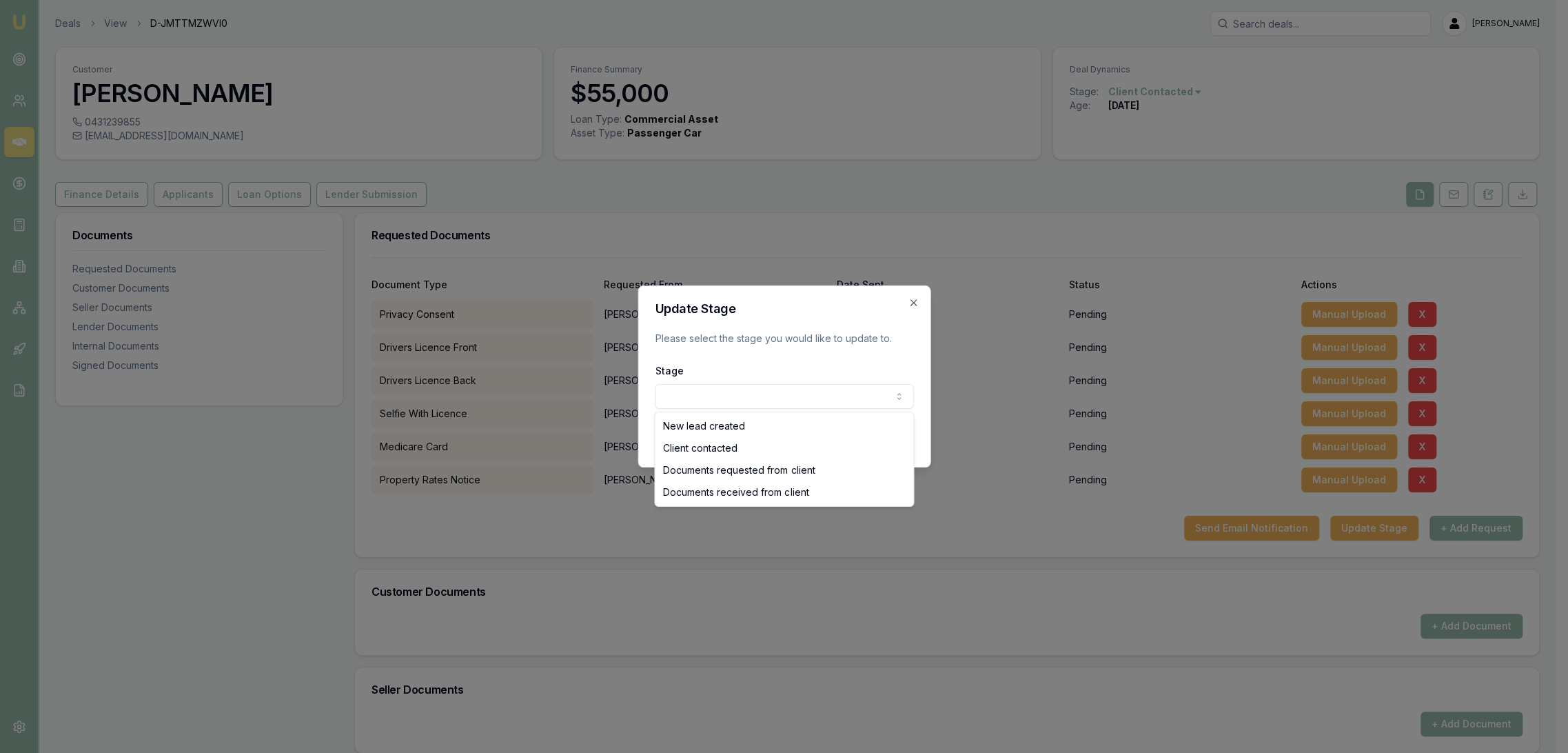
select select "CLIENT_CONTACTED"
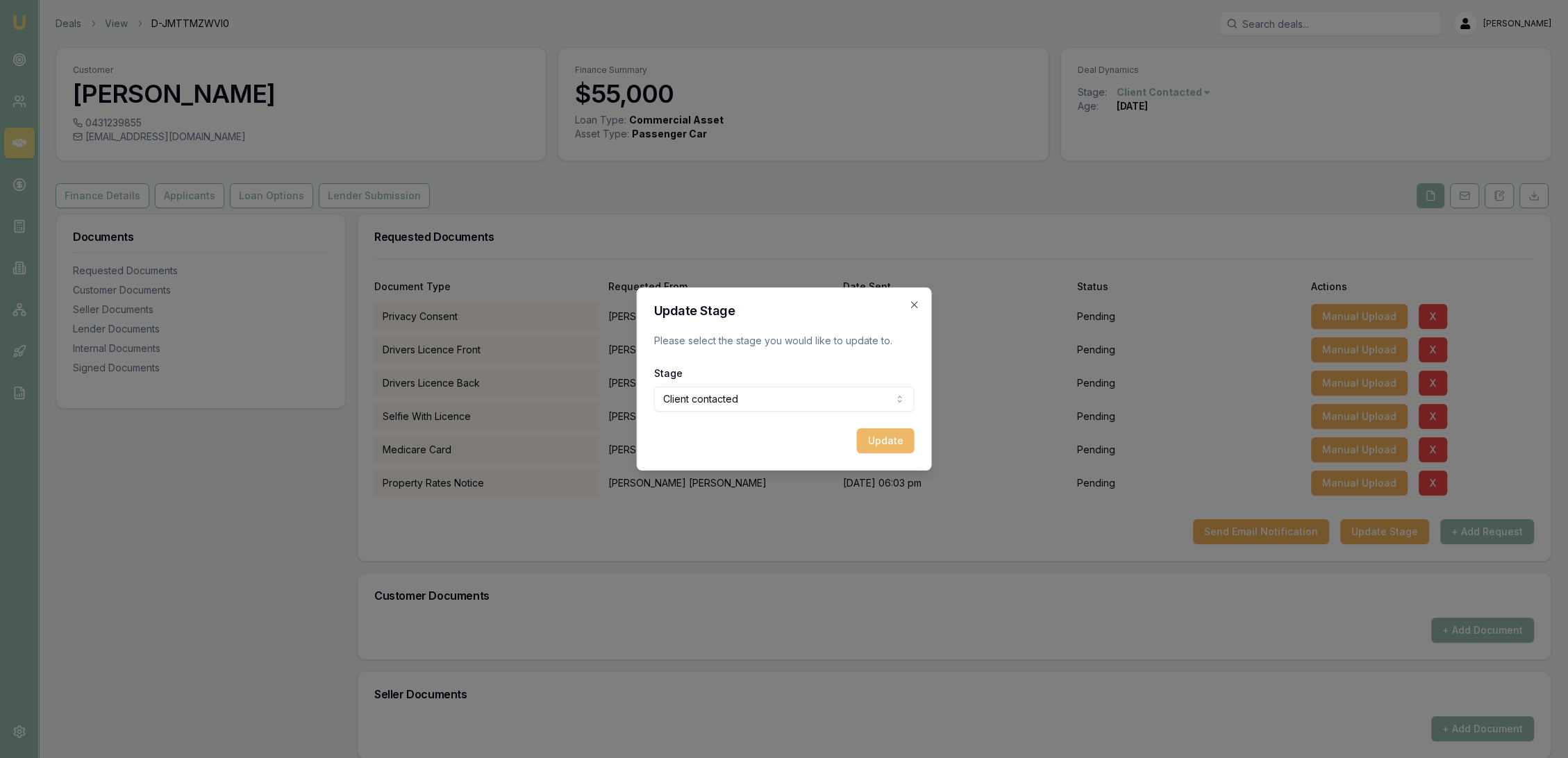
click at [874, 442] on button "Update" at bounding box center [886, 441] width 57 height 25
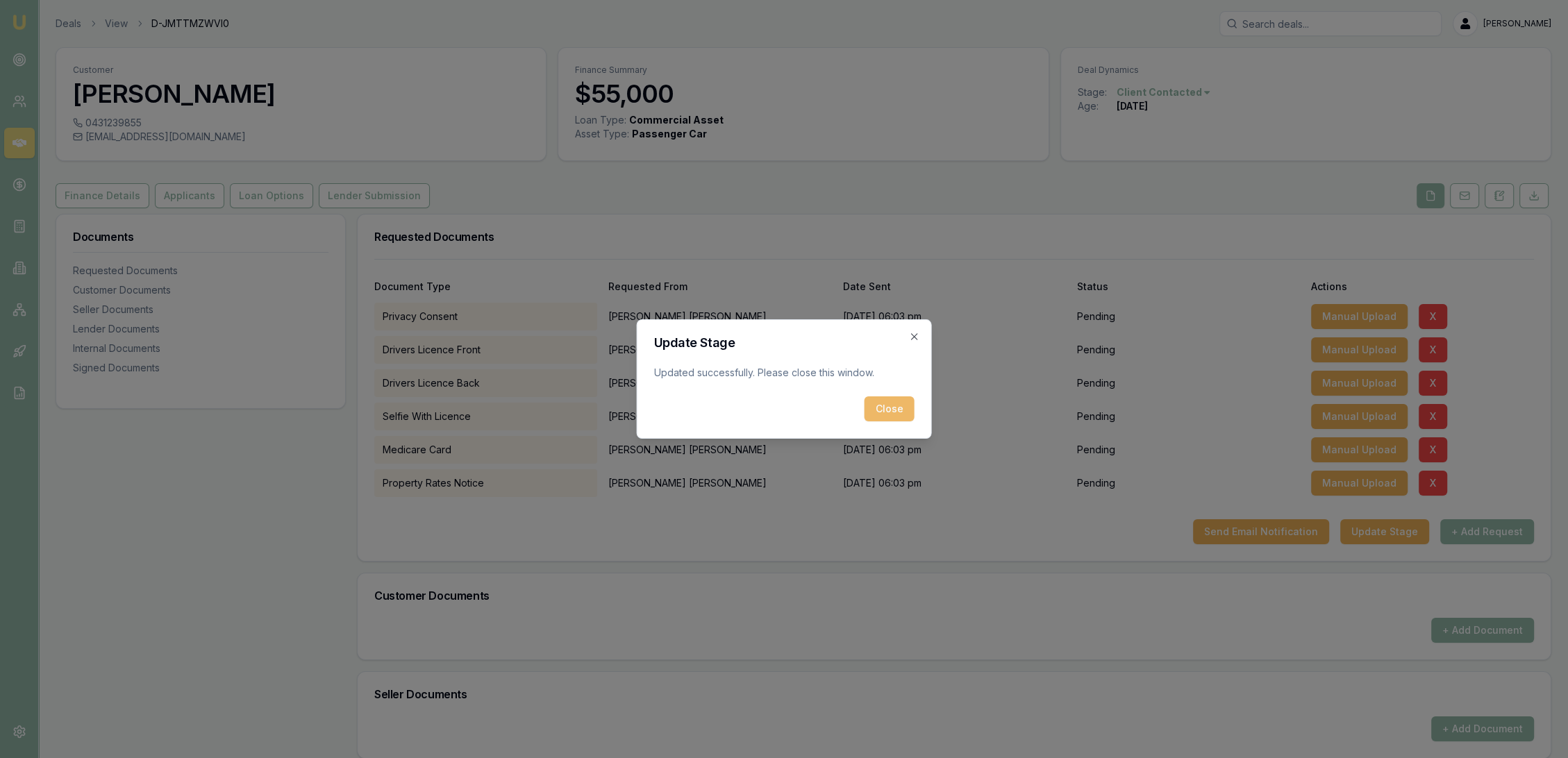
click at [905, 416] on button "Close" at bounding box center [889, 409] width 50 height 25
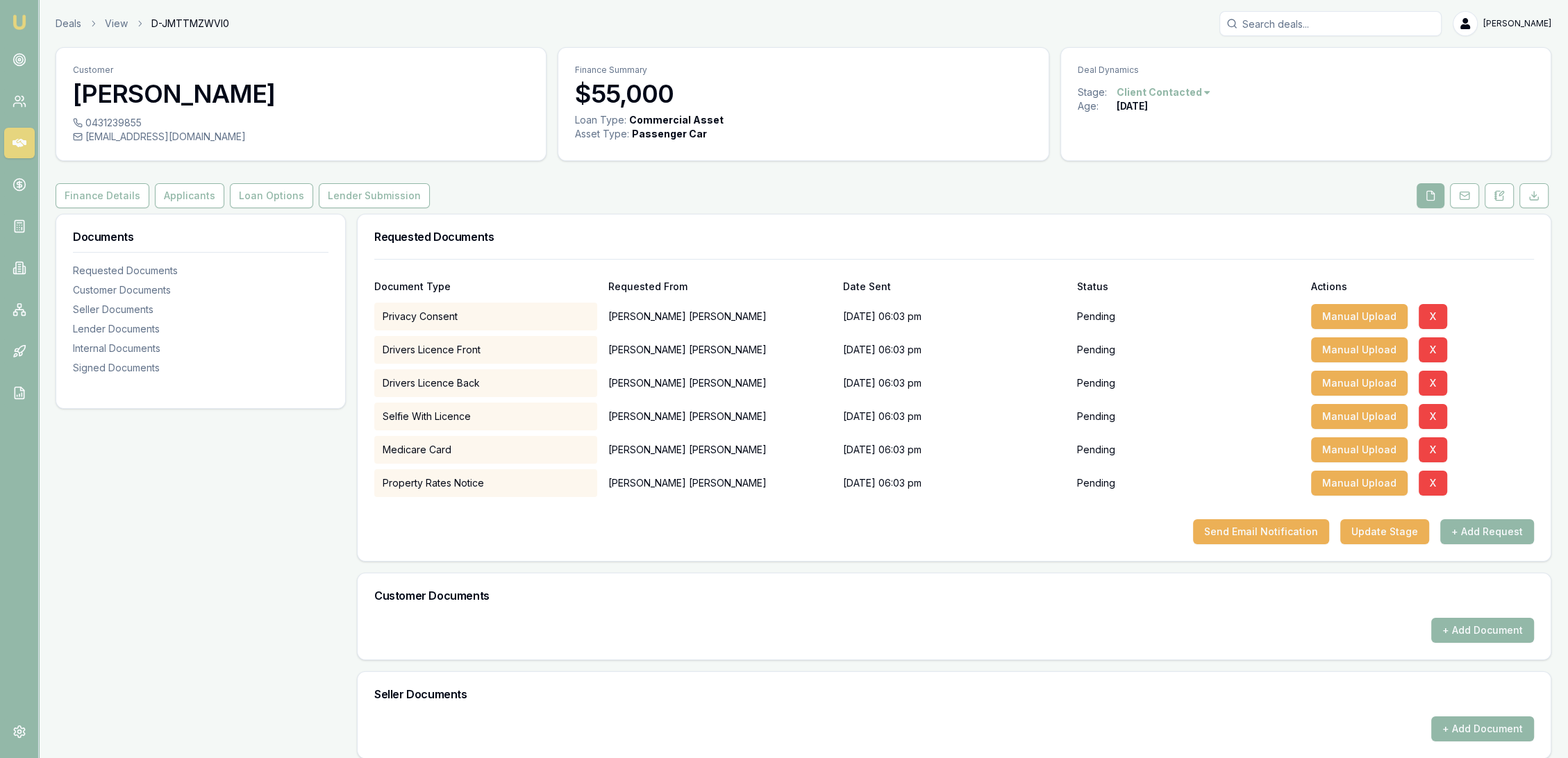
click at [25, 22] on img at bounding box center [20, 22] width 16 height 16
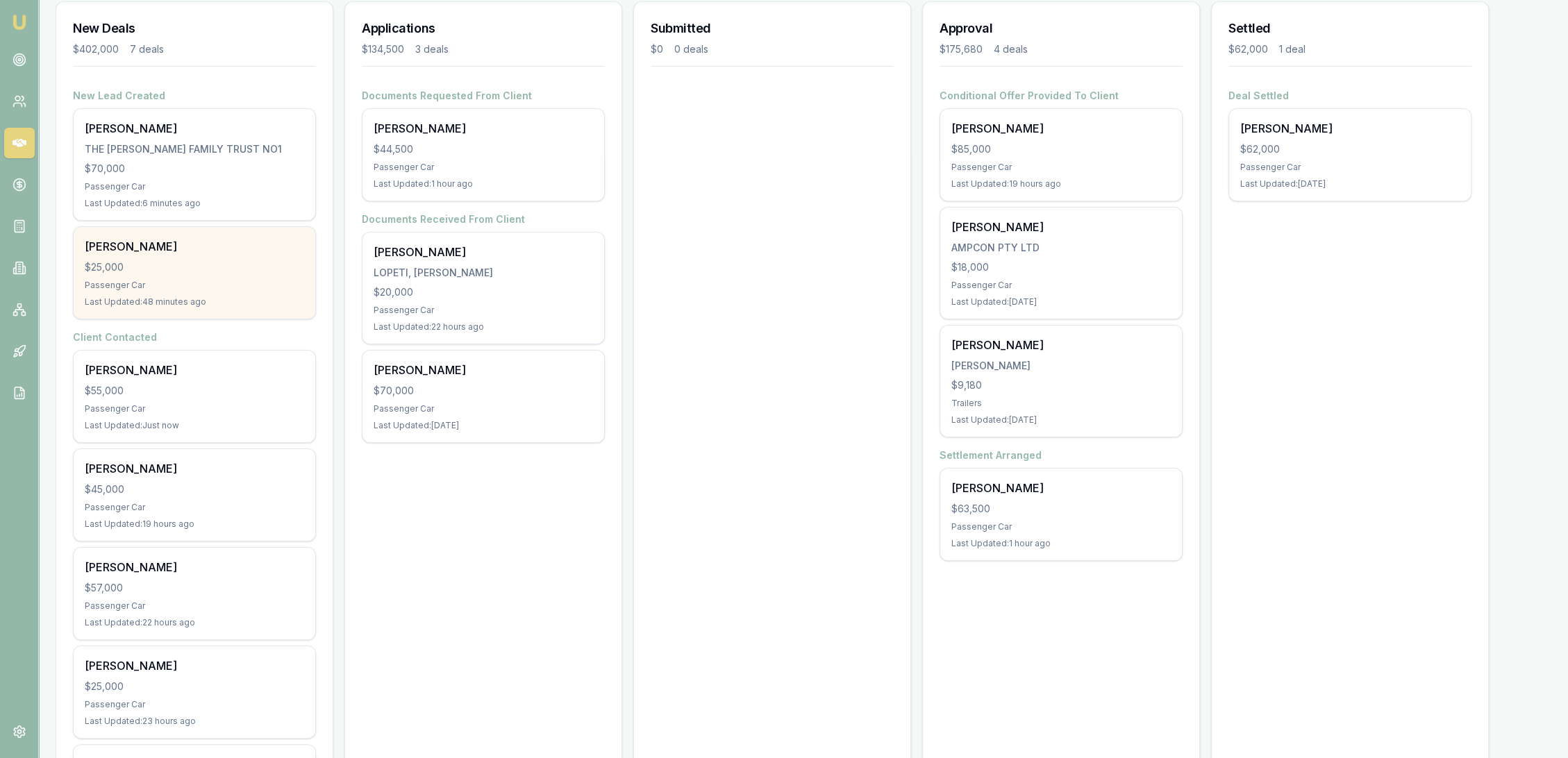
scroll to position [231, 0]
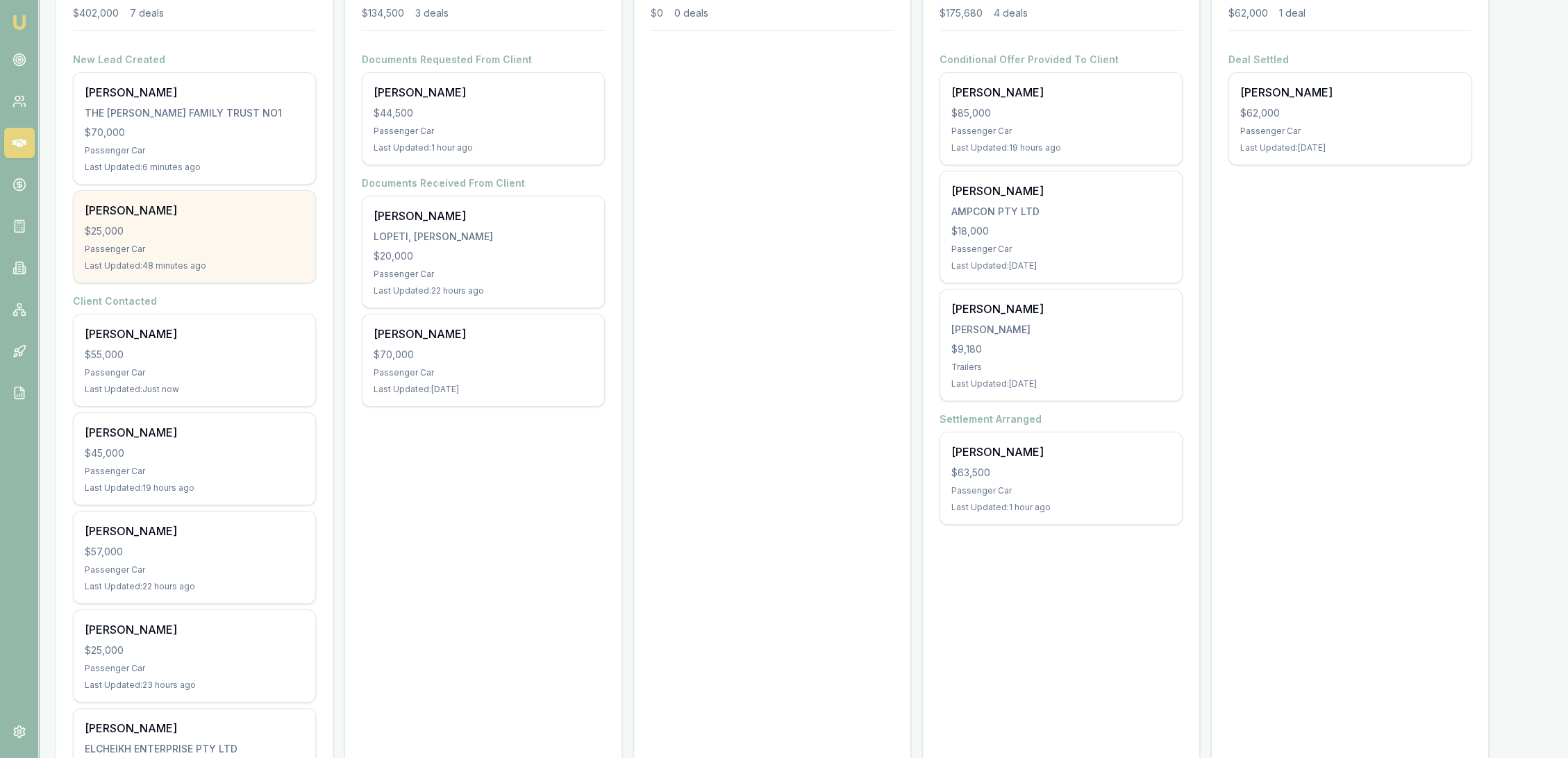
click at [172, 466] on div "Passenger Car" at bounding box center [195, 472] width 219 height 11
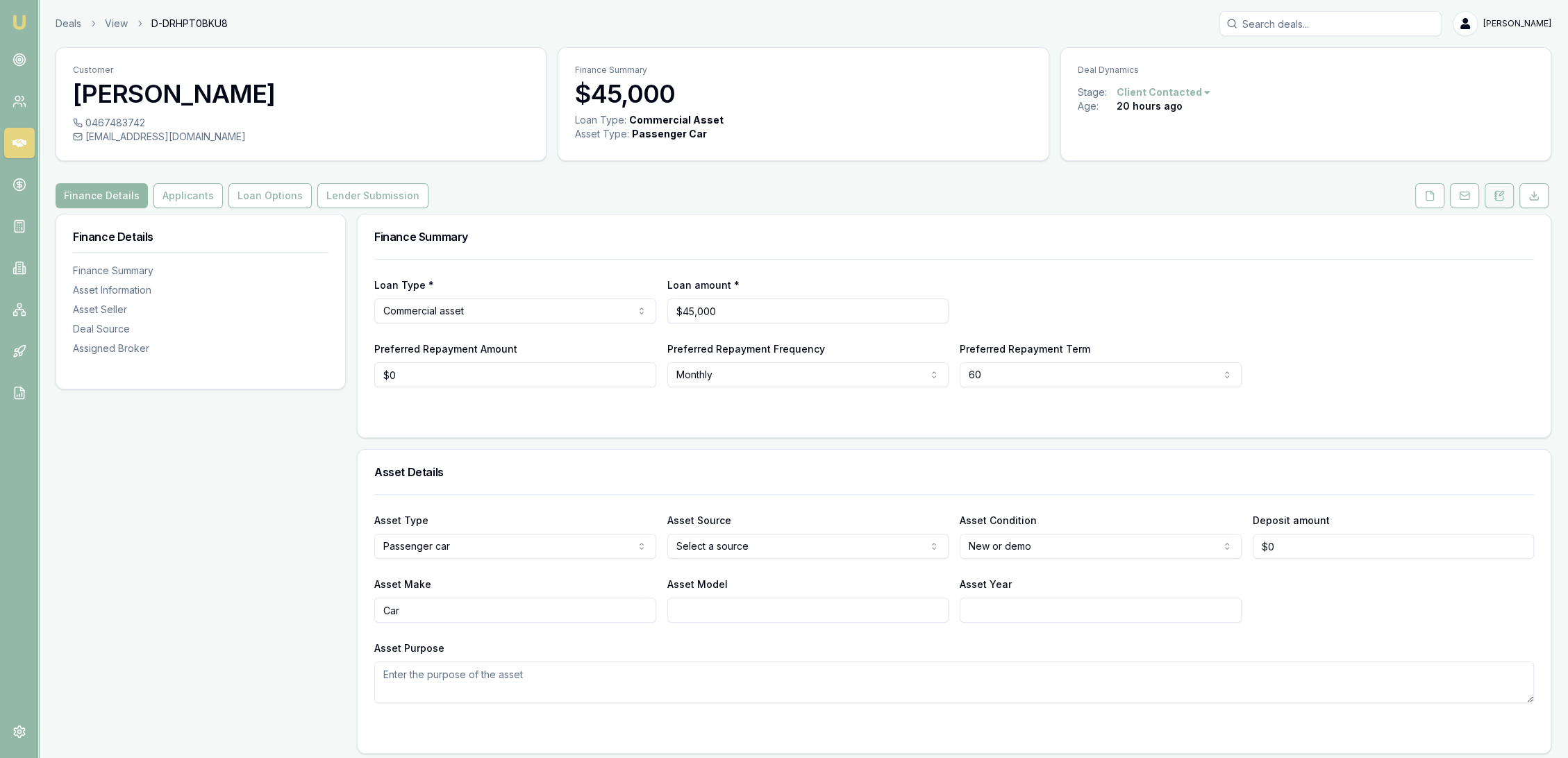
click at [1489, 200] on button at bounding box center [1499, 195] width 29 height 25
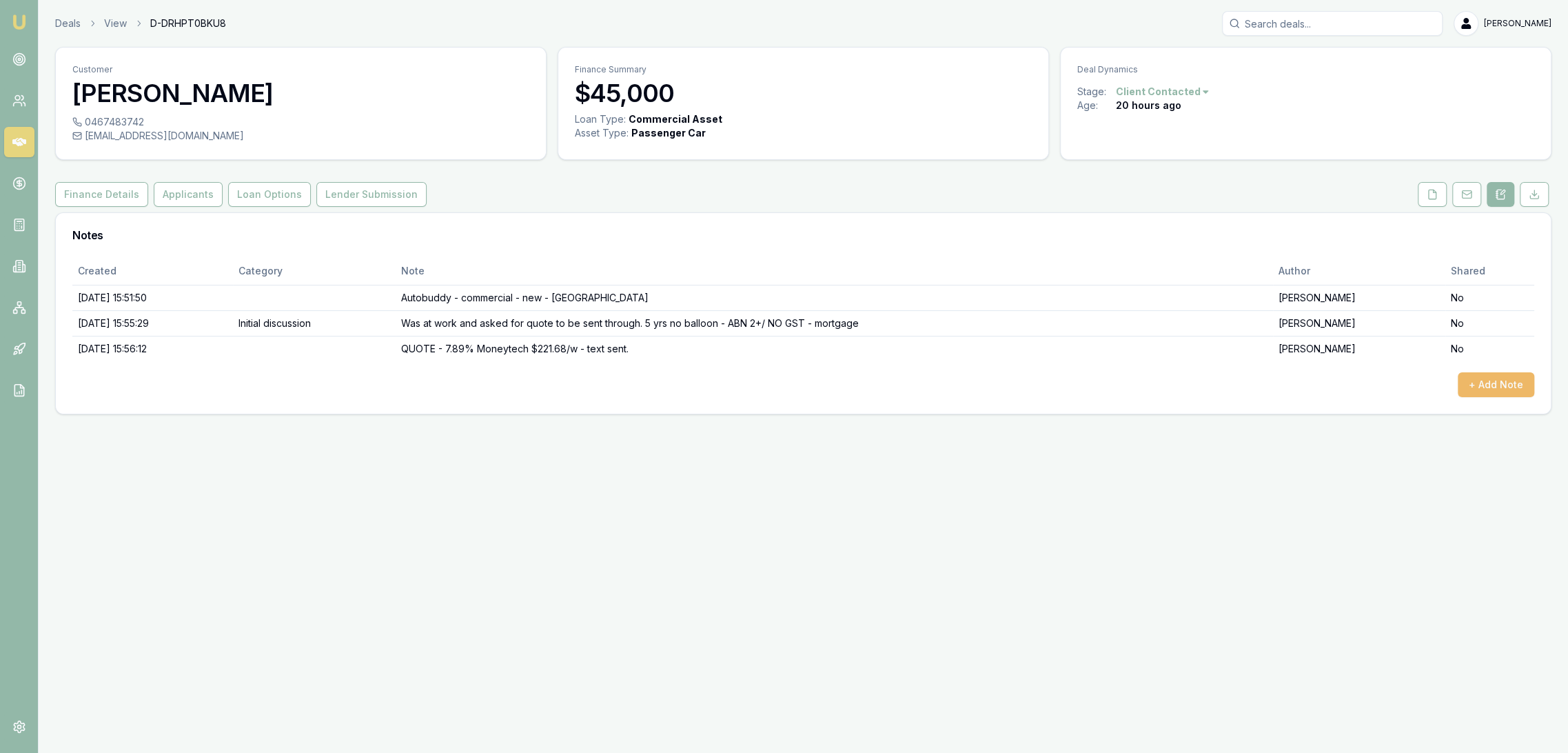
click at [1522, 385] on button "+ Add Note" at bounding box center [1497, 384] width 76 height 25
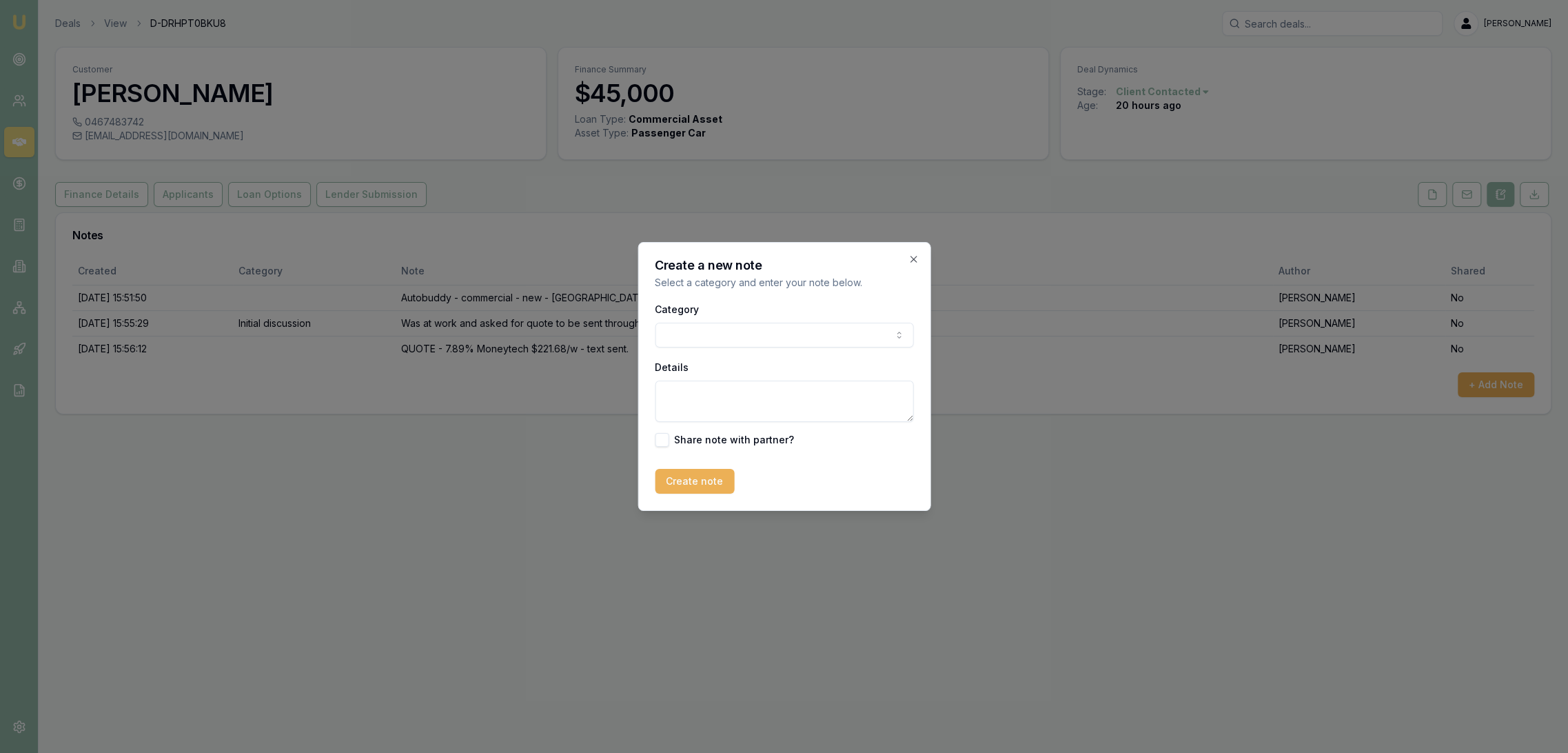
click at [682, 395] on textarea "Details" at bounding box center [784, 401] width 258 height 41
click at [730, 388] on textarea "QFU -" at bounding box center [784, 401] width 258 height 41
type textarea "QFU - just enquiring atm. Are going through a home loan approval atm for their …"
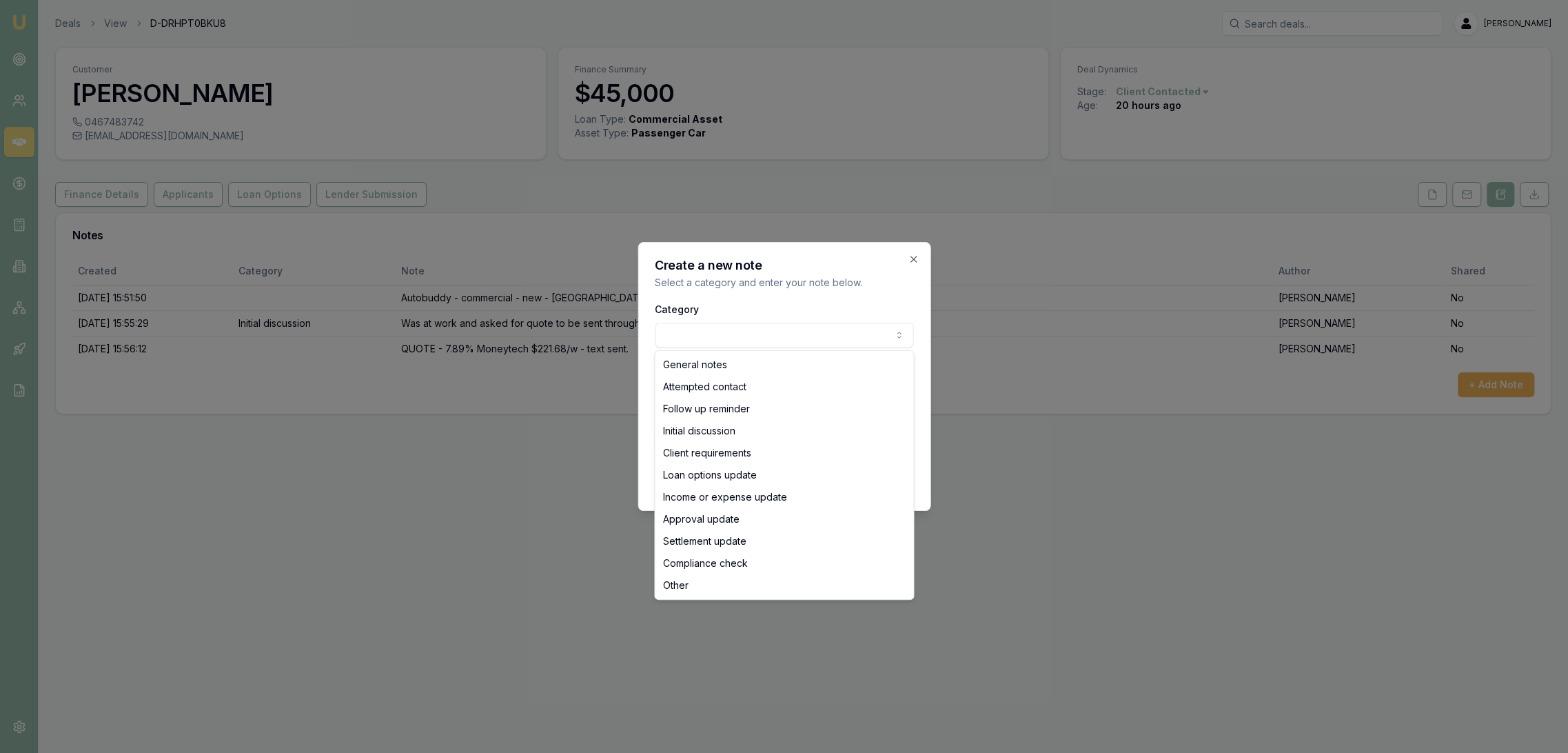
click at [697, 340] on body "Emu Broker Deals View D-DRHPT0BKU8 [PERSON_NAME] Toggle Menu Customer [PERSON_N…" at bounding box center [784, 376] width 1568 height 753
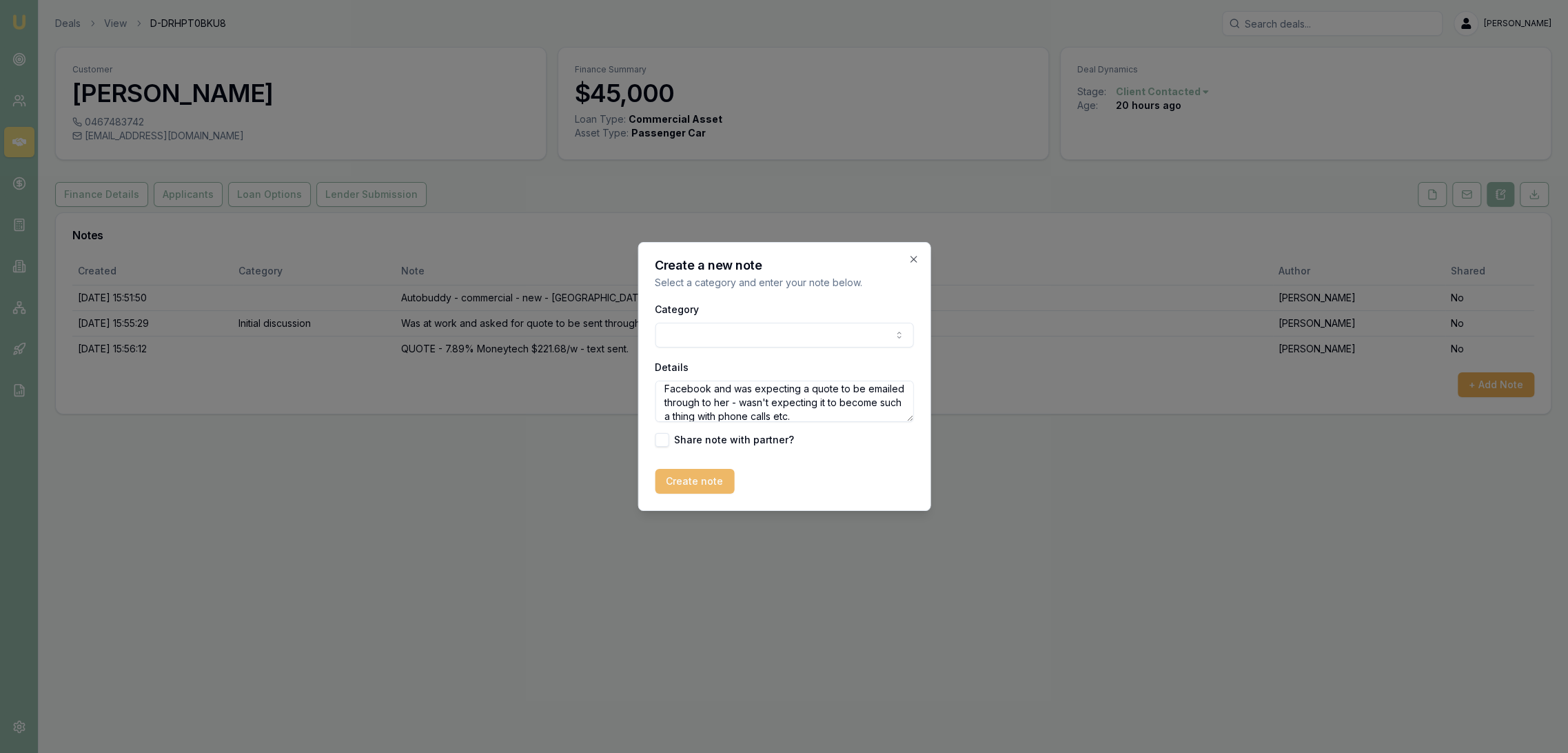
click at [692, 475] on button "Create note" at bounding box center [695, 481] width 80 height 25
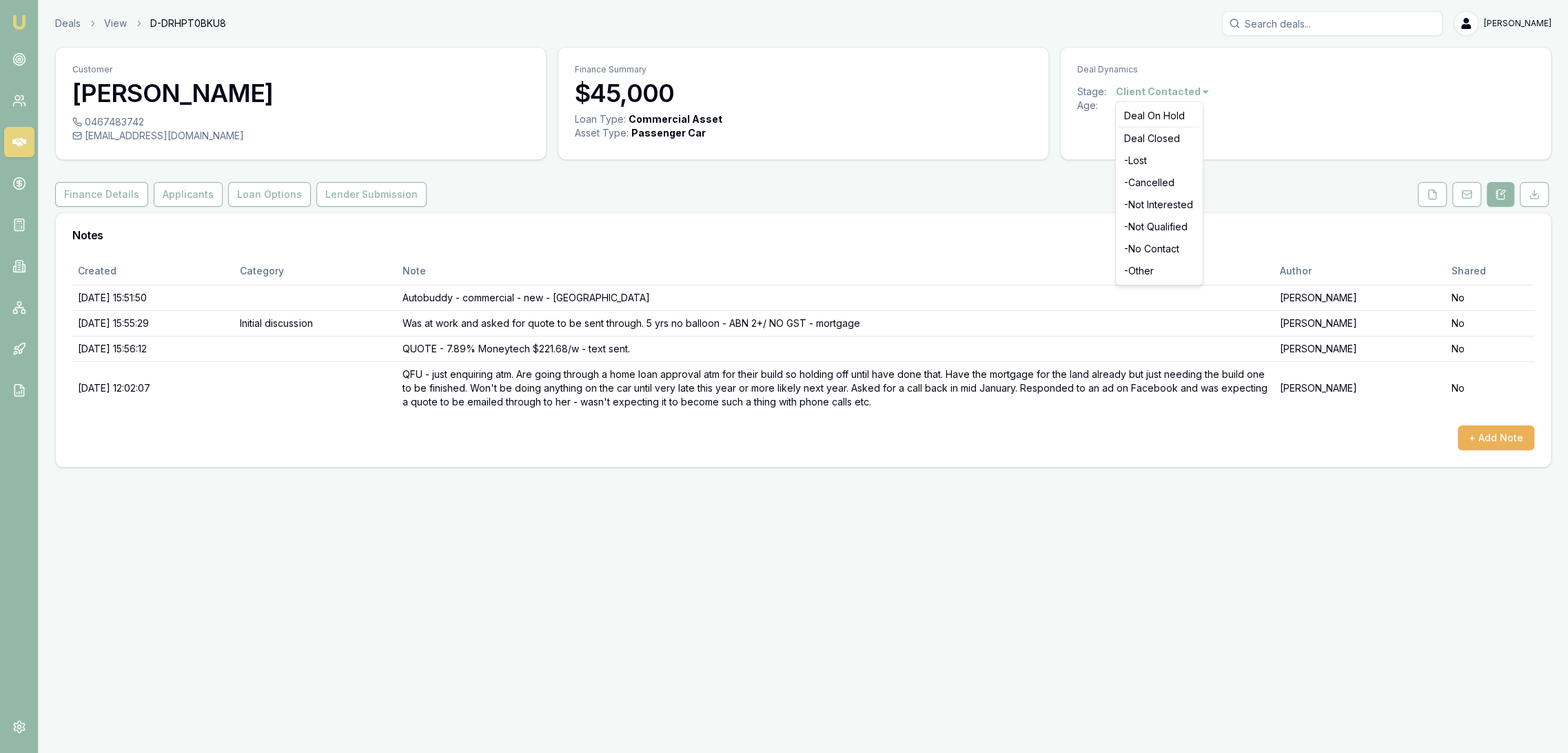
click at [1159, 90] on html "Emu Broker Deals View D-DRHPT0BKU8 [PERSON_NAME] Toggle Menu Customer [PERSON_N…" at bounding box center [784, 376] width 1568 height 753
click at [1154, 110] on div "Deal On Hold" at bounding box center [1160, 115] width 81 height 22
click at [12, 20] on img at bounding box center [19, 22] width 16 height 16
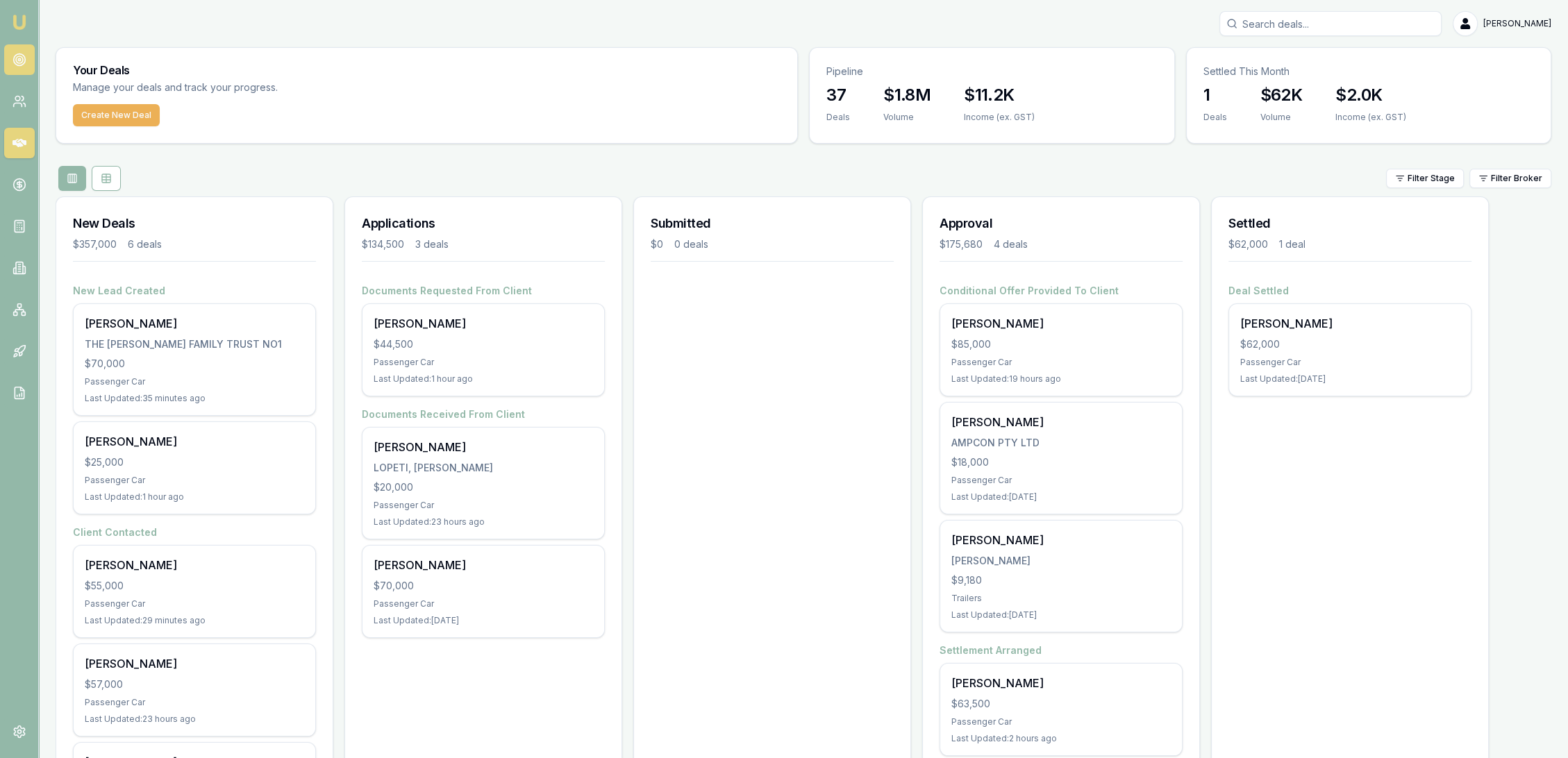
click at [11, 56] on link at bounding box center [19, 59] width 30 height 30
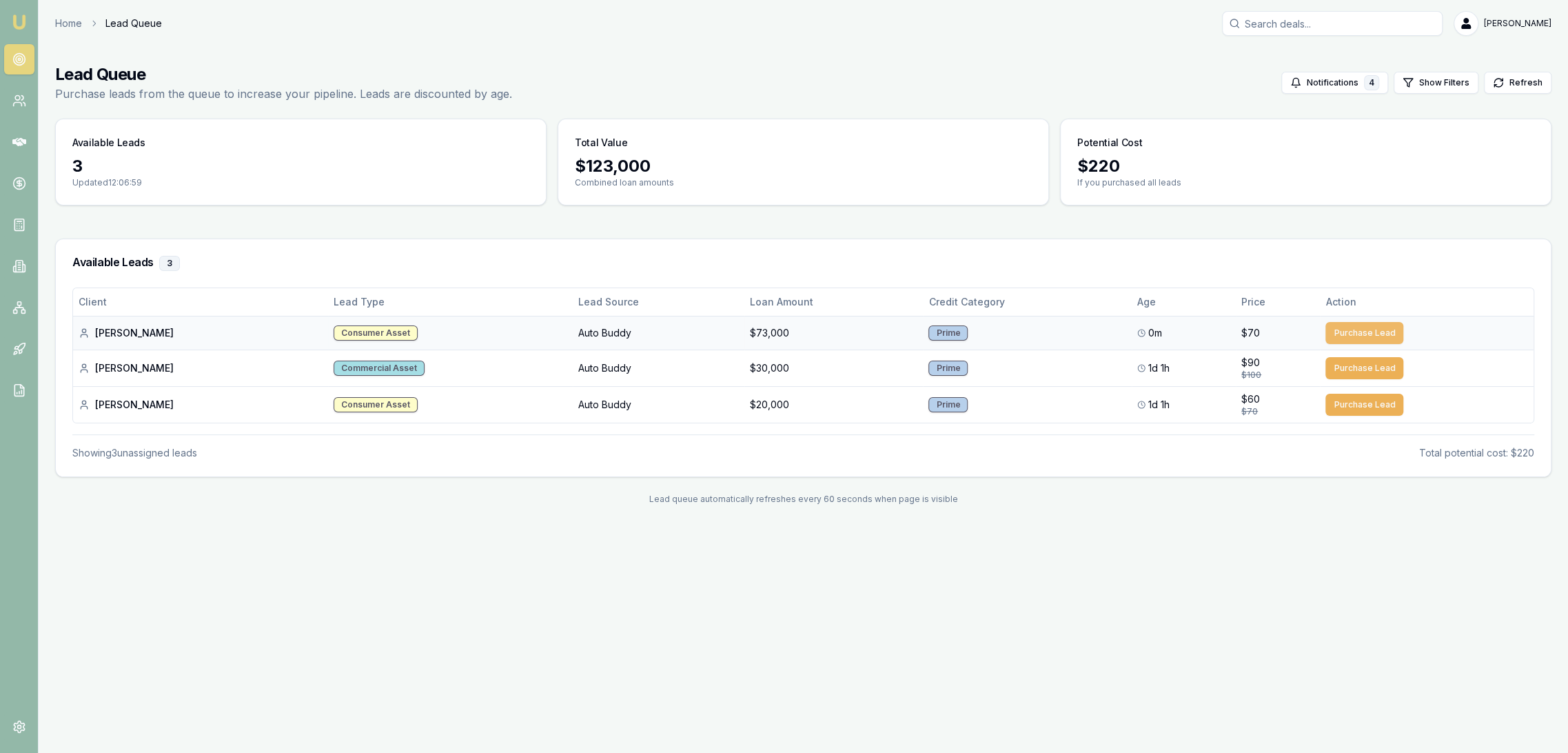
click at [1363, 333] on button "Purchase Lead" at bounding box center [1365, 332] width 78 height 22
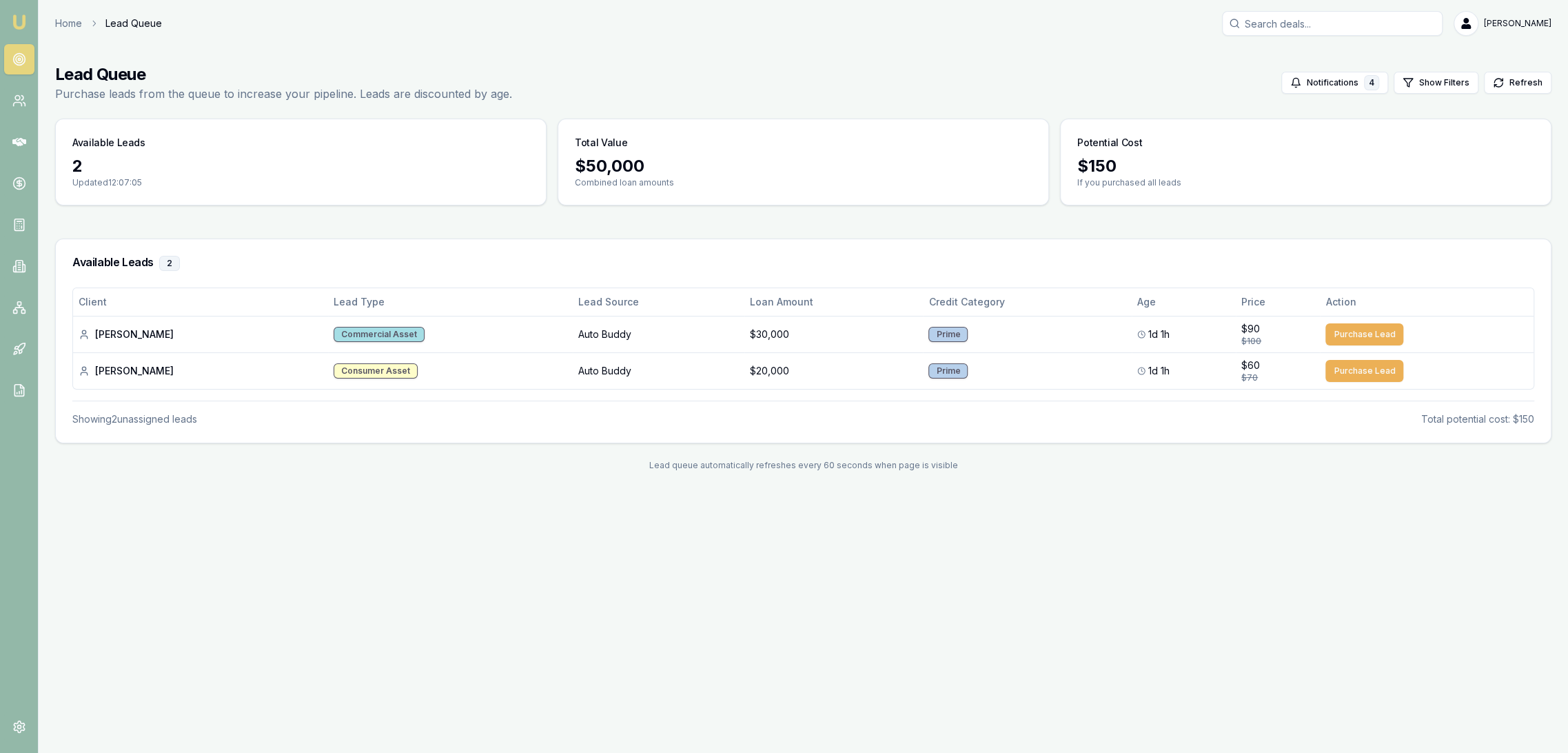
click at [24, 24] on img at bounding box center [19, 22] width 16 height 16
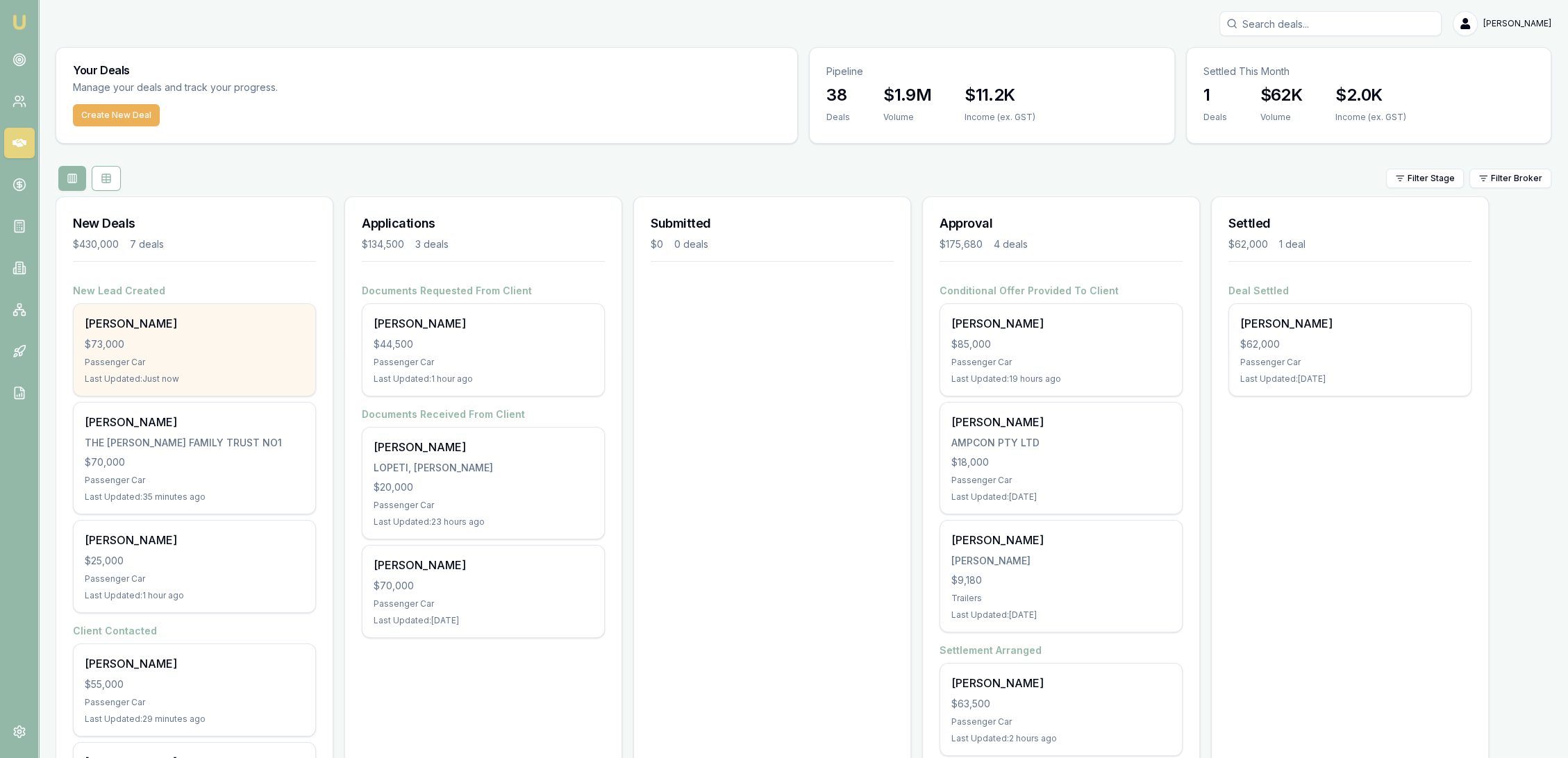
click at [197, 340] on div "$73,000" at bounding box center [195, 344] width 219 height 14
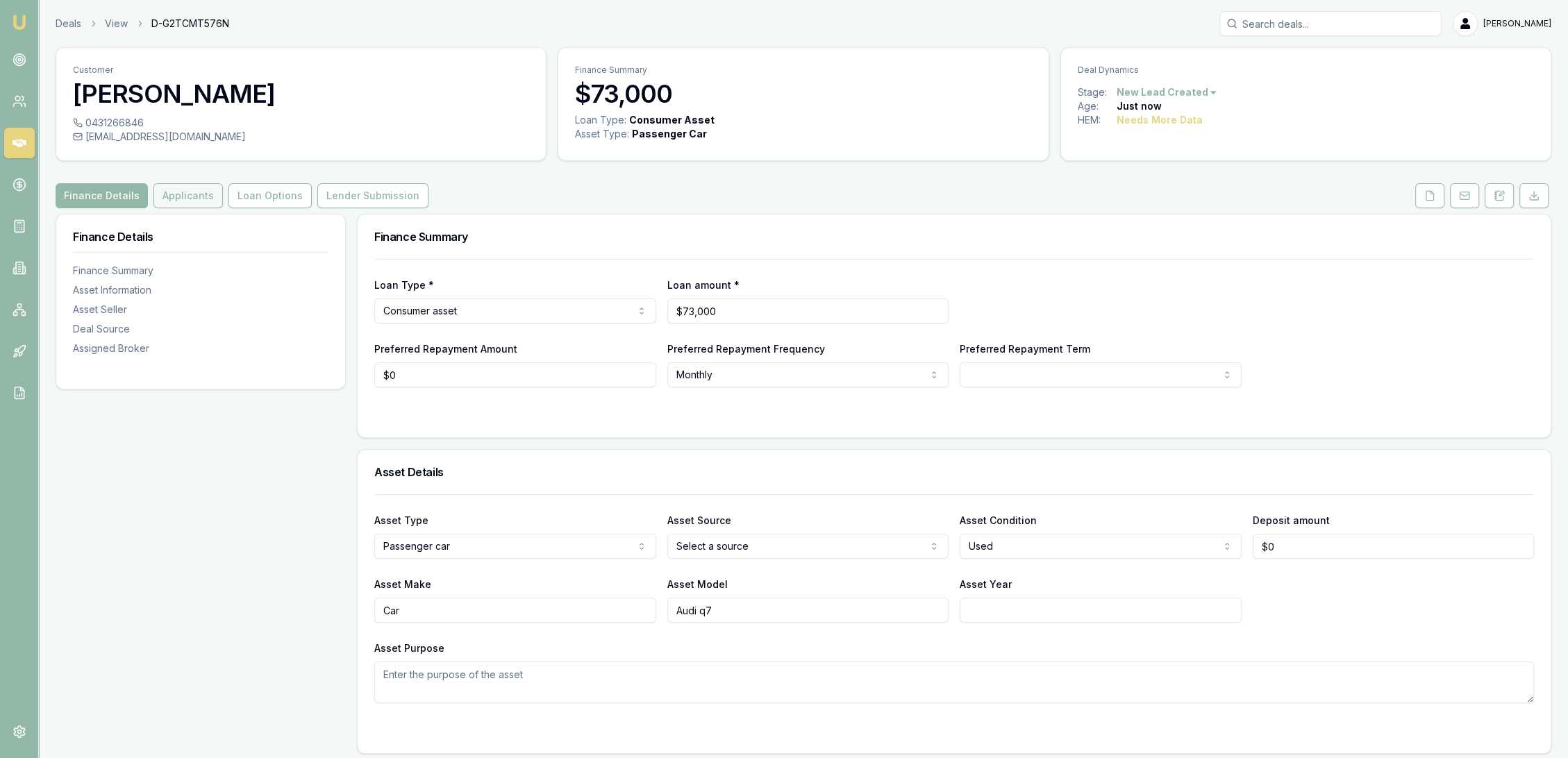
click at [187, 195] on button "Applicants" at bounding box center [188, 195] width 70 height 25
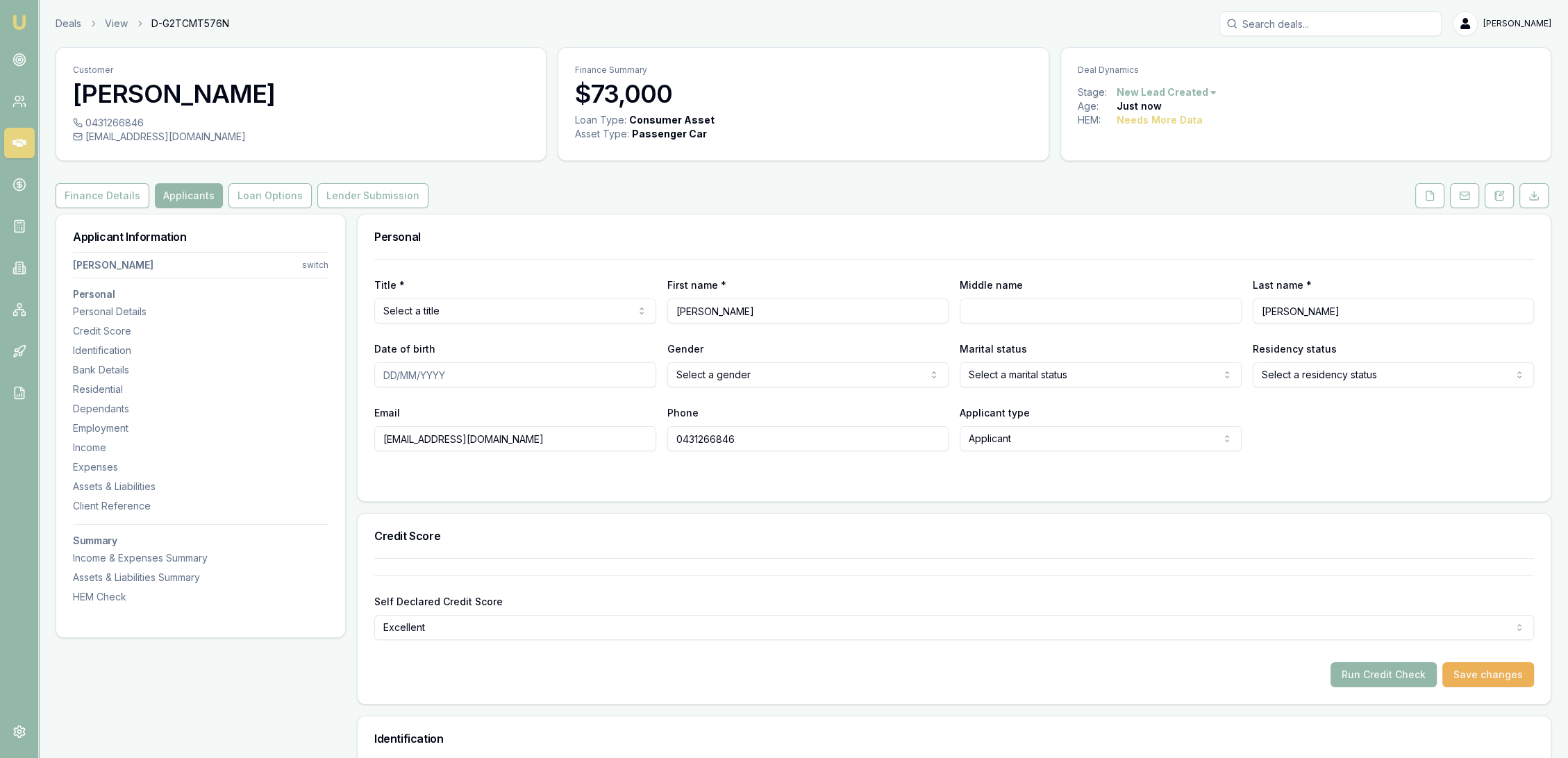
click at [106, 380] on nav "[PERSON_NAME] switch Personal Personal Details Credit Score Identification Bank…" at bounding box center [200, 424] width 255 height 357
click at [103, 391] on div "Residential" at bounding box center [200, 389] width 255 height 14
click at [1507, 195] on button at bounding box center [1499, 195] width 29 height 25
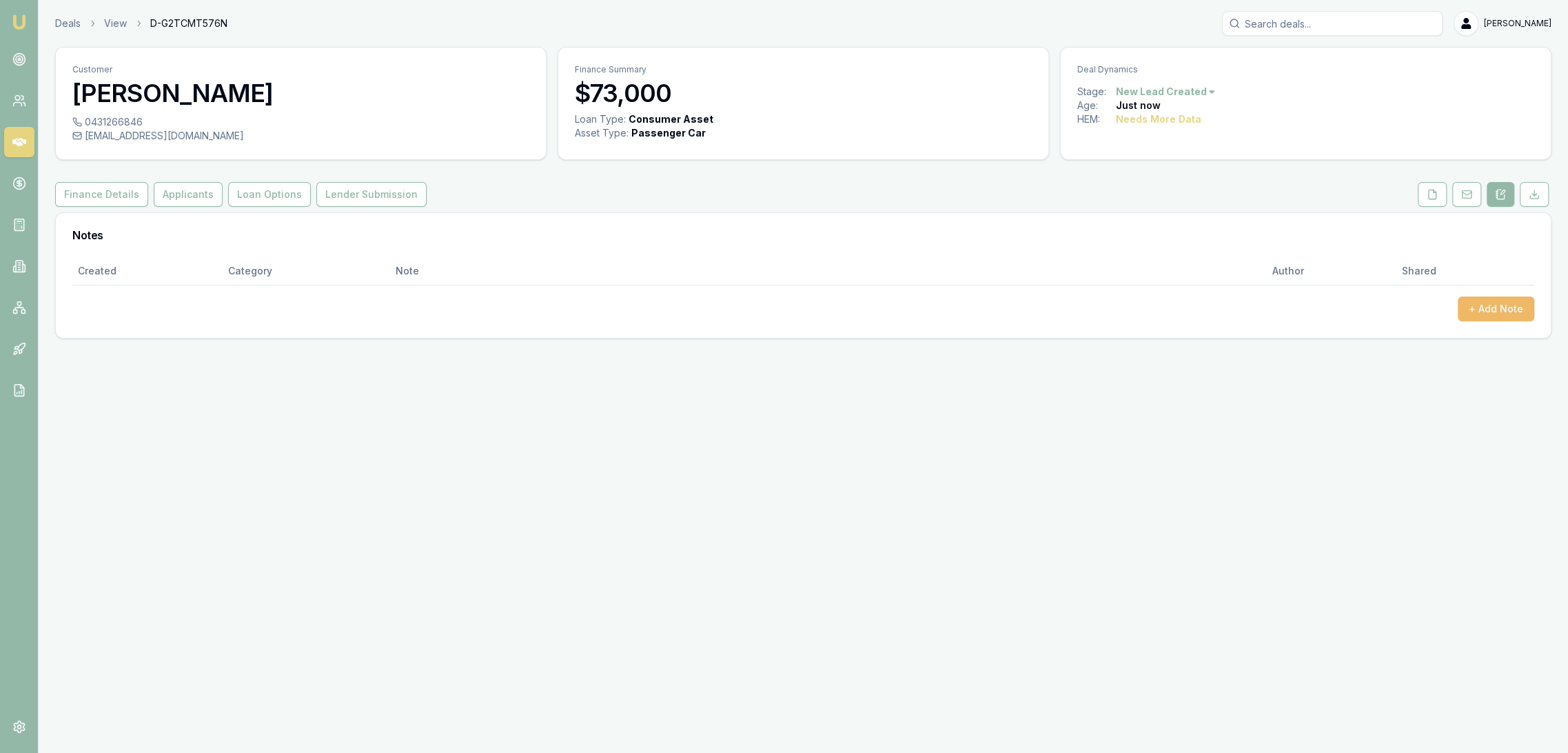
click at [1489, 309] on button "+ Add Note" at bounding box center [1497, 309] width 76 height 25
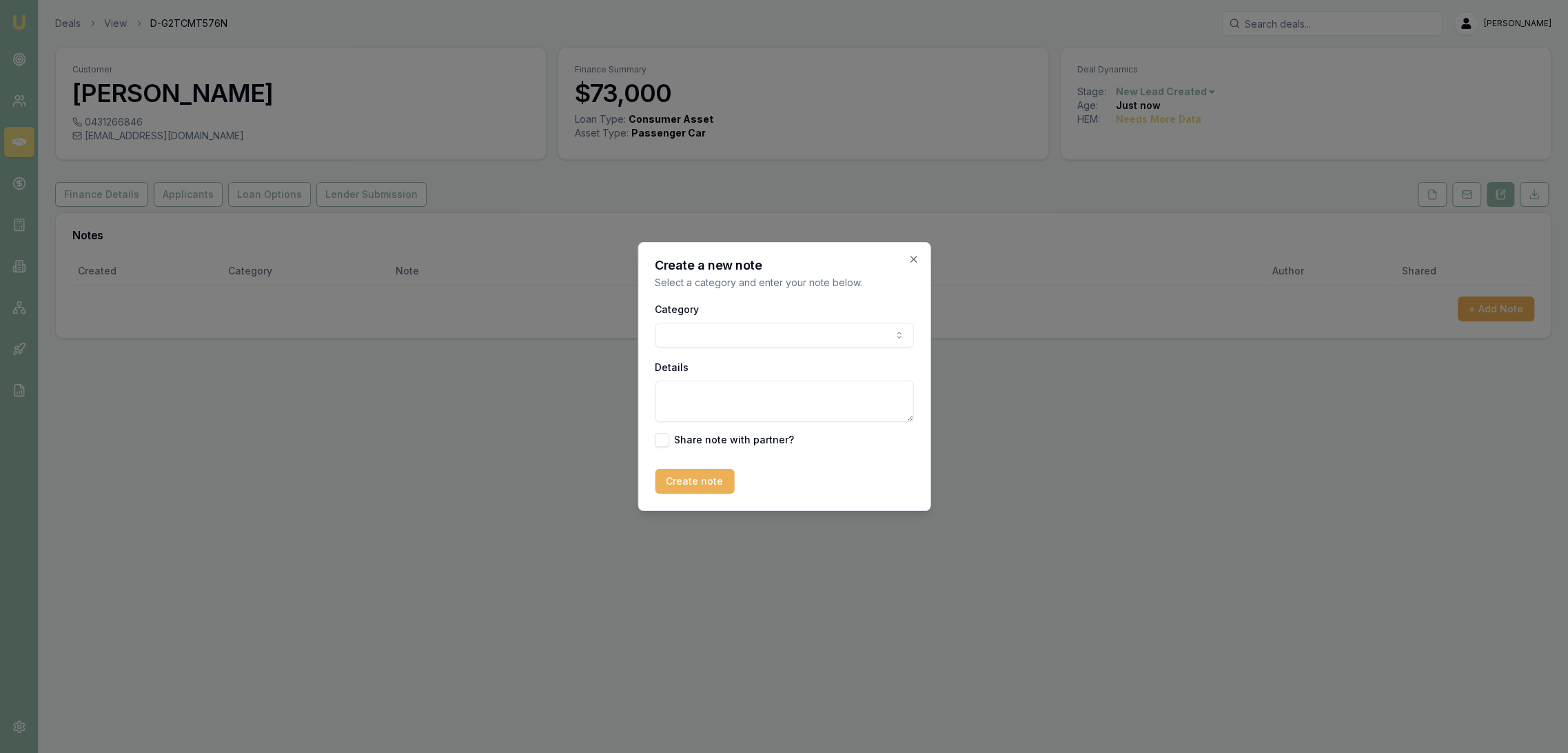
drag, startPoint x: 679, startPoint y: 398, endPoint x: 695, endPoint y: 374, distance: 28.8
click at [680, 394] on textarea "Details" at bounding box center [784, 401] width 258 height 41
type textarea "AUTOBUDDY - Consumer - Used - Vic"
click at [711, 478] on button "Create note" at bounding box center [695, 481] width 80 height 25
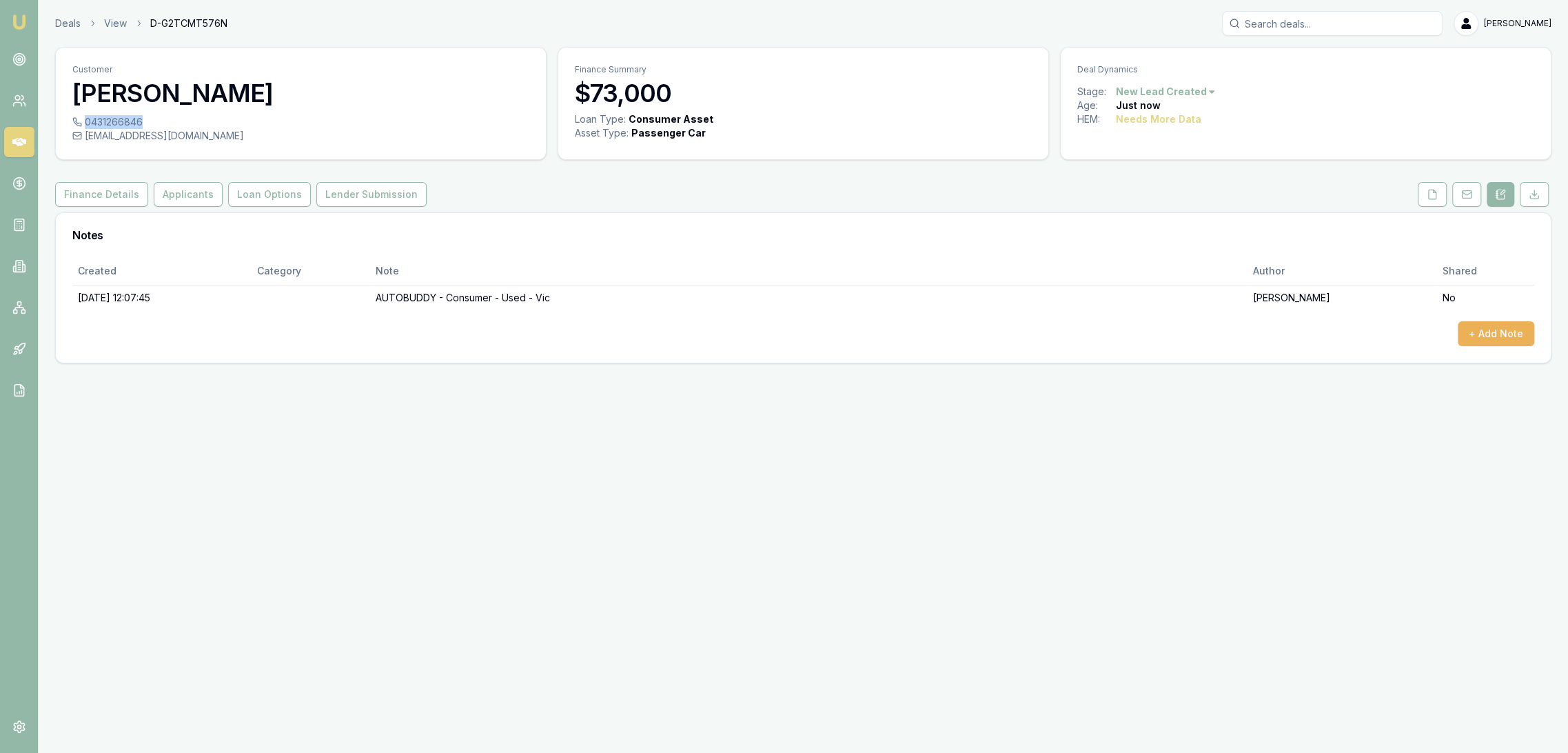
drag, startPoint x: 84, startPoint y: 119, endPoint x: 140, endPoint y: 119, distance: 56.0
click at [140, 119] on div "0431266846" at bounding box center [300, 122] width 457 height 14
copy div "0431266846"
click at [110, 195] on button "Finance Details" at bounding box center [102, 194] width 93 height 25
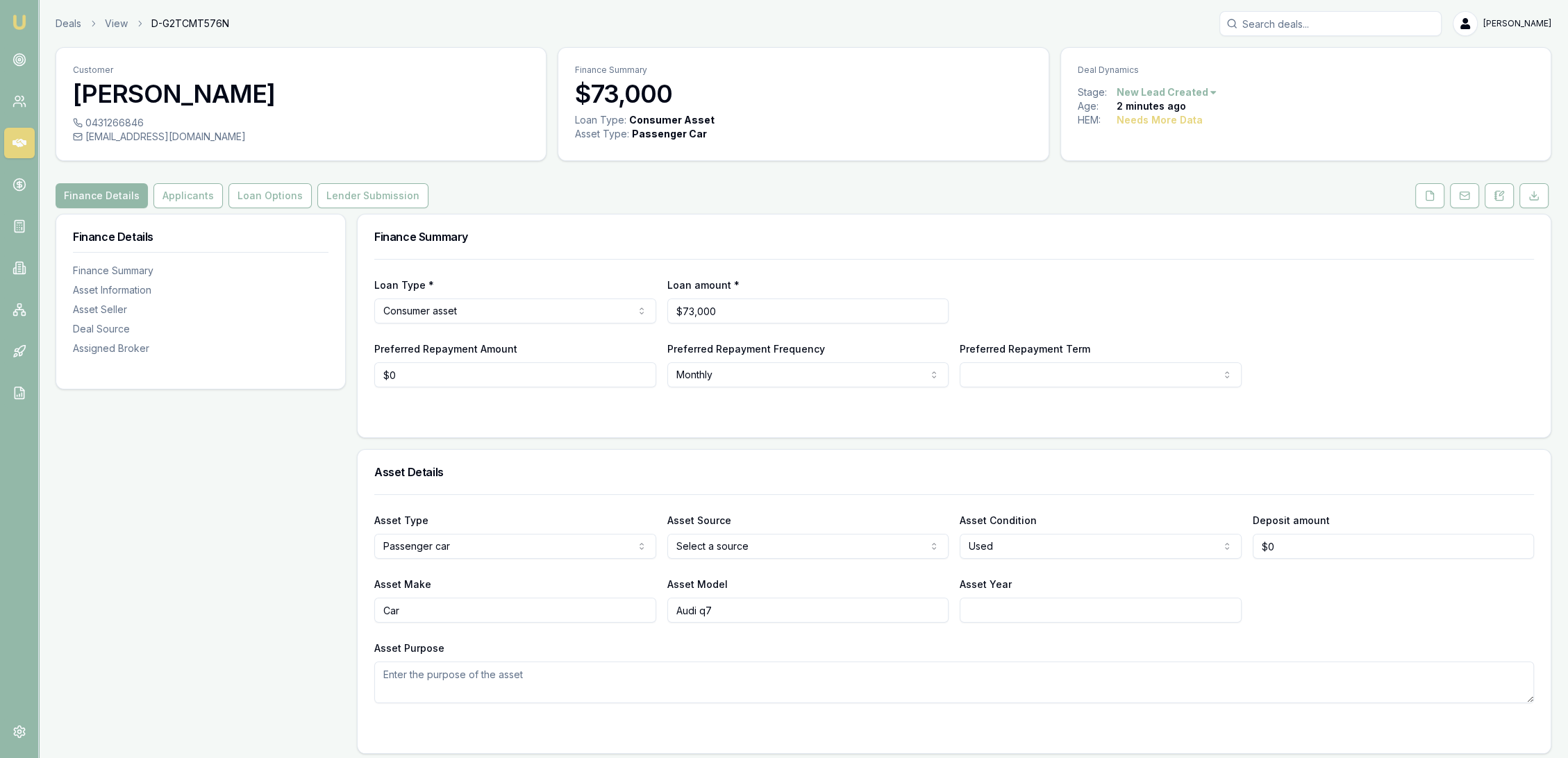
drag, startPoint x: 1495, startPoint y: 191, endPoint x: 1400, endPoint y: 227, distance: 101.6
click at [1497, 191] on icon at bounding box center [1499, 195] width 7 height 9
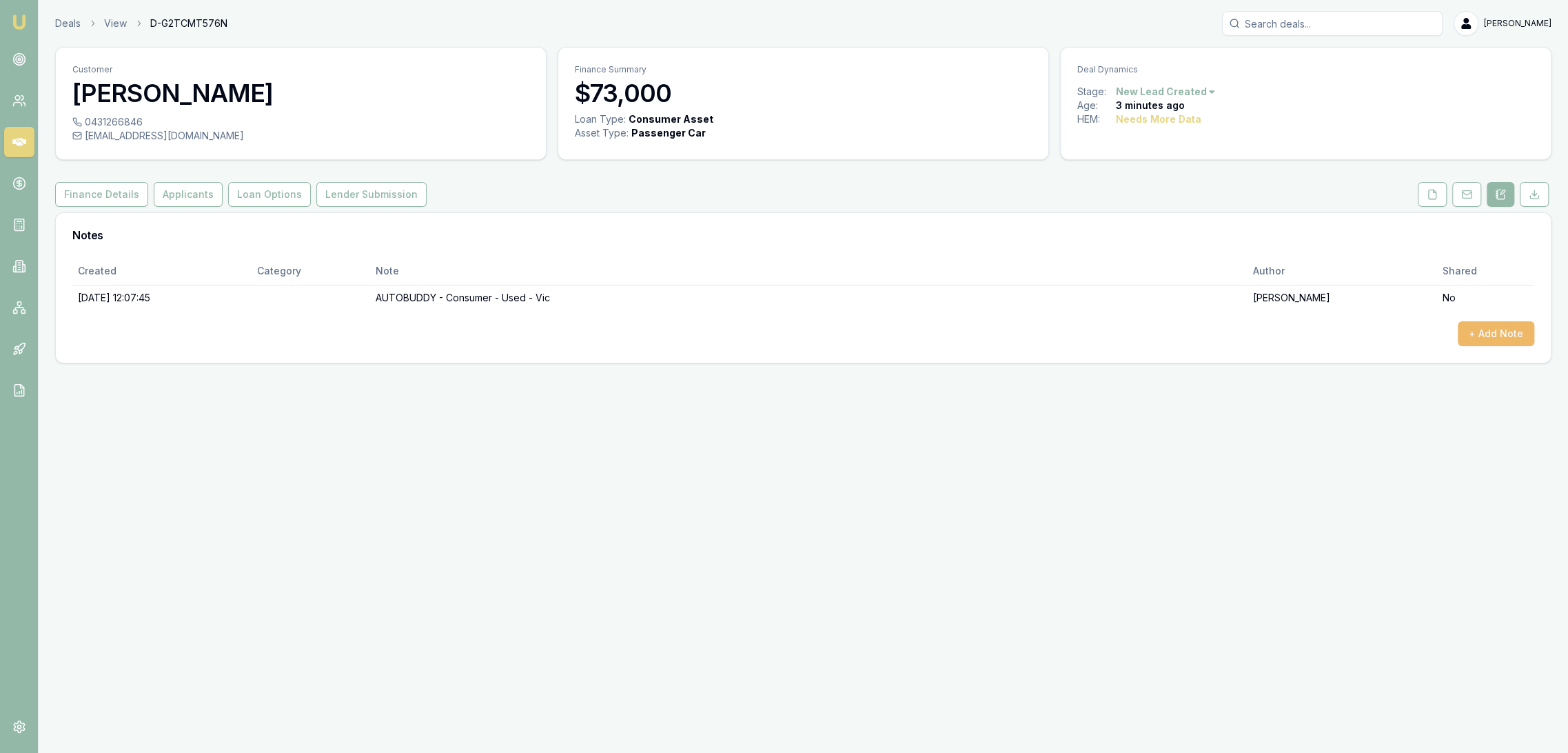
click at [1505, 333] on button "+ Add Note" at bounding box center [1497, 334] width 76 height 25
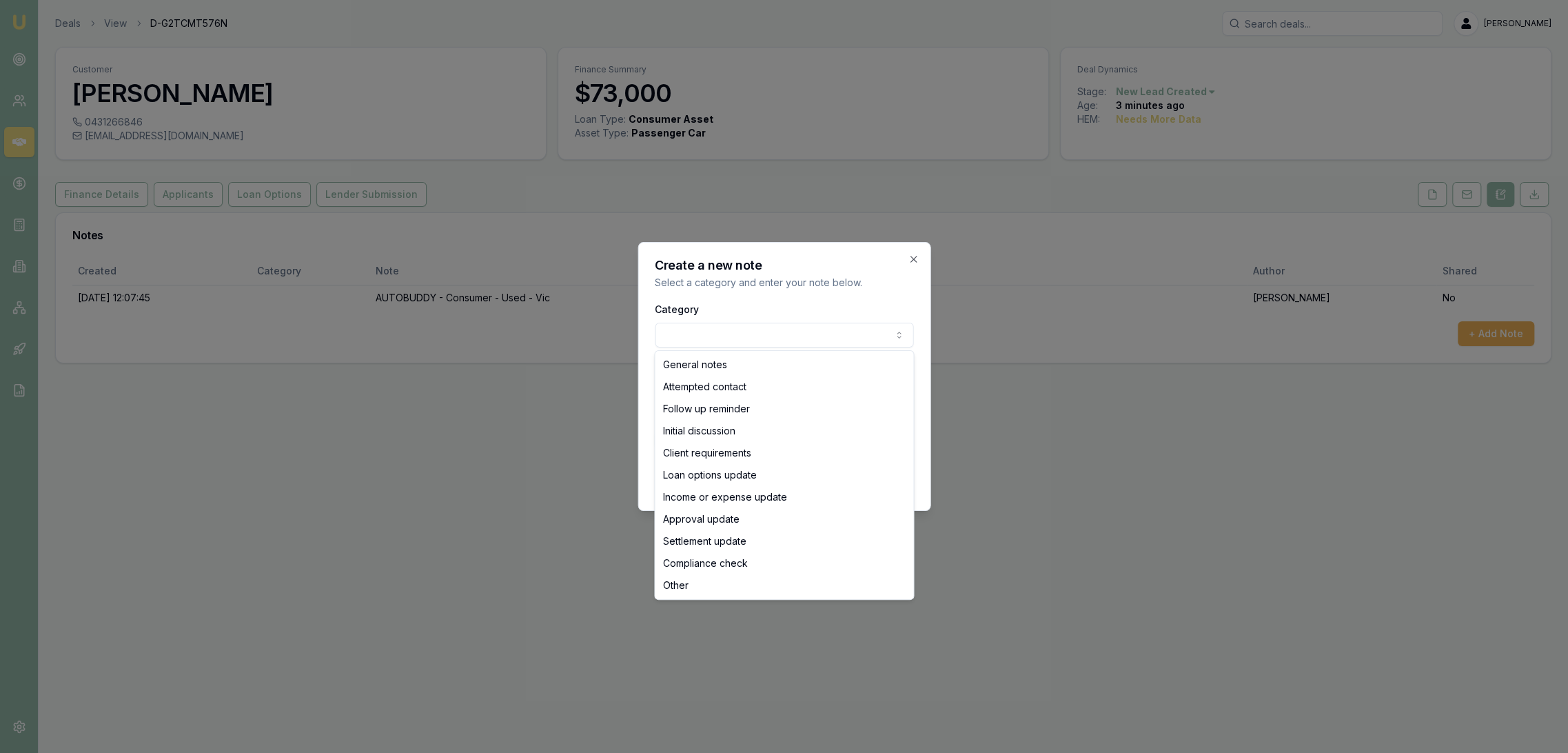
click at [814, 330] on body "Emu Broker Deals View D-G2TCMT576N Robyn Adams Toggle Menu Customer Raghav Anan…" at bounding box center [784, 376] width 1568 height 753
select select "ATTEMPTED_CONTACT"
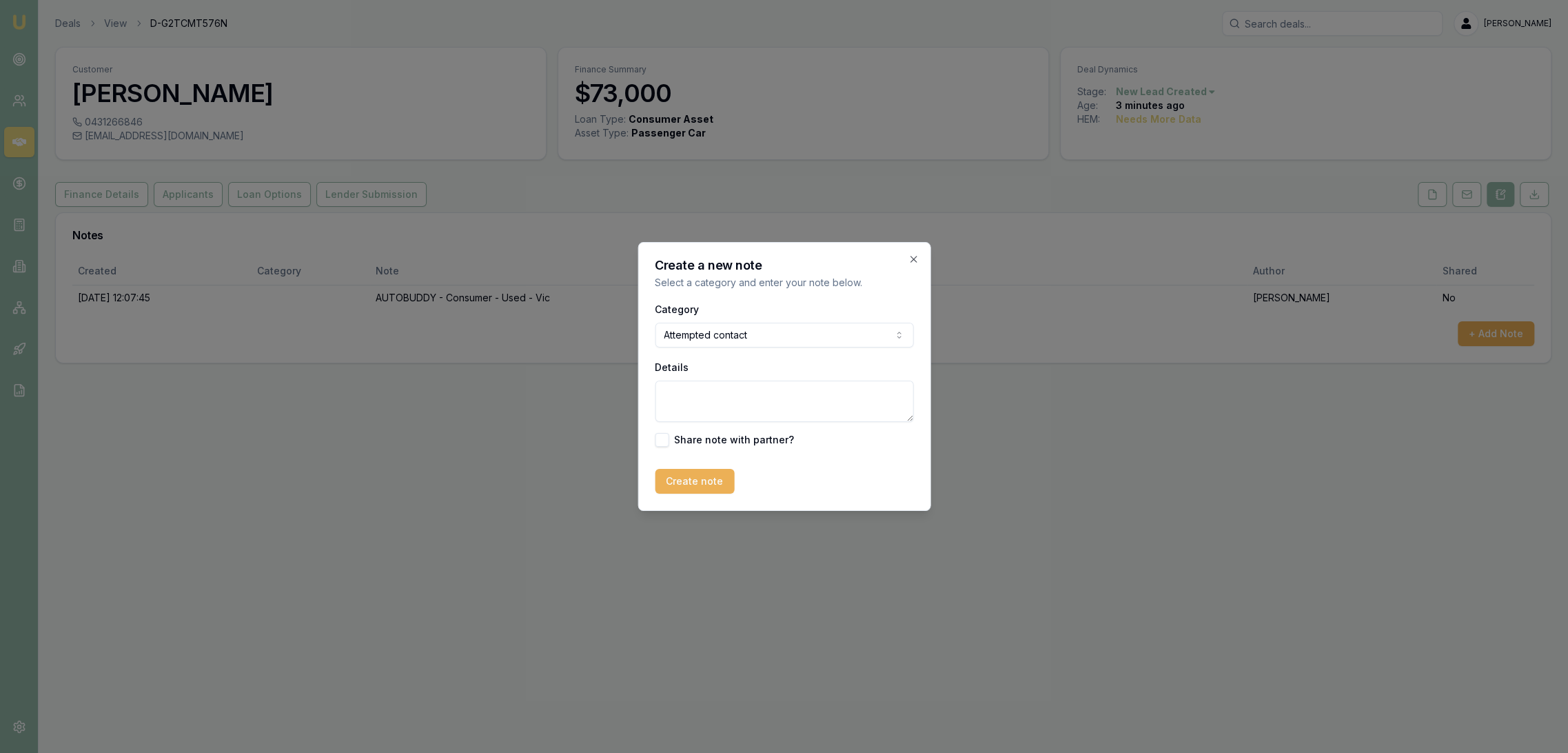
drag, startPoint x: 719, startPoint y: 396, endPoint x: 724, endPoint y: 368, distance: 28.4
click at [719, 392] on textarea "Details" at bounding box center [784, 401] width 258 height 41
type textarea "D1C1 - LM - sent text and emailed."
click at [700, 491] on button "Create note" at bounding box center [695, 481] width 80 height 25
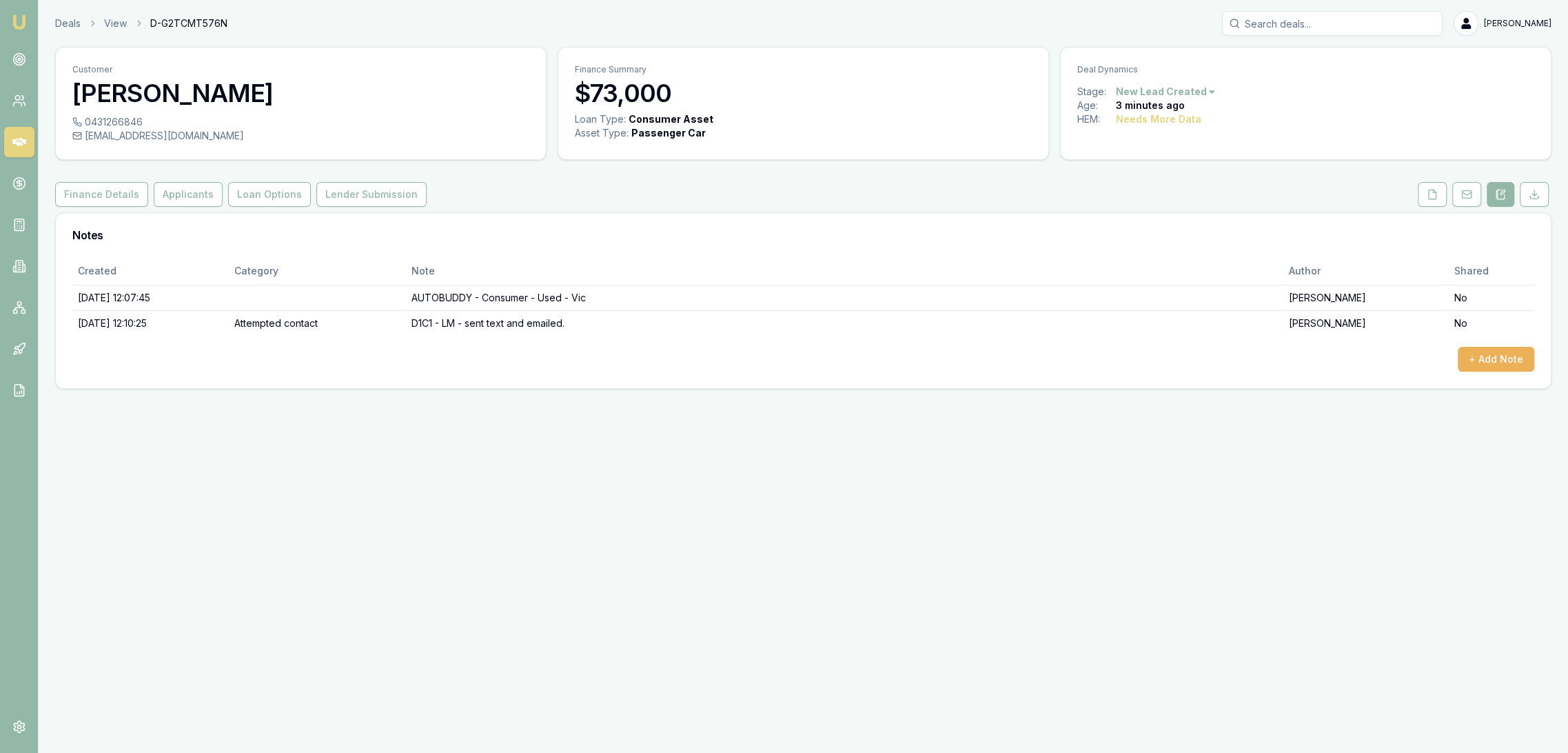
click at [19, 19] on img at bounding box center [19, 22] width 16 height 16
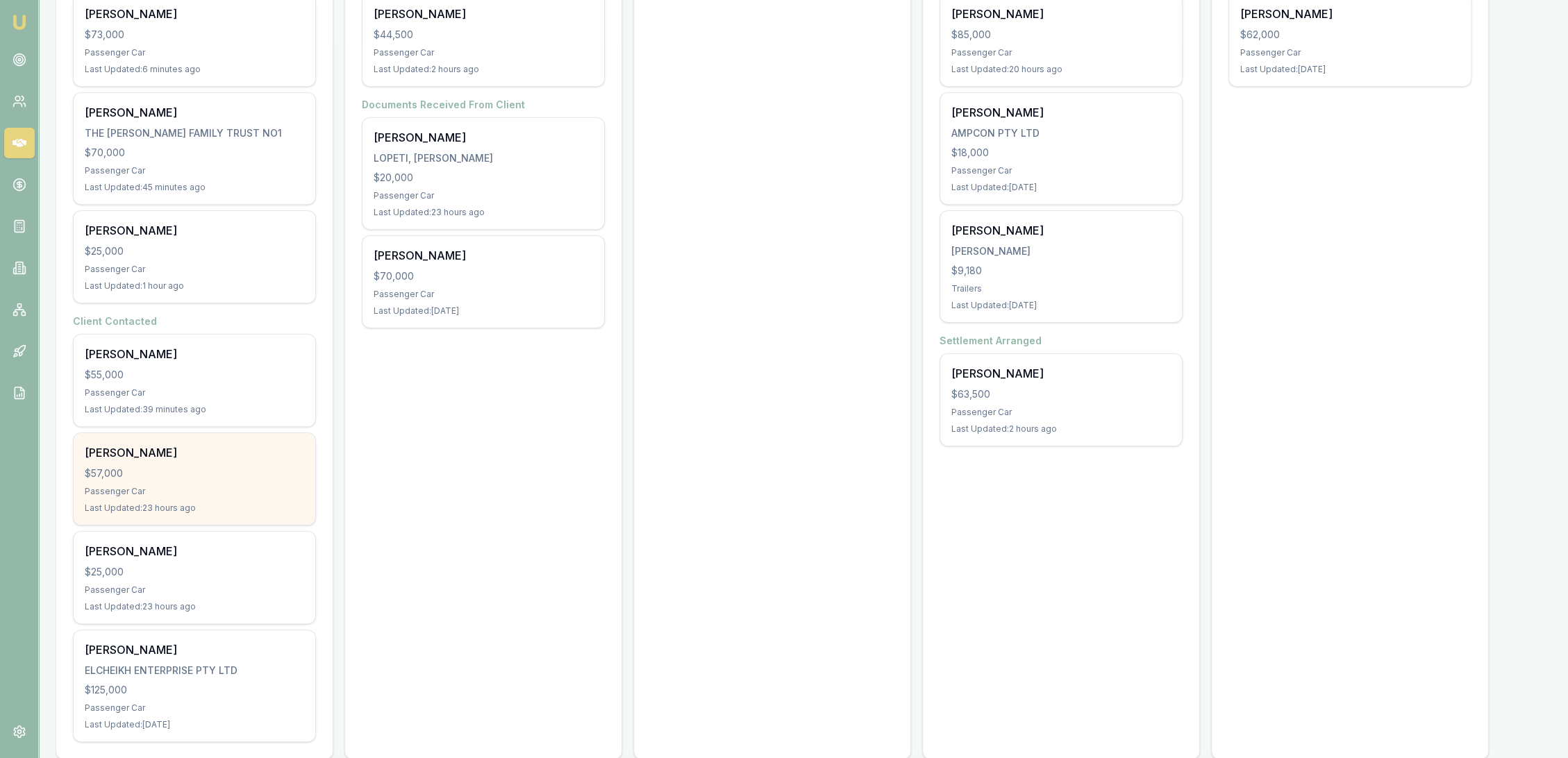
scroll to position [331, 0]
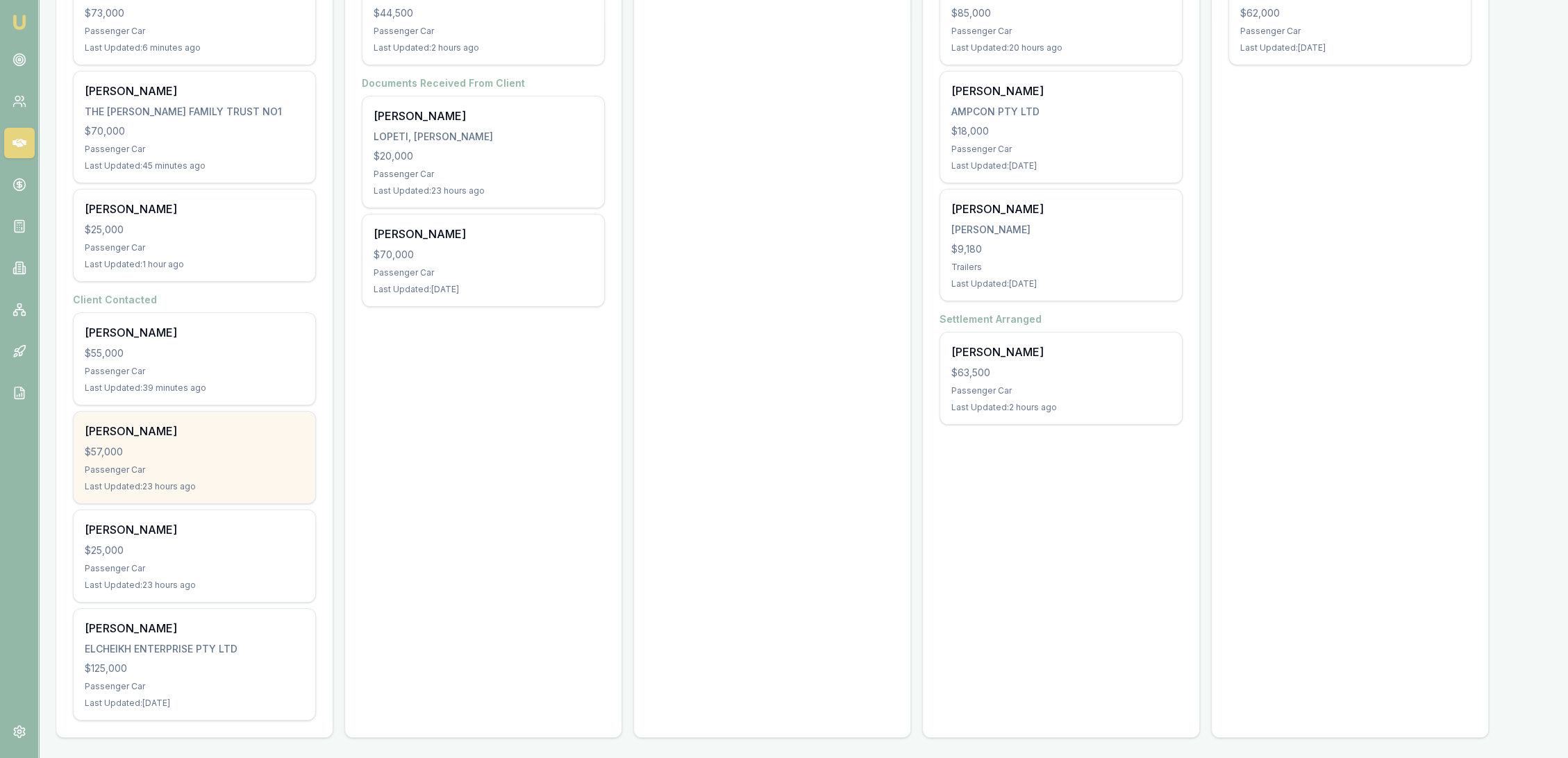
click at [195, 466] on div "Passenger Car" at bounding box center [195, 470] width 219 height 11
